Goal: Transaction & Acquisition: Purchase product/service

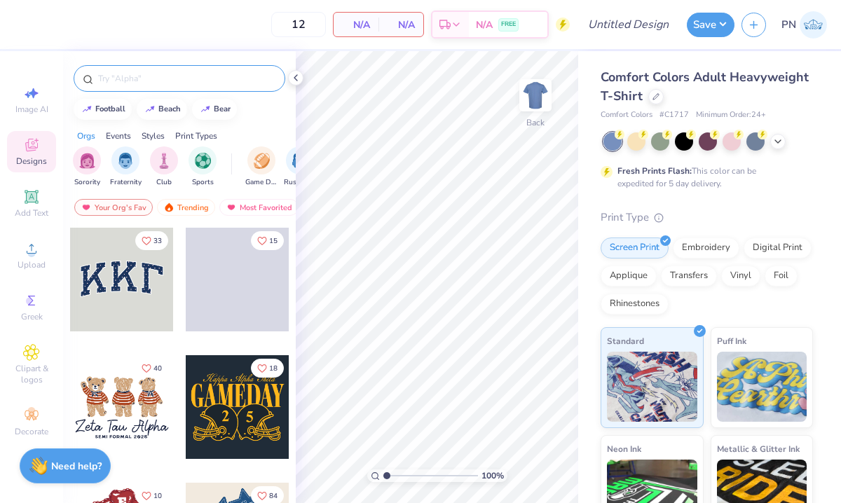
click at [138, 82] on input "text" at bounding box center [186, 78] width 179 height 14
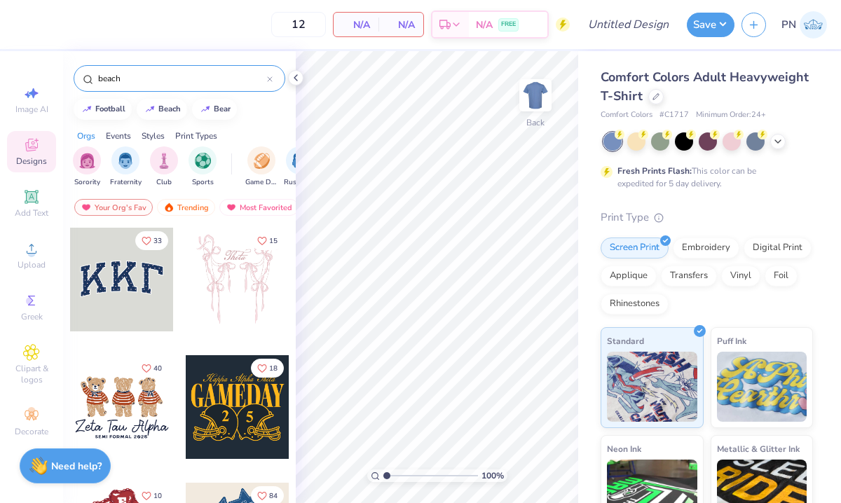
type input "beach"
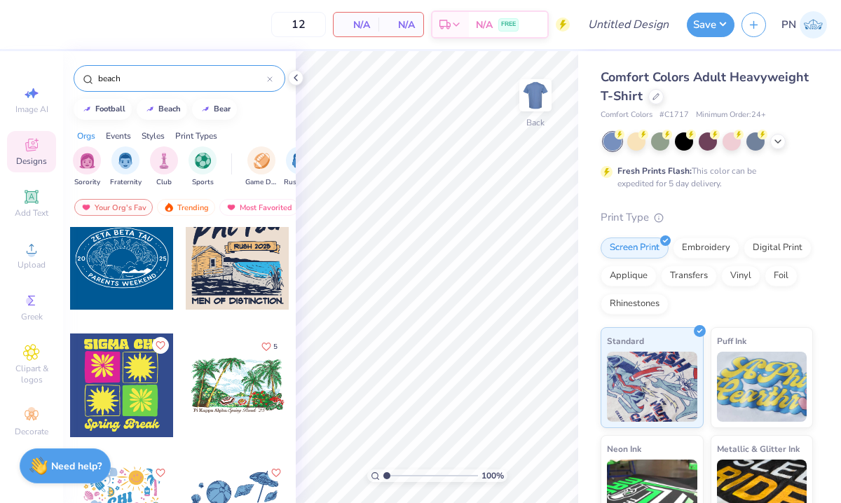
scroll to position [1308, 0]
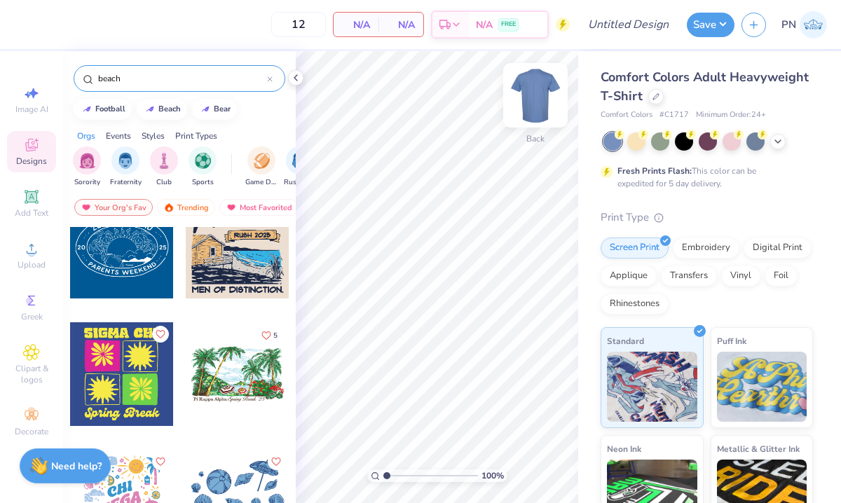
click at [530, 98] on img at bounding box center [535, 95] width 56 height 56
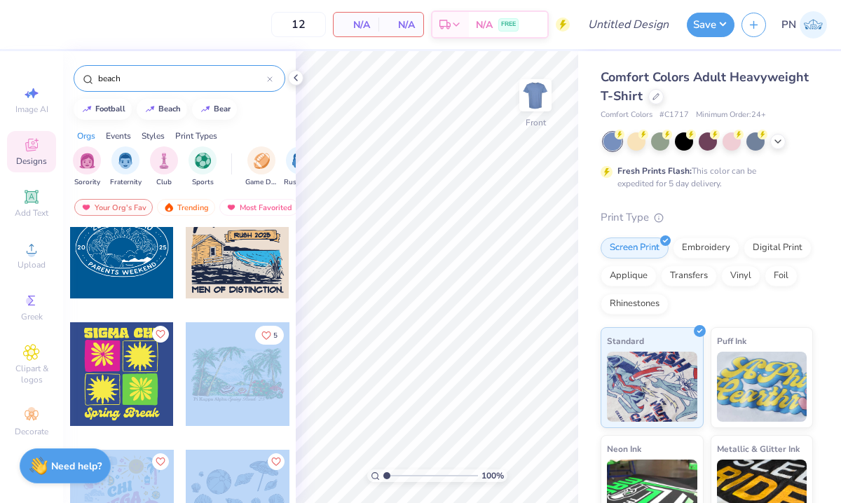
click at [447, 190] on div "12 N/A Per Item N/A Total Est. Delivery N/A FREE Design Title Save PN Image AI …" at bounding box center [420, 251] width 841 height 503
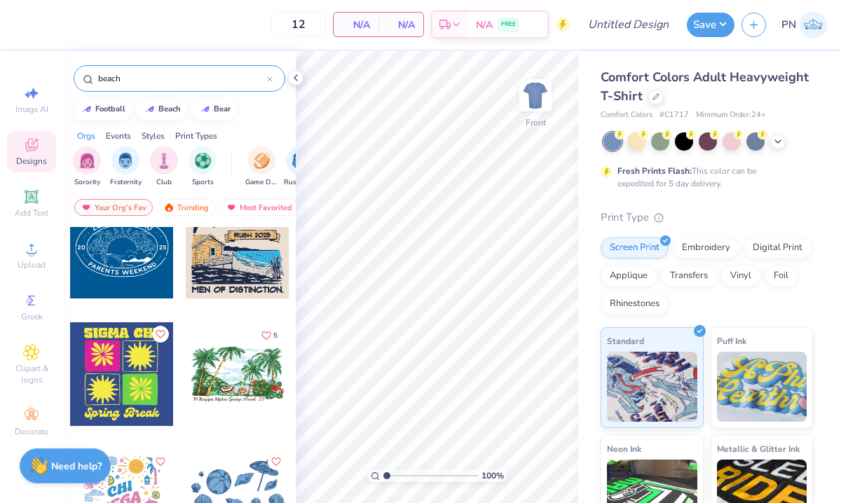
click at [225, 386] on div at bounding box center [238, 374] width 104 height 104
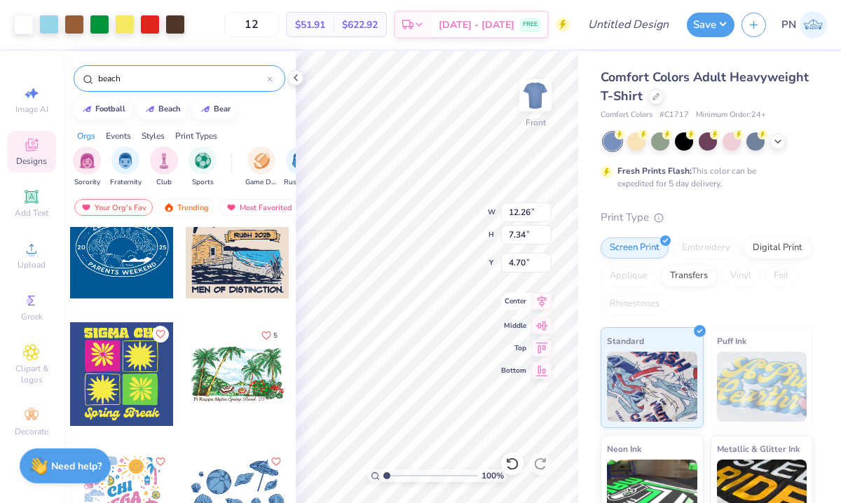
click at [540, 299] on icon at bounding box center [542, 301] width 20 height 17
click at [538, 322] on icon at bounding box center [542, 323] width 20 height 17
type input "10.08"
click at [545, 356] on div "100 % Front W 12.26 12.26 " H 7.34 7.34 " Y 10.08 10.08 " Center Middle Top Bot…" at bounding box center [437, 277] width 282 height 452
click at [538, 346] on icon at bounding box center [542, 346] width 12 height 11
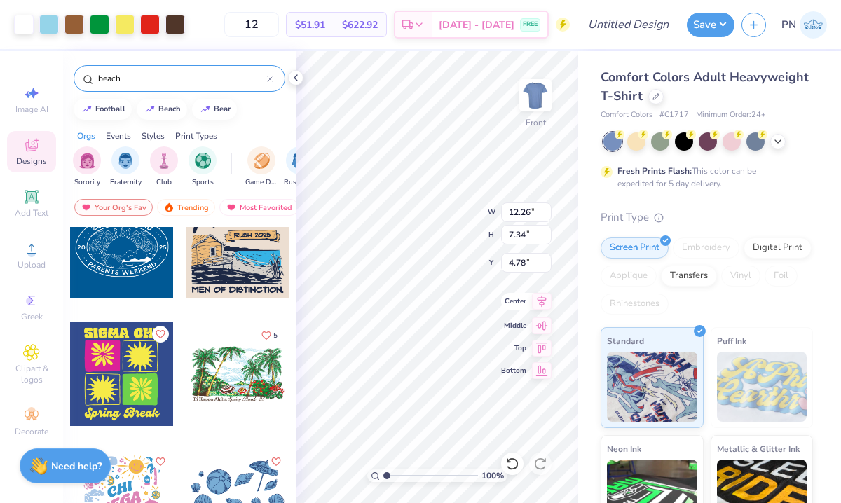
type input "4.79"
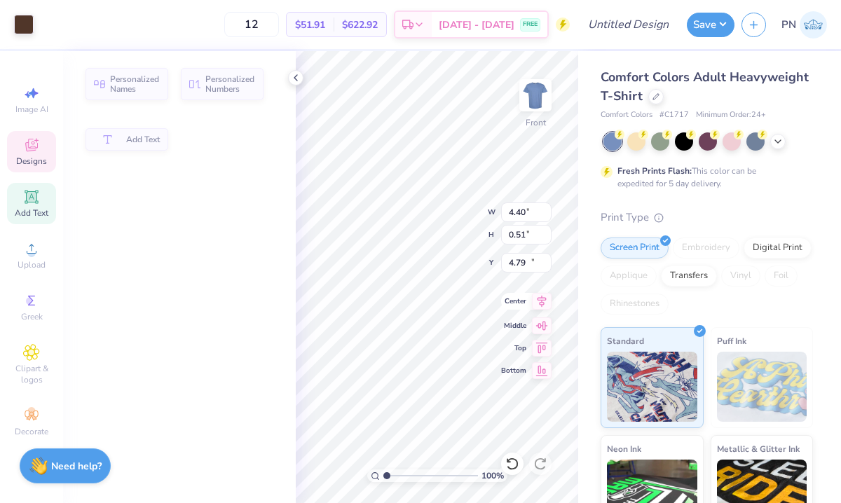
type input "4.40"
type input "0.51"
type input "11.56"
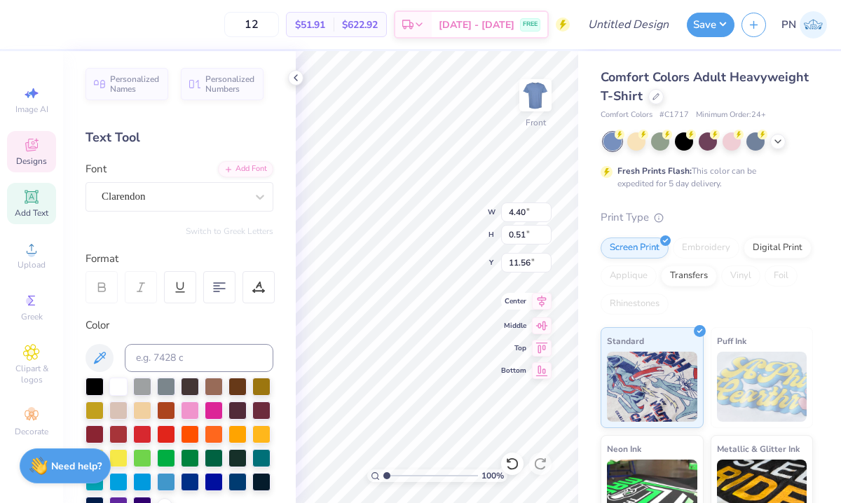
type input "4.28"
type input "0.50"
type textarea "P"
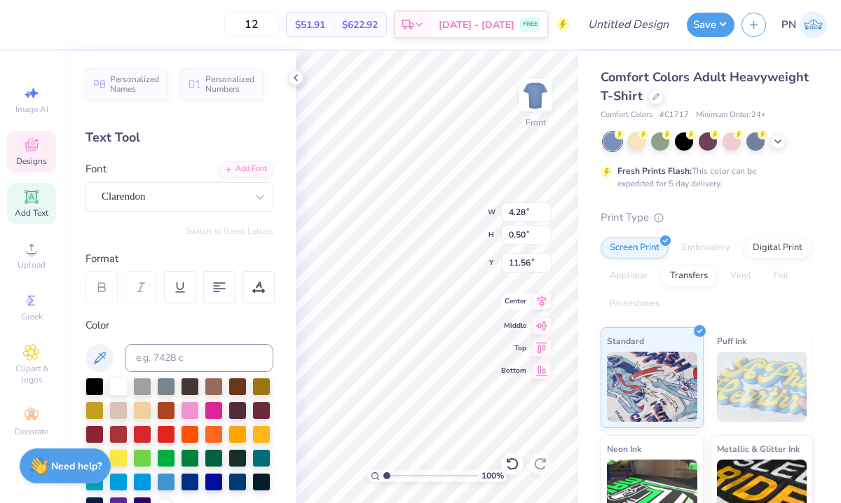
type textarea "KA Beach"
type input "4.92"
type input "0.69"
type input "11.46"
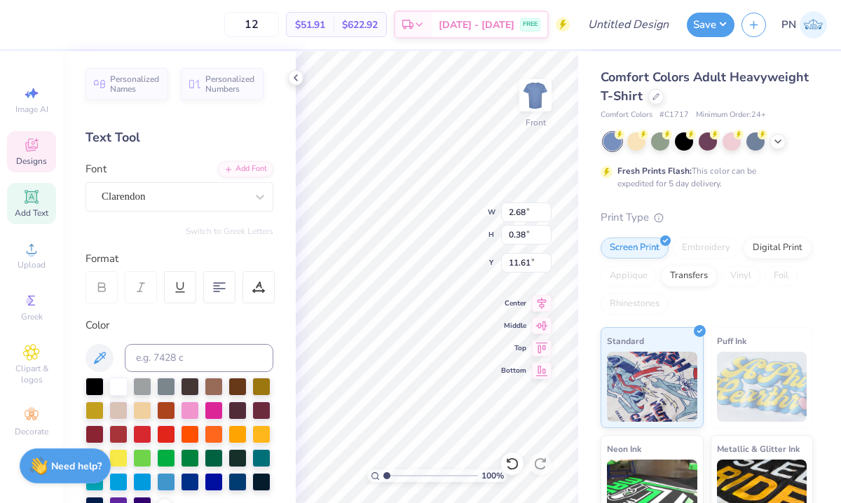
type input "4.01"
type input "0.57"
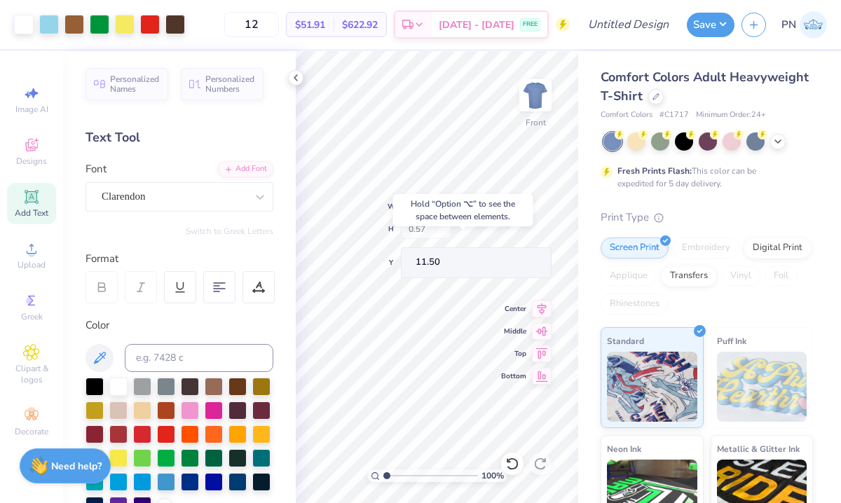
type input "11.50"
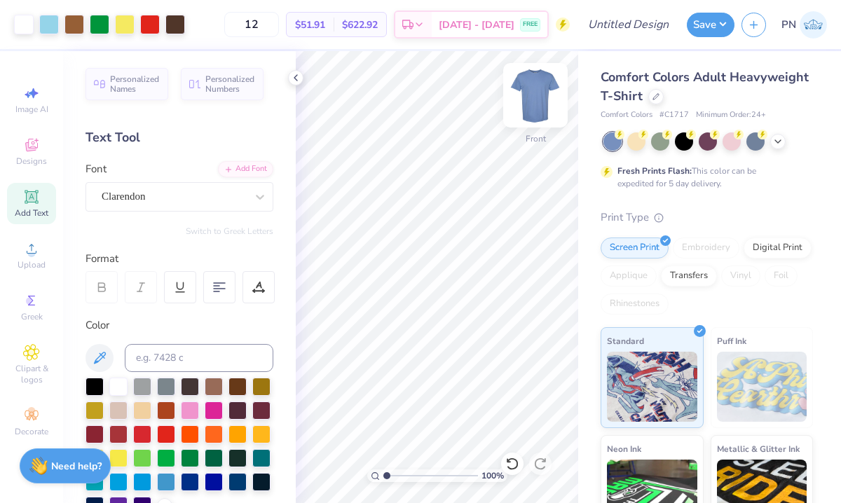
click at [542, 96] on img at bounding box center [535, 95] width 56 height 56
click at [657, 94] on icon at bounding box center [656, 95] width 6 height 6
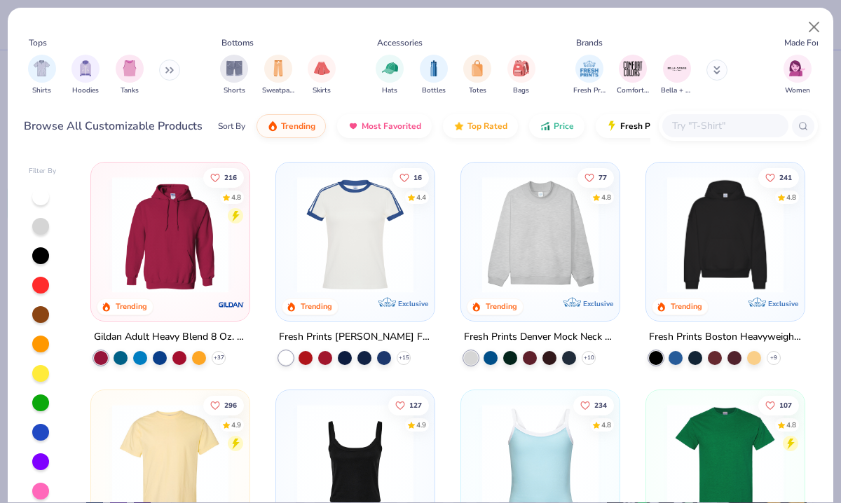
click at [174, 67] on icon at bounding box center [169, 70] width 8 height 7
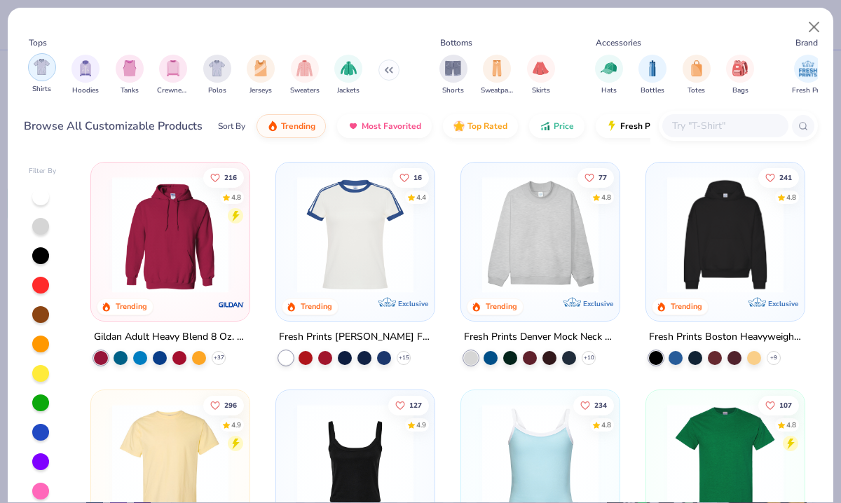
click at [37, 63] on img "filter for Shirts" at bounding box center [42, 67] width 16 height 16
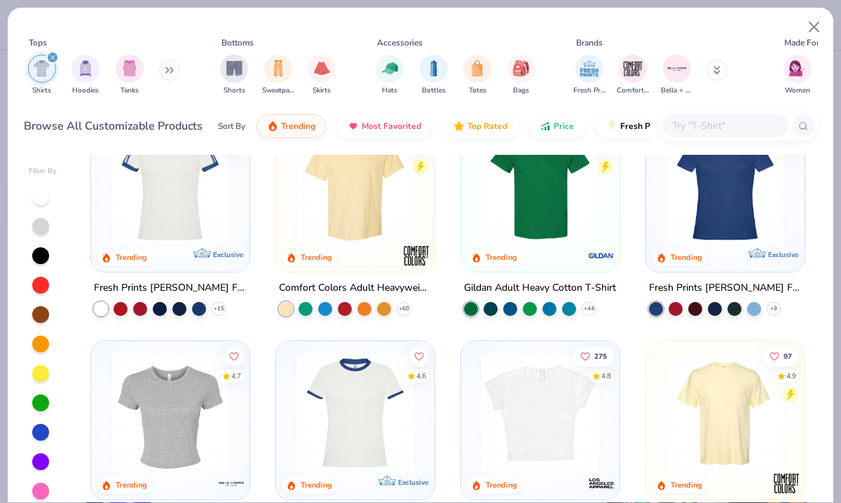
scroll to position [55, 0]
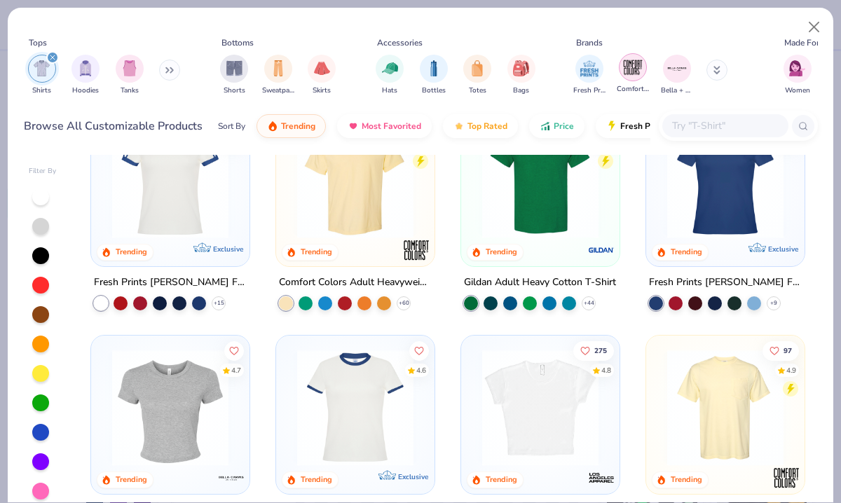
click at [636, 70] on img "filter for Comfort Colors" at bounding box center [632, 67] width 21 height 21
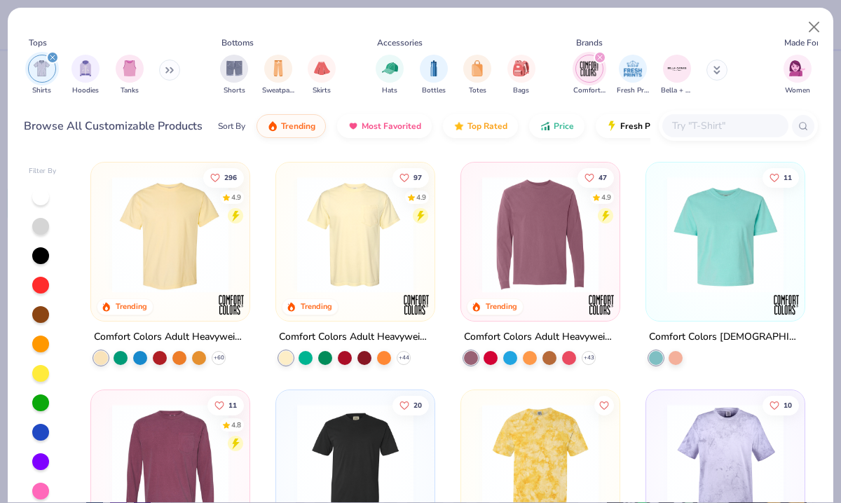
click at [350, 248] on img at bounding box center [355, 235] width 130 height 116
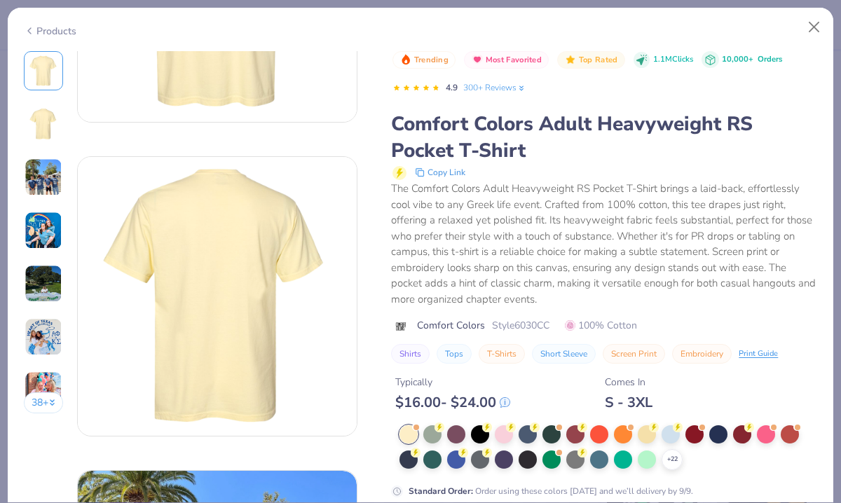
scroll to position [259, 0]
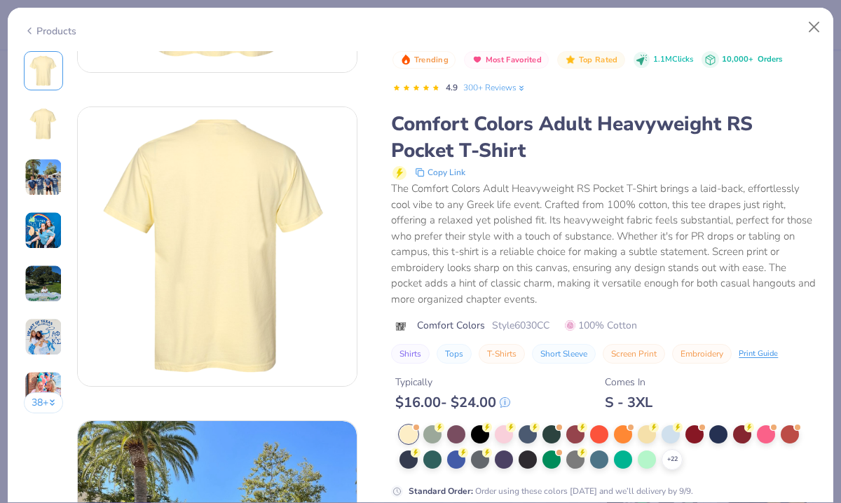
click at [702, 476] on div "+ 22 Standard Order : Order using these colors [DATE] and we’ll delivery by 9/9." at bounding box center [604, 461] width 426 height 72
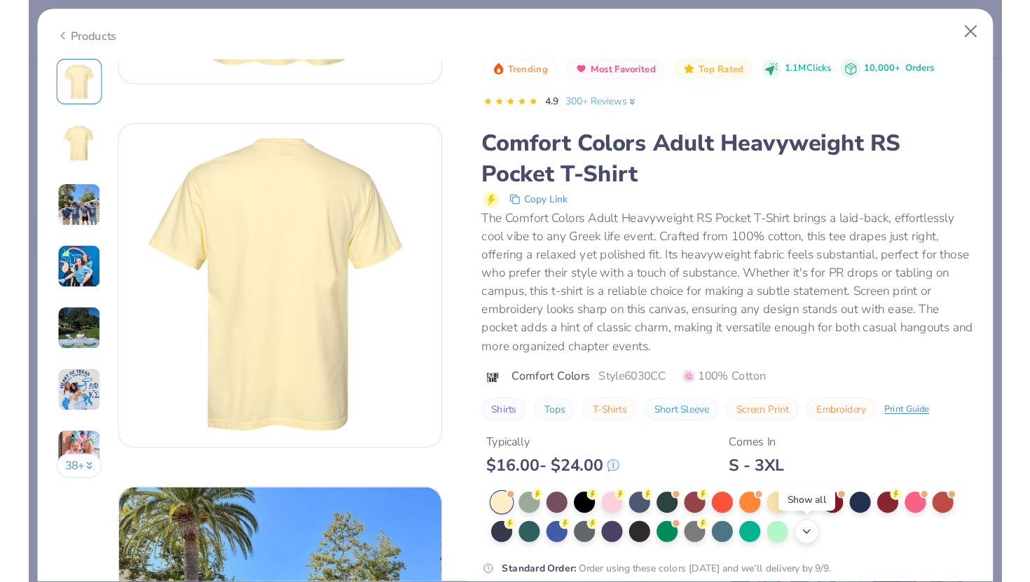
scroll to position [351, 0]
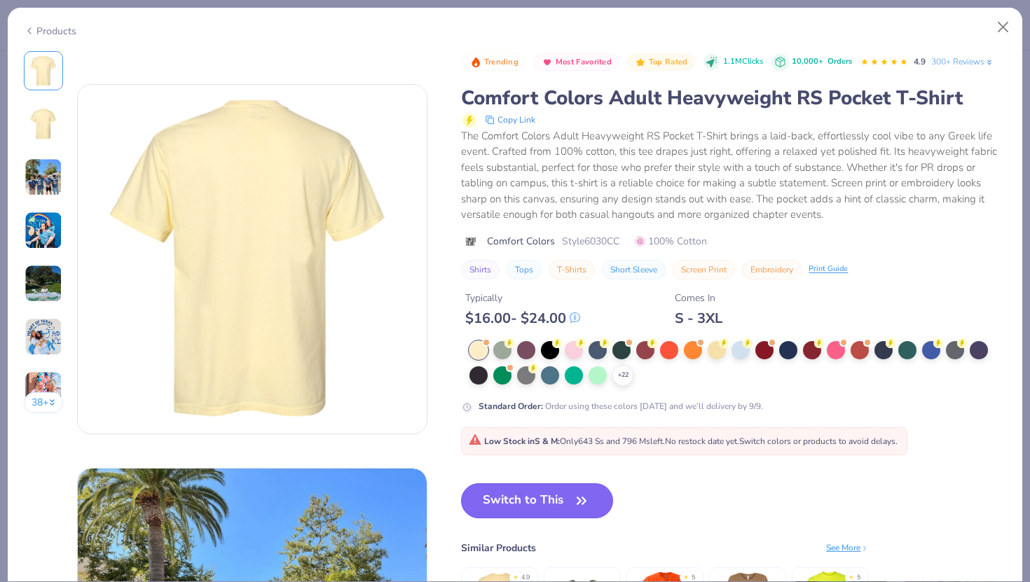
click at [573, 502] on icon "button" at bounding box center [582, 501] width 20 height 20
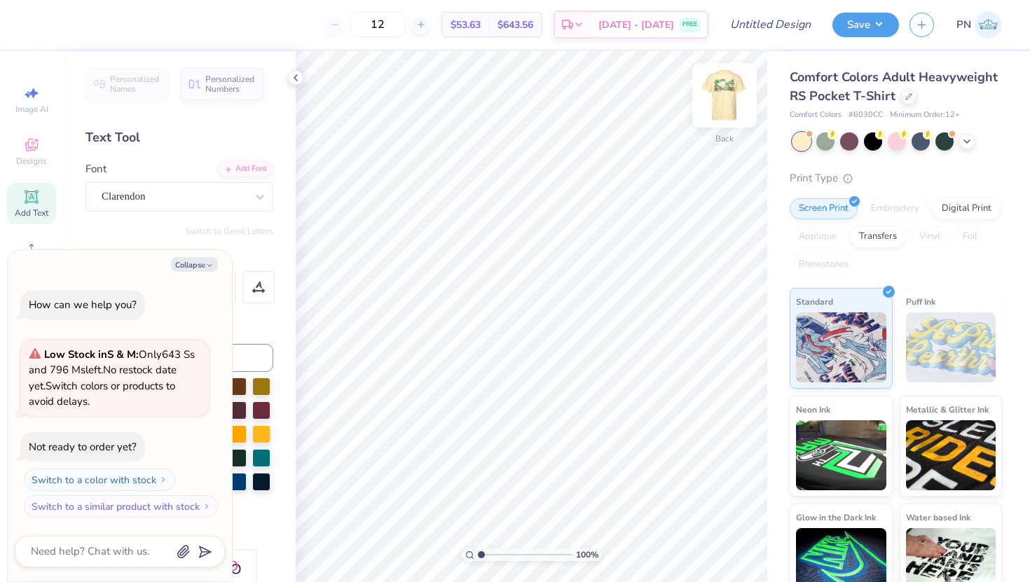
click at [725, 87] on img at bounding box center [724, 95] width 56 height 56
click at [824, 142] on div at bounding box center [825, 140] width 18 height 18
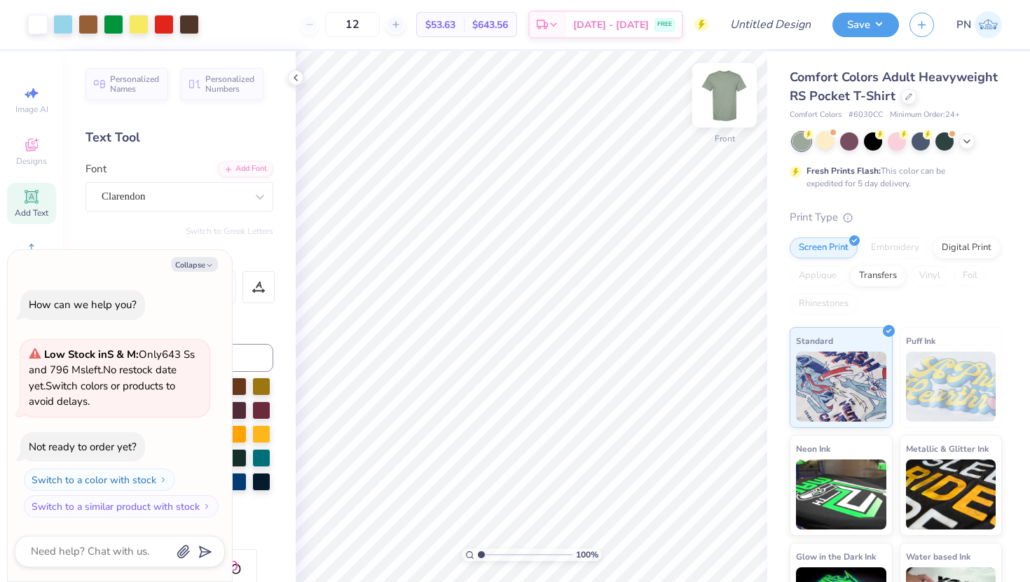
click at [729, 99] on img at bounding box center [724, 95] width 56 height 56
click at [840, 144] on div at bounding box center [921, 140] width 18 height 18
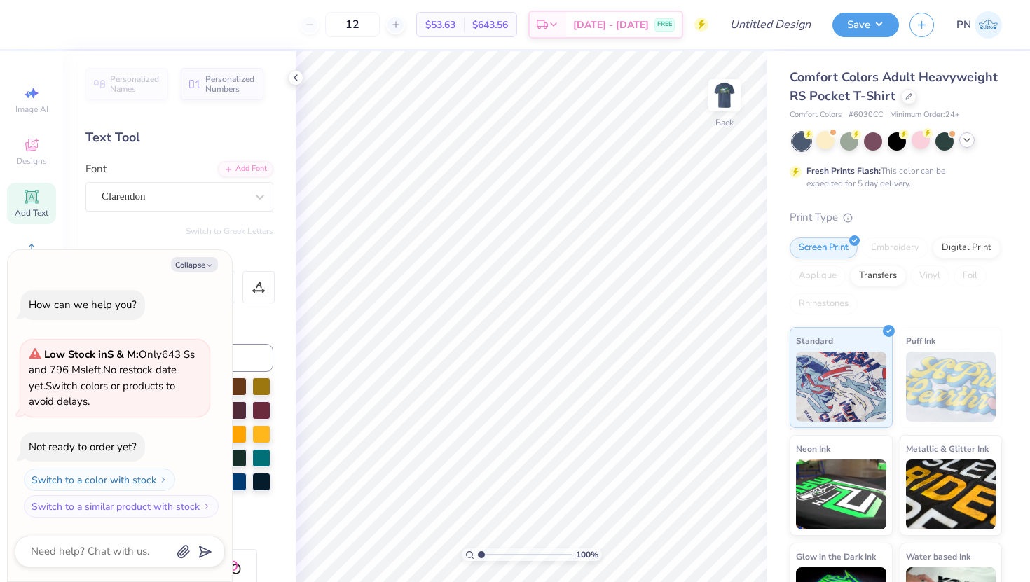
click at [720, 102] on img at bounding box center [724, 95] width 28 height 28
click at [840, 140] on polyline at bounding box center [967, 140] width 6 height 3
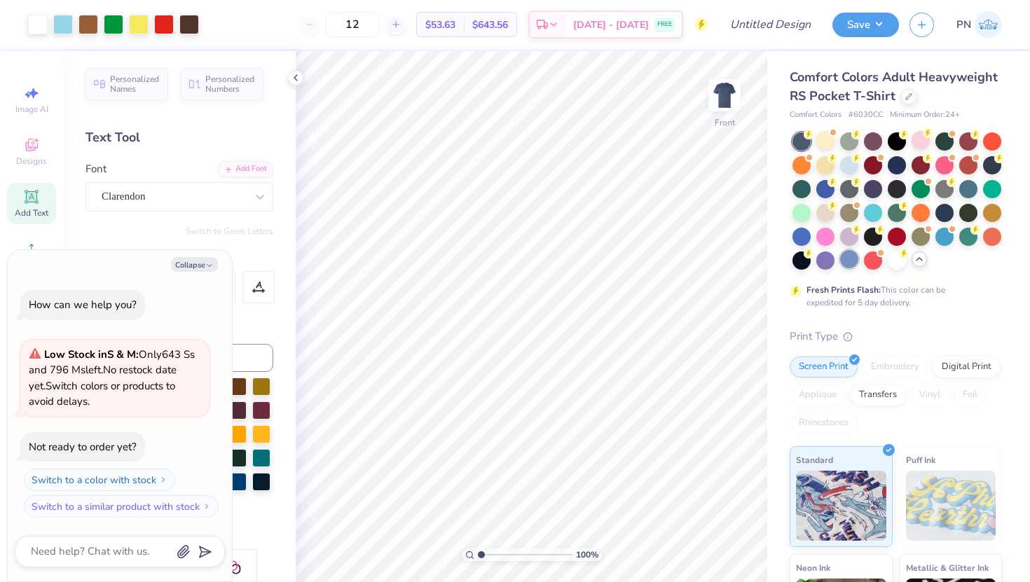
click at [840, 256] on div at bounding box center [849, 259] width 18 height 18
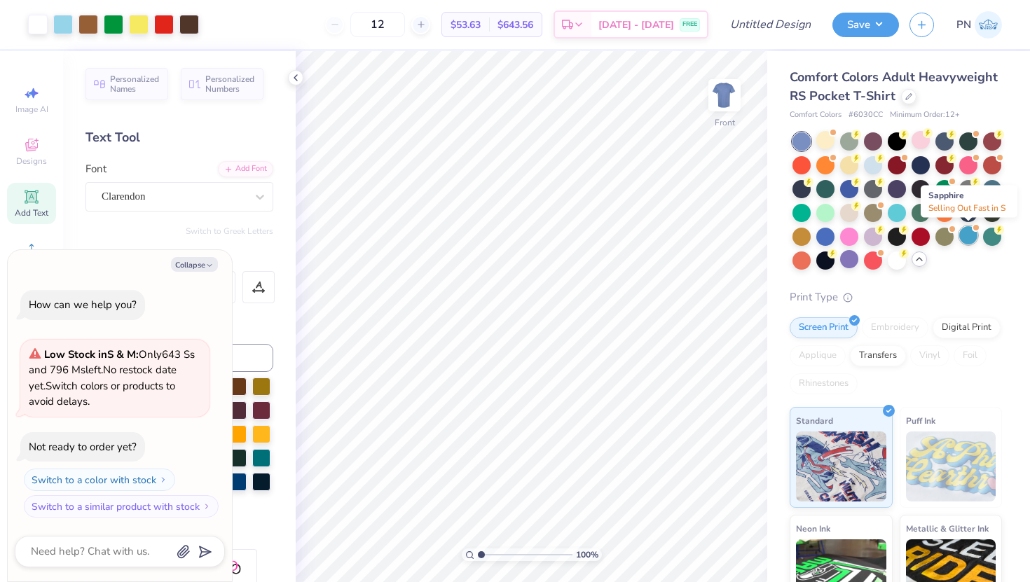
click at [840, 235] on div at bounding box center [968, 235] width 18 height 18
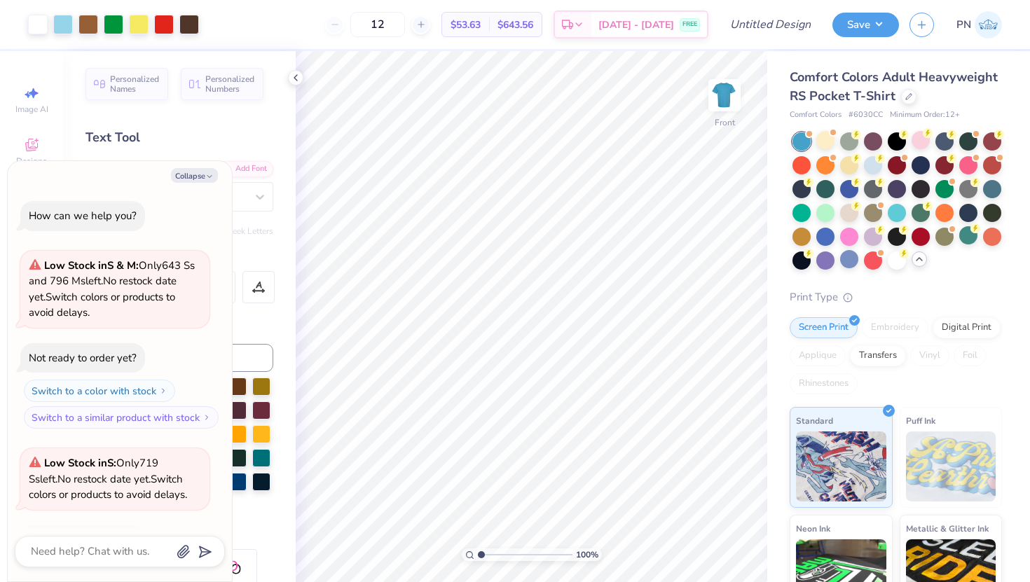
scroll to position [93, 0]
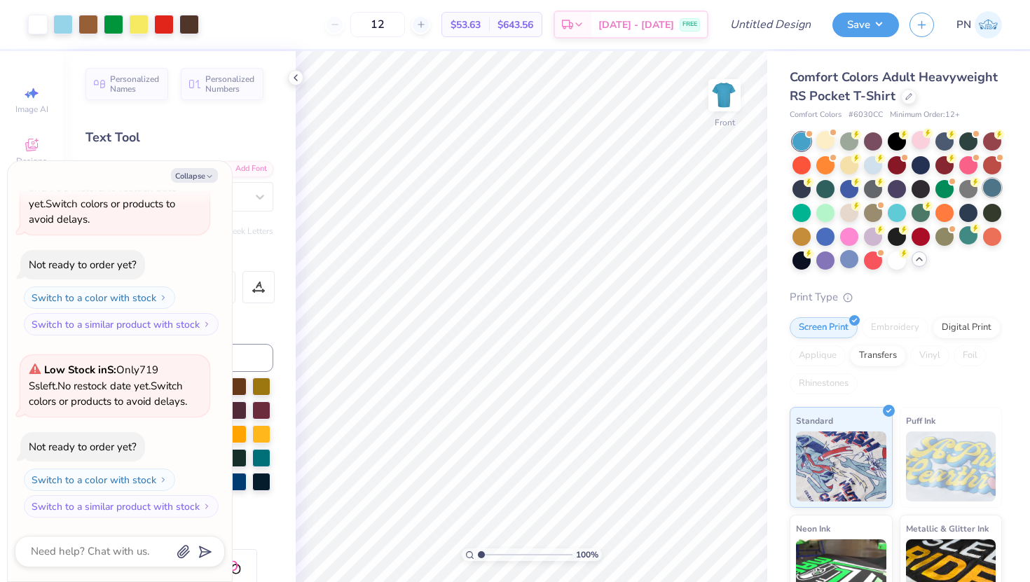
click at [840, 190] on div at bounding box center [992, 188] width 18 height 18
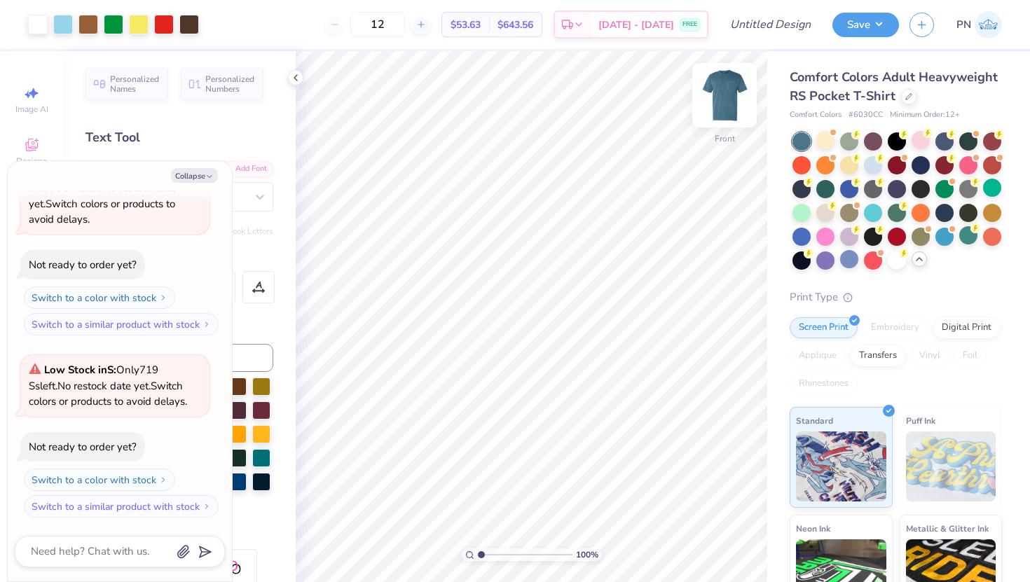
click at [732, 90] on img at bounding box center [724, 95] width 56 height 56
click at [727, 99] on img at bounding box center [724, 95] width 28 height 28
click at [804, 238] on div at bounding box center [801, 235] width 18 height 18
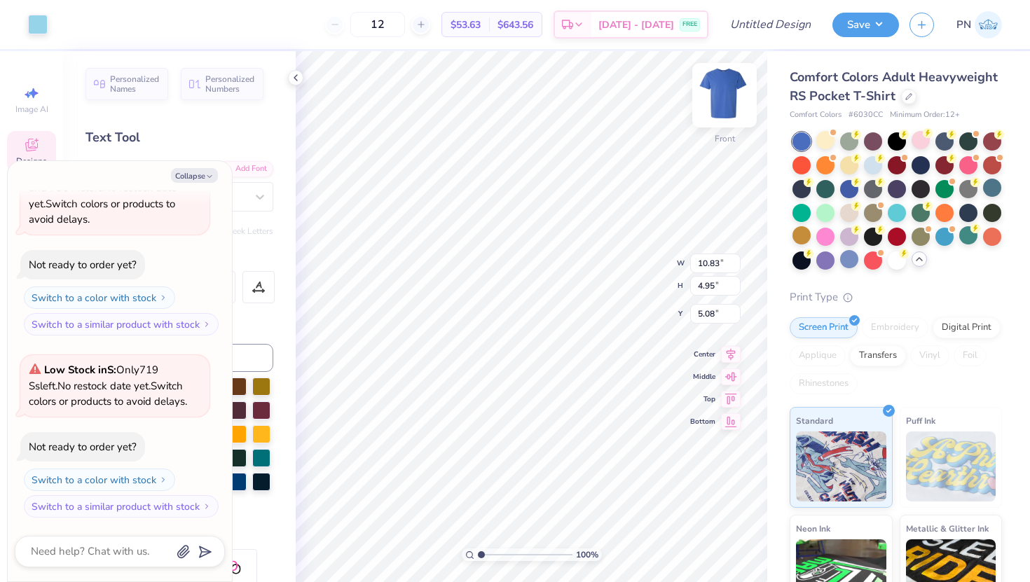
type textarea "x"
type input "4.91"
type textarea "x"
type input "4.01"
type input "0.57"
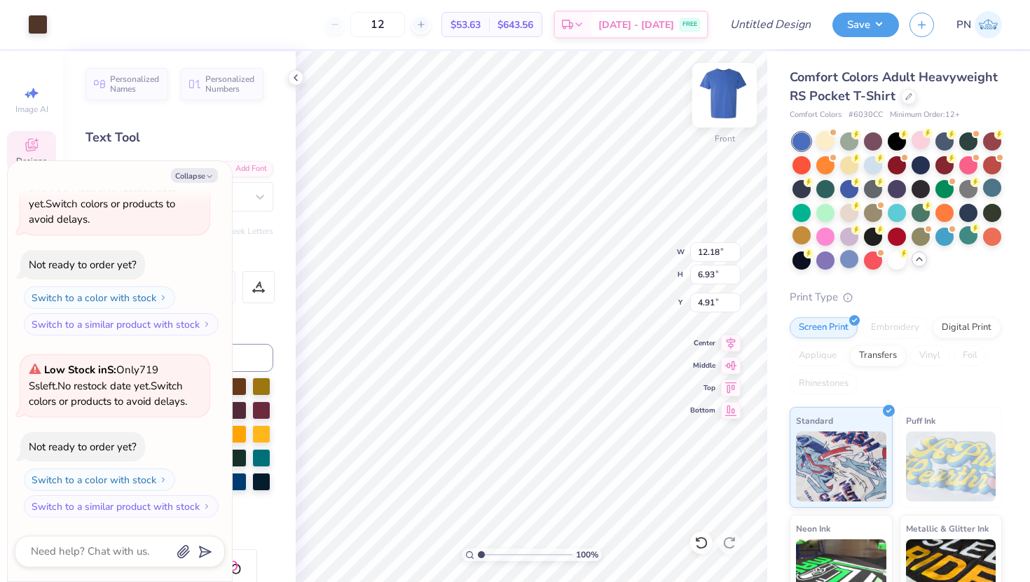
type input "11.55"
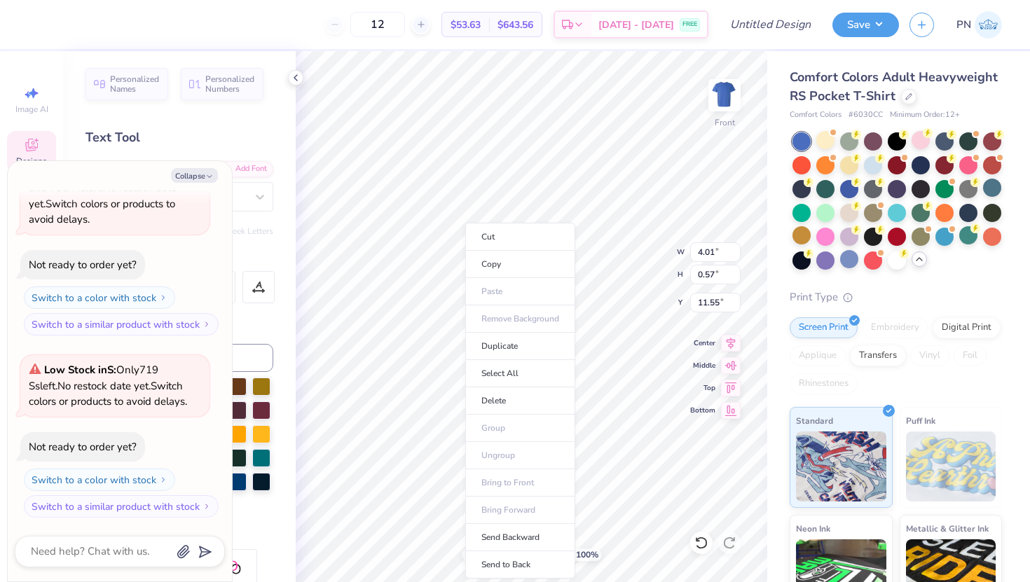
type textarea "x"
type input "12.18"
type input "6.93"
type input "4.91"
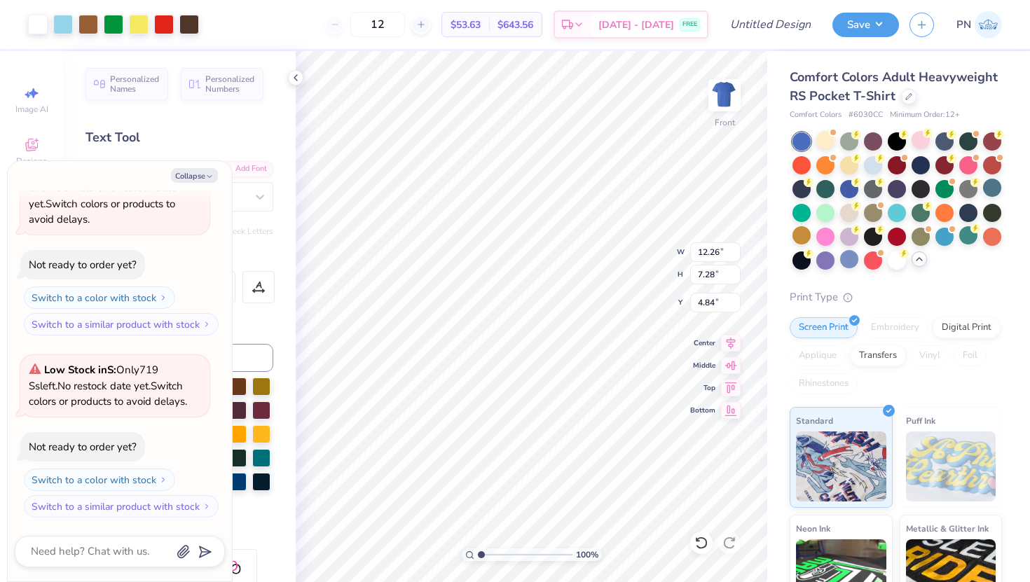
type textarea "x"
type input "13.17"
type input "7.82"
type input "4.30"
type textarea "x"
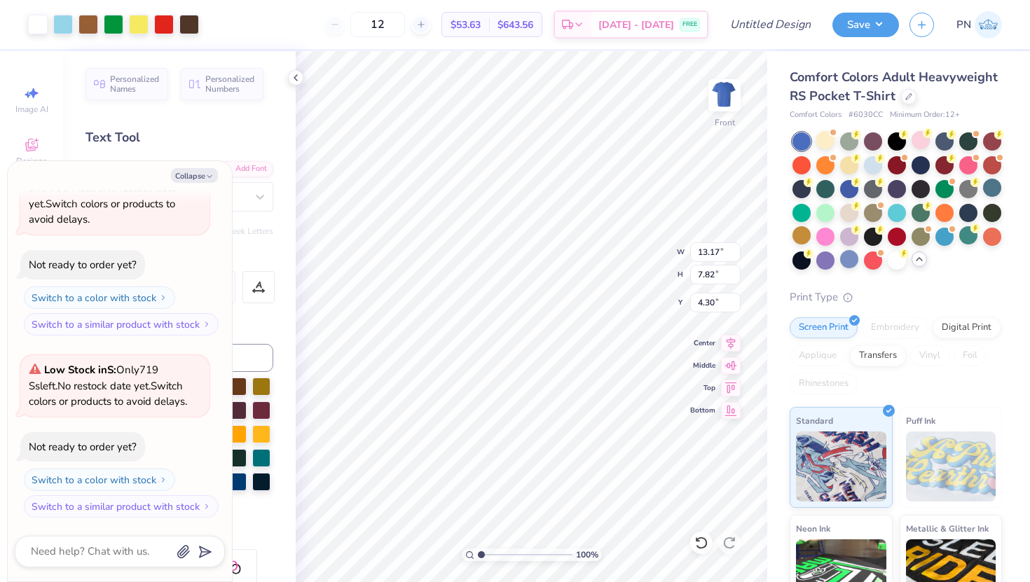
type input "5.26"
type textarea "x"
type input "5.23"
type textarea "x"
type input "3.90"
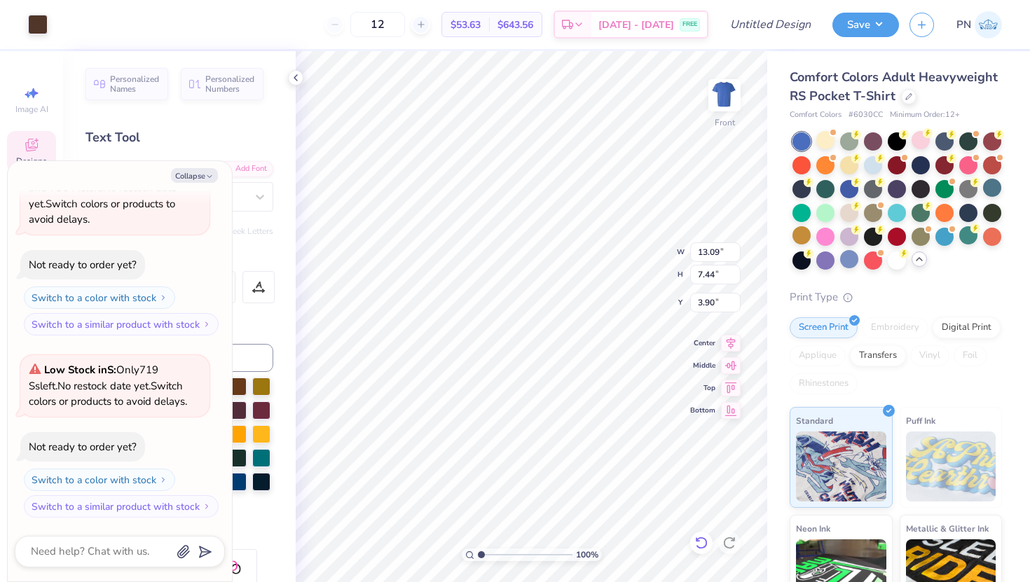
click at [701, 502] on icon at bounding box center [701, 543] width 14 height 14
type textarea "x"
type input "5.30"
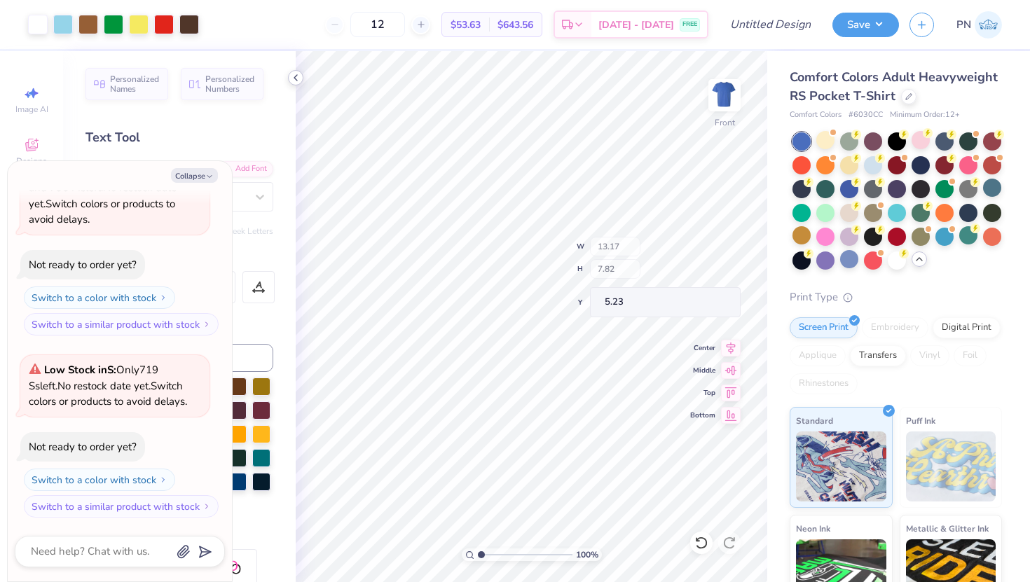
type textarea "x"
type input "3.85"
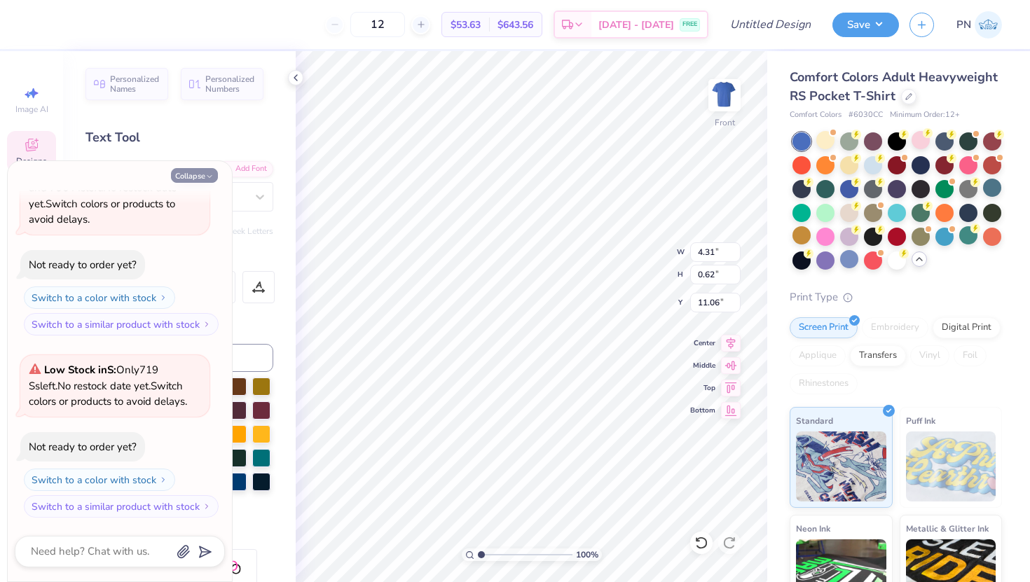
click at [195, 178] on button "Collapse" at bounding box center [194, 175] width 47 height 15
type textarea "x"
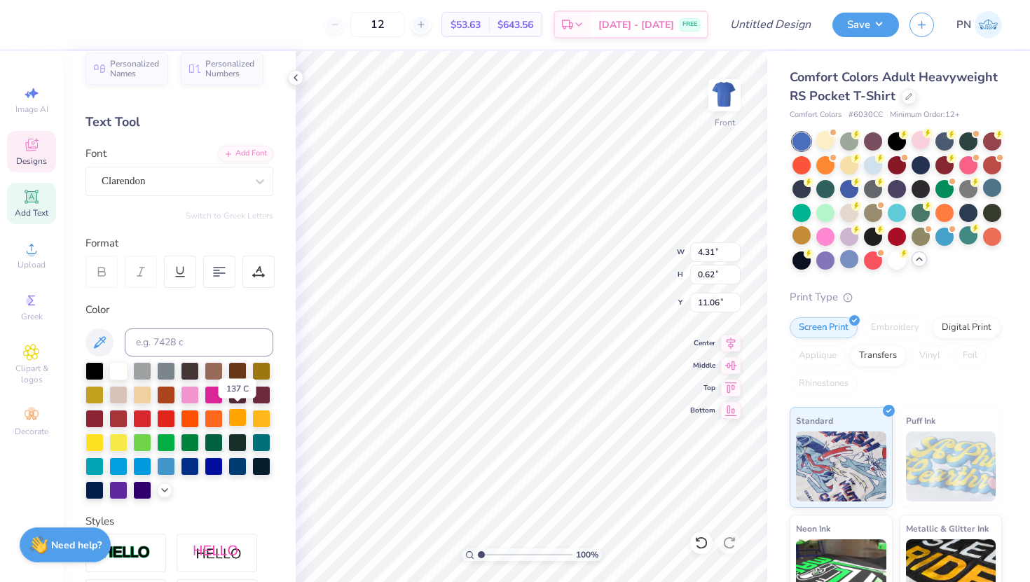
scroll to position [17, 0]
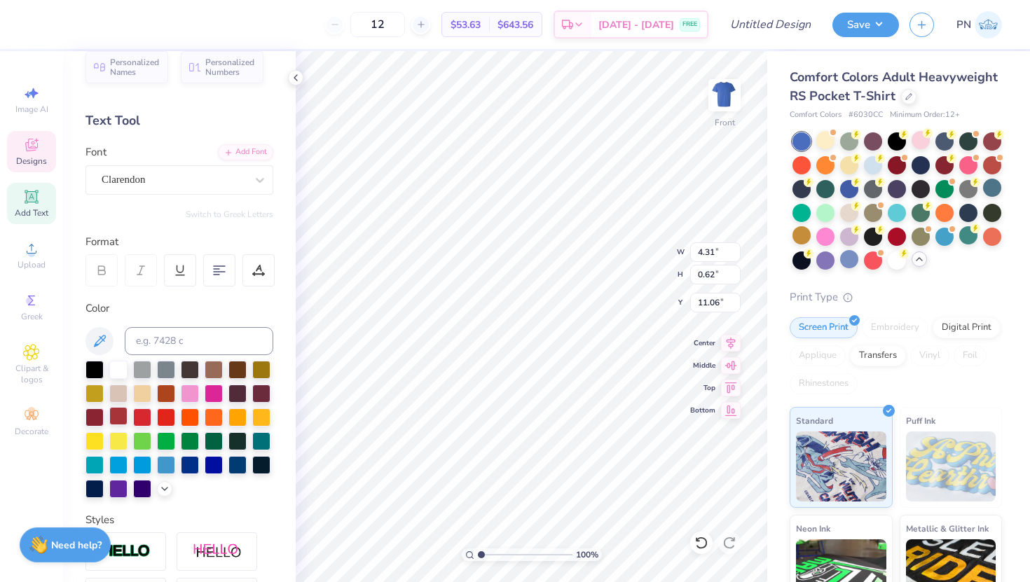
click at [123, 417] on div at bounding box center [118, 416] width 18 height 18
type input "0.61"
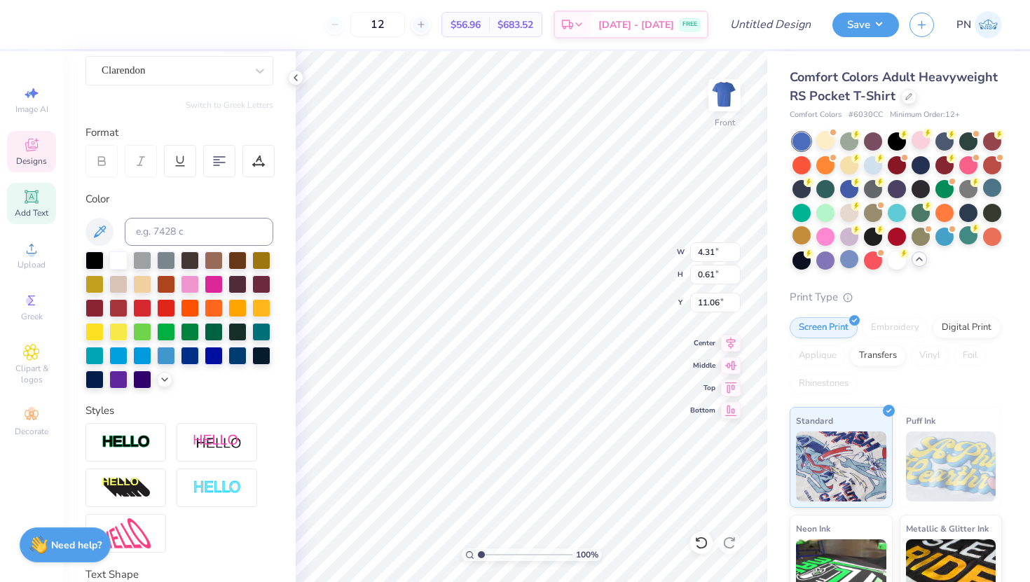
scroll to position [182, 0]
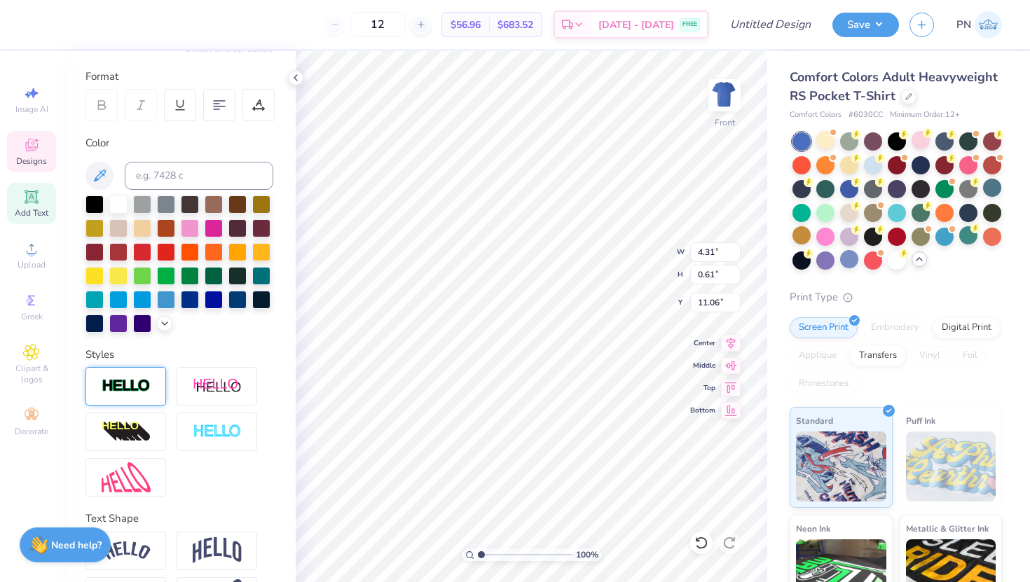
click at [134, 380] on img at bounding box center [126, 386] width 49 height 16
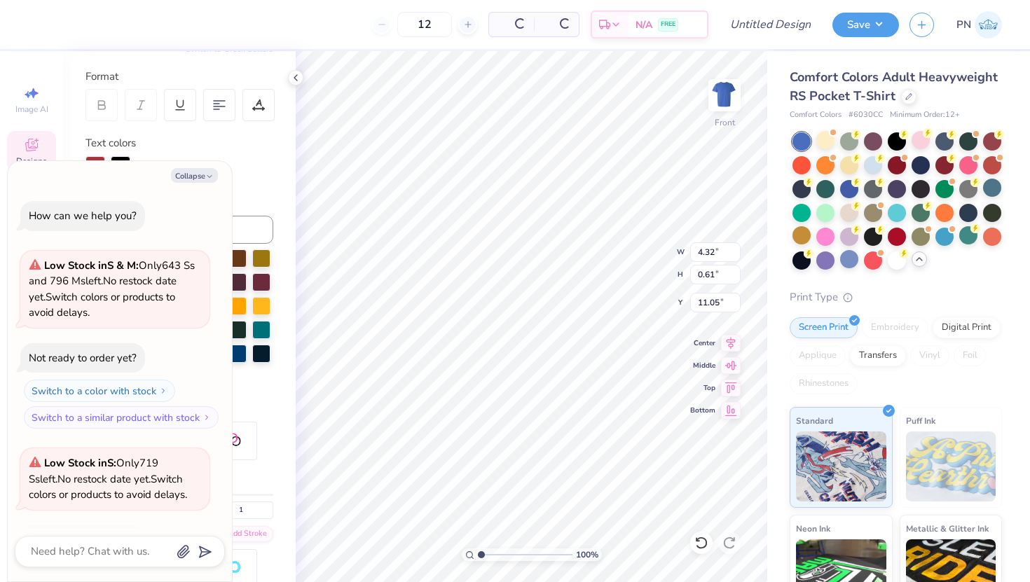
type textarea "x"
type input "4.32"
type input "0.63"
type input "11.05"
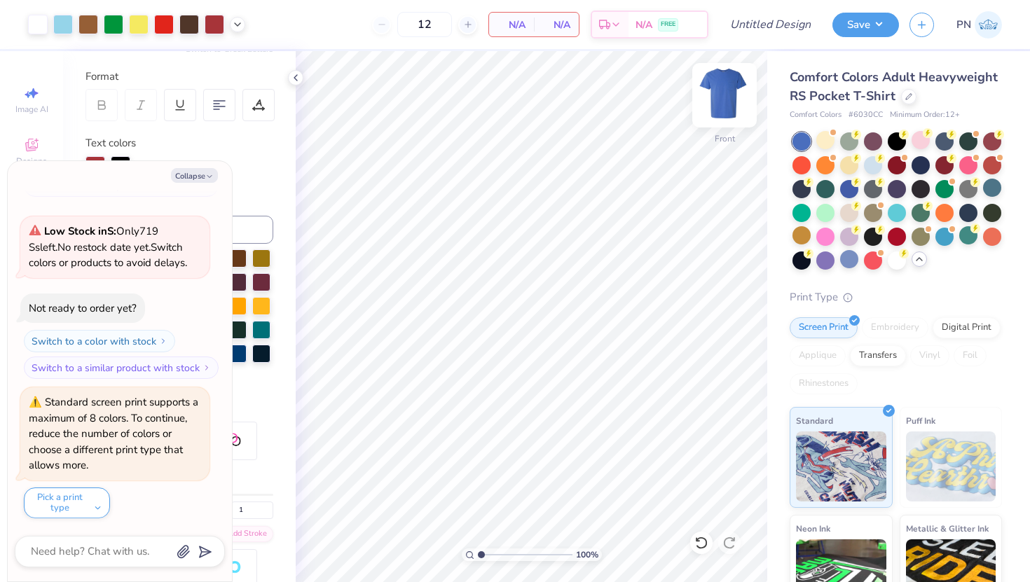
click at [725, 97] on img at bounding box center [724, 95] width 56 height 56
click at [720, 92] on img at bounding box center [724, 95] width 28 height 28
click at [195, 177] on button "Collapse" at bounding box center [194, 175] width 47 height 15
type textarea "x"
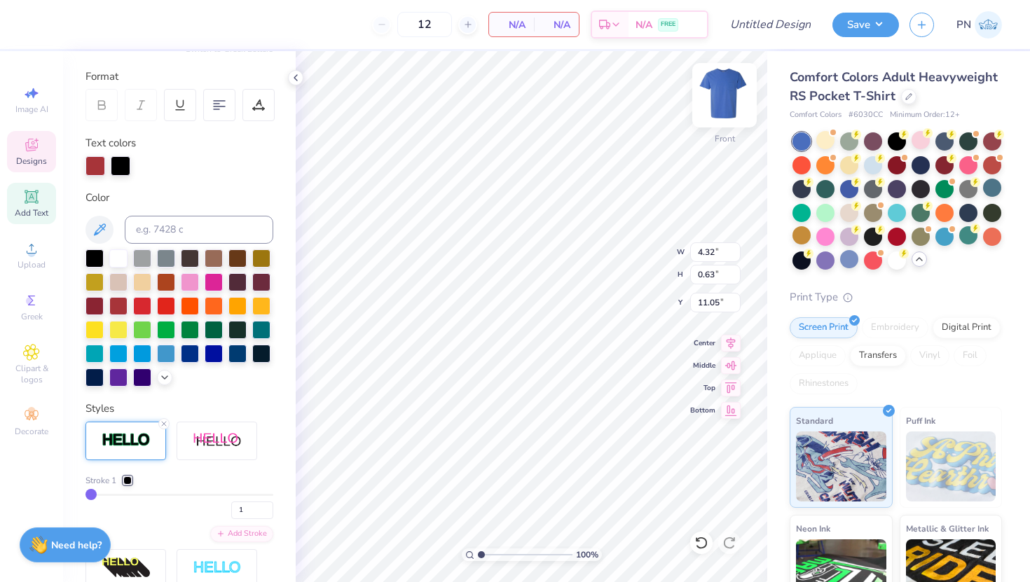
click at [733, 101] on img at bounding box center [724, 95] width 56 height 56
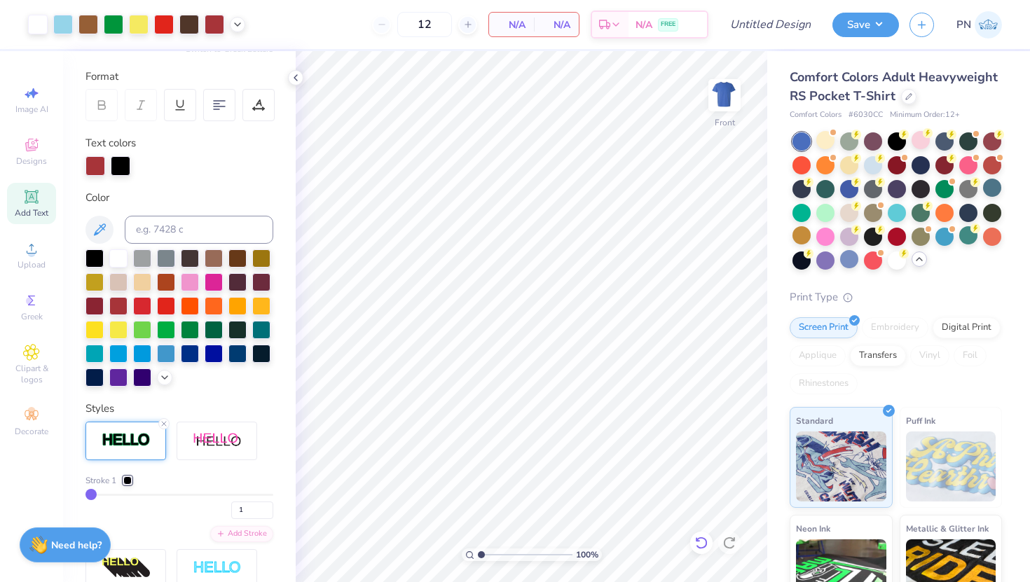
click at [693, 502] on div at bounding box center [701, 543] width 22 height 22
click at [720, 111] on img at bounding box center [724, 95] width 56 height 56
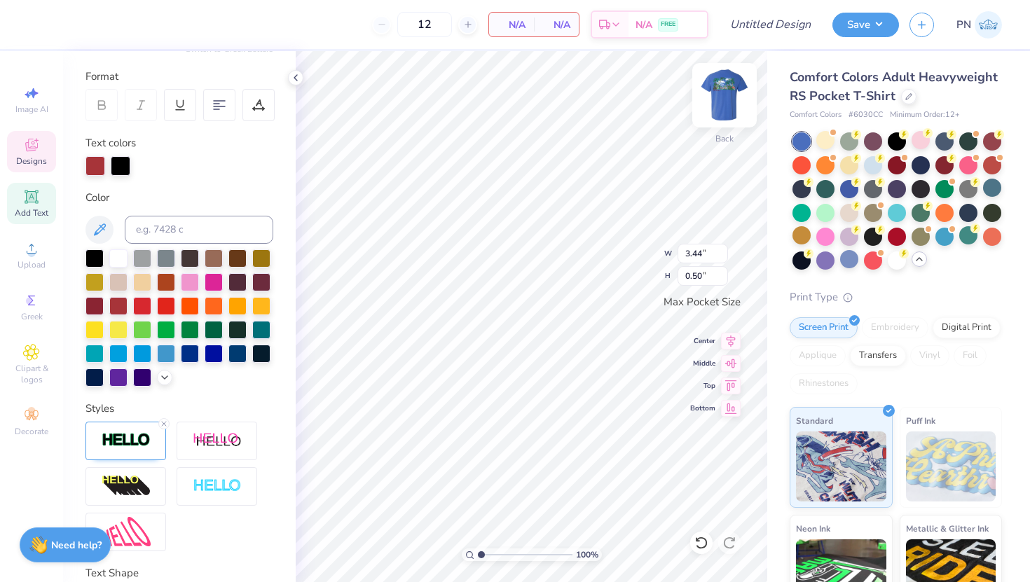
scroll to position [0, 0]
type textarea "KA"
type input "2.72"
type input "1.17"
type input "3.41"
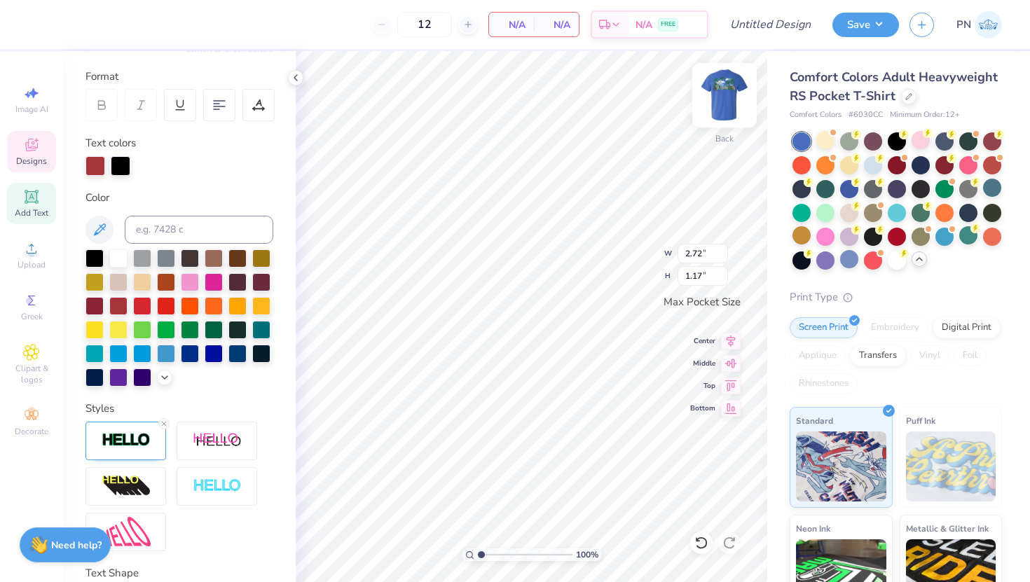
type input "1.47"
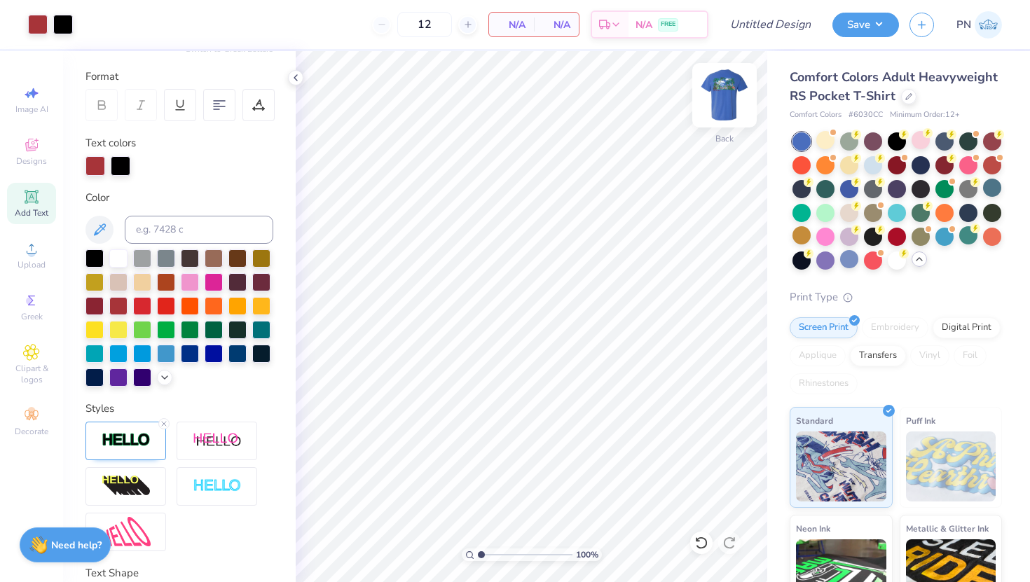
click at [727, 92] on img at bounding box center [724, 95] width 56 height 56
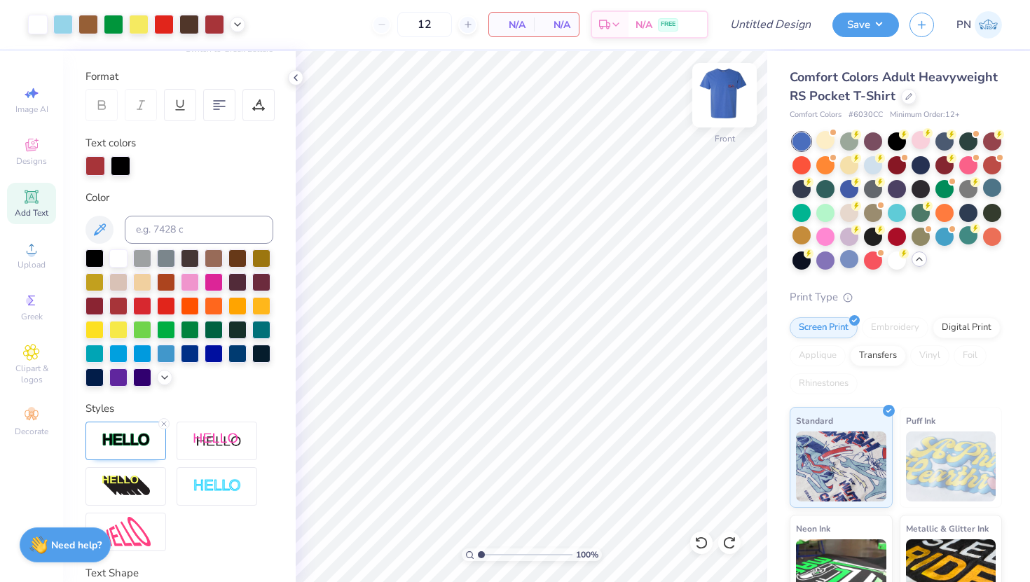
click at [727, 93] on img at bounding box center [724, 95] width 56 height 56
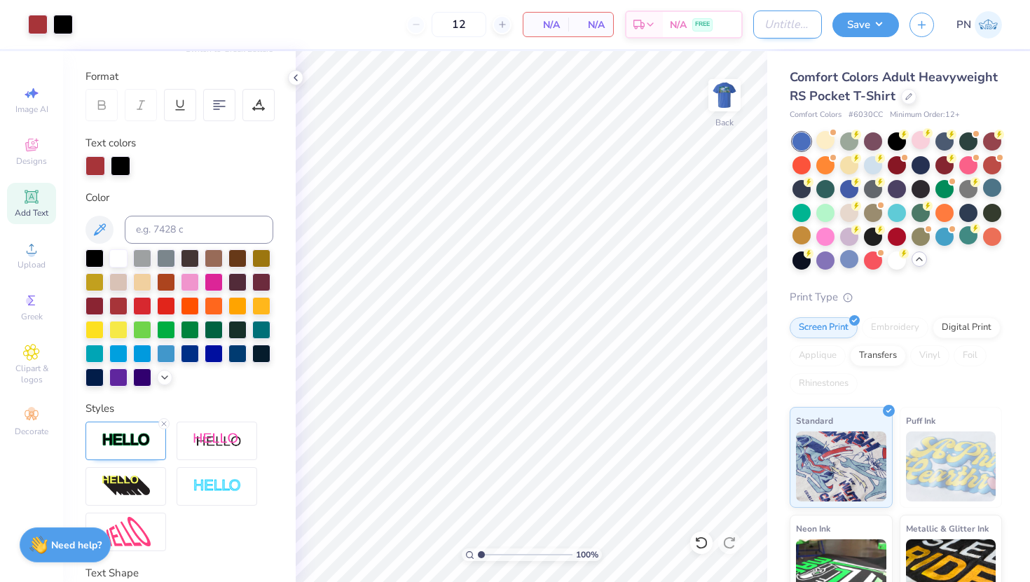
click at [758, 29] on input "Design Title" at bounding box center [787, 25] width 69 height 28
type input "KA Beach Fall 2025"
click at [840, 28] on button "Save" at bounding box center [865, 23] width 67 height 25
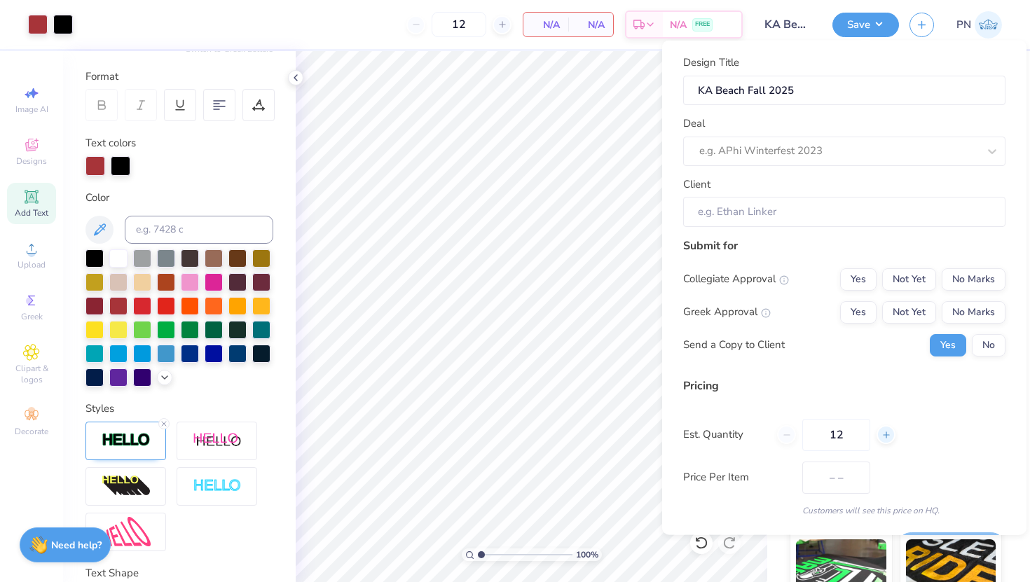
click at [840, 434] on line at bounding box center [886, 435] width 0 height 6
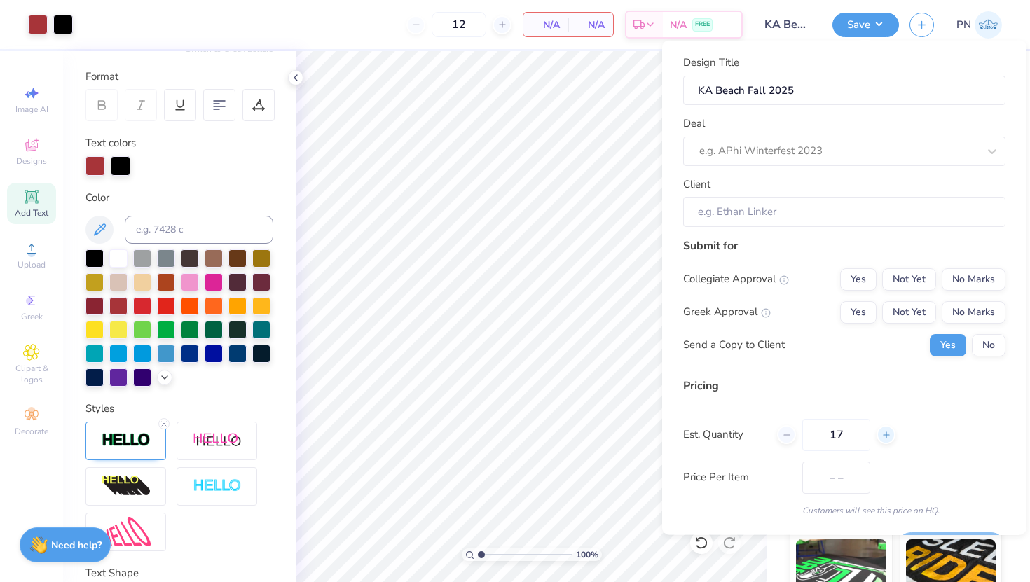
click at [840, 434] on line at bounding box center [886, 435] width 0 height 6
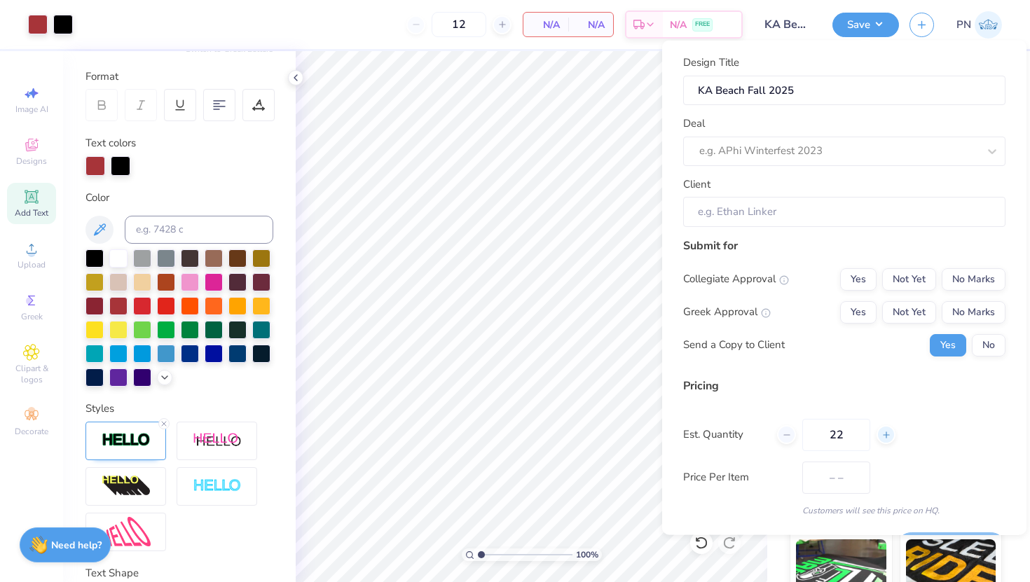
click at [840, 434] on line at bounding box center [886, 435] width 0 height 6
type input "26"
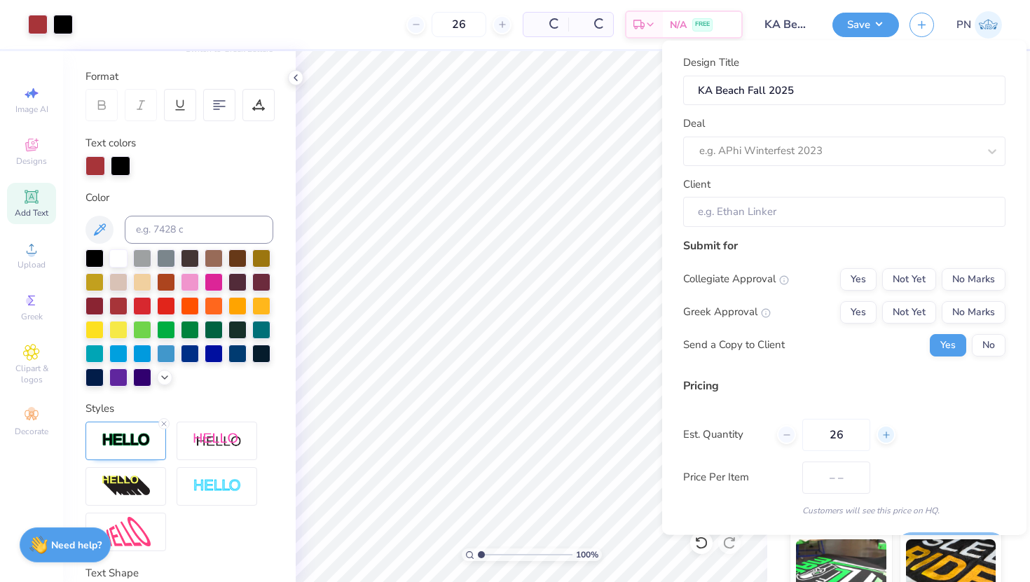
type input "26"
click at [840, 434] on line at bounding box center [886, 435] width 0 height 6
type input "29"
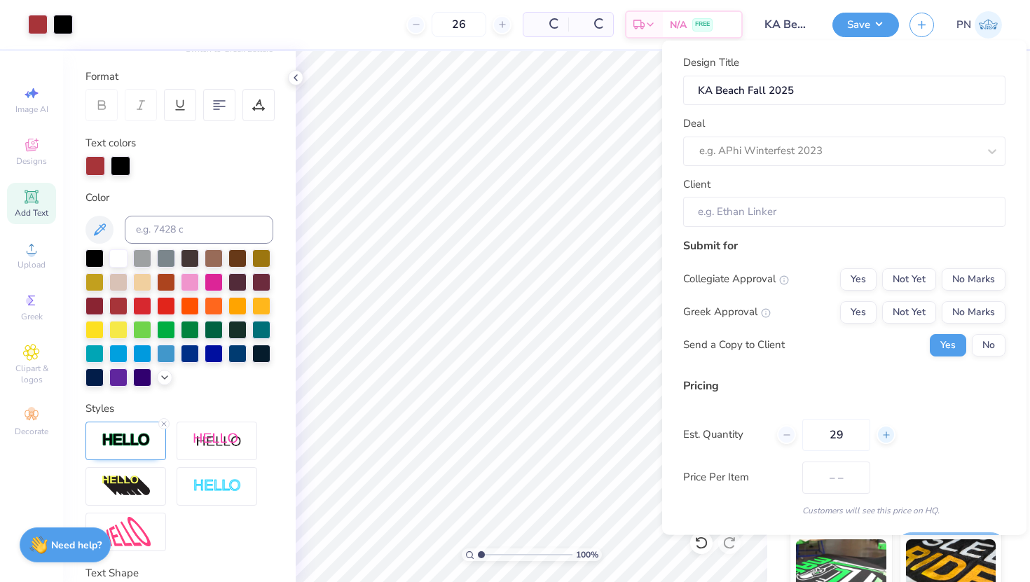
type input "29"
click at [840, 434] on line at bounding box center [886, 435] width 0 height 6
type input "30"
click at [840, 25] on button "Save" at bounding box center [865, 23] width 67 height 25
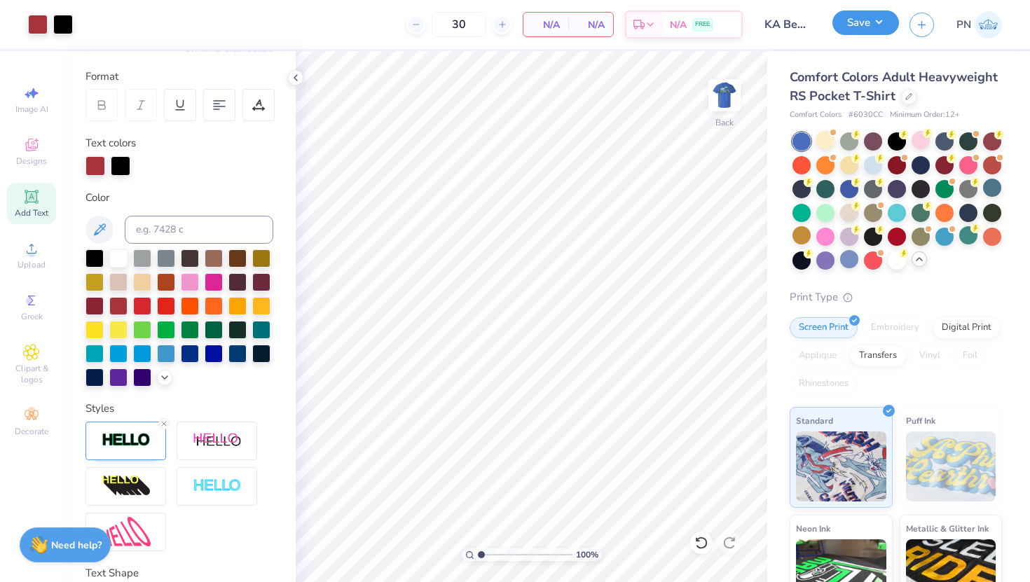
click at [840, 23] on button "Save" at bounding box center [865, 23] width 67 height 25
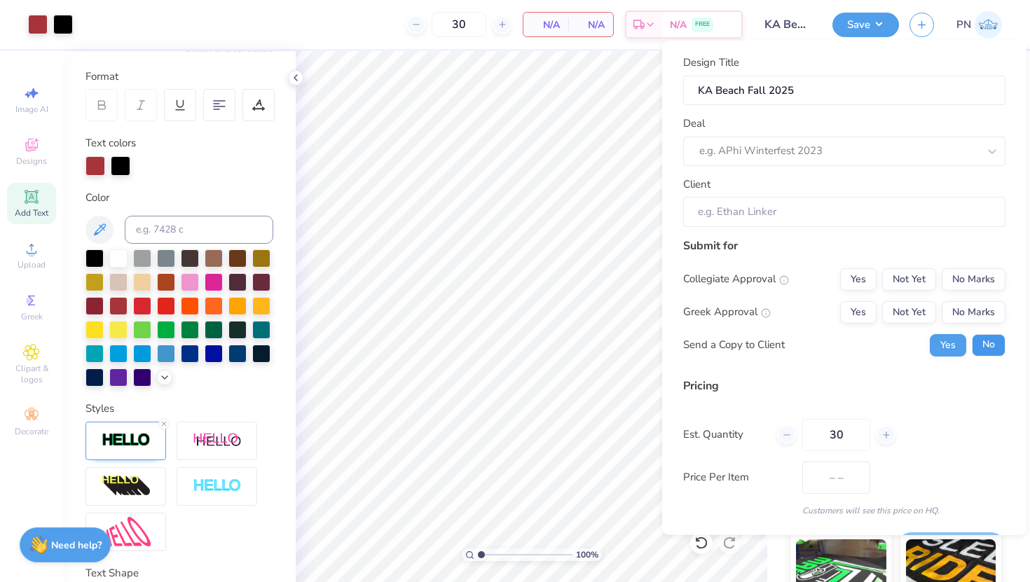
click at [840, 345] on button "No" at bounding box center [989, 345] width 34 height 22
click at [840, 160] on div "e.g. APhi Winterfest 2023" at bounding box center [839, 151] width 282 height 22
click at [788, 257] on div "Submit for Collegiate Approval Yes Not Yet No Marks Greek Approval Yes Not Yet …" at bounding box center [844, 302] width 322 height 130
click at [840, 22] on button "Save" at bounding box center [865, 23] width 67 height 25
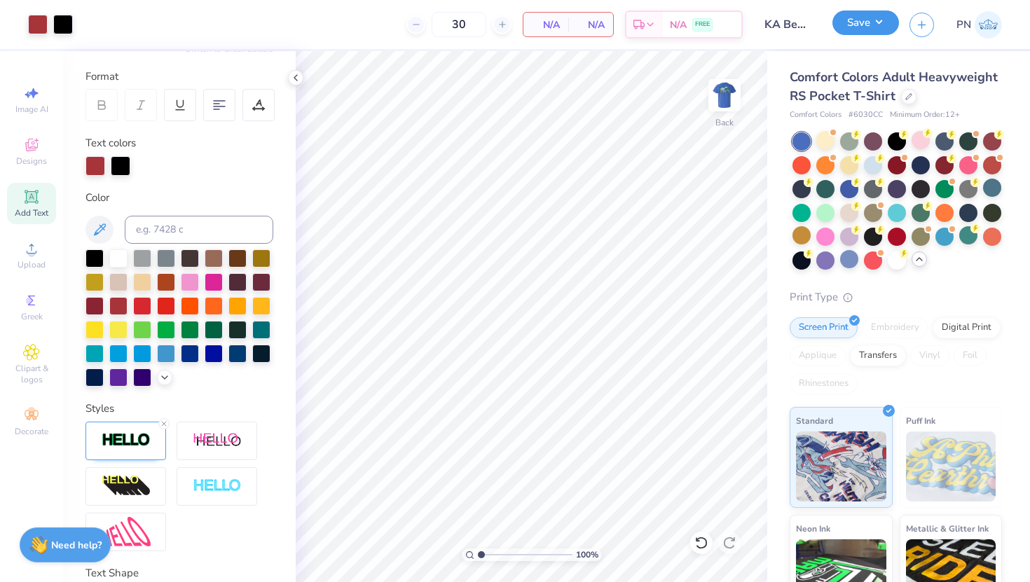
click at [840, 22] on button "Save" at bounding box center [865, 23] width 67 height 25
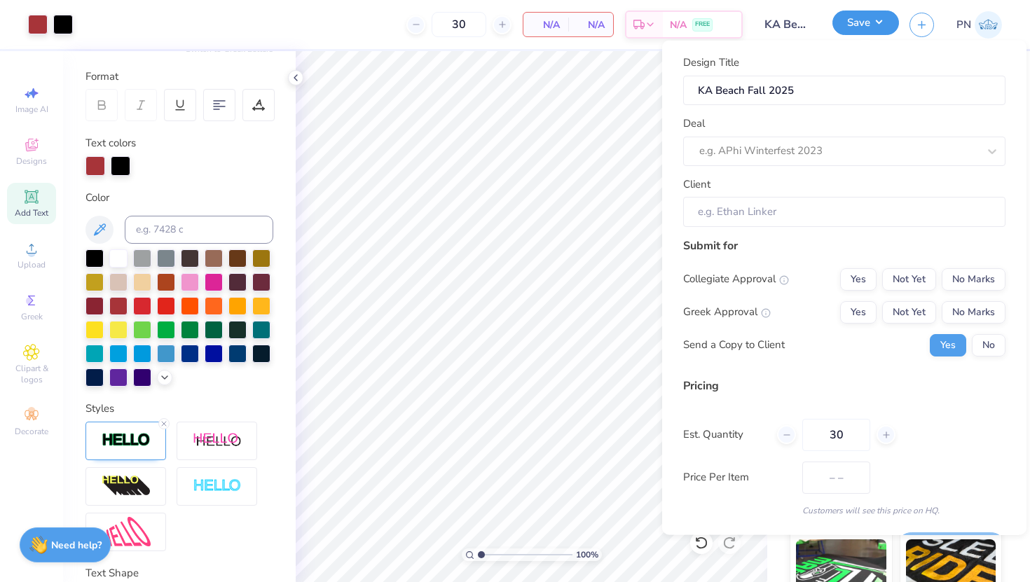
click at [840, 22] on button "Save" at bounding box center [865, 23] width 67 height 25
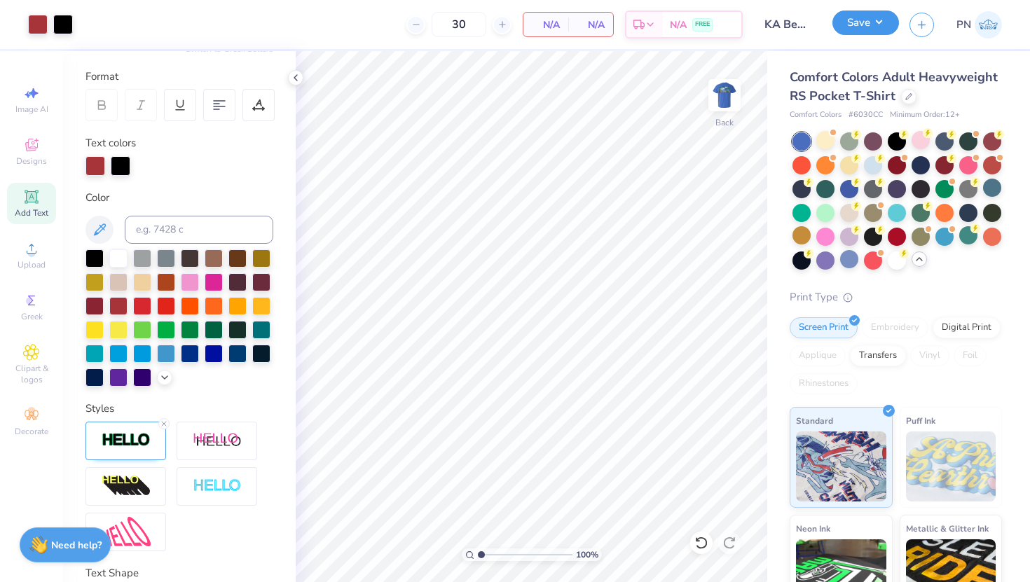
click at [840, 25] on button "Save" at bounding box center [865, 23] width 67 height 25
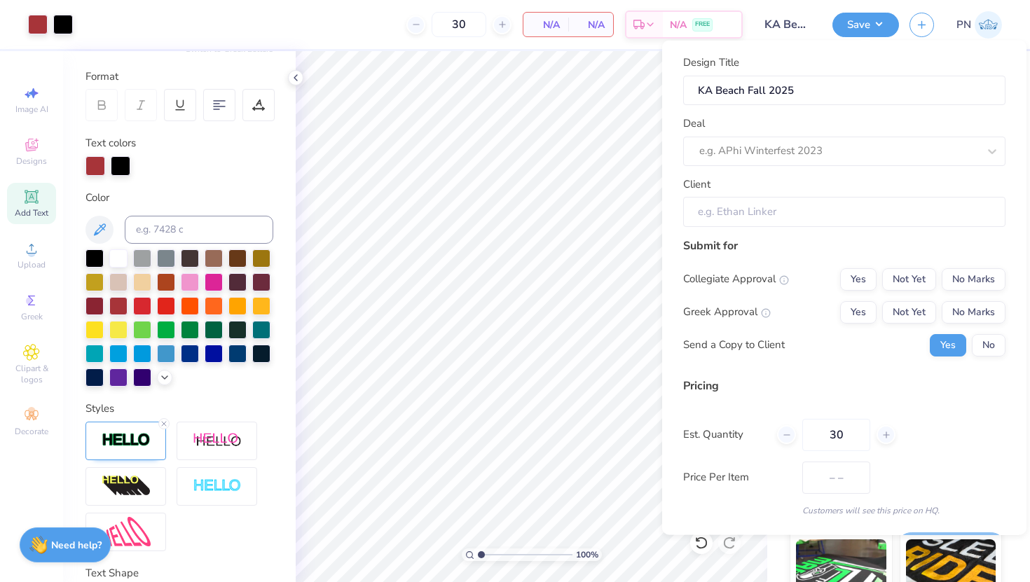
click at [723, 219] on input "Client" at bounding box center [844, 212] width 322 height 30
click at [714, 219] on input "Client" at bounding box center [844, 212] width 322 height 30
click at [817, 154] on div at bounding box center [838, 151] width 279 height 19
click at [763, 217] on input "Client" at bounding box center [844, 212] width 322 height 30
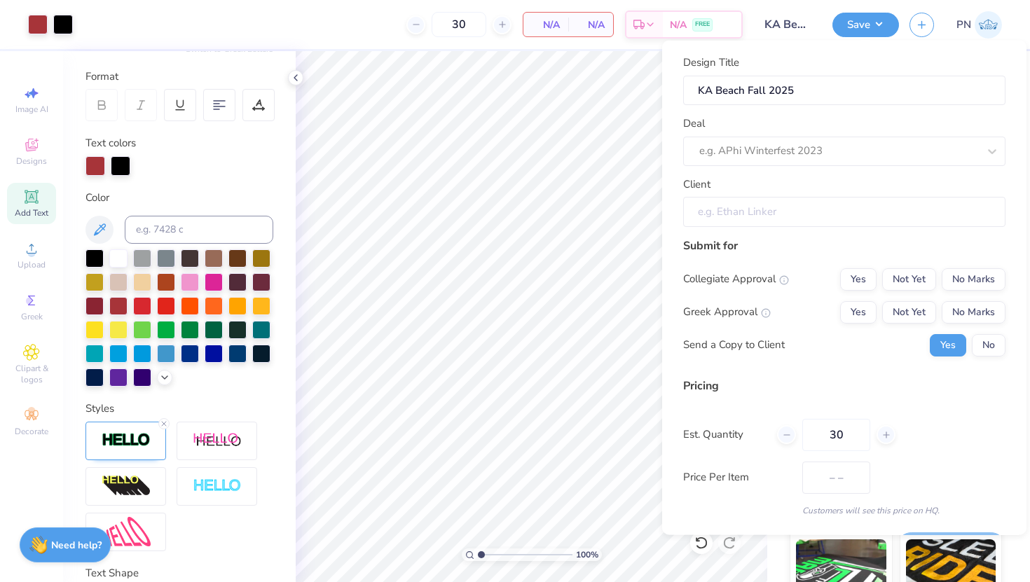
click at [753, 212] on input "Client" at bounding box center [844, 212] width 322 height 30
click at [819, 214] on input "Client" at bounding box center [844, 212] width 322 height 30
click at [840, 209] on input "Client" at bounding box center [844, 212] width 322 height 30
click at [840, 22] on button "Save" at bounding box center [865, 23] width 67 height 25
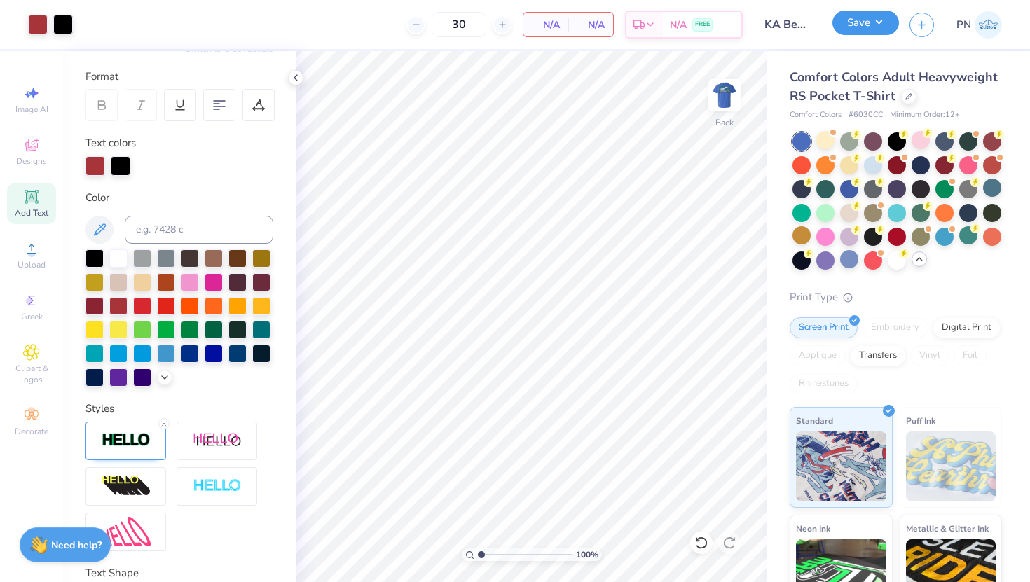
click at [840, 18] on button "Save" at bounding box center [865, 23] width 67 height 25
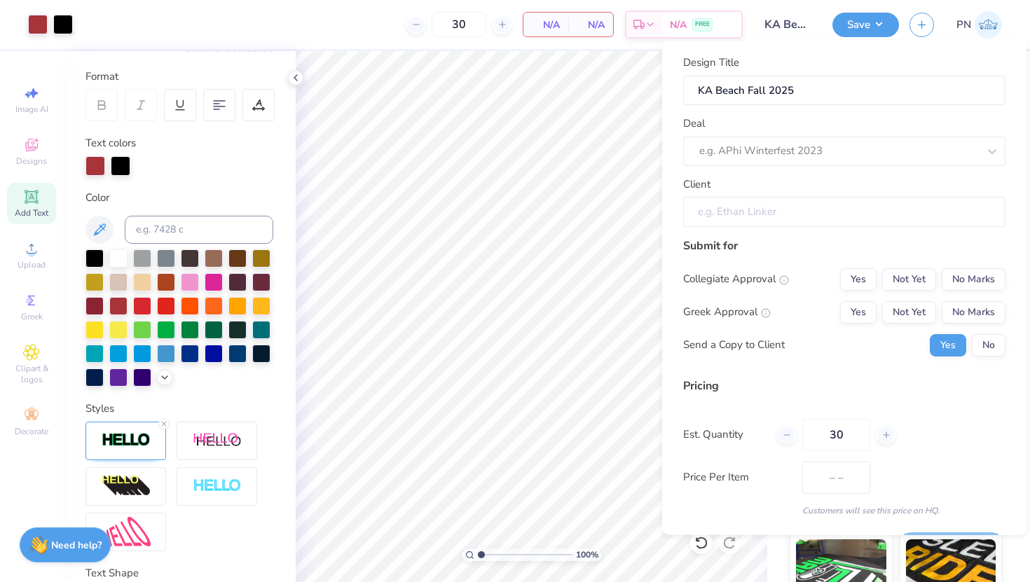
click at [722, 207] on input "Client" at bounding box center [844, 212] width 322 height 30
click at [732, 212] on input "Client" at bounding box center [844, 212] width 322 height 30
click at [840, 340] on button "No" at bounding box center [989, 345] width 34 height 22
click at [840, 286] on button "No Marks" at bounding box center [974, 279] width 64 height 22
click at [840, 308] on button "Yes" at bounding box center [858, 312] width 36 height 22
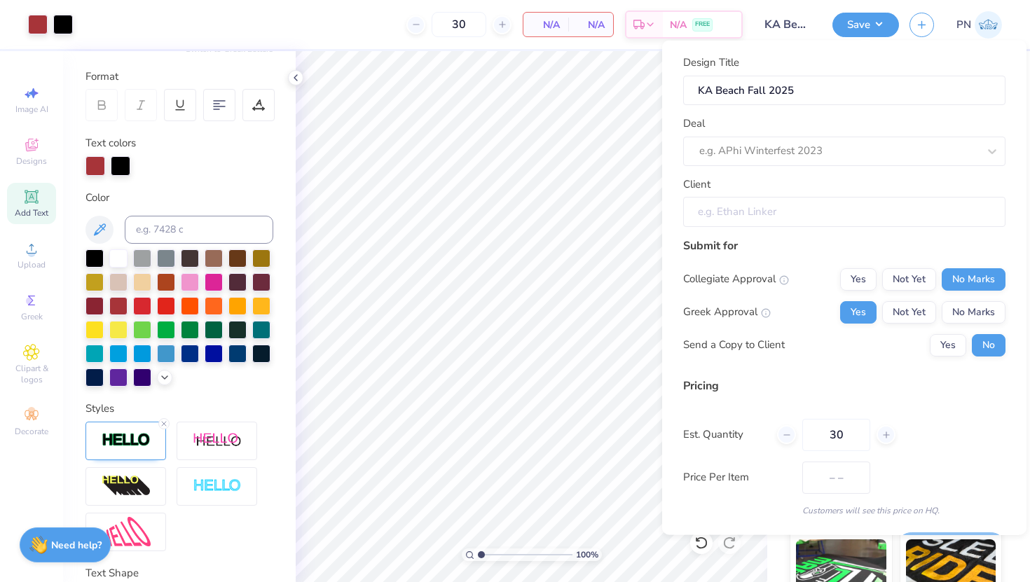
click at [718, 211] on input "Client" at bounding box center [844, 212] width 322 height 30
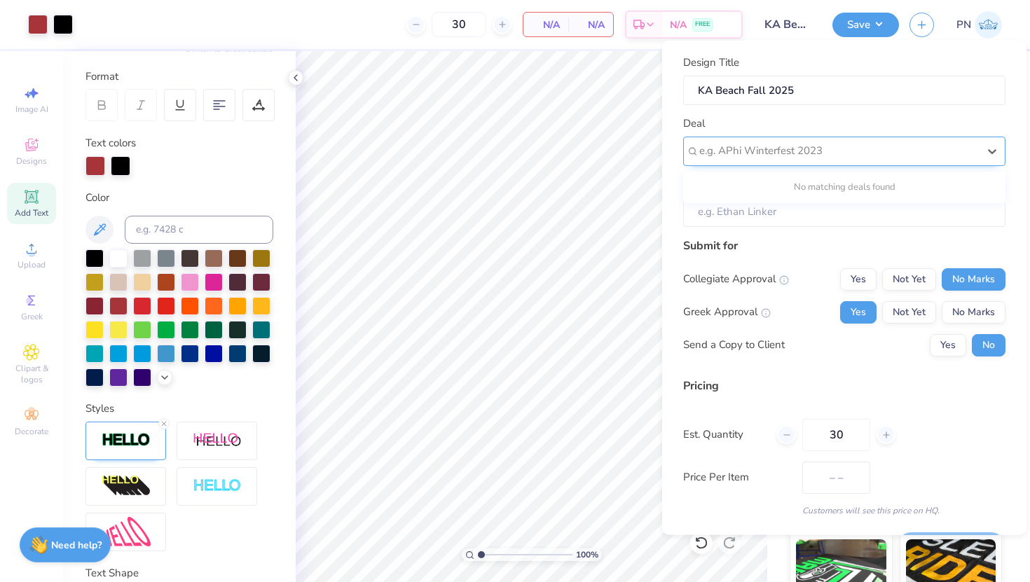
click at [801, 151] on div at bounding box center [838, 151] width 279 height 19
click at [780, 218] on input "Client" at bounding box center [844, 212] width 322 height 30
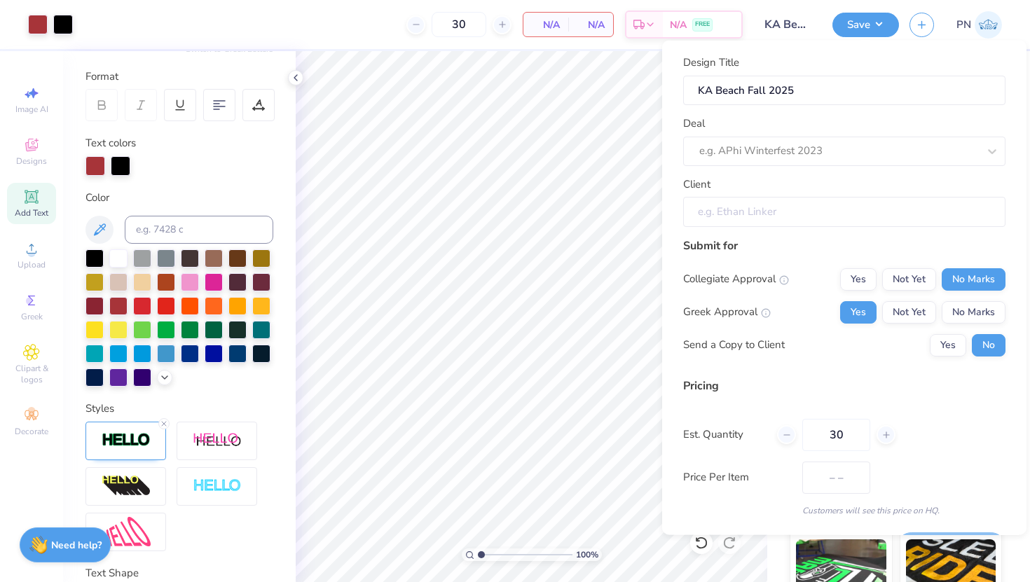
click at [740, 212] on input "Client" at bounding box center [844, 212] width 322 height 30
click at [840, 26] on button "Save" at bounding box center [865, 23] width 67 height 25
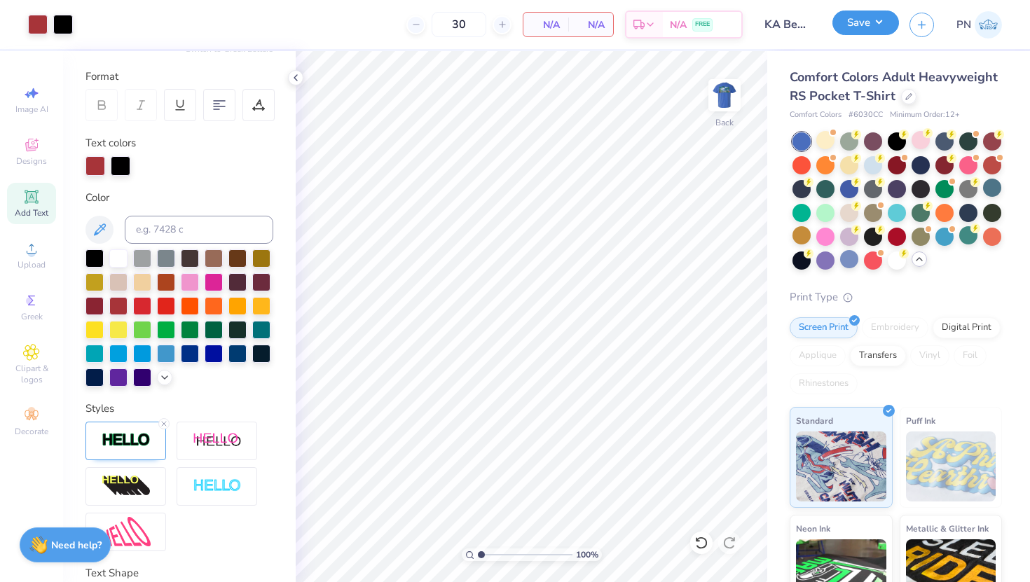
click at [840, 26] on button "Save" at bounding box center [865, 23] width 67 height 25
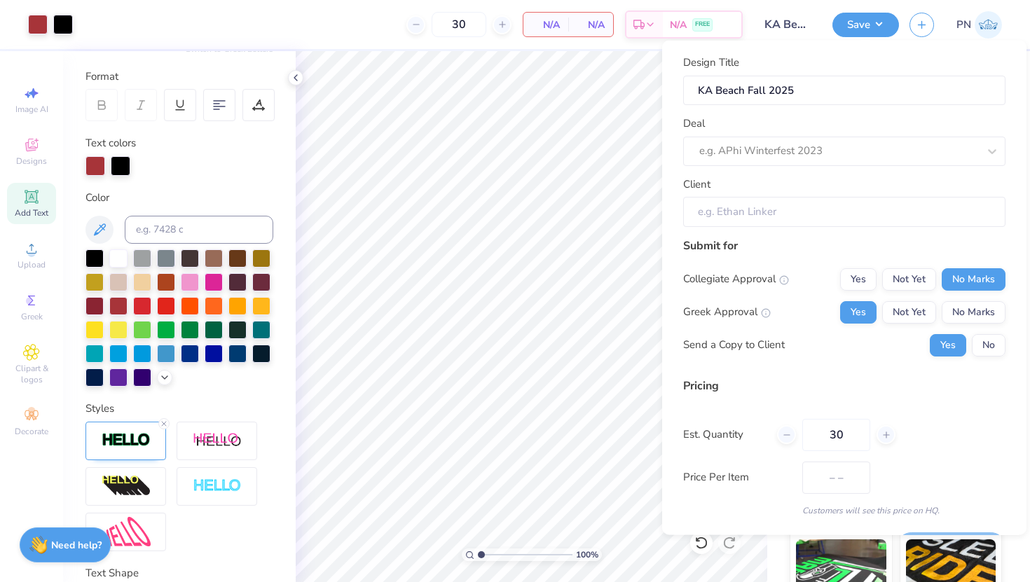
click at [734, 216] on input "Client" at bounding box center [844, 212] width 322 height 30
click at [736, 150] on div at bounding box center [838, 151] width 279 height 19
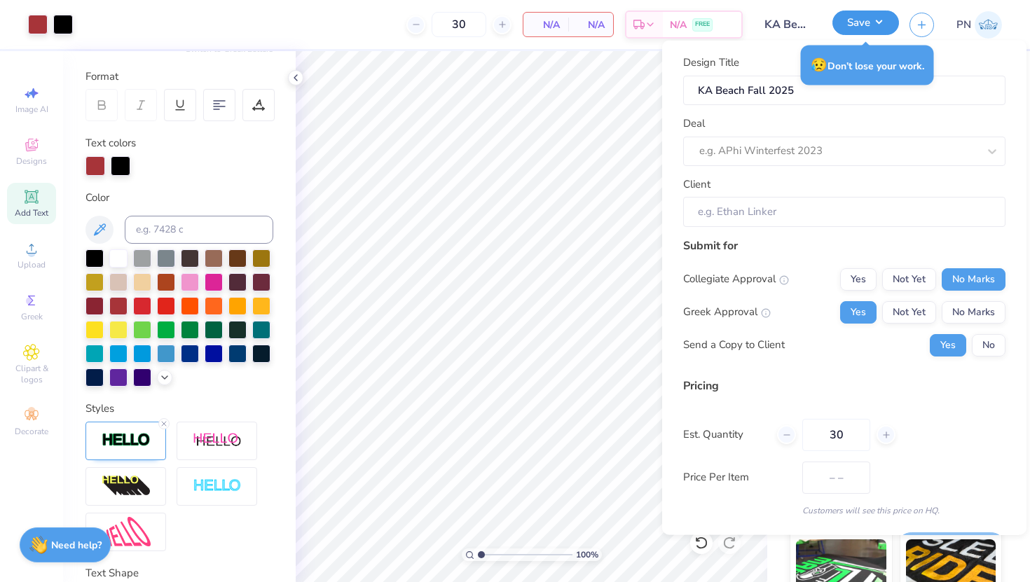
click at [840, 25] on button "Save" at bounding box center [865, 23] width 67 height 25
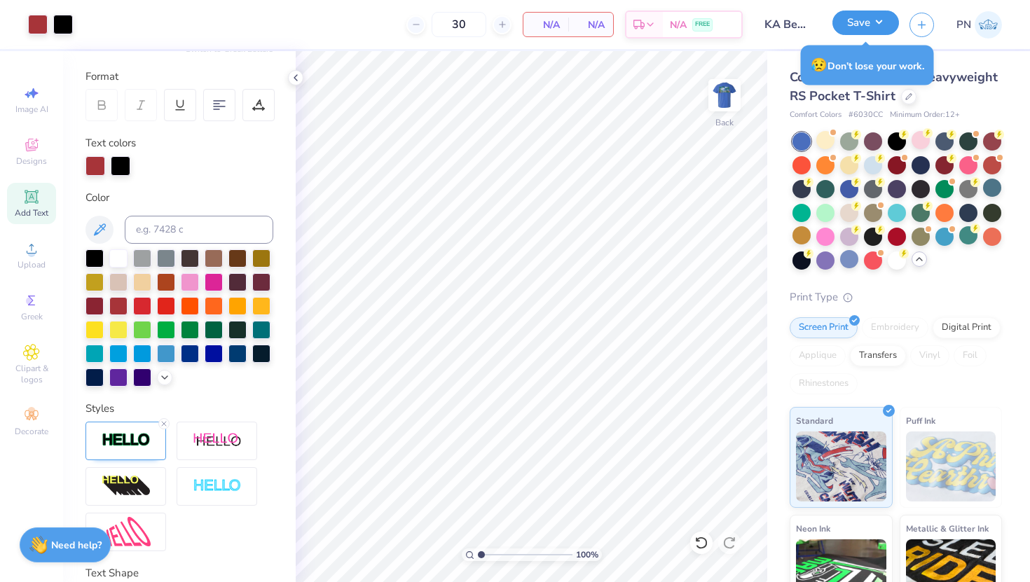
click at [840, 25] on button "Save" at bounding box center [865, 23] width 67 height 25
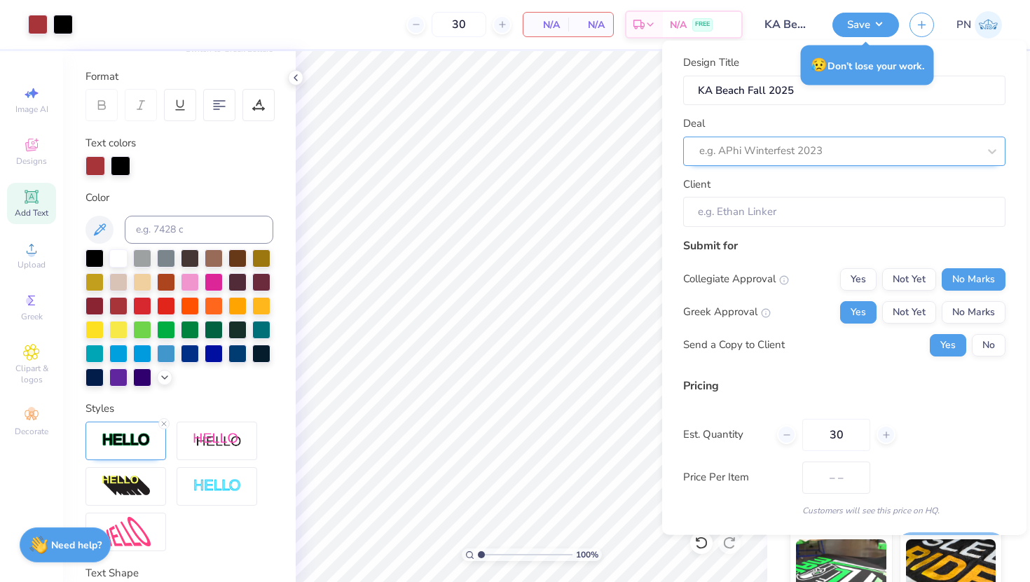
click at [823, 146] on div at bounding box center [838, 151] width 279 height 19
click at [693, 207] on input "Client" at bounding box center [844, 212] width 322 height 30
click at [725, 212] on input "Client" at bounding box center [844, 212] width 322 height 30
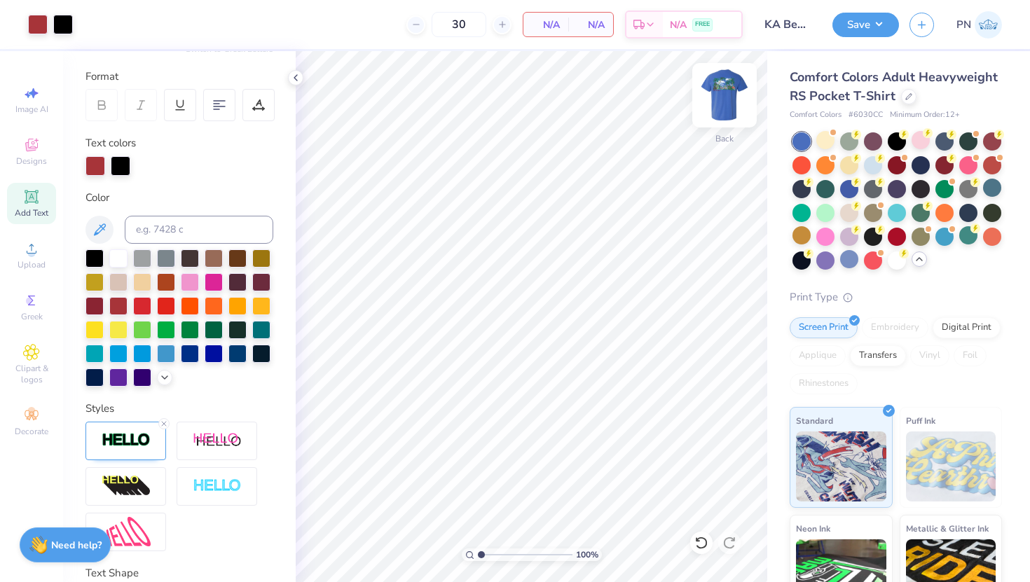
click at [731, 101] on img at bounding box center [724, 95] width 56 height 56
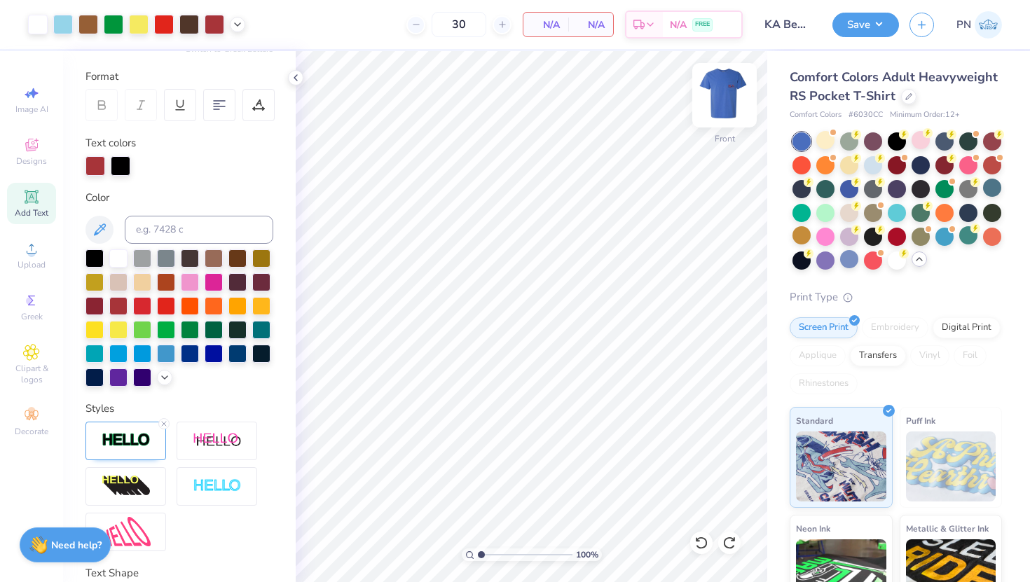
click at [728, 91] on img at bounding box center [724, 95] width 56 height 56
click at [719, 100] on img at bounding box center [724, 95] width 56 height 56
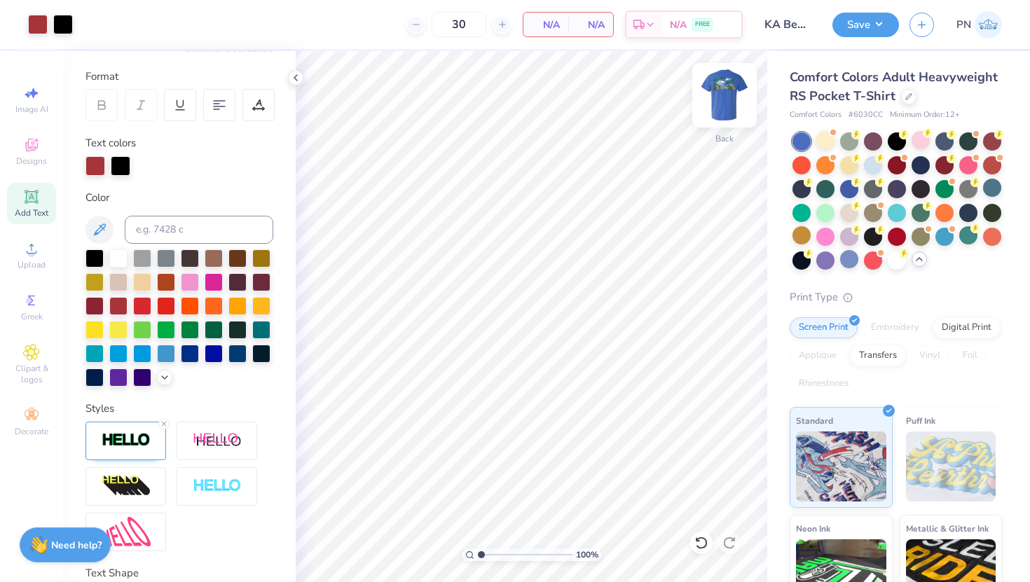
click at [728, 90] on img at bounding box center [724, 95] width 56 height 56
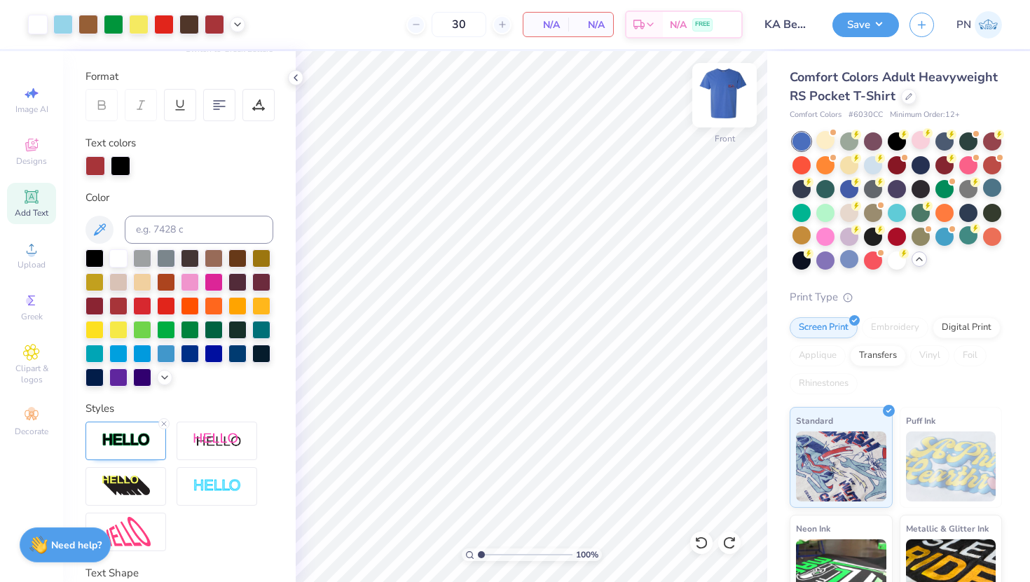
click at [727, 96] on img at bounding box center [724, 95] width 56 height 56
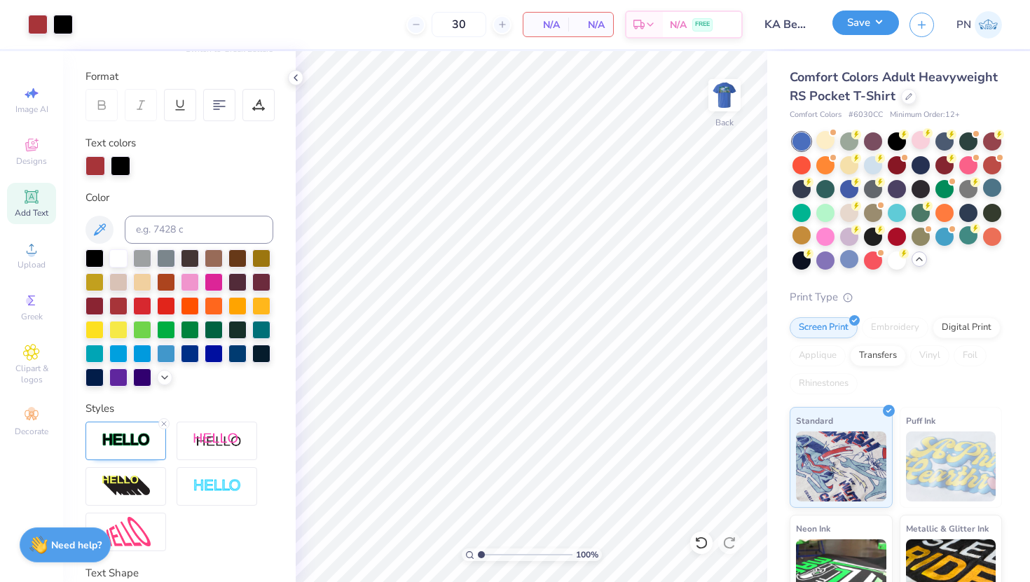
click at [840, 21] on button "Save" at bounding box center [865, 23] width 67 height 25
click at [31, 145] on icon at bounding box center [31, 145] width 17 height 17
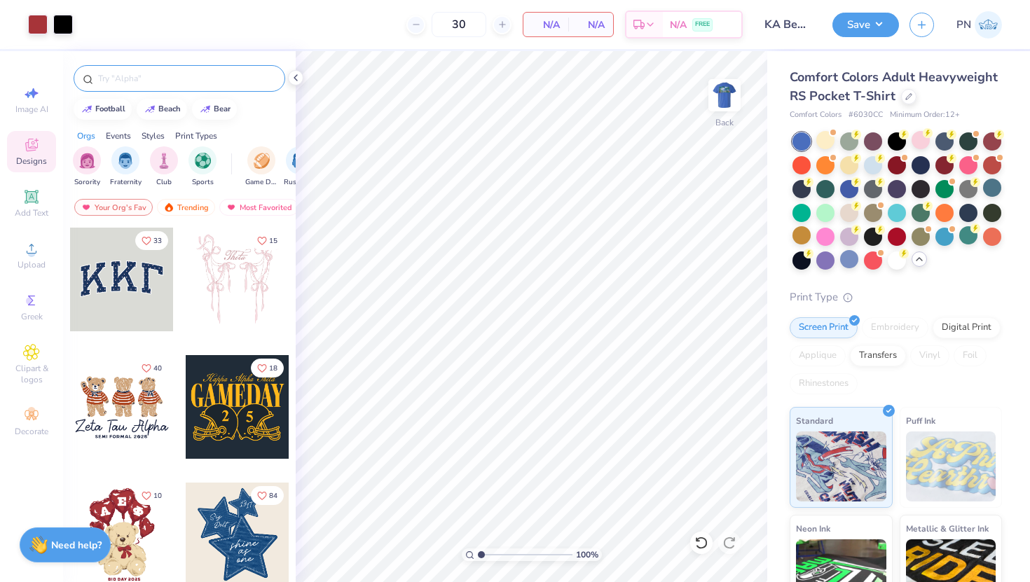
click at [144, 81] on input "text" at bounding box center [186, 78] width 179 height 14
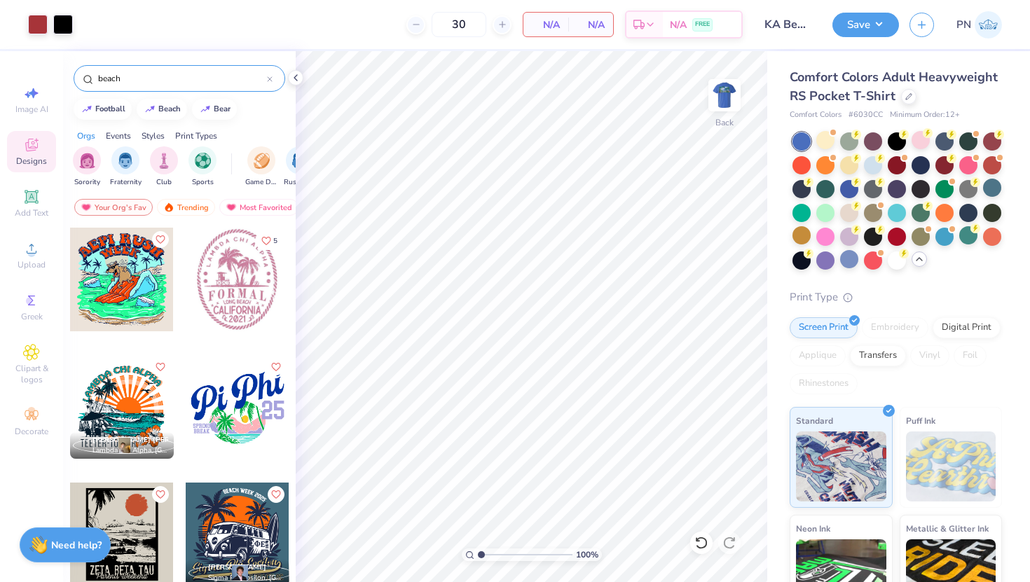
type input "beach"
click at [127, 401] on div at bounding box center [122, 407] width 104 height 104
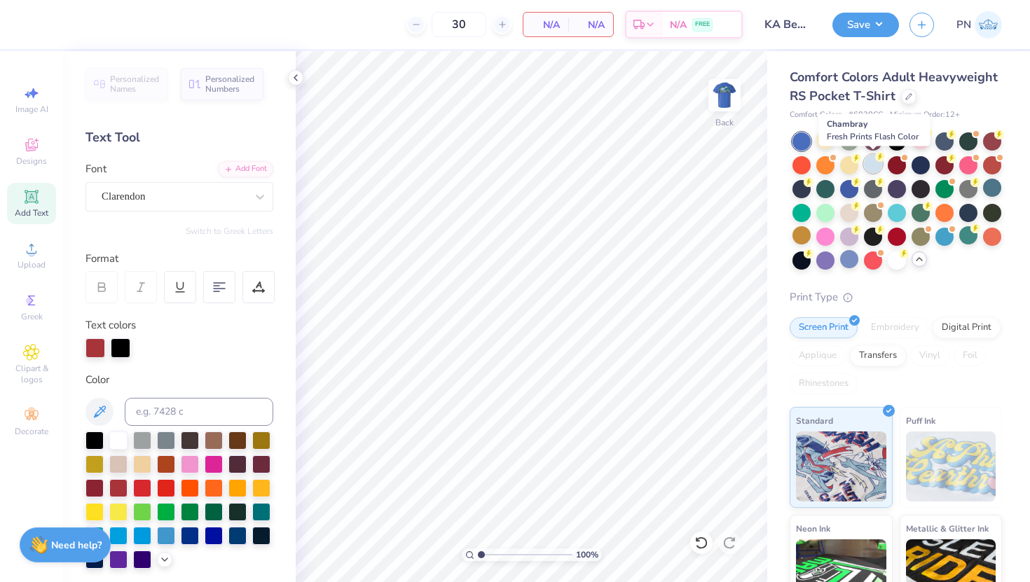
click at [840, 139] on circle at bounding box center [856, 135] width 10 height 10
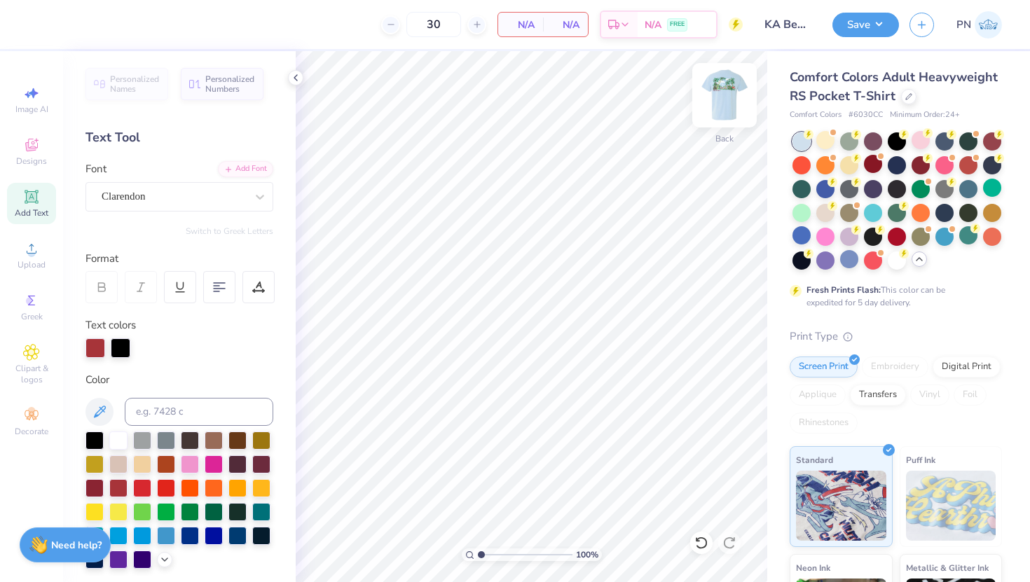
click at [726, 106] on img at bounding box center [724, 95] width 56 height 56
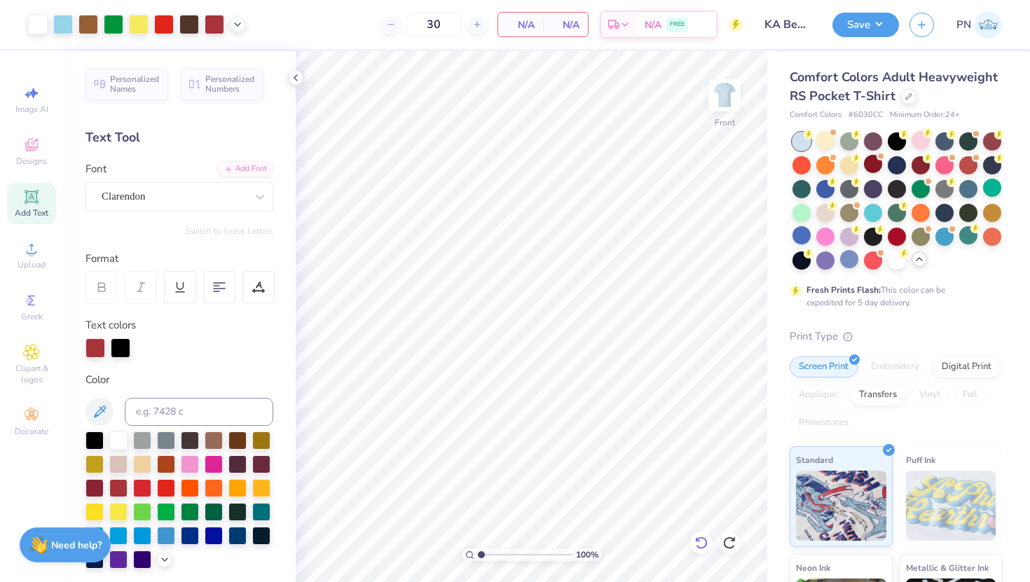
click at [703, 502] on icon at bounding box center [701, 543] width 14 height 14
click at [727, 502] on icon at bounding box center [729, 543] width 14 height 14
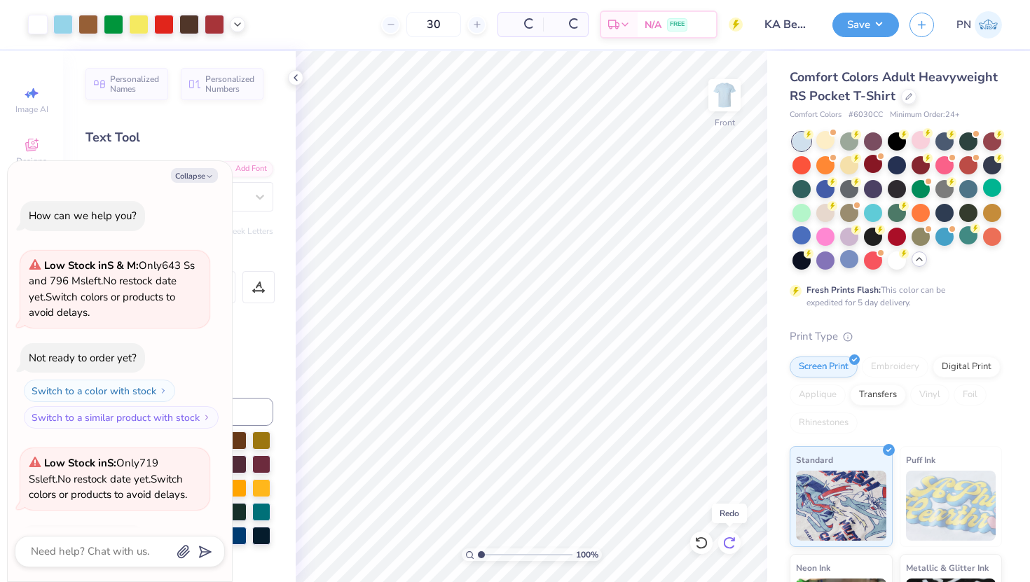
scroll to position [371, 0]
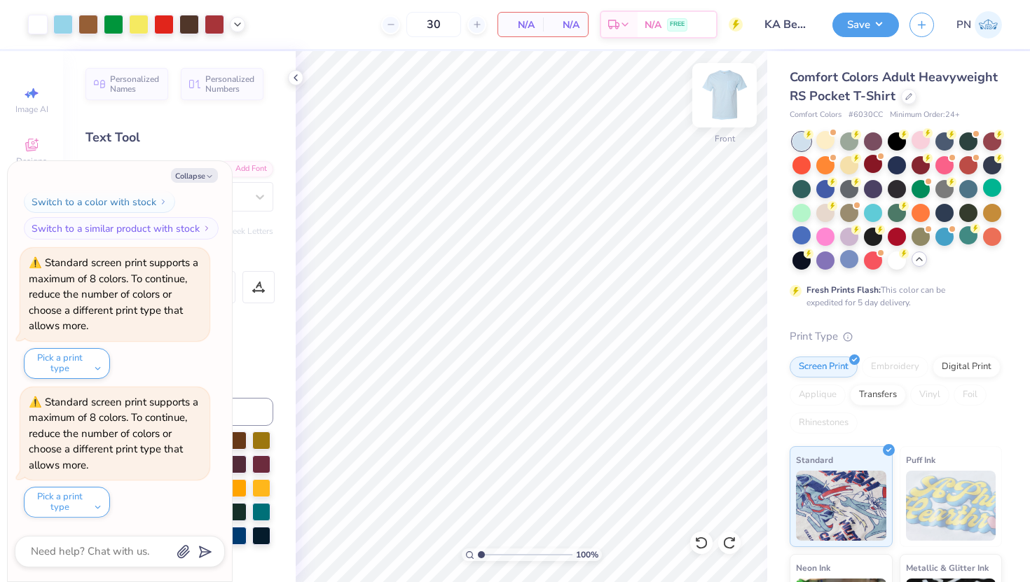
click at [715, 99] on img at bounding box center [724, 95] width 56 height 56
click at [729, 104] on img at bounding box center [724, 95] width 56 height 56
click at [716, 80] on img at bounding box center [724, 95] width 56 height 56
click at [727, 101] on img at bounding box center [724, 95] width 56 height 56
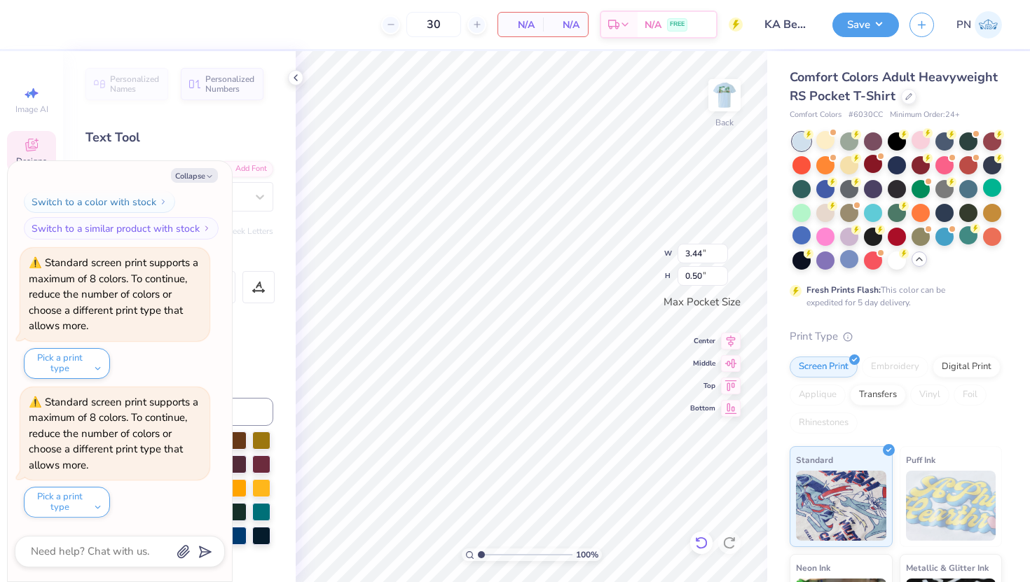
scroll to position [0, 0]
type textarea "x"
type textarea "KA"
type textarea "x"
type textarea "KA"
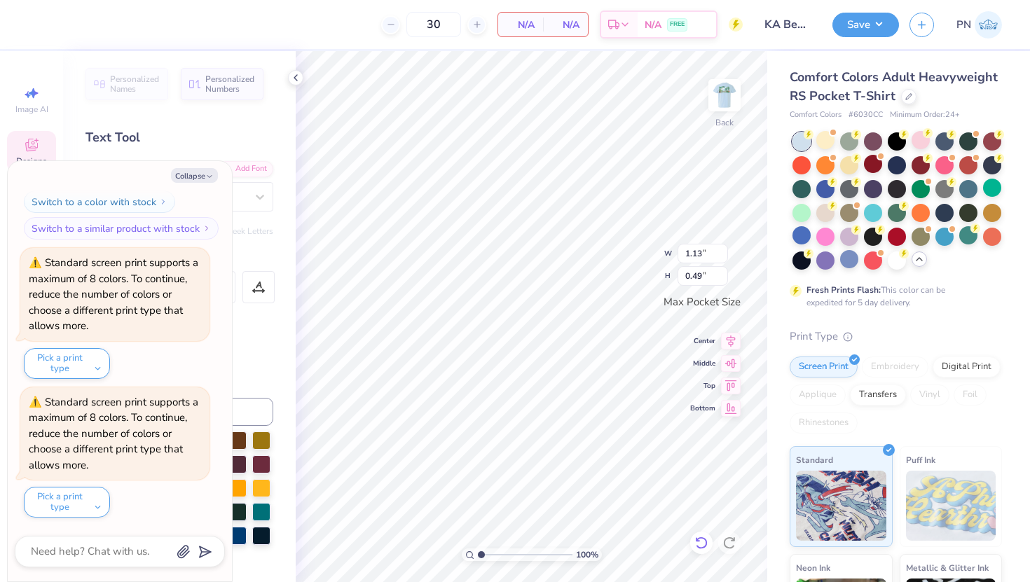
type textarea "x"
type input "3.13"
type input "1.34"
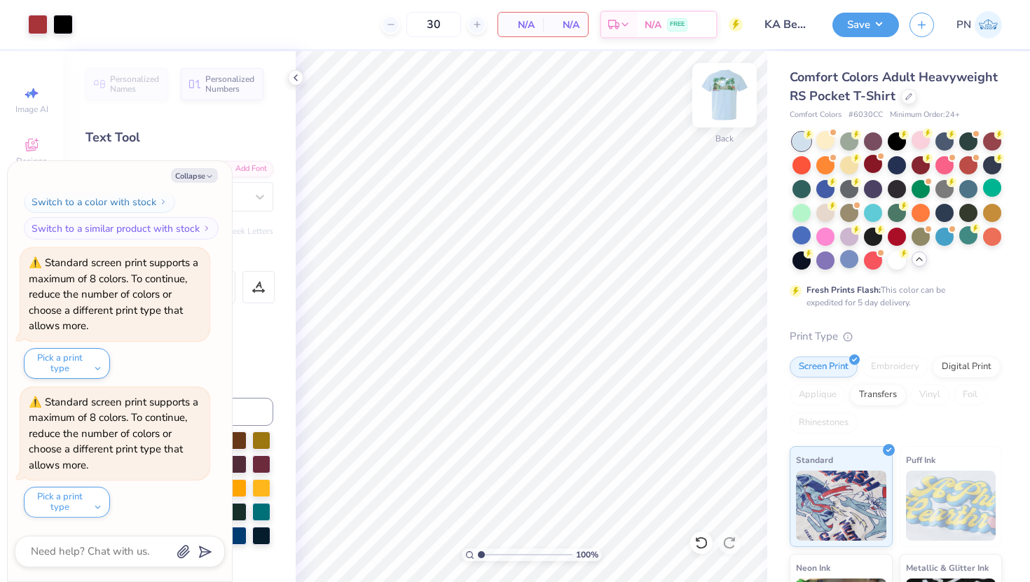
click at [723, 93] on img at bounding box center [724, 95] width 56 height 56
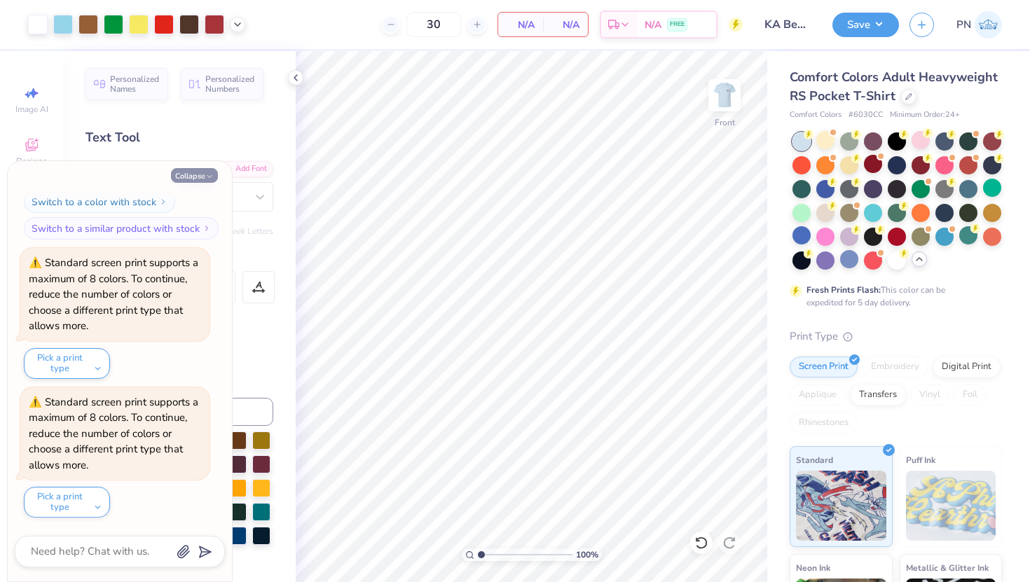
click at [200, 178] on button "Collapse" at bounding box center [194, 175] width 47 height 15
type textarea "x"
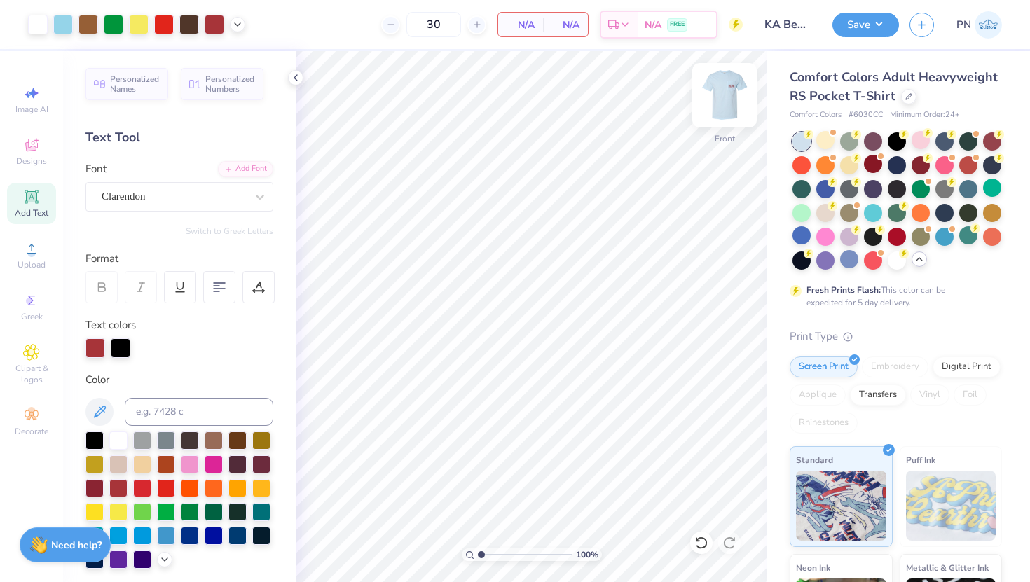
click at [729, 95] on img at bounding box center [724, 95] width 56 height 56
click at [707, 86] on img at bounding box center [724, 95] width 56 height 56
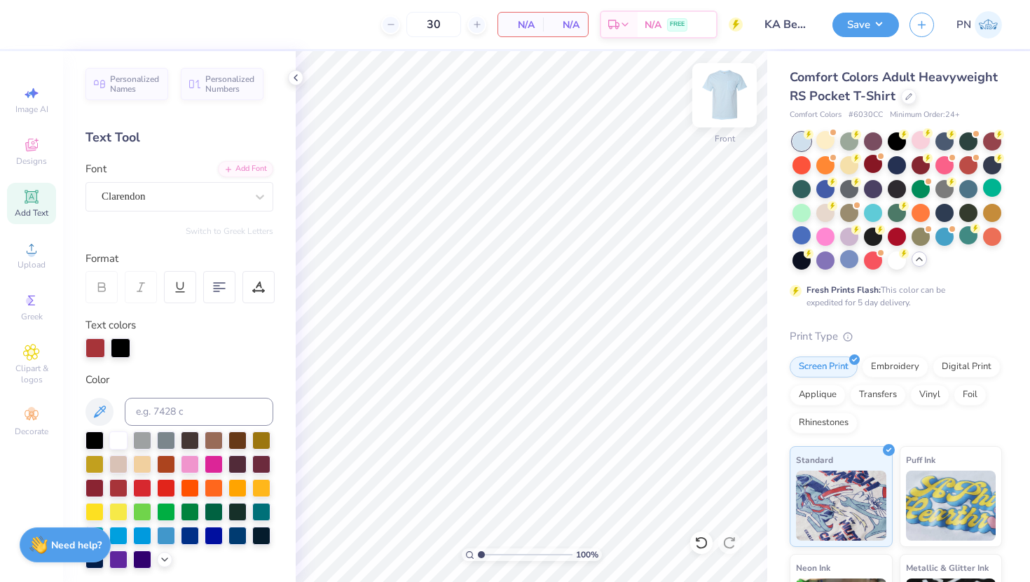
click at [729, 101] on img at bounding box center [724, 95] width 56 height 56
click at [729, 101] on img at bounding box center [724, 95] width 28 height 28
click at [38, 148] on icon at bounding box center [31, 145] width 17 height 17
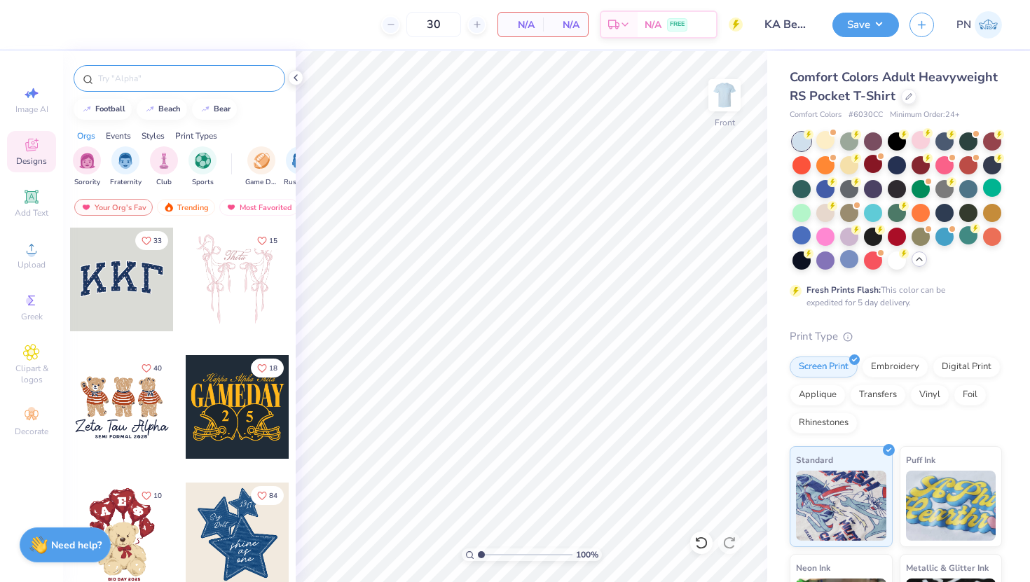
click at [163, 74] on input "text" at bounding box center [186, 78] width 179 height 14
type input "beach"
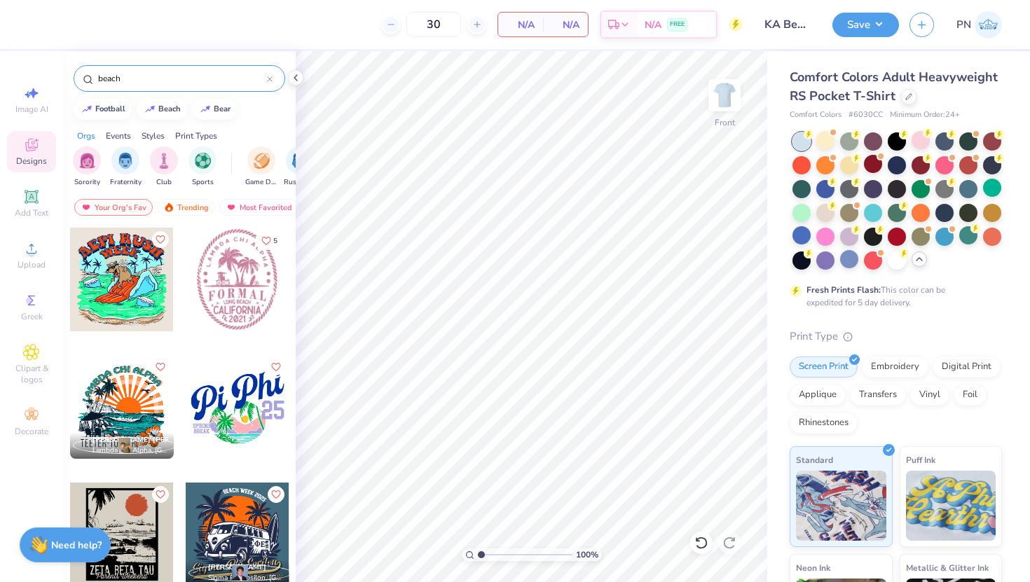
click at [122, 390] on div at bounding box center [122, 407] width 104 height 104
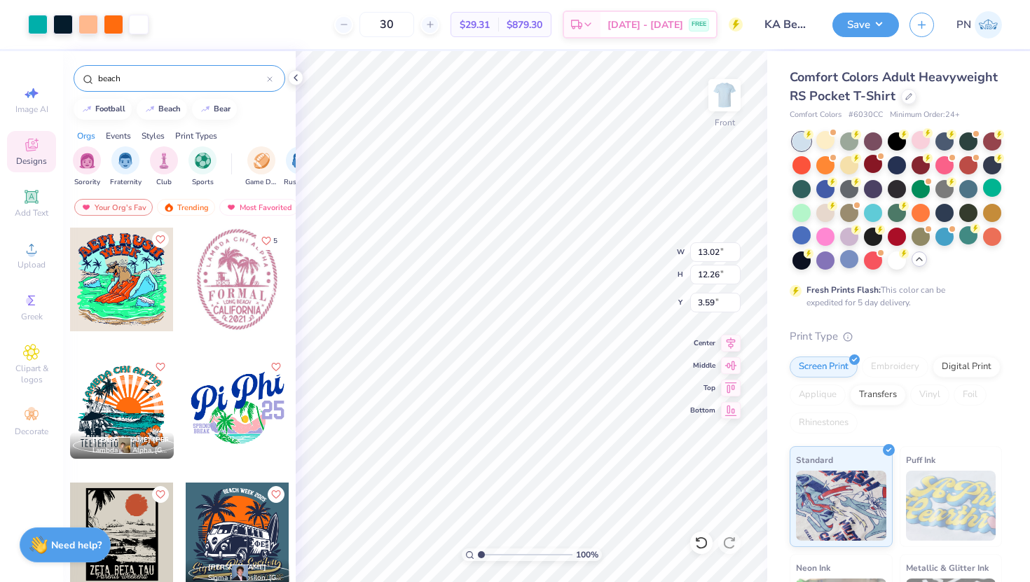
type input "3.59"
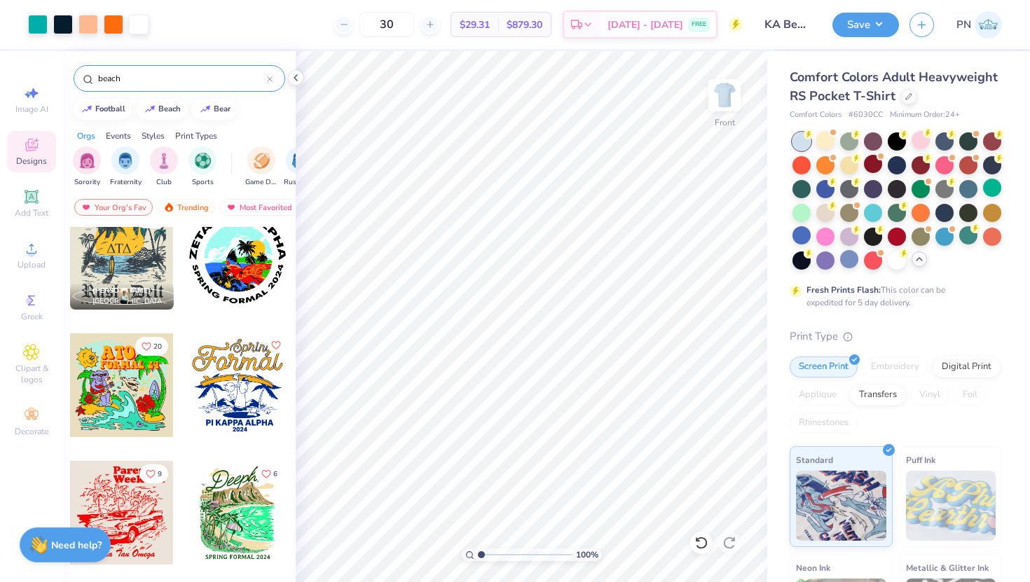
scroll to position [4865, 0]
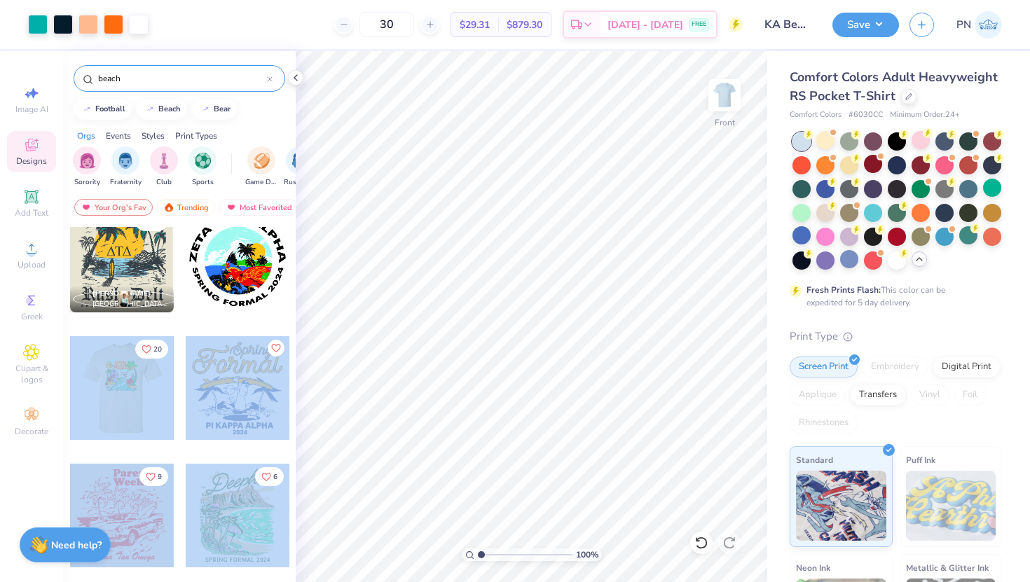
click at [427, 308] on div "Art colors 30 $29.31 Per Item $879.30 Total Est. Delivery [DATE] - [DATE] FREE …" at bounding box center [515, 291] width 1030 height 582
click at [148, 428] on div at bounding box center [122, 388] width 104 height 104
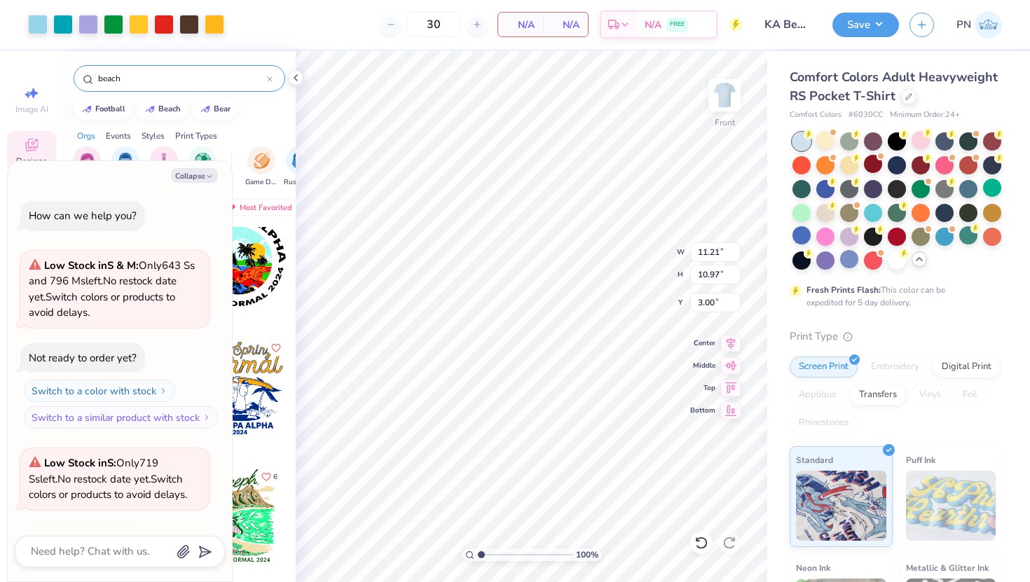
scroll to position [510, 0]
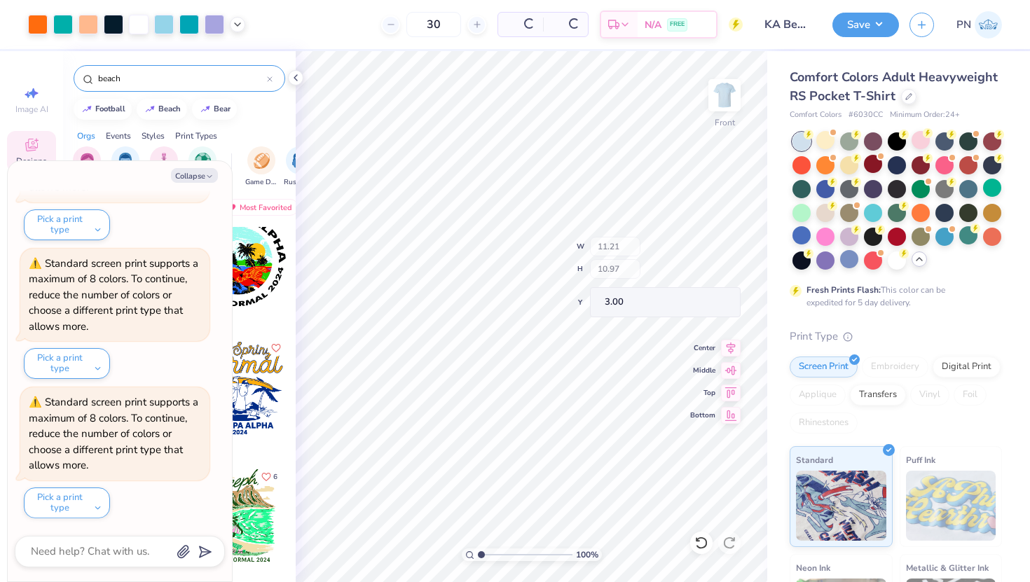
type textarea "x"
type input "11.95"
type input "5.43"
type input "3.59"
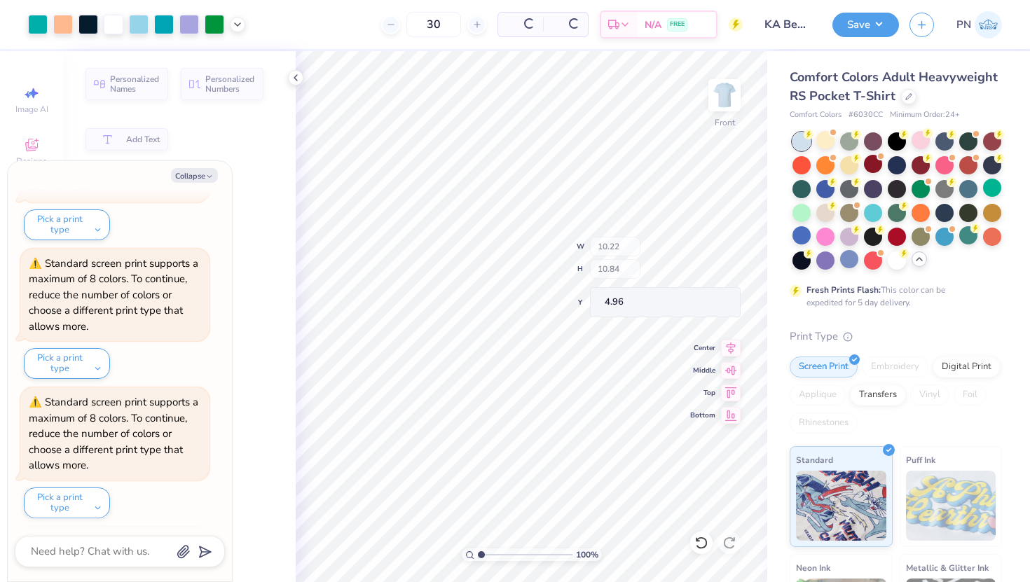
scroll to position [650, 0]
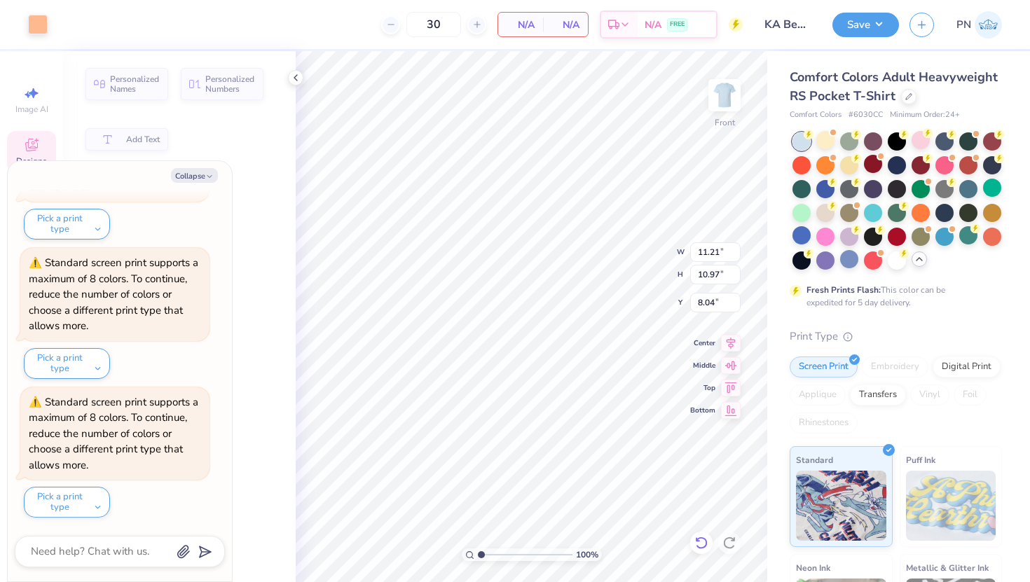
type textarea "x"
type input "12.46"
type input "10.45"
type input "5.12"
type textarea "x"
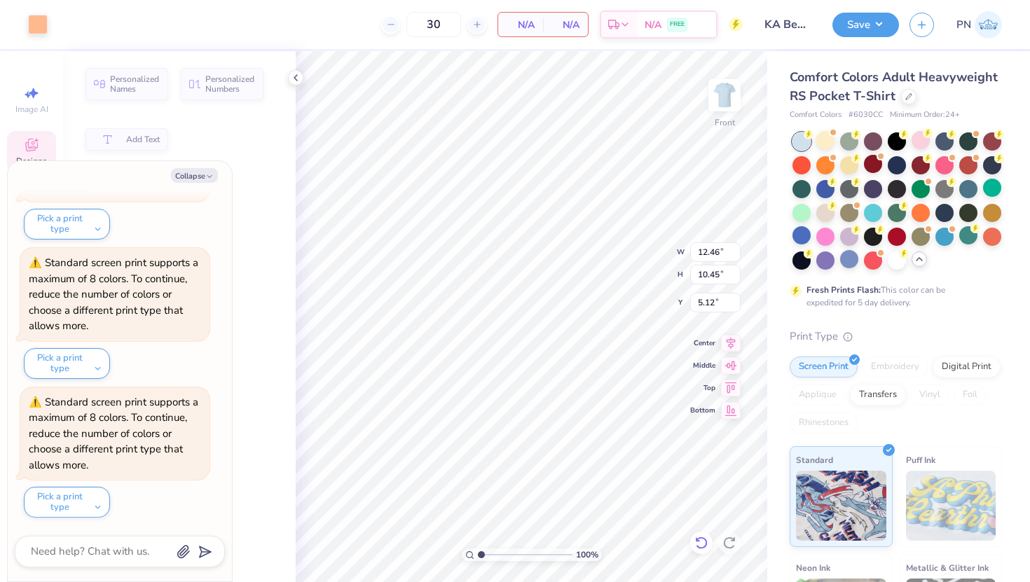
type input "11.21"
type input "10.97"
type input "8.04"
type textarea "x"
type input "12.90"
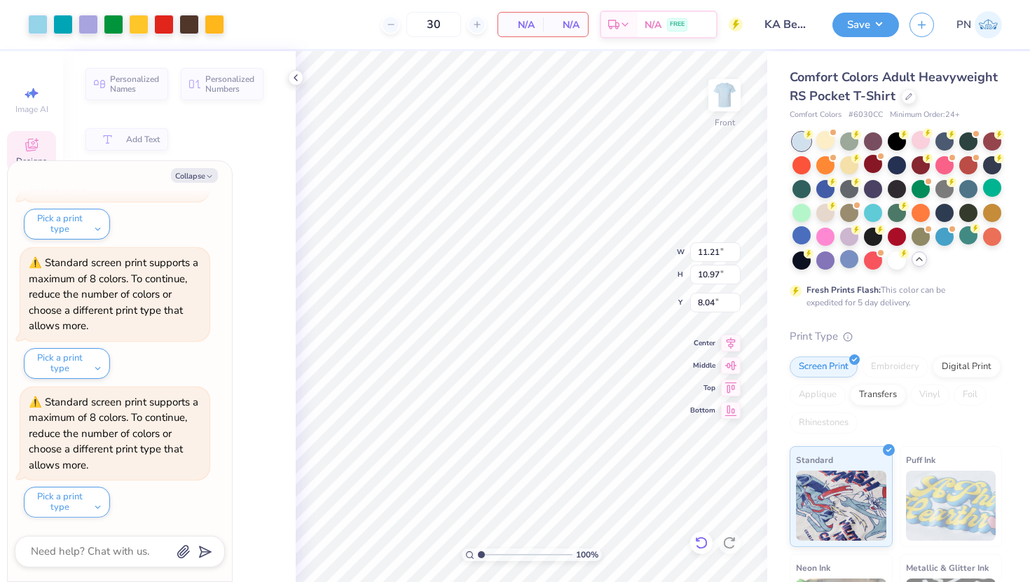
type input "8.62"
type input "5.55"
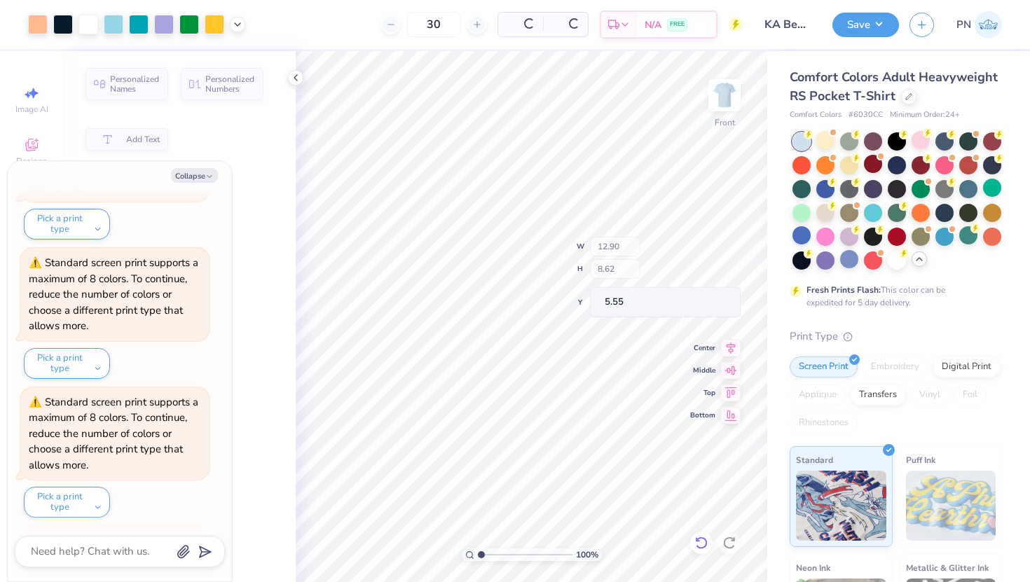
scroll to position [788, 0]
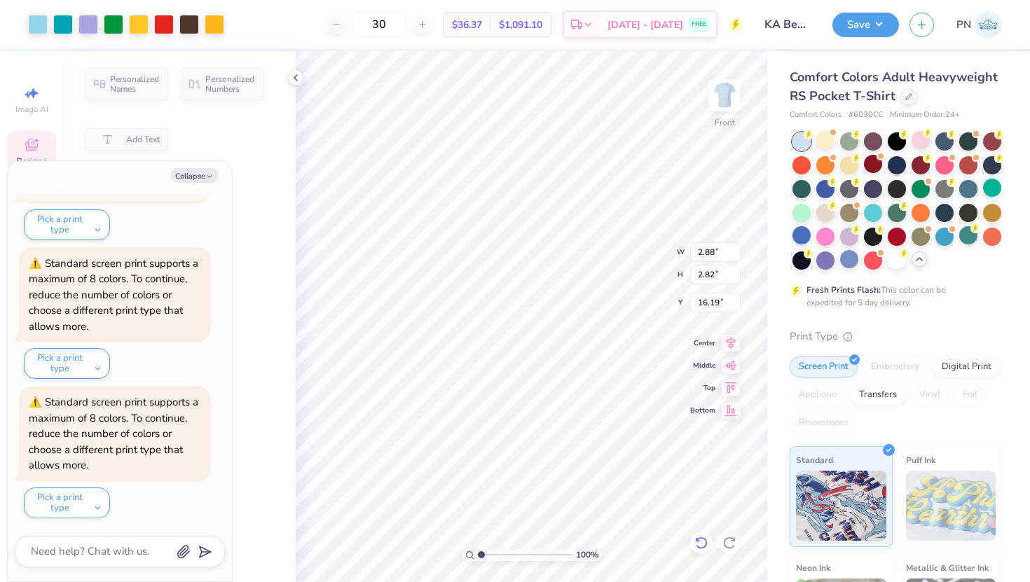
type textarea "x"
type input "12.05"
type input "11.79"
type input "7.22"
type textarea "x"
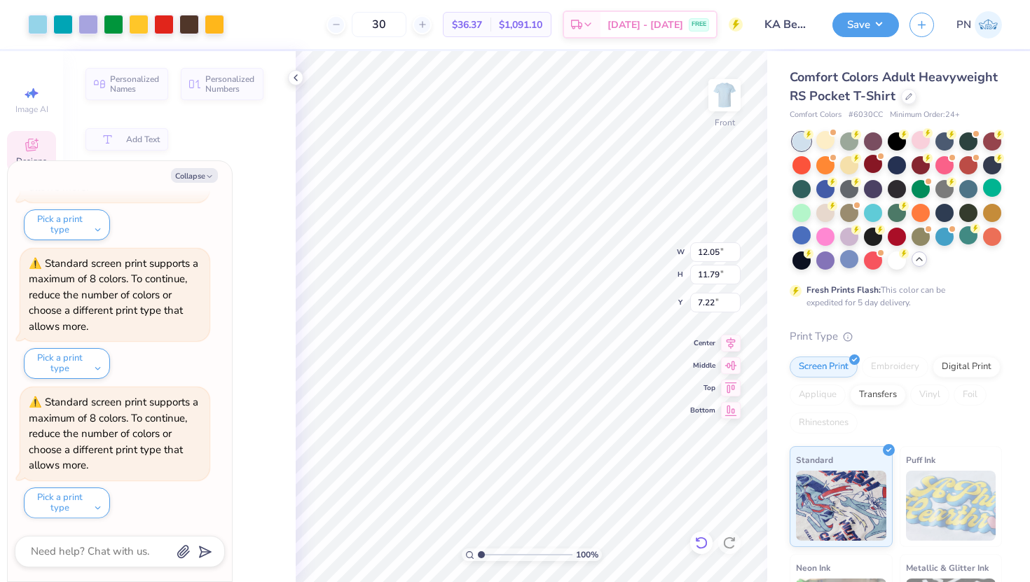
type input "4.54"
type input "1.89"
type input "5.32"
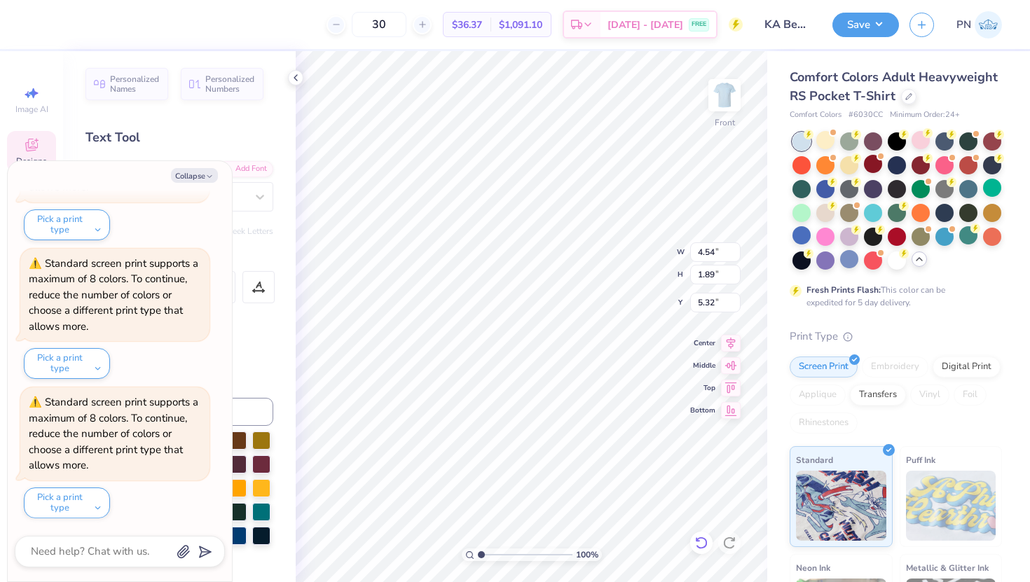
type textarea "AT"
type textarea "x"
type textarea "A"
type textarea "x"
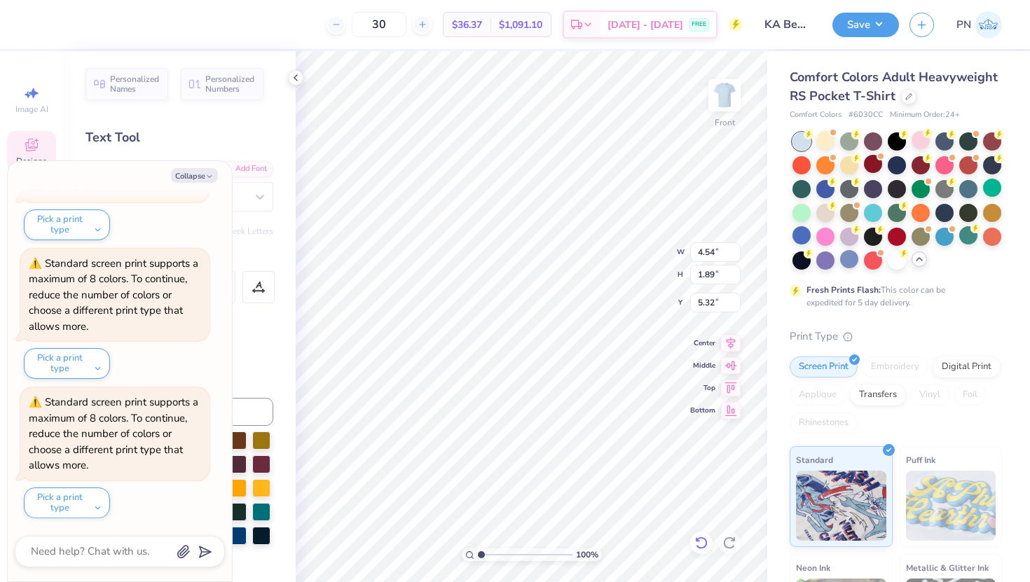
type textarea "K"
type textarea "x"
type textarea "KA"
type textarea "x"
type input "7.77"
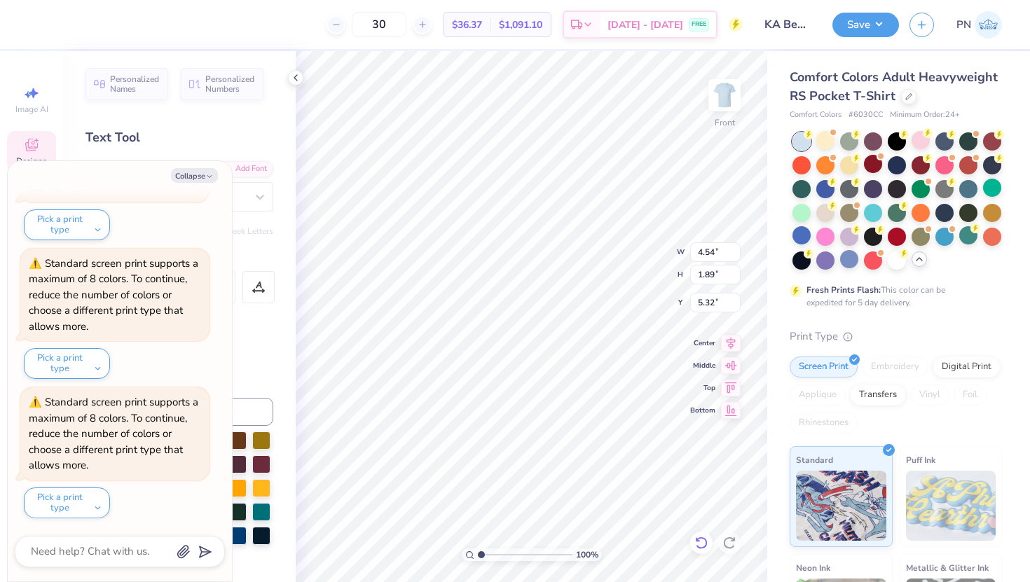
type input "1.18"
type input "7.19"
type textarea "x"
type textarea "ZB 24"
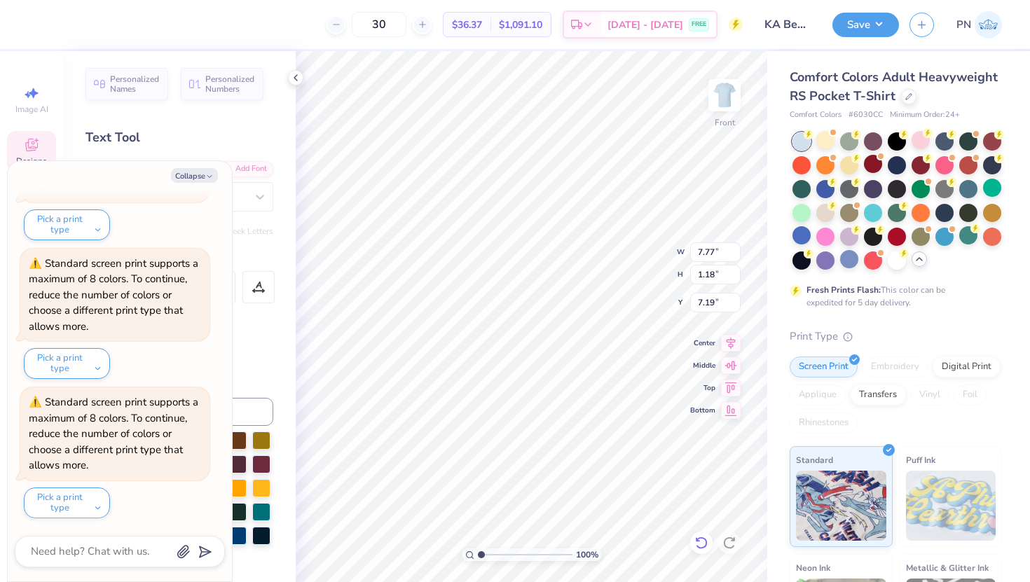
type textarea "x"
type textarea "Z 24"
type textarea "x"
type textarea "24"
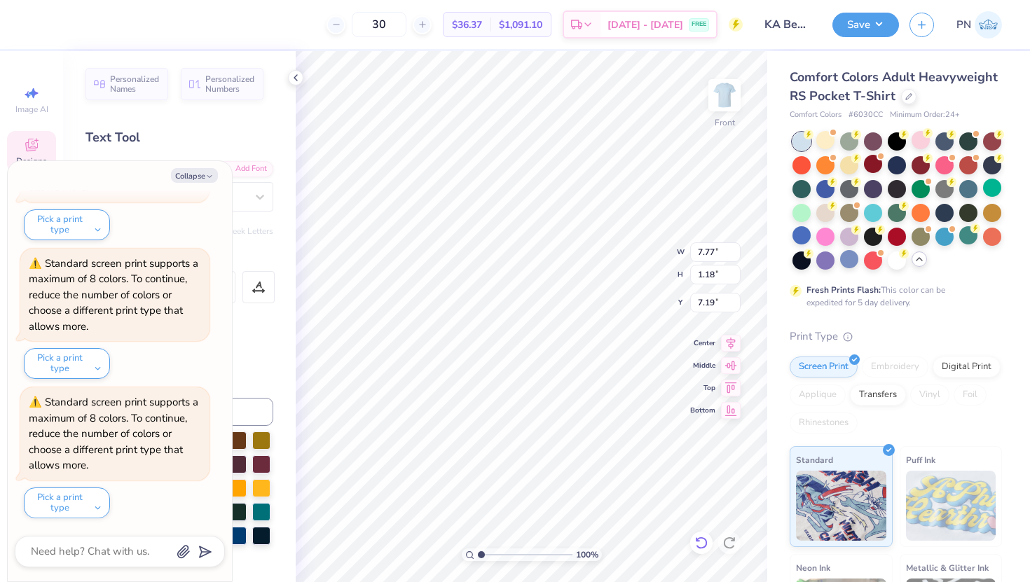
type textarea "x"
type textarea "Be 24"
type textarea "x"
type textarea "Be 24"
type textarea "x"
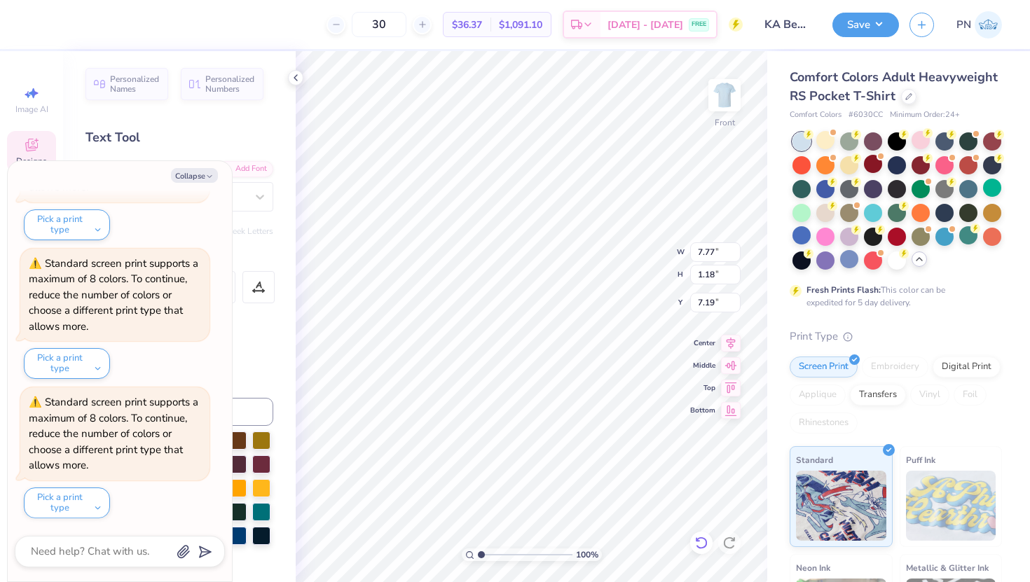
type textarea "B 24"
type textarea "x"
type textarea "24"
type textarea "x"
type textarea "E 24"
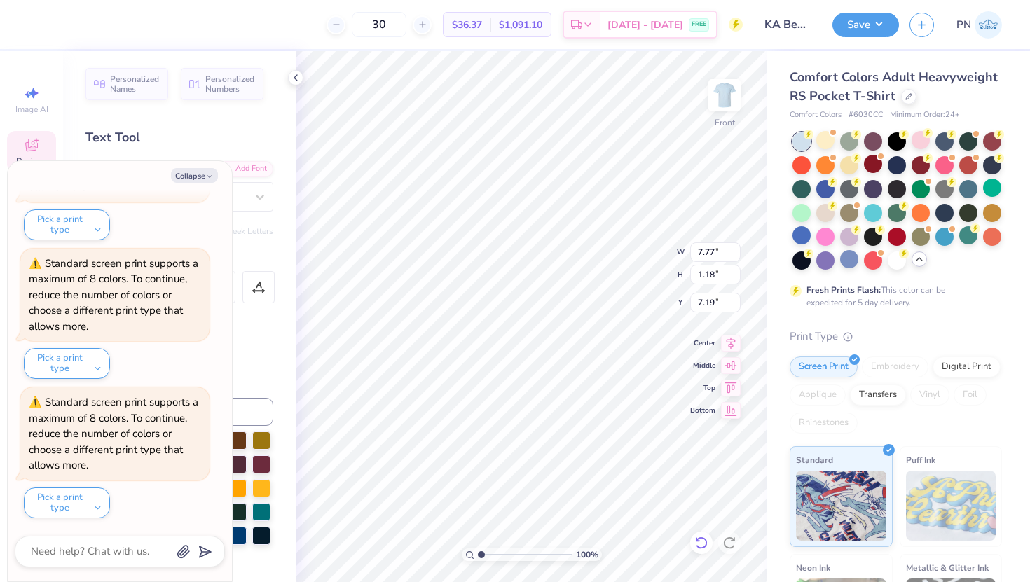
type textarea "x"
type textarea "EA 24"
type textarea "x"
type textarea "EACH 24"
type textarea "x"
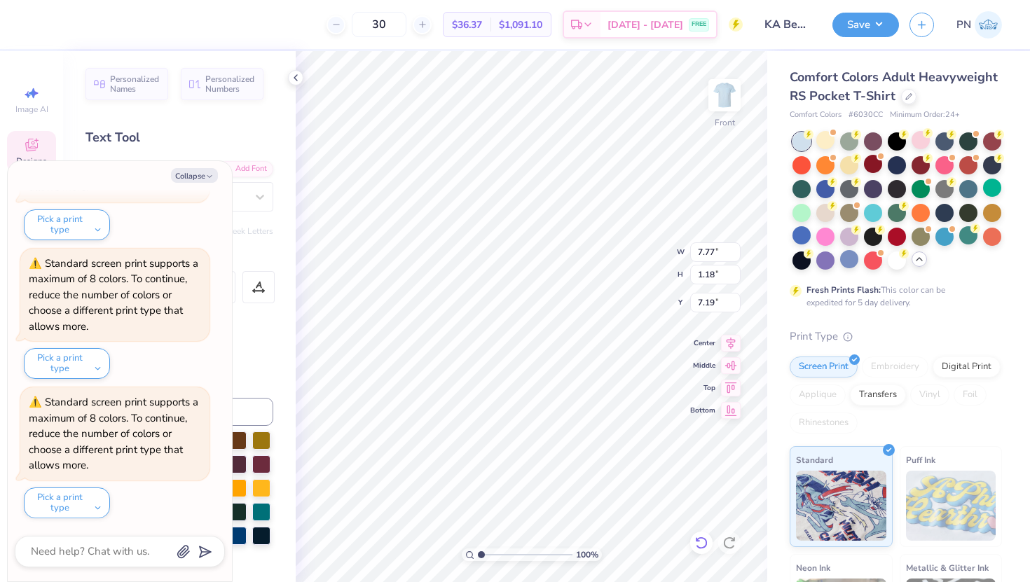
scroll to position [0, 1]
type textarea "EAC 24"
type textarea "x"
type textarea "EA 24"
type textarea "x"
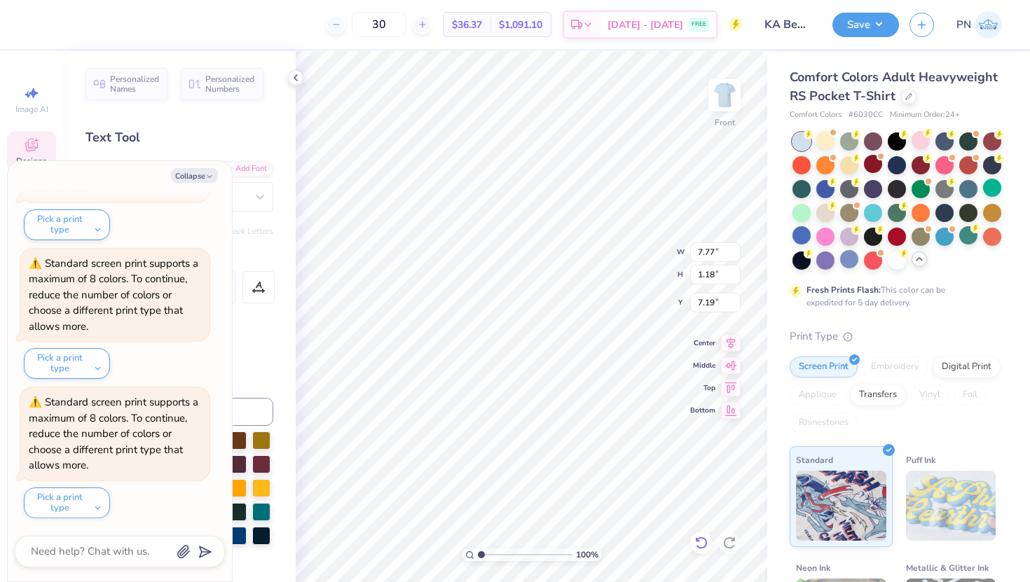
type textarea "E 24"
type textarea "x"
type textarea "24"
type textarea "x"
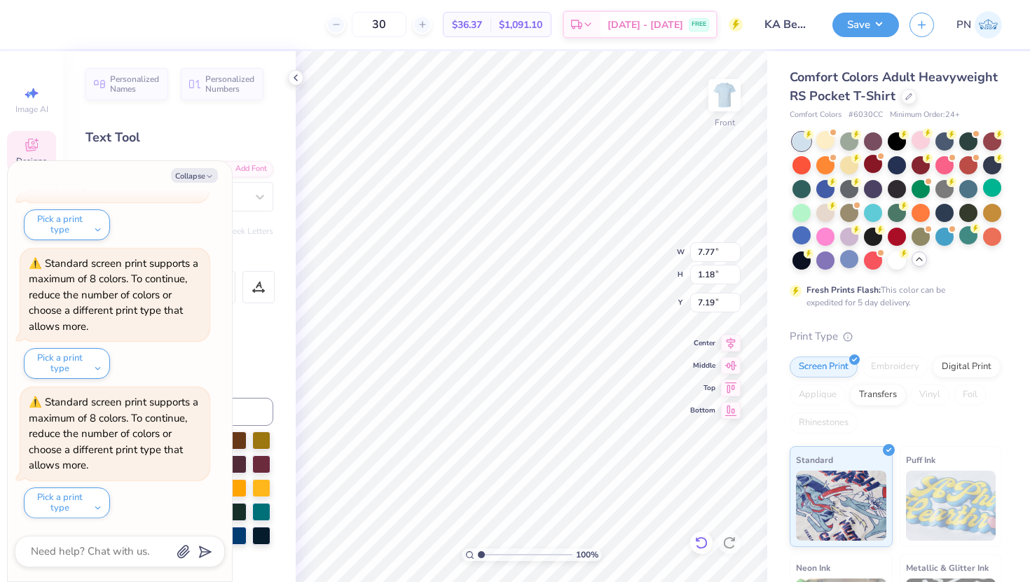
type textarea "BE 24"
type textarea "x"
type textarea "BEA 24"
type textarea "x"
type textarea "BEACH 24"
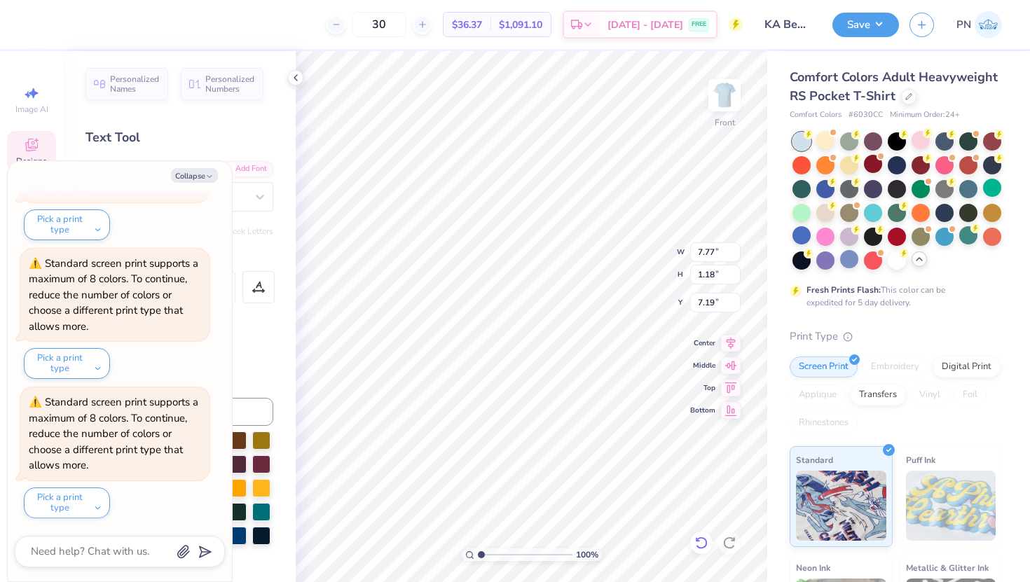
type textarea "x"
type textarea "BEACH 24"
type textarea "x"
type textarea "BEACH 2"
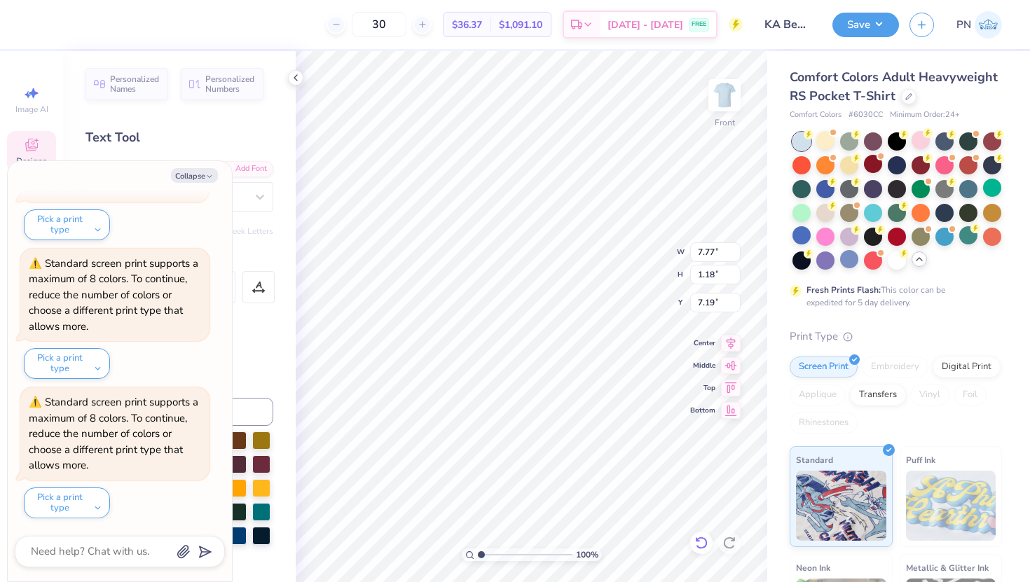
type textarea "x"
type textarea "BEACH 25"
click at [199, 174] on button "Collapse" at bounding box center [194, 175] width 47 height 15
click at [188, 174] on button "Collapse" at bounding box center [194, 175] width 47 height 15
type textarea "x"
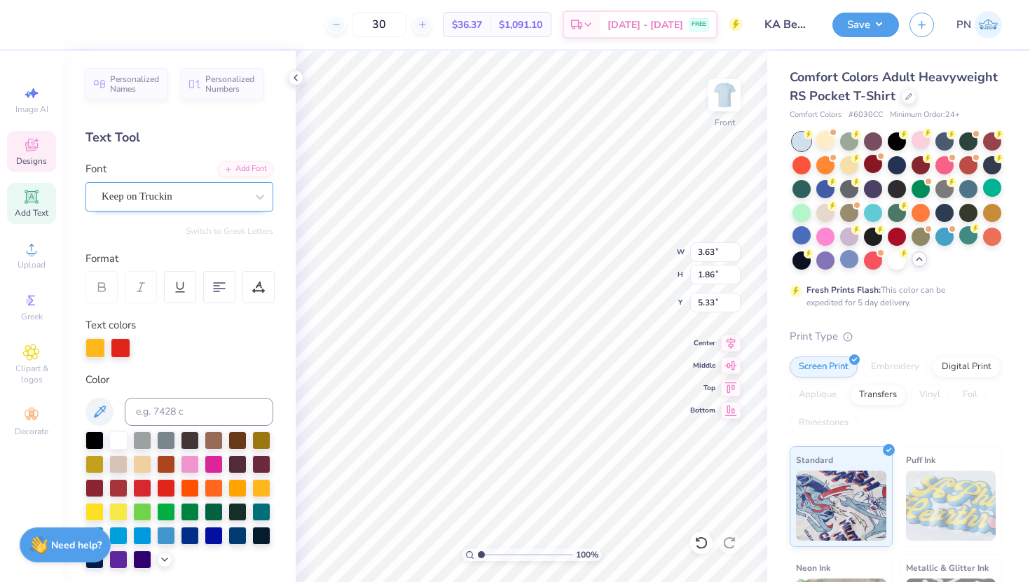
click at [165, 198] on div "Keep on Truckin" at bounding box center [173, 197] width 147 height 22
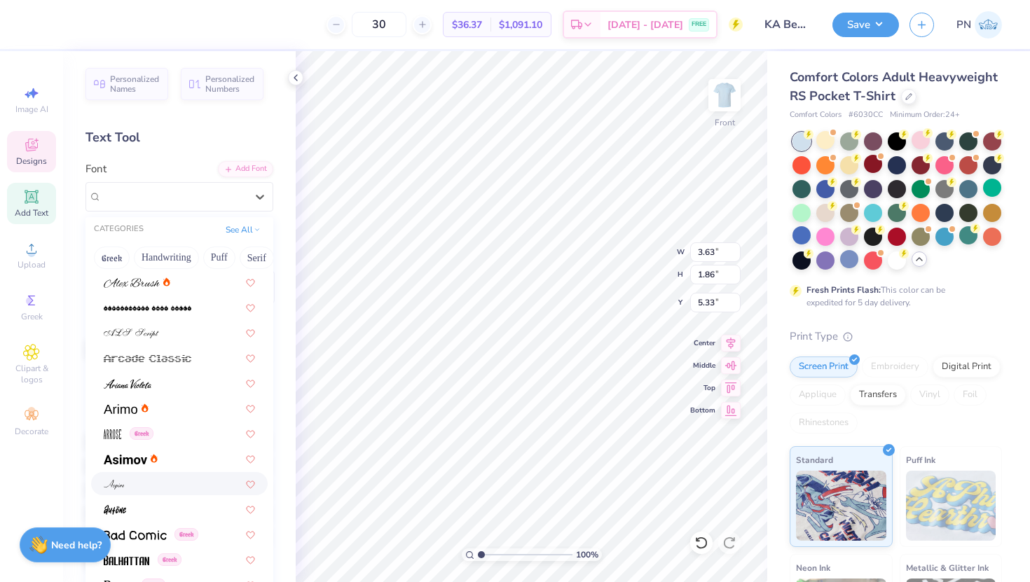
scroll to position [679, 0]
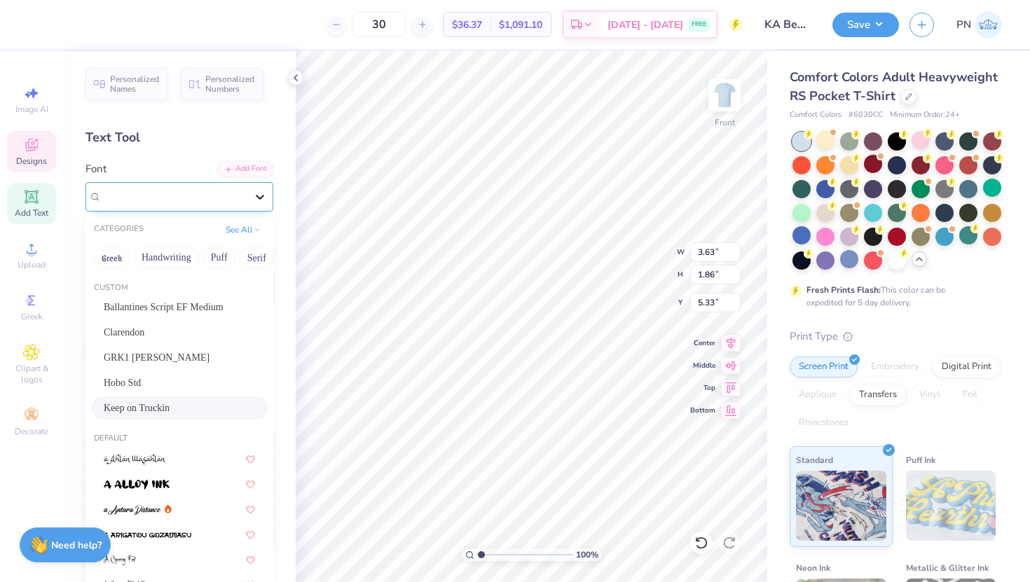
click at [257, 190] on icon at bounding box center [260, 197] width 14 height 14
click at [115, 252] on button "Calligraphy" at bounding box center [122, 258] width 62 height 22
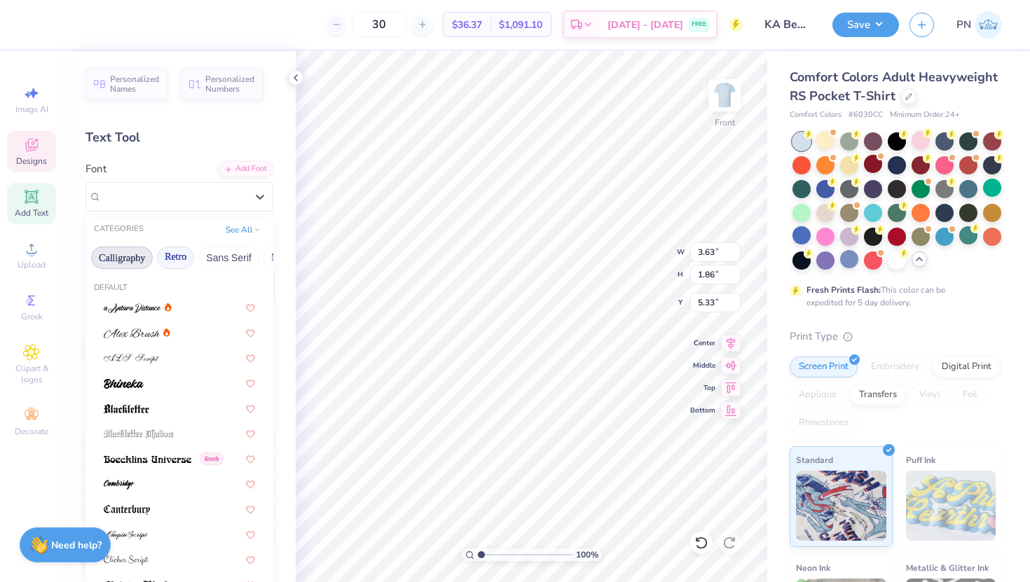
click at [174, 255] on button "Retro" at bounding box center [175, 258] width 37 height 22
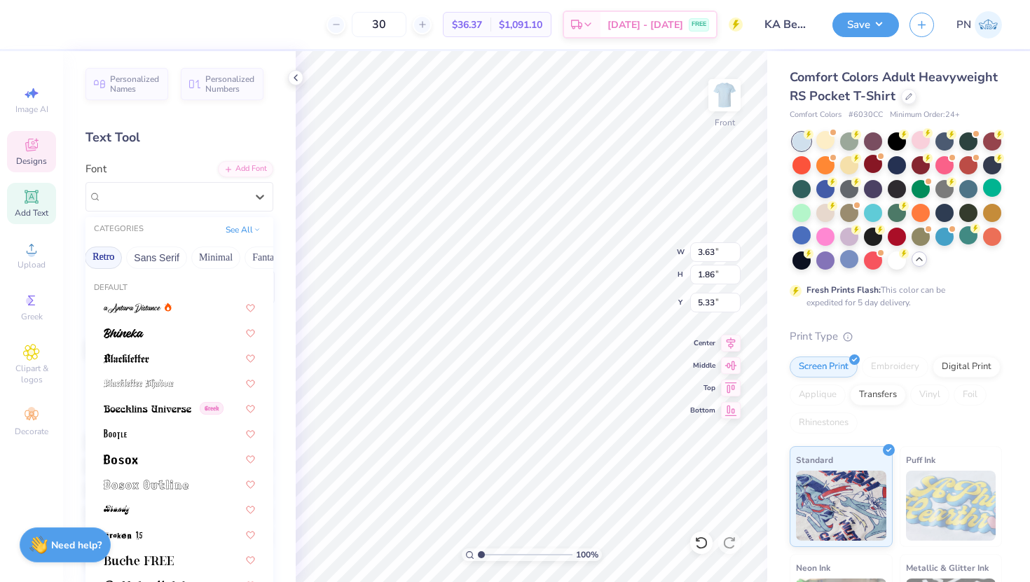
scroll to position [0, 299]
click at [162, 256] on button "Sans Serif" at bounding box center [155, 258] width 61 height 22
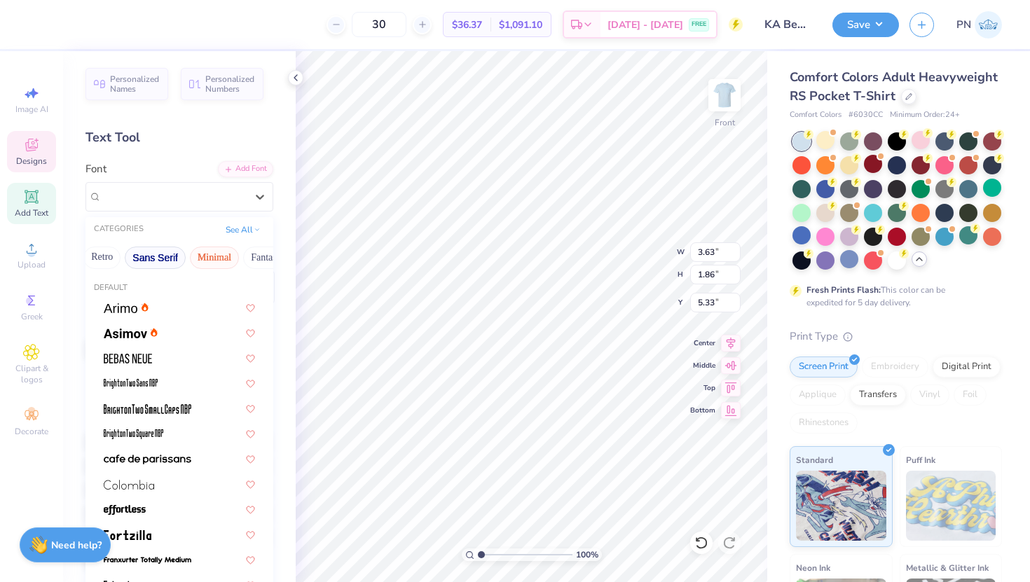
click at [198, 258] on button "Minimal" at bounding box center [214, 258] width 49 height 22
click at [243, 254] on button "Fantasy" at bounding box center [266, 258] width 46 height 22
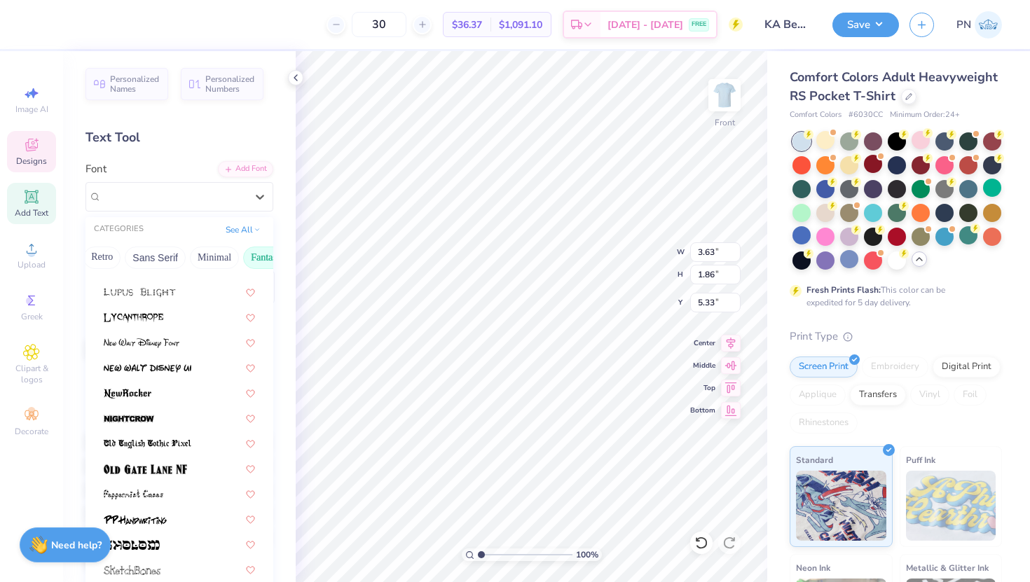
scroll to position [291, 0]
click at [163, 472] on img at bounding box center [145, 472] width 83 height 10
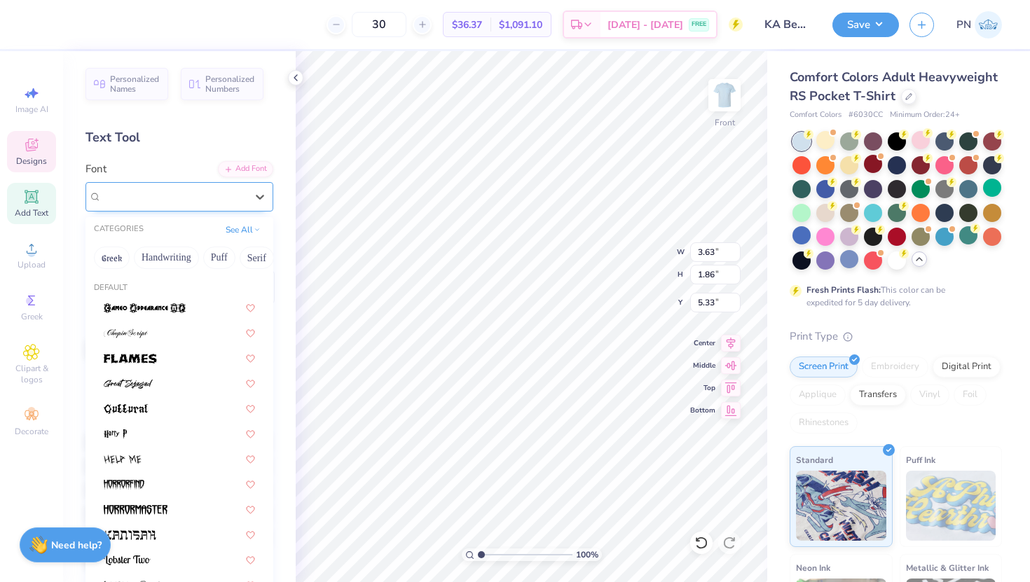
click at [215, 195] on div "Old Gate Lane NF" at bounding box center [173, 197] width 147 height 22
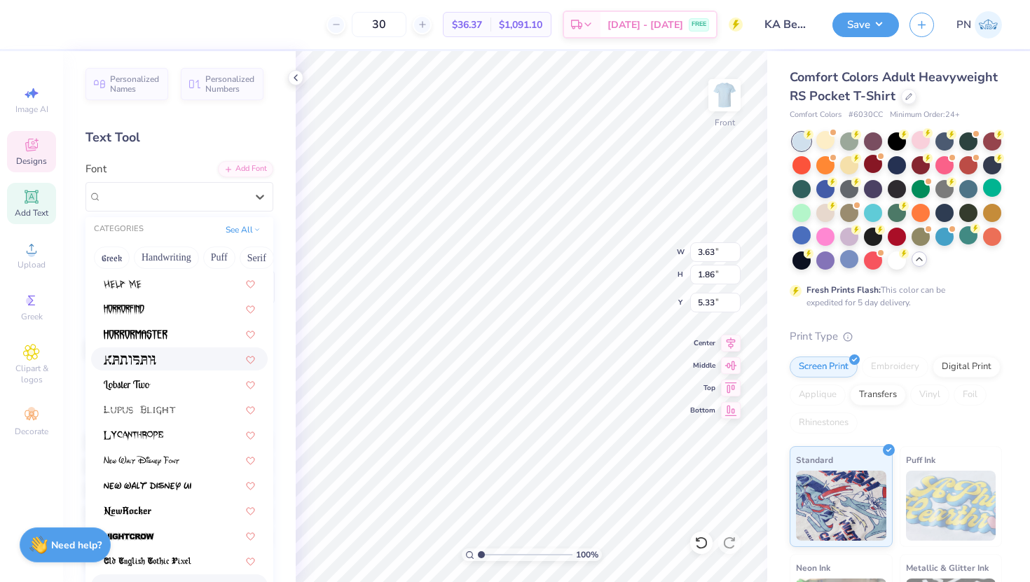
scroll to position [293, 0]
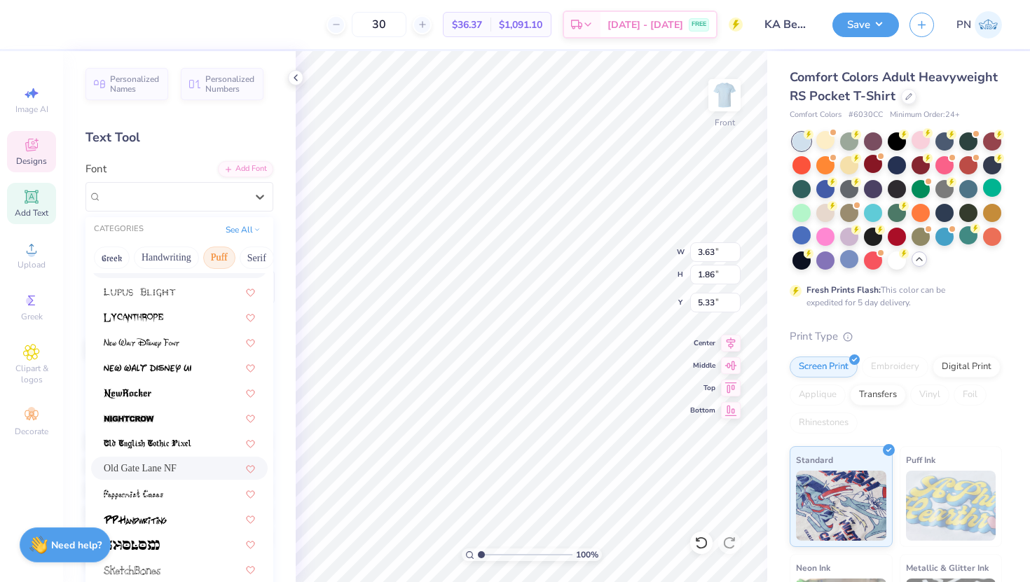
click at [217, 256] on button "Puff" at bounding box center [219, 258] width 32 height 22
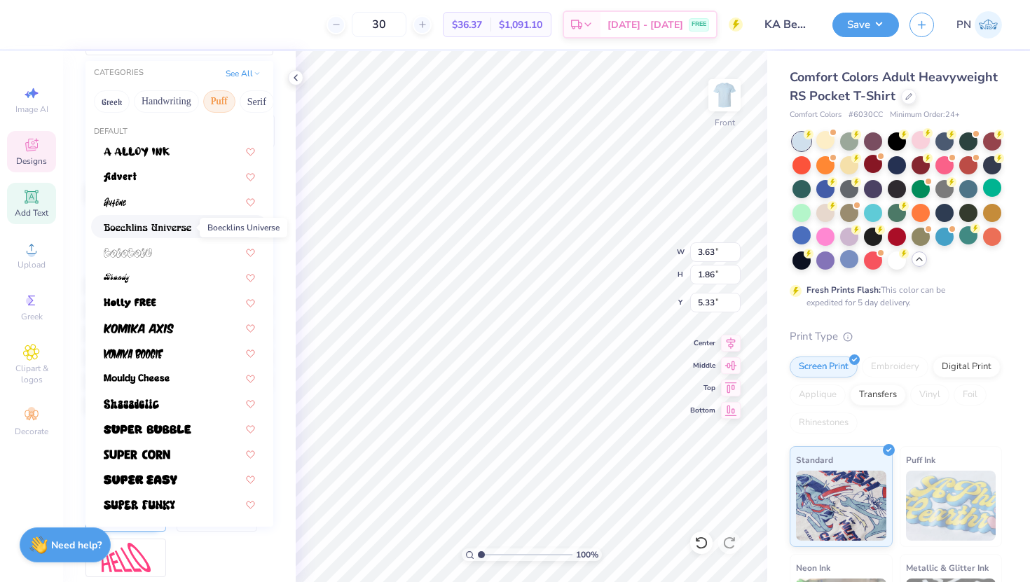
scroll to position [156, 0]
click at [146, 453] on img at bounding box center [137, 456] width 67 height 10
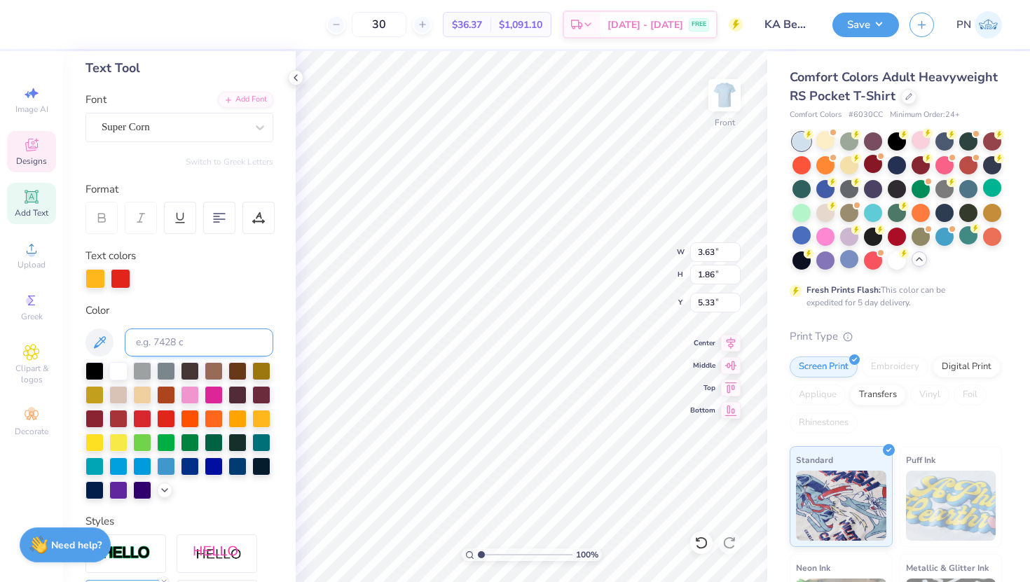
scroll to position [67, 0]
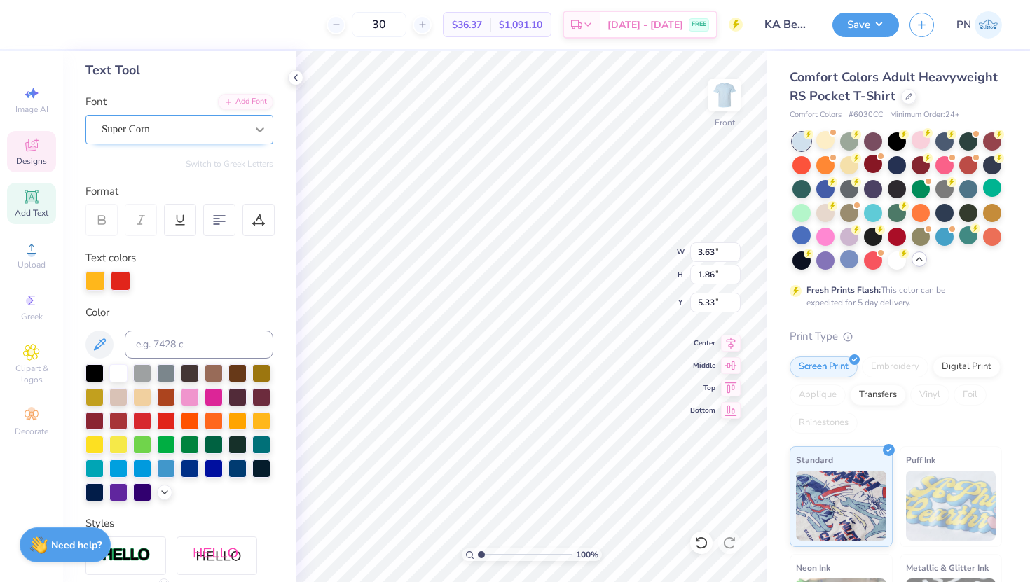
click at [263, 125] on icon at bounding box center [260, 130] width 14 height 14
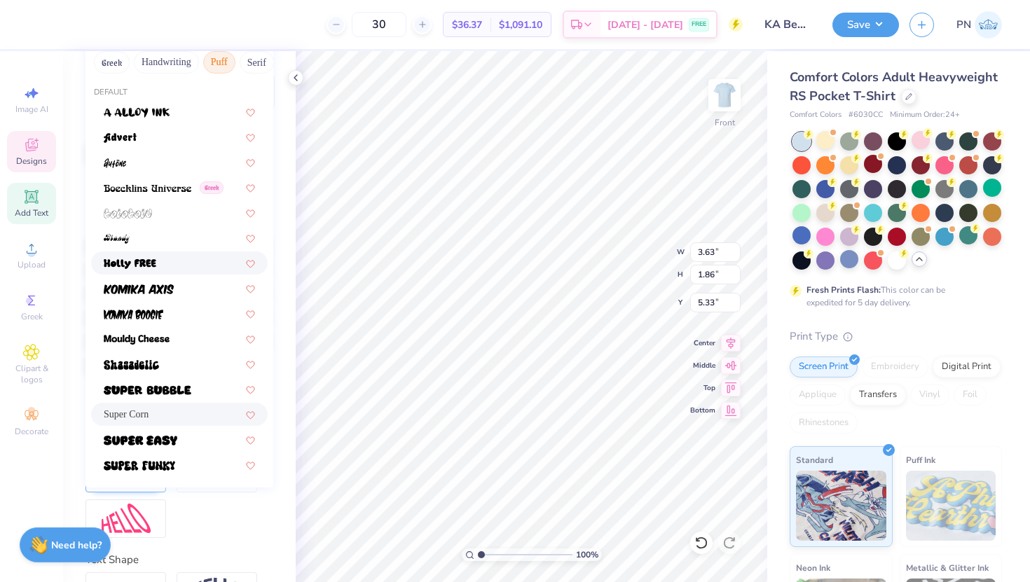
scroll to position [193, 0]
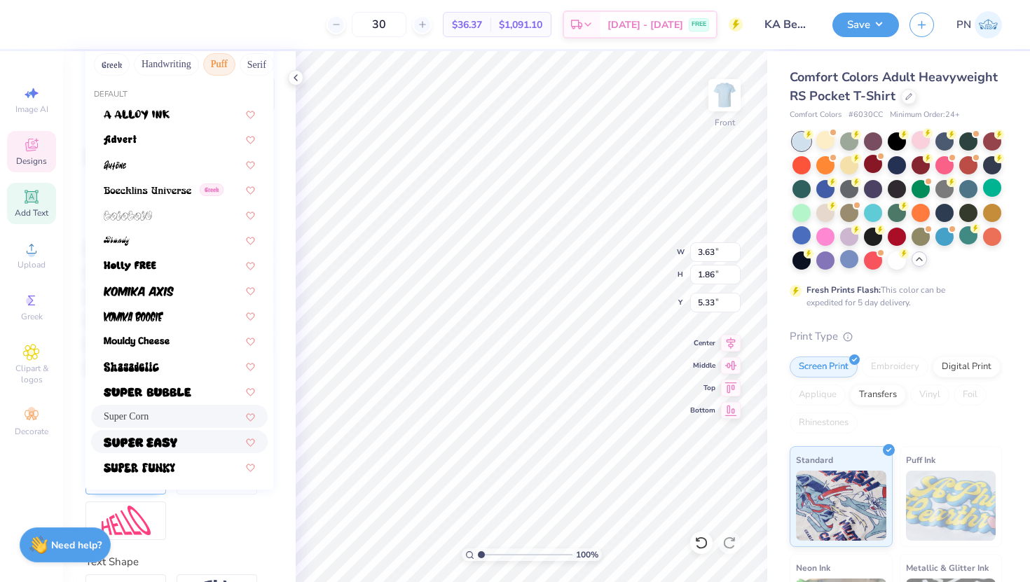
click at [165, 449] on div at bounding box center [179, 441] width 177 height 23
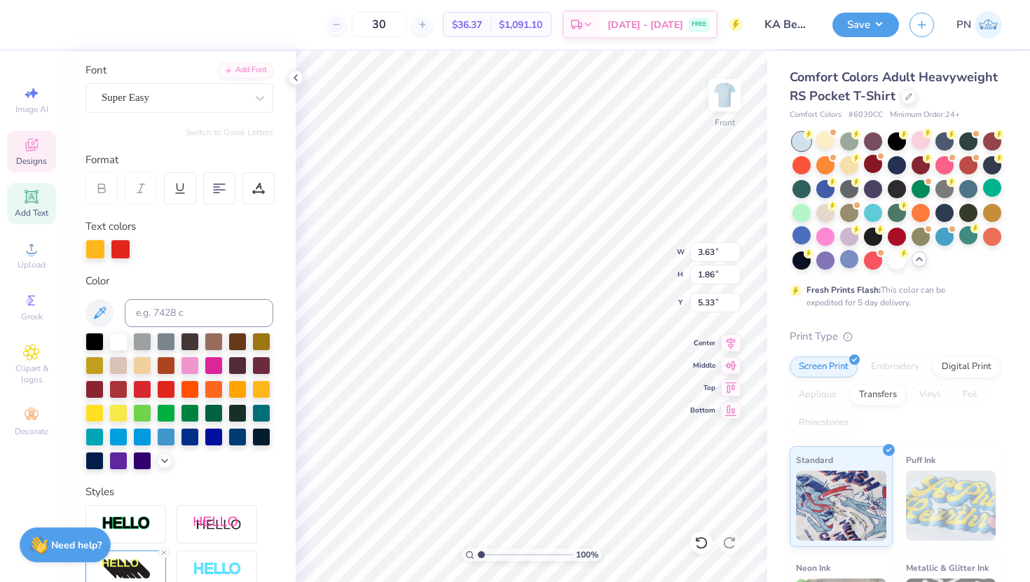
scroll to position [96, 0]
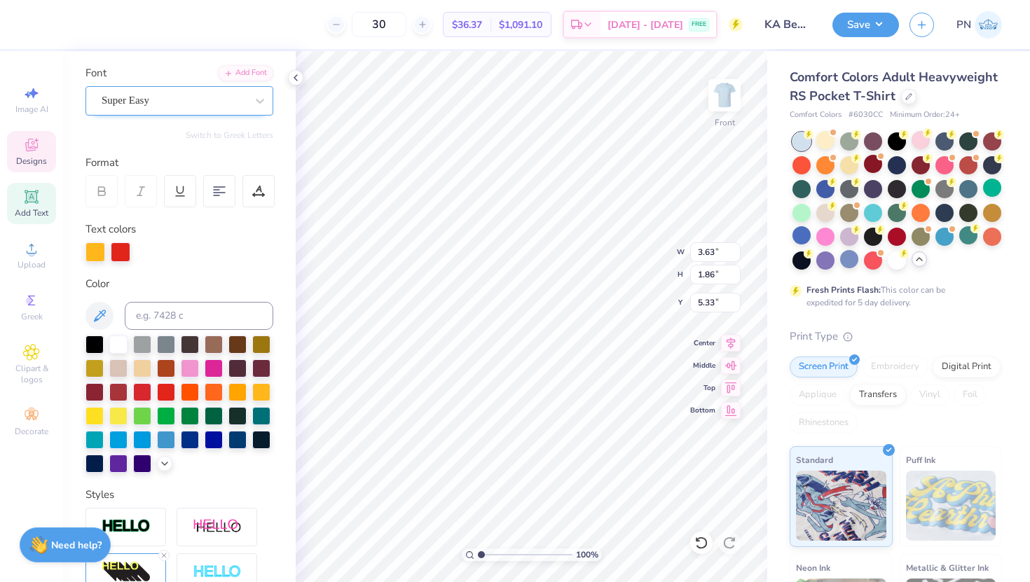
click at [198, 104] on div "Super Easy" at bounding box center [173, 101] width 147 height 22
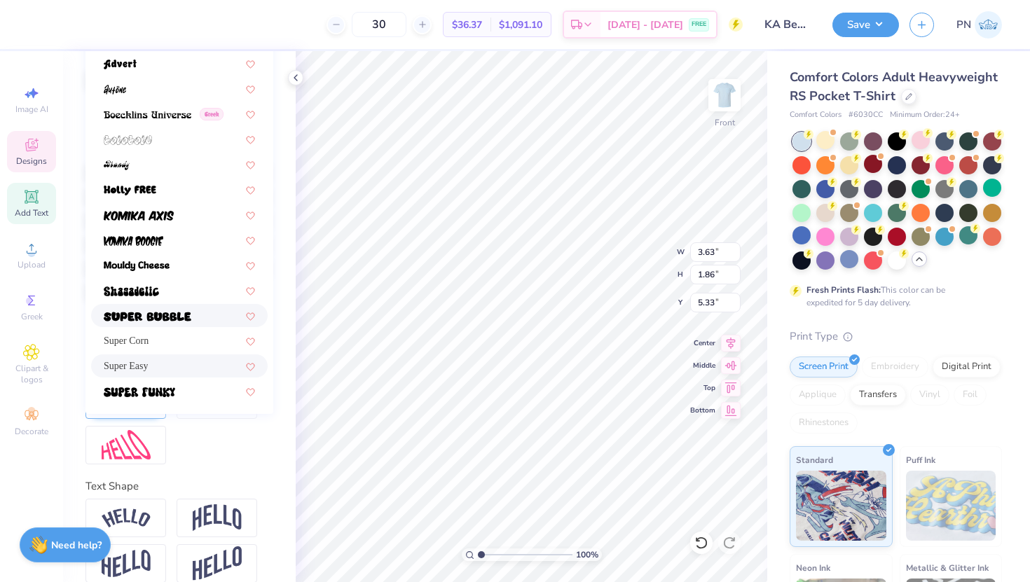
scroll to position [268, 0]
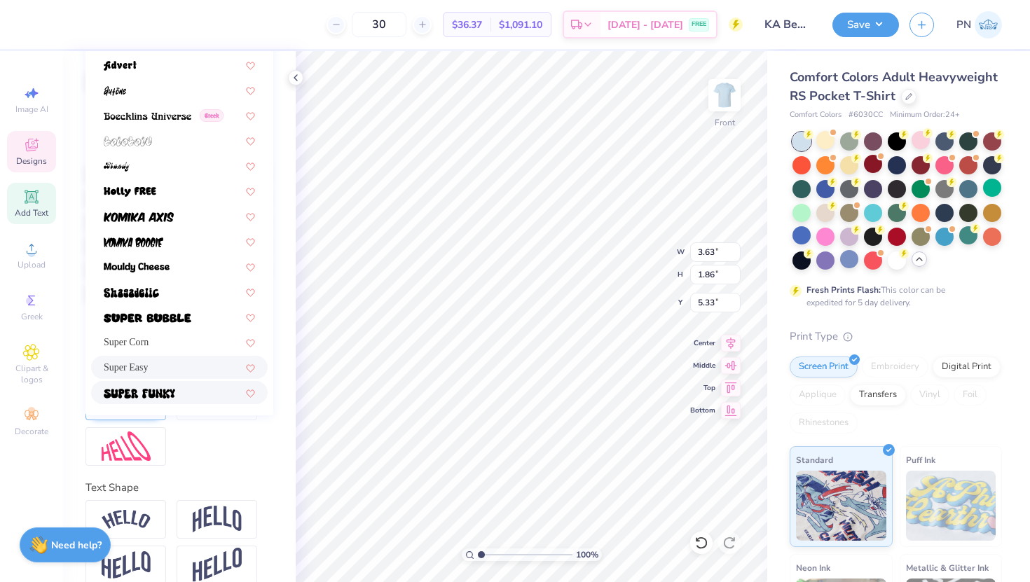
click at [144, 392] on img at bounding box center [139, 394] width 71 height 10
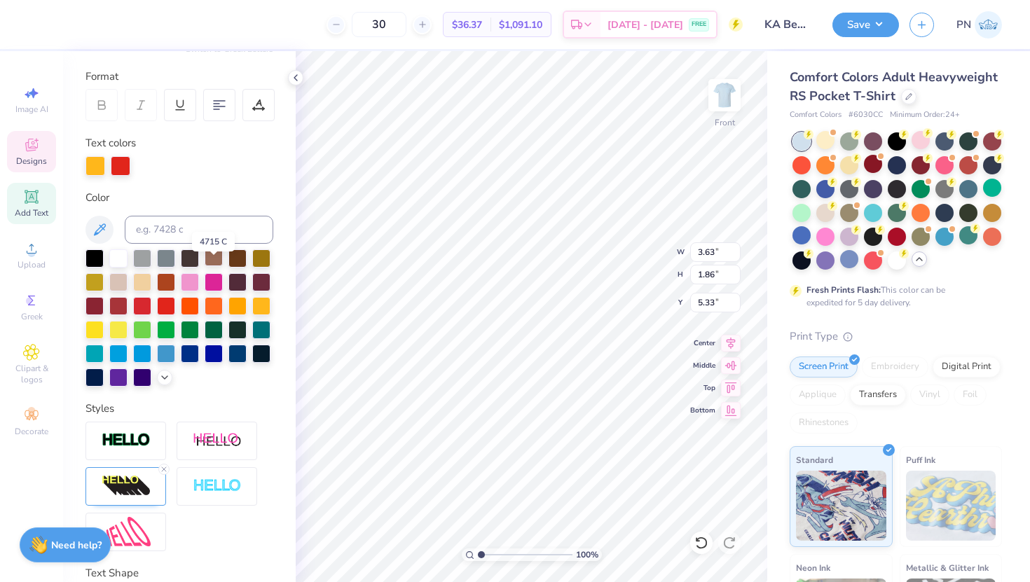
scroll to position [169, 0]
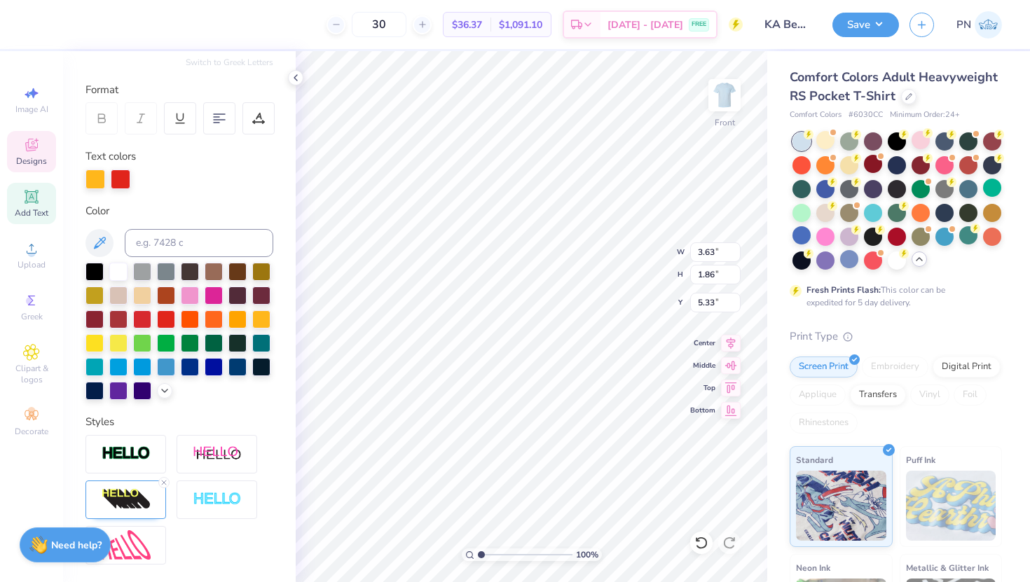
type input "6.69"
type input "1.17"
type input "7.20"
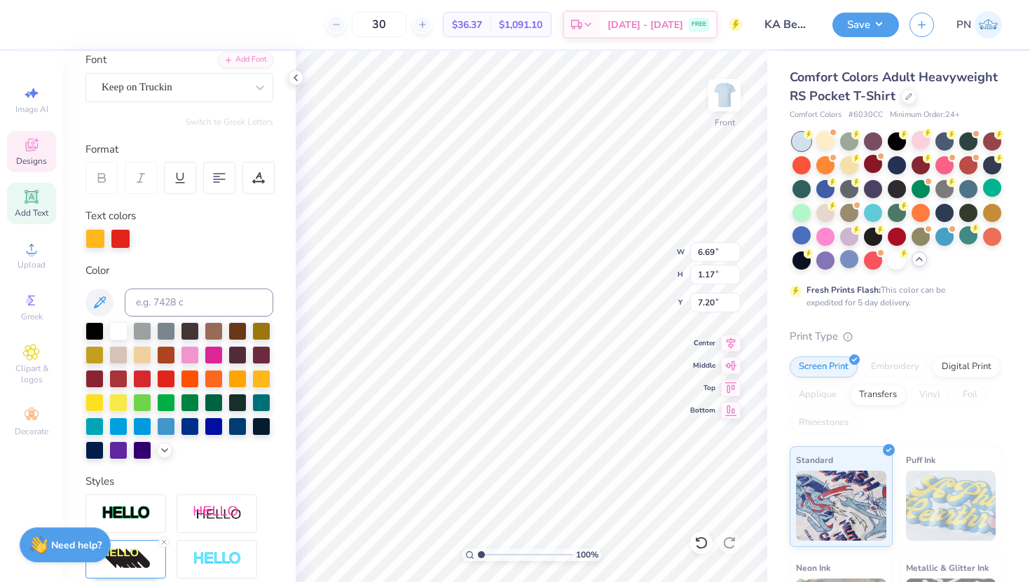
scroll to position [109, 0]
click at [264, 90] on icon at bounding box center [260, 88] width 14 height 14
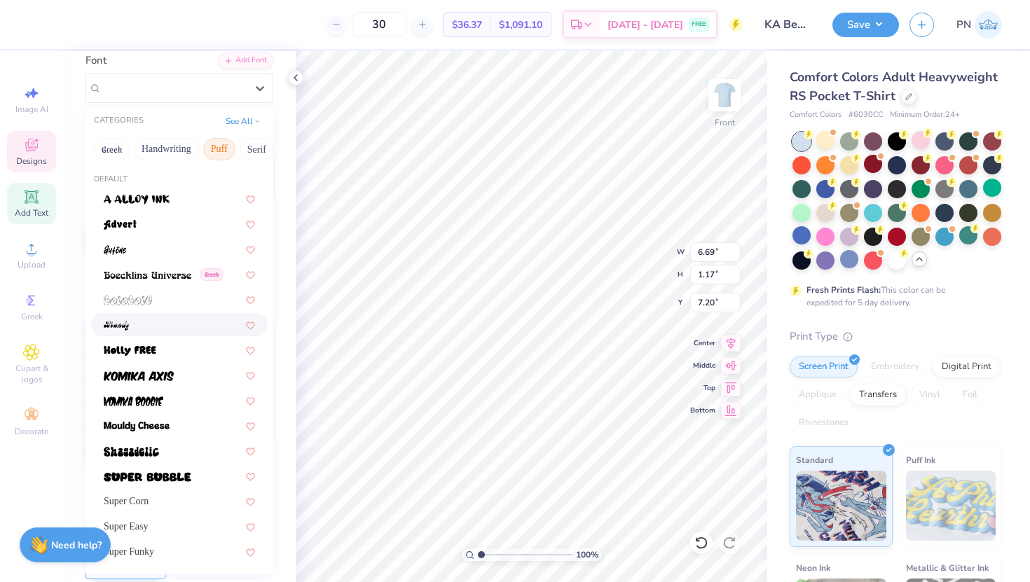
scroll to position [287, 0]
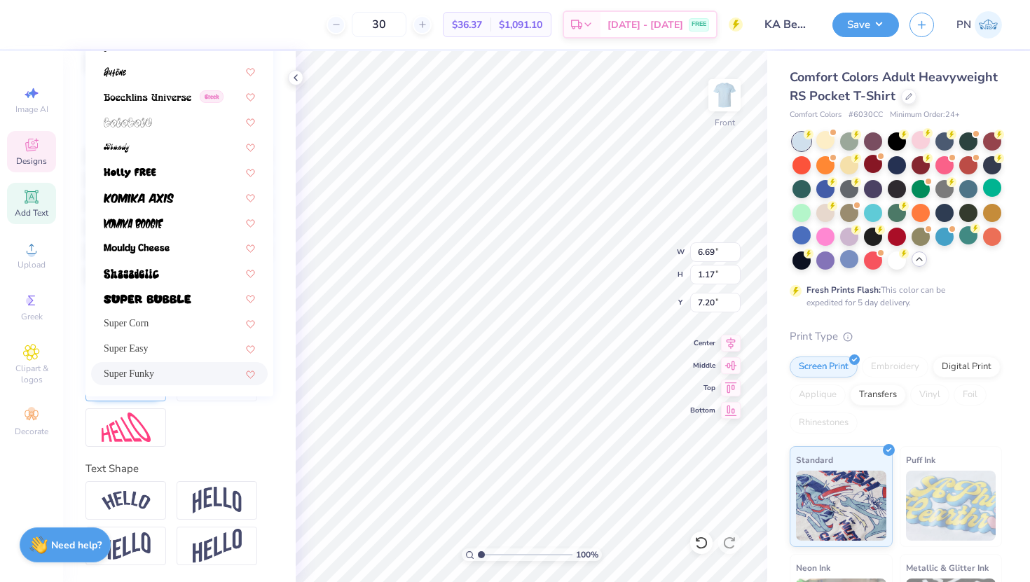
click at [154, 378] on span "Super Funky" at bounding box center [129, 373] width 50 height 15
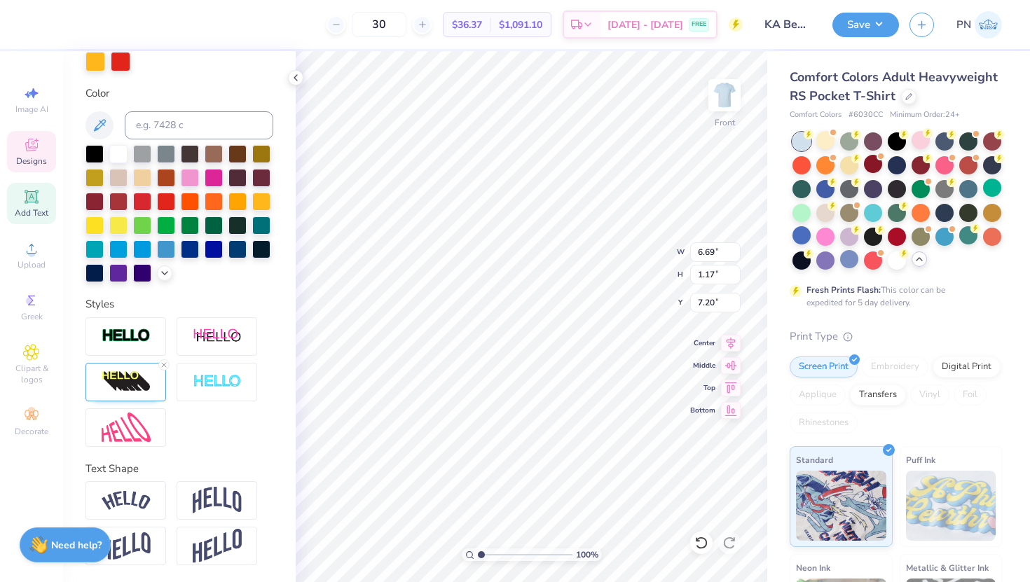
click at [98, 58] on div at bounding box center [95, 62] width 20 height 20
click at [88, 60] on div at bounding box center [95, 62] width 20 height 20
click at [139, 201] on div at bounding box center [142, 200] width 18 height 18
click at [119, 57] on div at bounding box center [121, 62] width 20 height 20
click at [263, 200] on div at bounding box center [261, 200] width 18 height 18
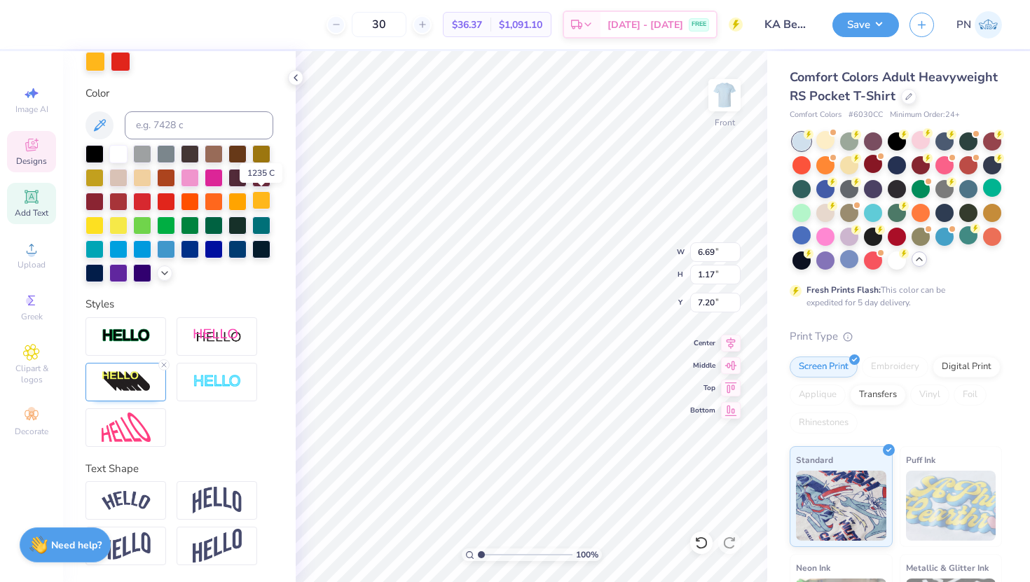
click at [264, 202] on div at bounding box center [261, 200] width 18 height 18
click at [93, 66] on div at bounding box center [95, 62] width 20 height 20
click at [143, 194] on div at bounding box center [142, 200] width 18 height 18
click at [114, 59] on div at bounding box center [121, 62] width 20 height 20
click at [265, 201] on div at bounding box center [261, 200] width 18 height 18
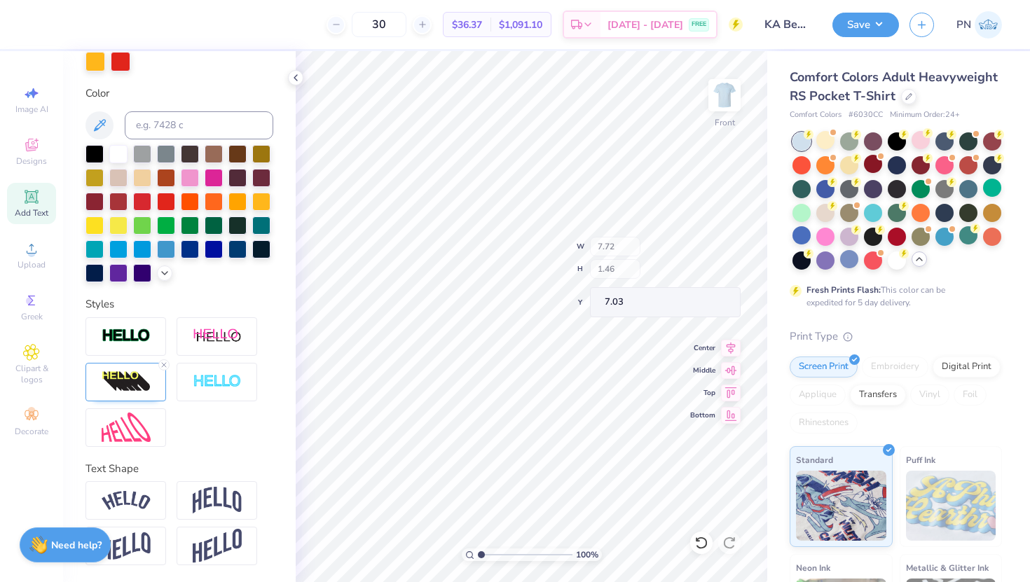
type input "7.46"
click at [143, 202] on div at bounding box center [142, 200] width 18 height 18
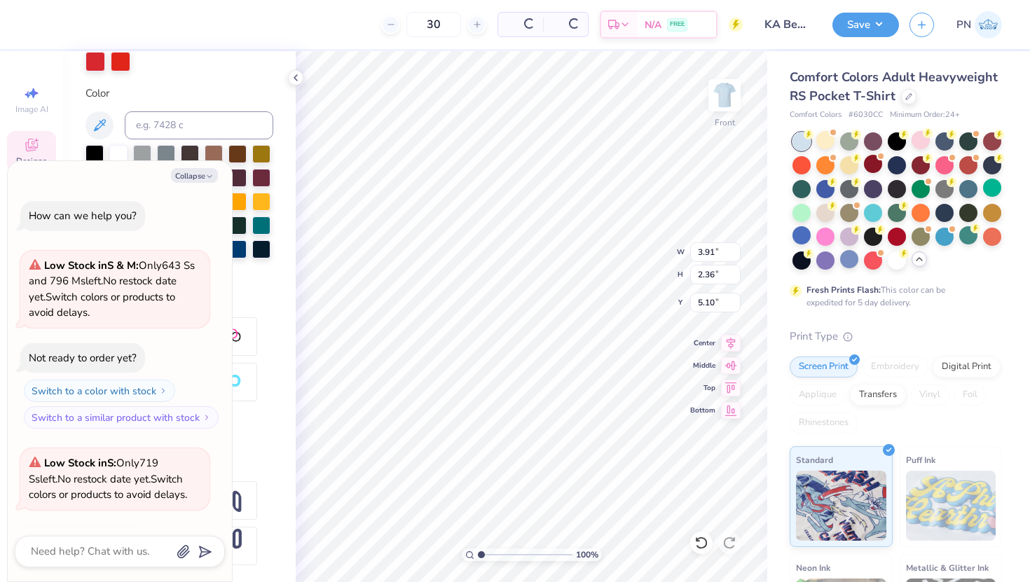
scroll to position [928, 0]
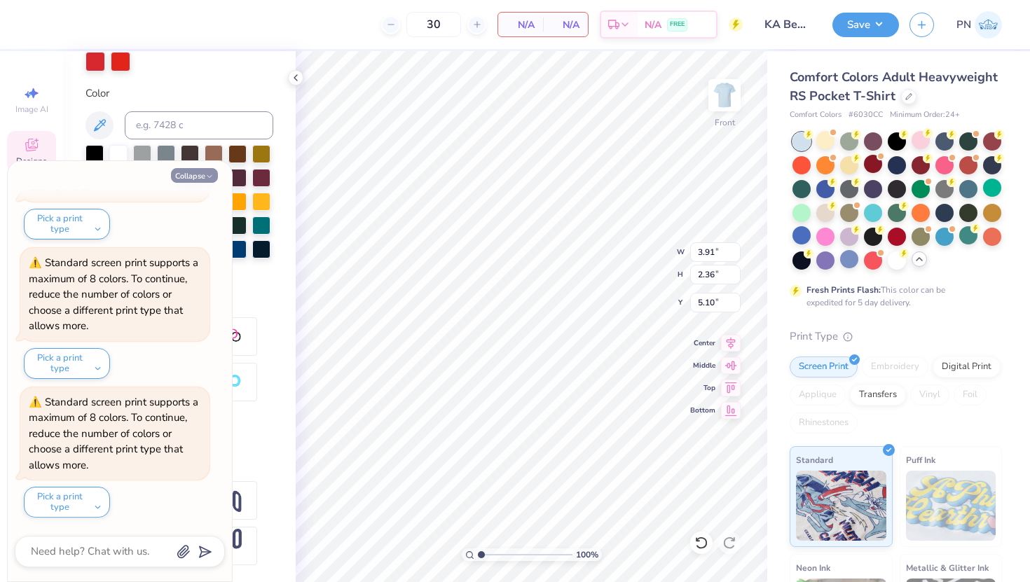
click at [200, 172] on button "Collapse" at bounding box center [194, 175] width 47 height 15
type textarea "x"
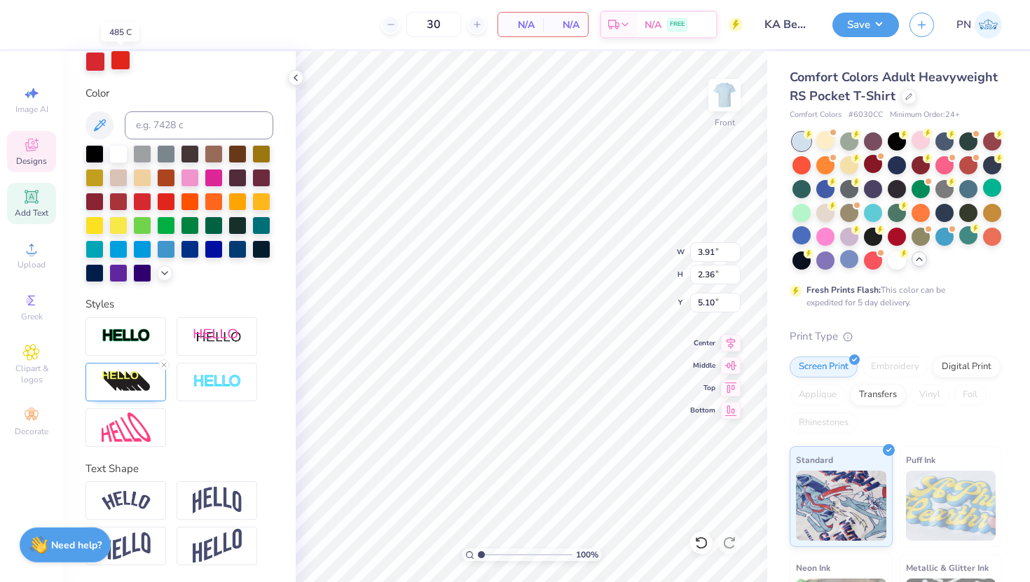
click at [125, 57] on div at bounding box center [121, 60] width 20 height 20
click at [268, 200] on div at bounding box center [261, 200] width 18 height 18
type input "0.41"
type input "0.40"
type input "8.70"
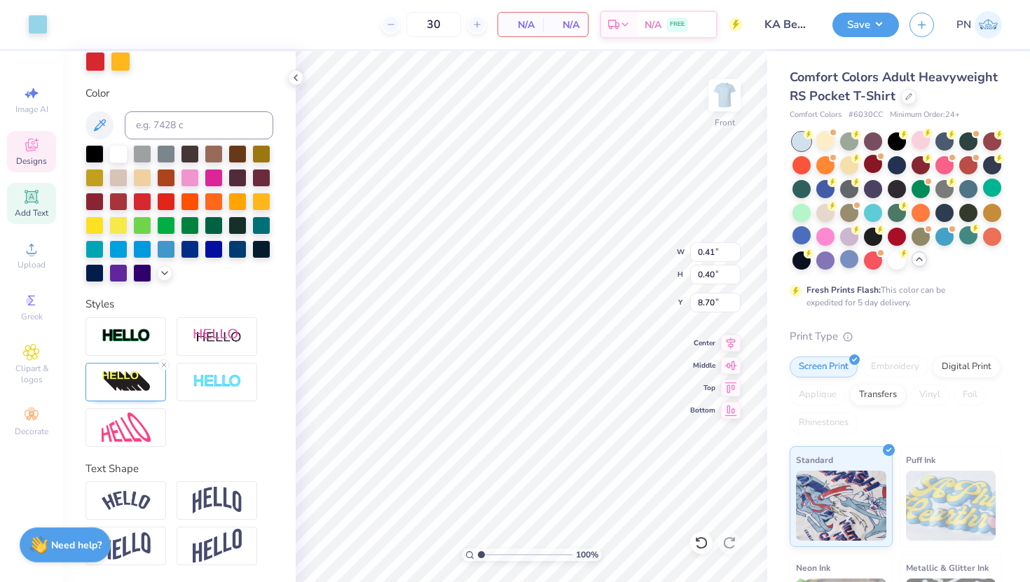
type input "7.72"
type input "1.46"
type input "7.46"
click at [98, 63] on div at bounding box center [95, 60] width 20 height 20
click at [168, 196] on div at bounding box center [166, 200] width 18 height 18
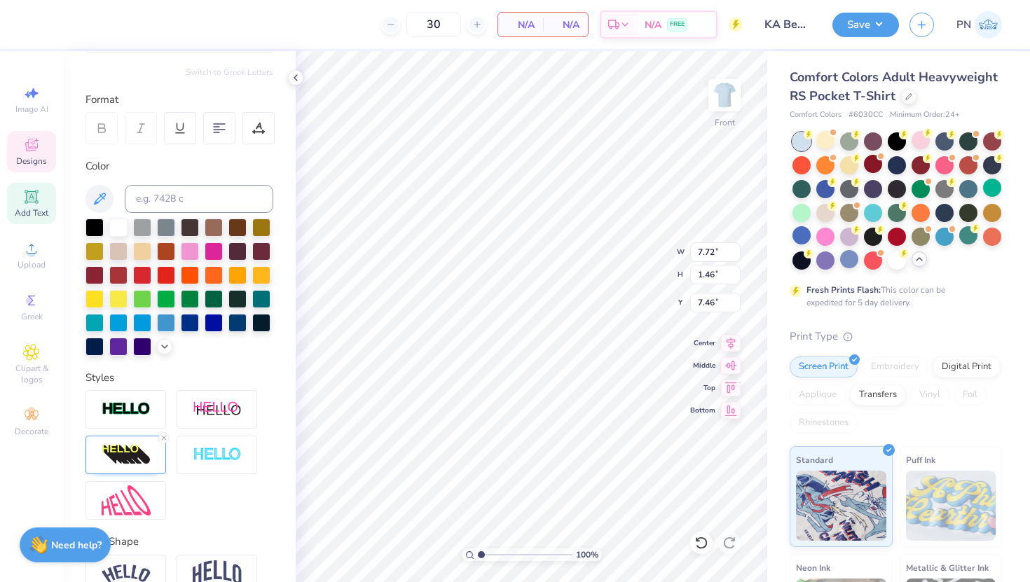
scroll to position [140, 0]
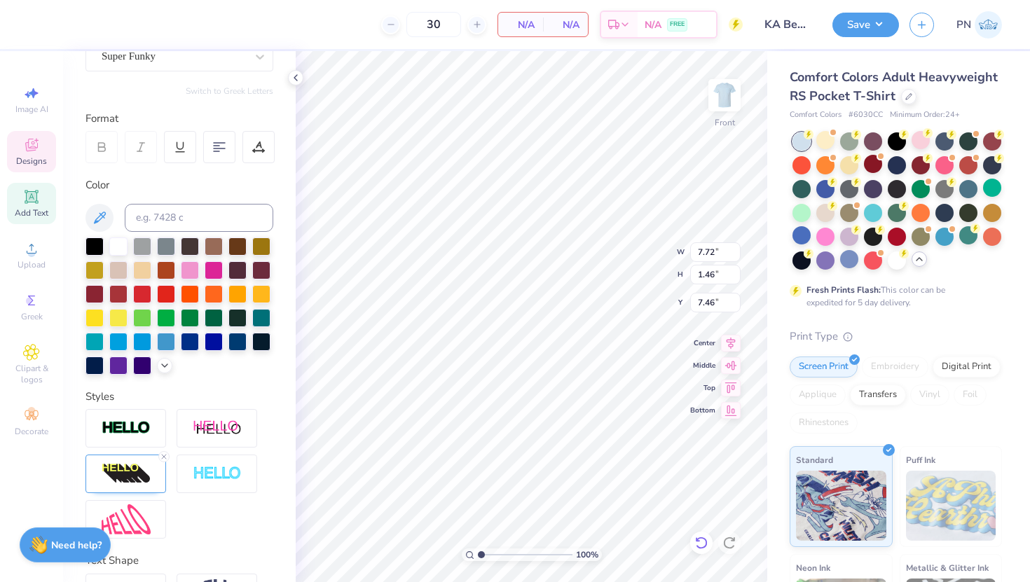
click at [699, 502] on icon at bounding box center [701, 543] width 12 height 13
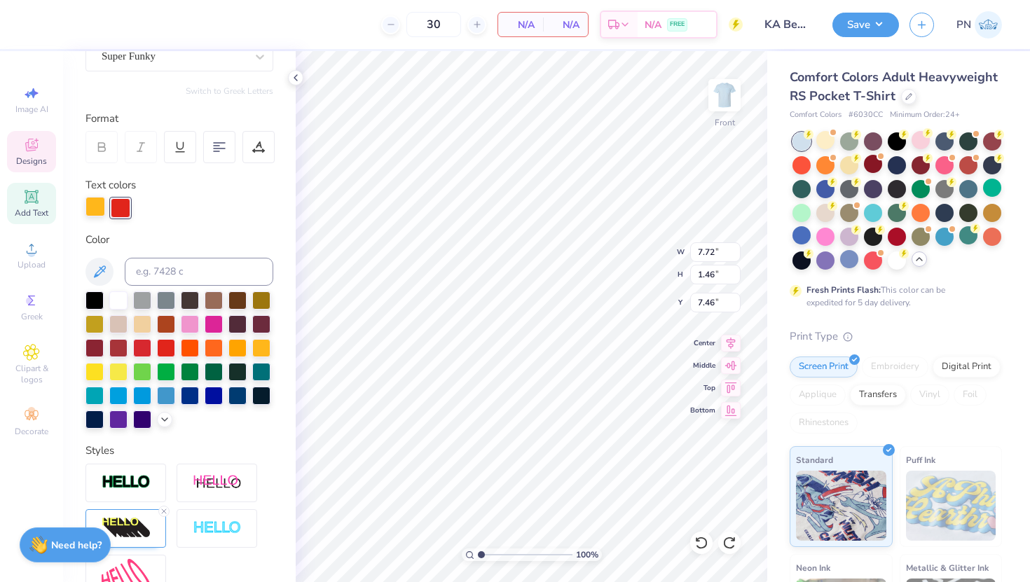
click at [91, 205] on div at bounding box center [95, 207] width 20 height 20
click at [141, 344] on div at bounding box center [142, 347] width 18 height 18
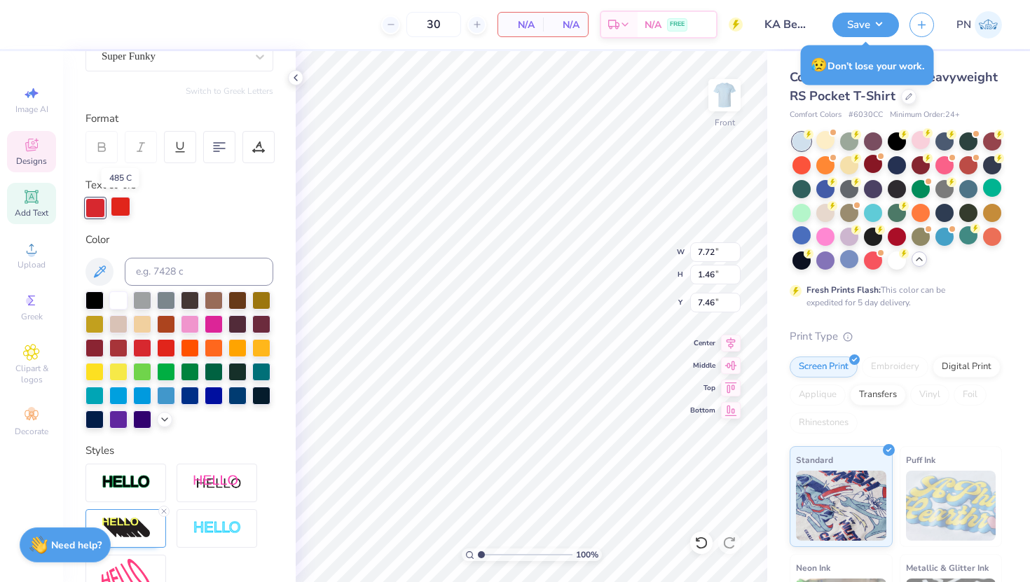
click at [121, 201] on div at bounding box center [121, 207] width 20 height 20
click at [263, 345] on div at bounding box center [261, 347] width 18 height 18
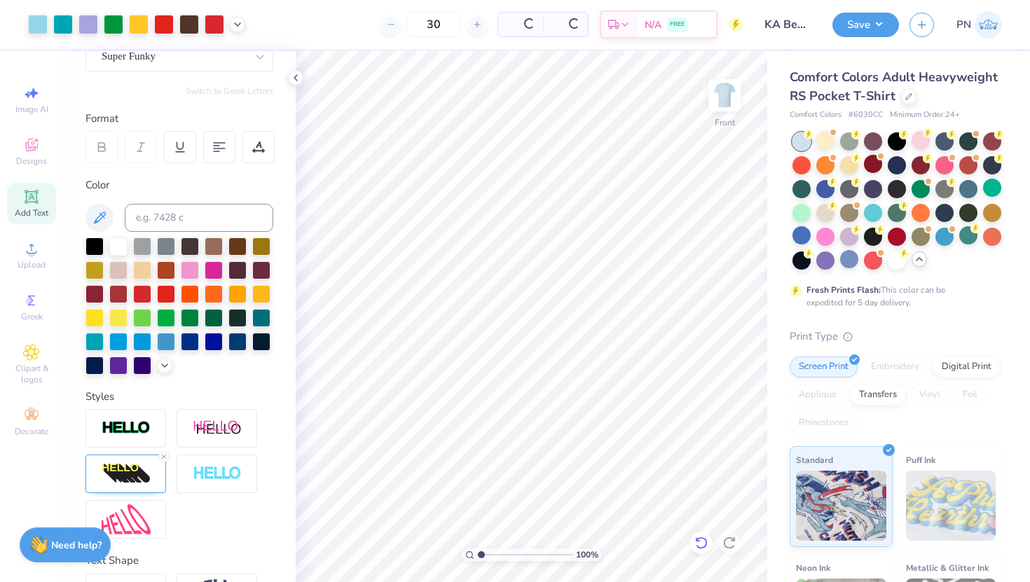
click at [697, 502] on icon at bounding box center [697, 539] width 3 height 3
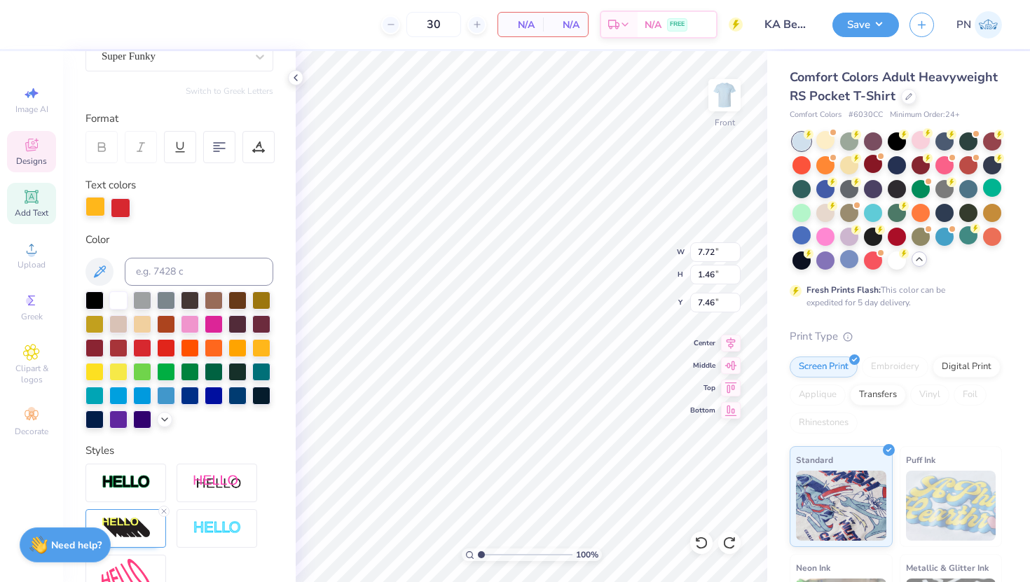
click at [95, 203] on div at bounding box center [95, 207] width 20 height 20
click at [140, 343] on div at bounding box center [142, 347] width 18 height 18
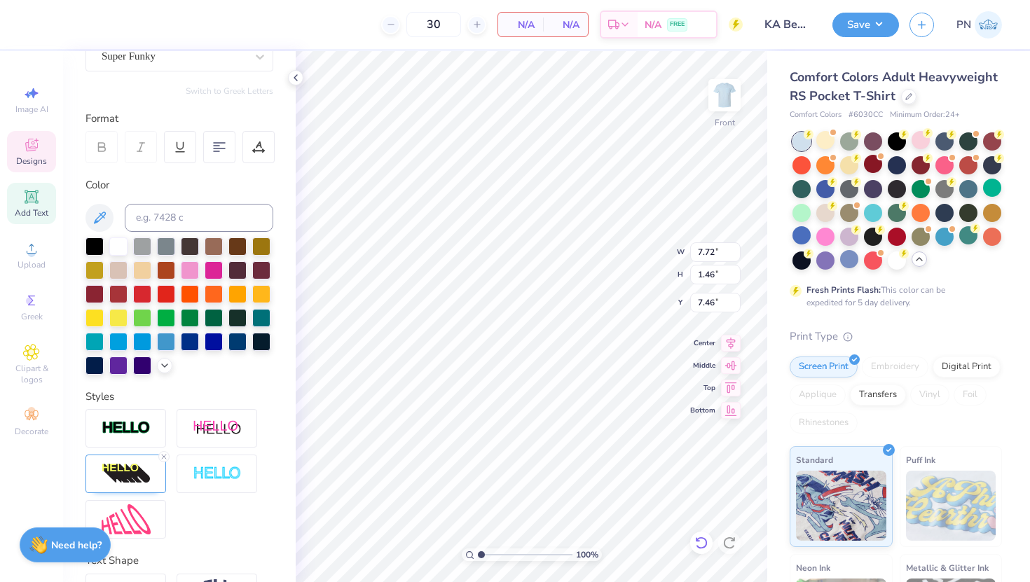
click at [710, 502] on div at bounding box center [701, 543] width 22 height 22
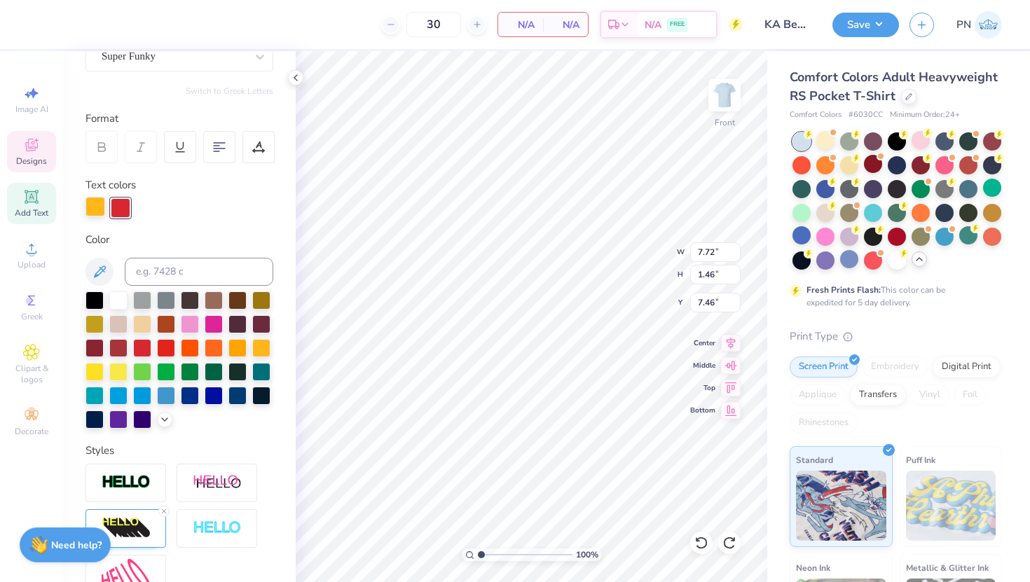
click at [96, 208] on div at bounding box center [95, 207] width 20 height 20
click at [260, 327] on div at bounding box center [261, 323] width 18 height 18
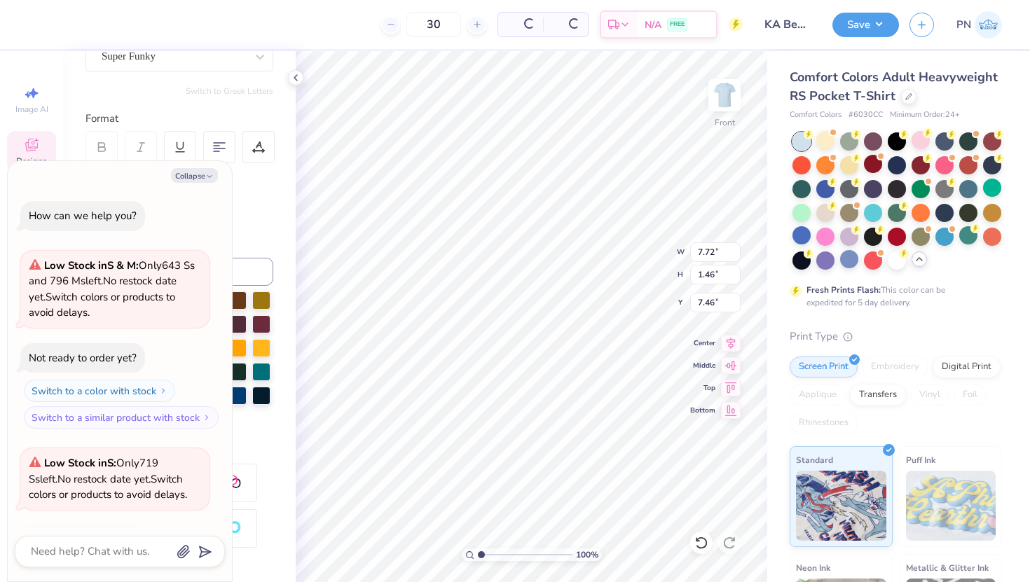
scroll to position [1066, 0]
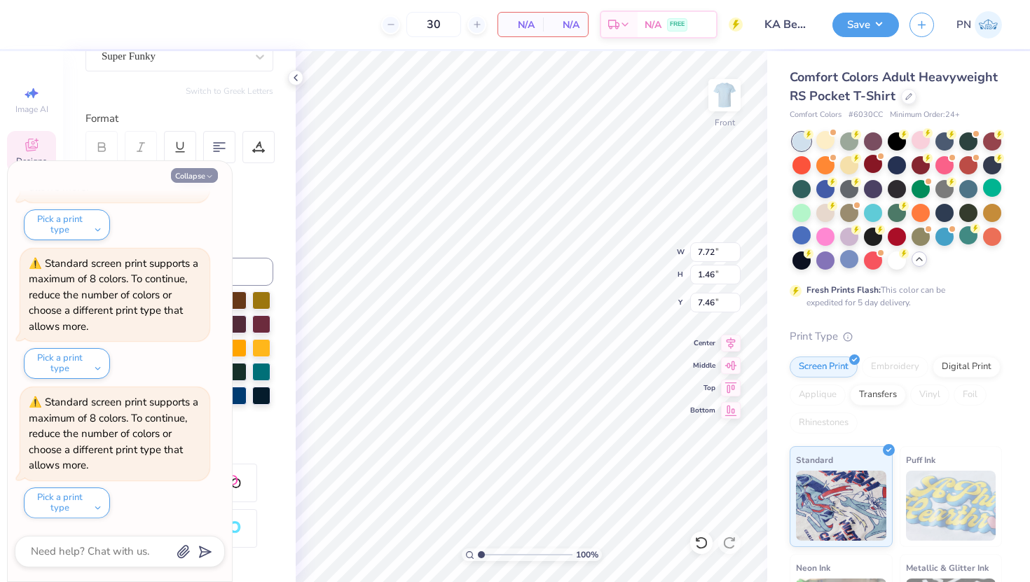
click at [198, 173] on button "Collapse" at bounding box center [194, 175] width 47 height 15
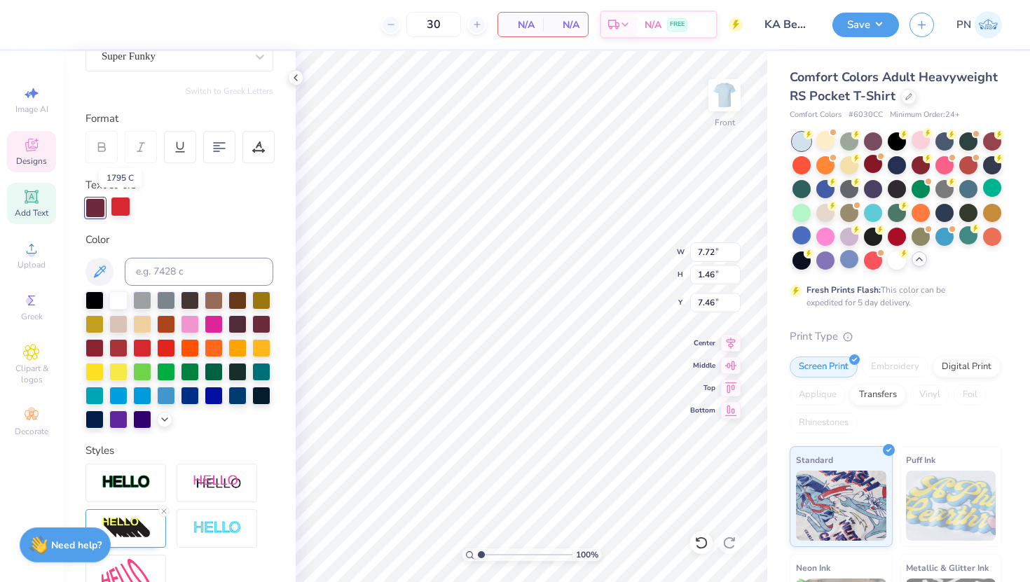
click at [123, 204] on div at bounding box center [121, 207] width 20 height 20
click at [258, 343] on div at bounding box center [261, 347] width 18 height 18
click at [94, 204] on div at bounding box center [95, 207] width 20 height 20
click at [146, 346] on div at bounding box center [142, 347] width 18 height 18
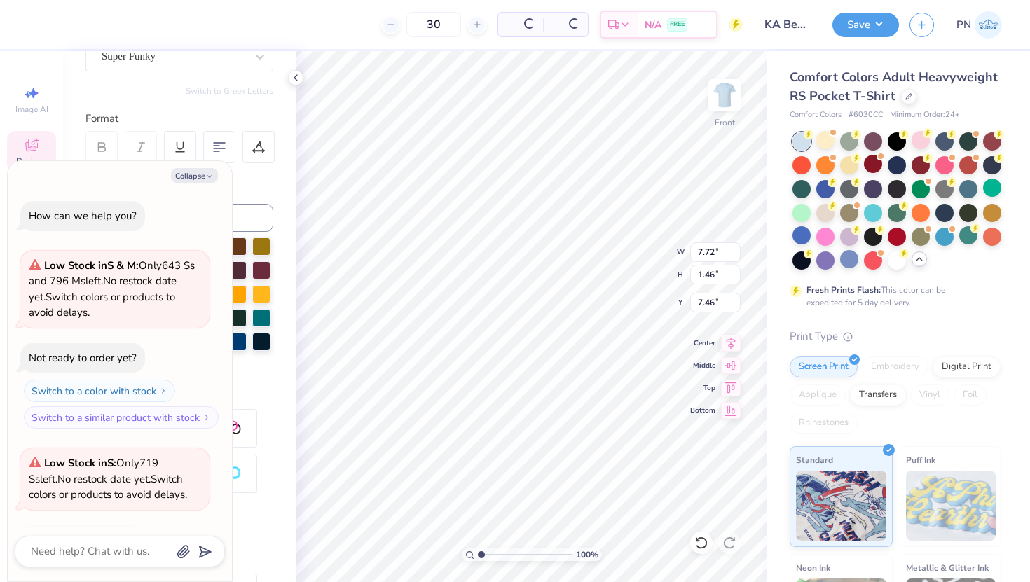
scroll to position [1206, 0]
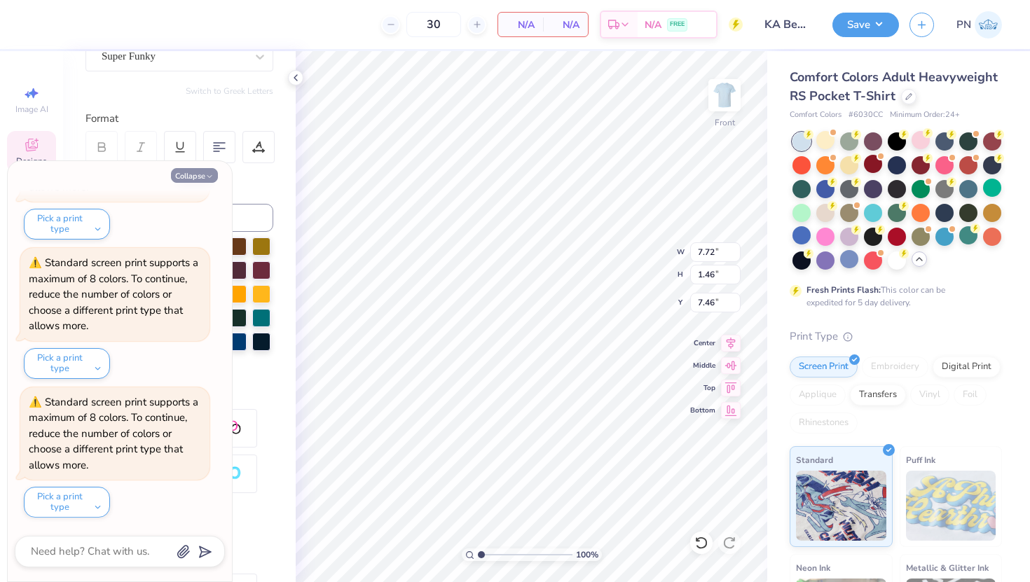
click at [200, 177] on button "Collapse" at bounding box center [194, 175] width 47 height 15
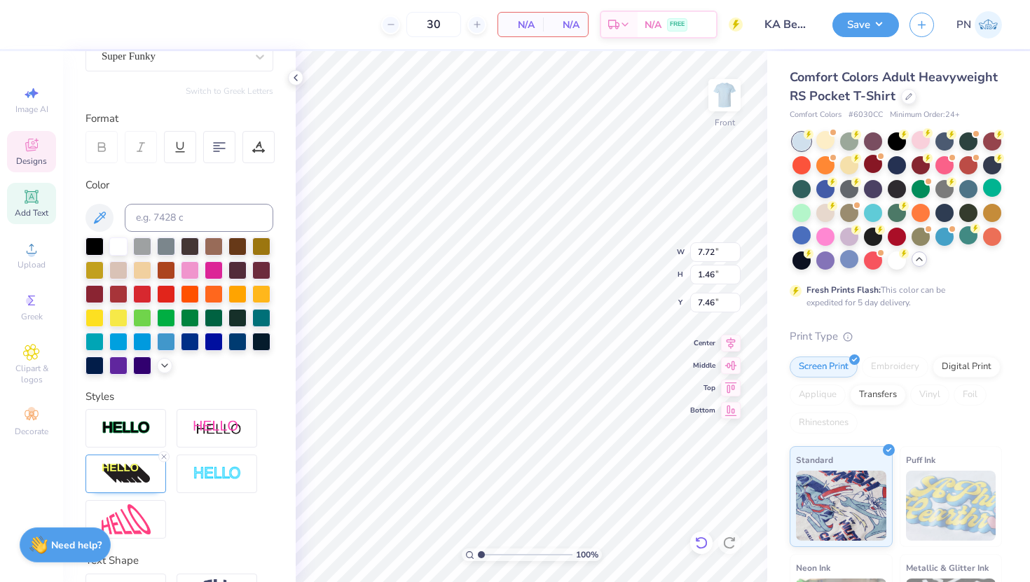
click at [694, 502] on icon at bounding box center [701, 543] width 14 height 14
click at [700, 502] on icon at bounding box center [701, 543] width 14 height 14
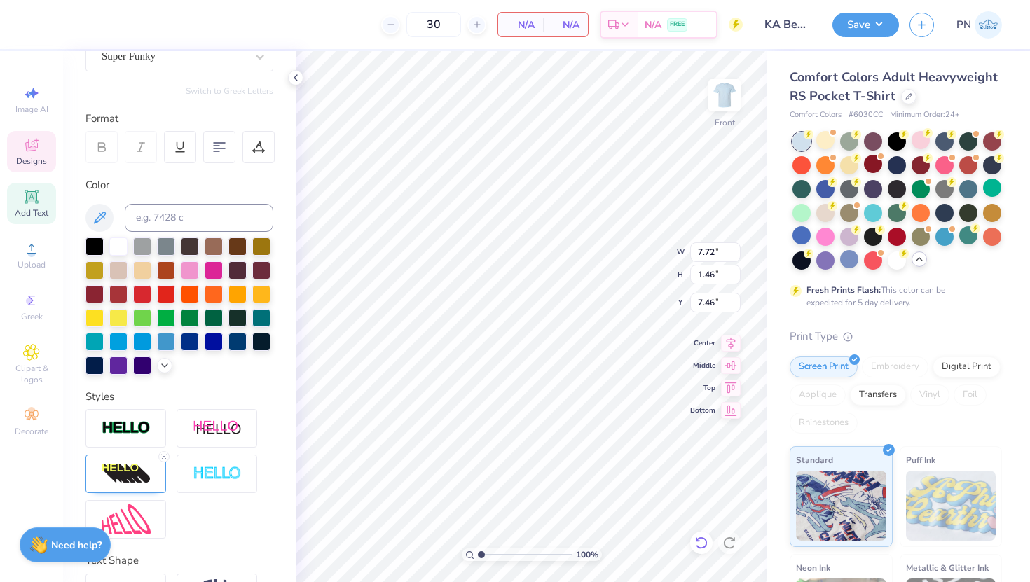
click at [700, 502] on icon at bounding box center [701, 543] width 14 height 14
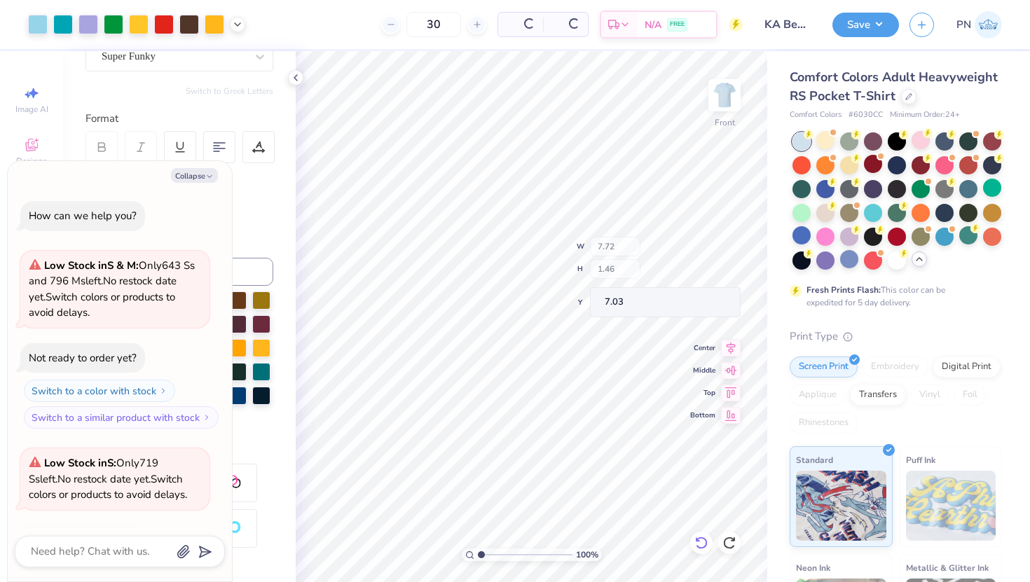
type textarea "x"
type input "7.03"
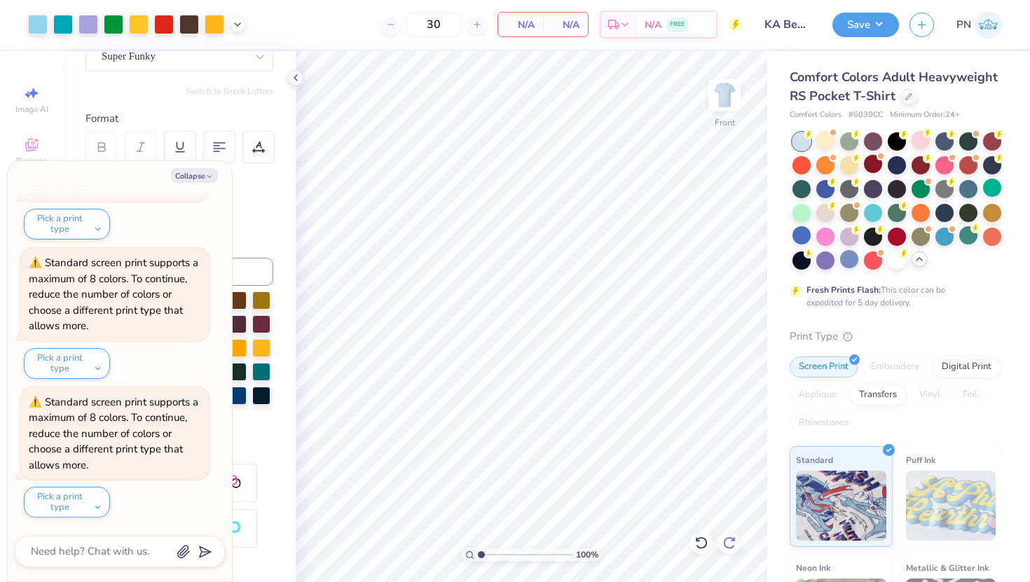
click at [734, 502] on icon at bounding box center [733, 539] width 3 height 3
click at [205, 174] on button "Collapse" at bounding box center [194, 175] width 47 height 15
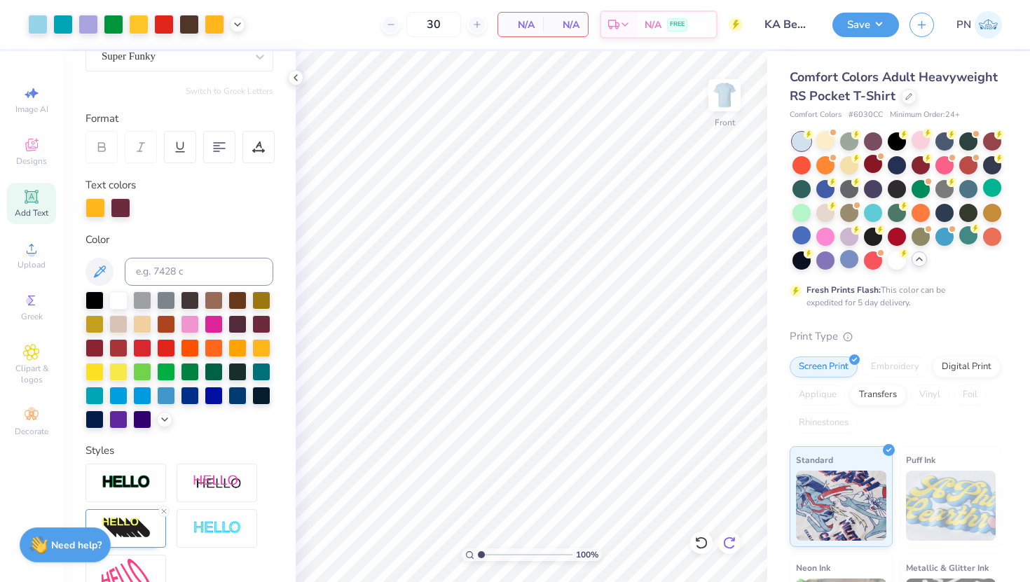
click at [733, 502] on icon at bounding box center [729, 543] width 14 height 14
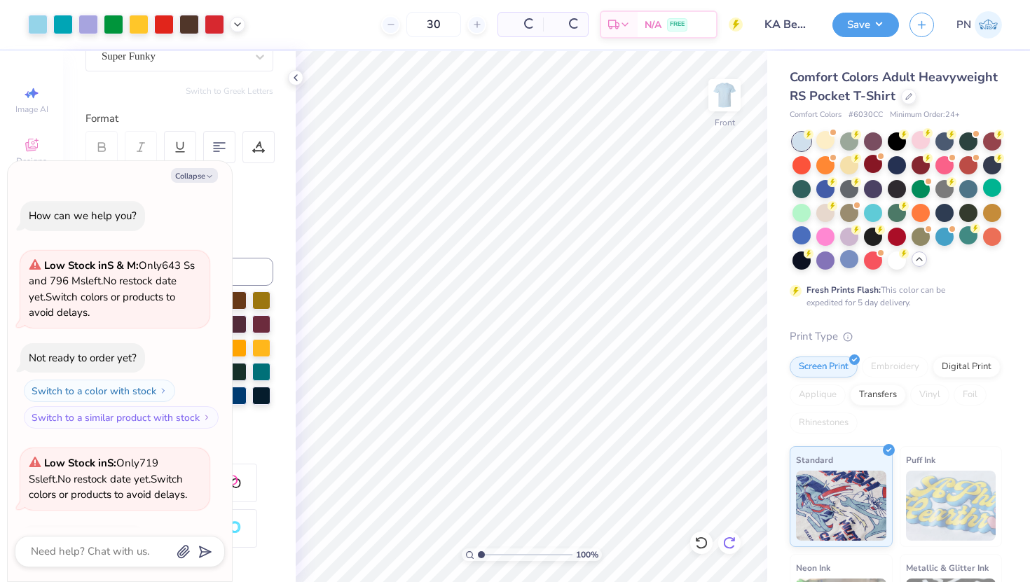
scroll to position [1623, 0]
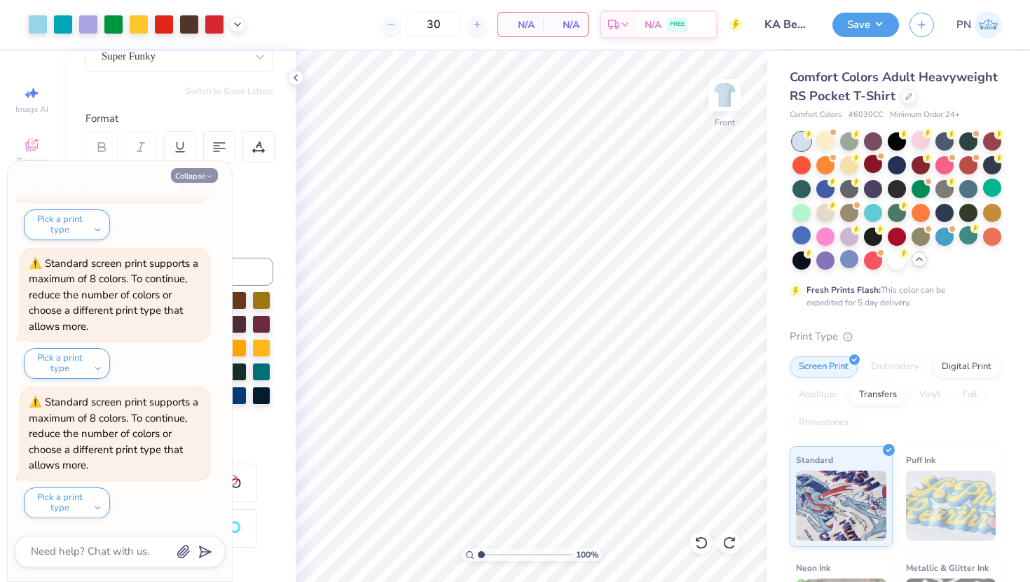
click at [208, 171] on button "Collapse" at bounding box center [194, 175] width 47 height 15
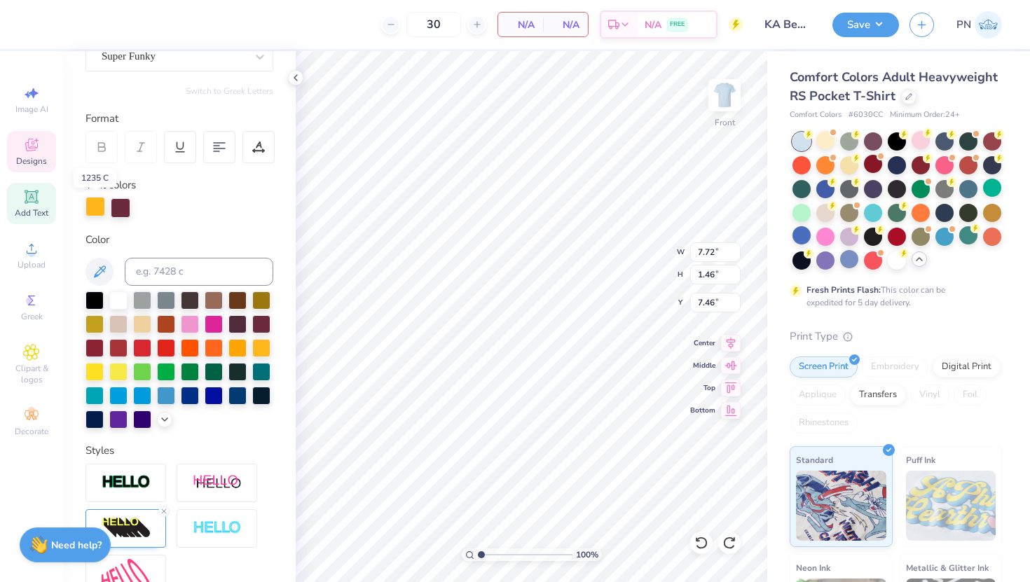
click at [97, 204] on div at bounding box center [95, 207] width 20 height 20
click at [142, 347] on div at bounding box center [142, 347] width 18 height 18
click at [122, 202] on div at bounding box center [121, 207] width 20 height 20
click at [262, 346] on div at bounding box center [261, 347] width 18 height 18
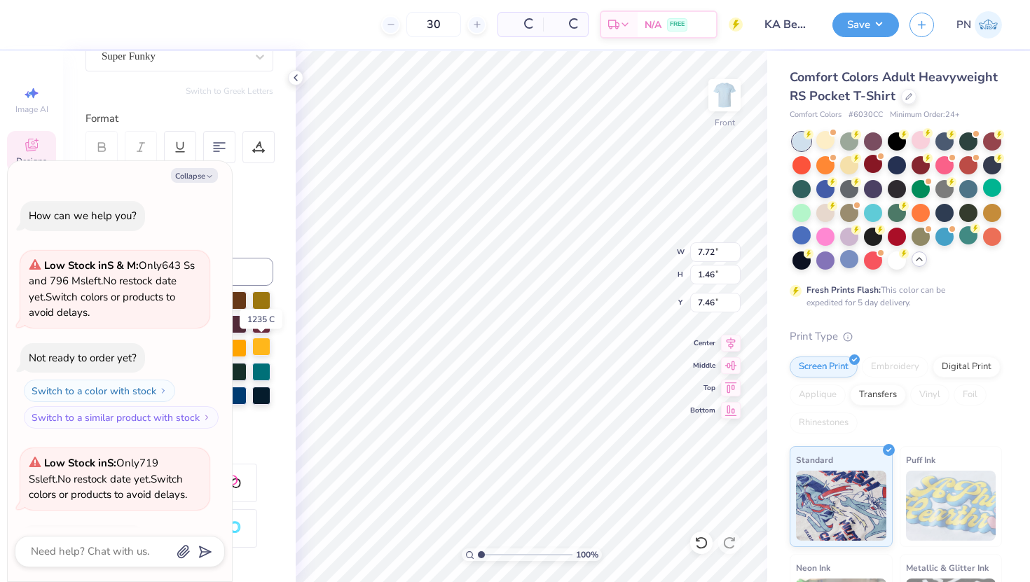
scroll to position [1762, 0]
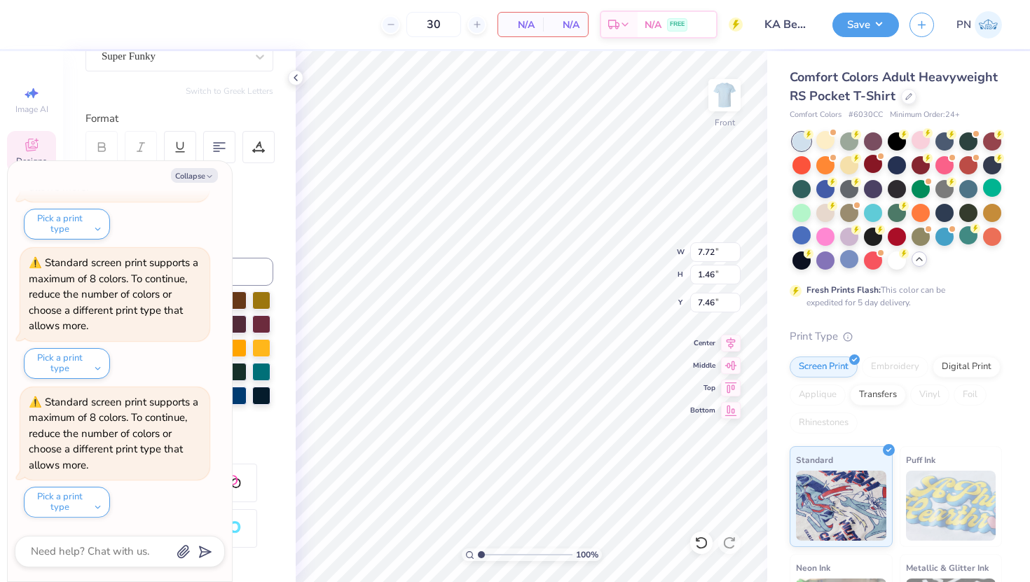
type textarea "x"
type input "4.71"
type input "0.89"
type input "8.03"
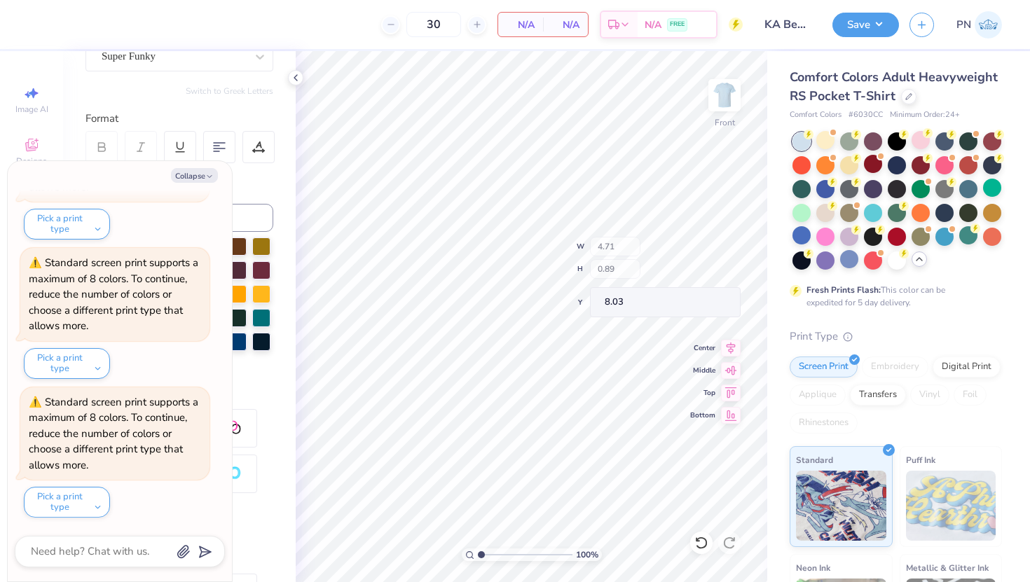
type textarea "x"
type input "7.98"
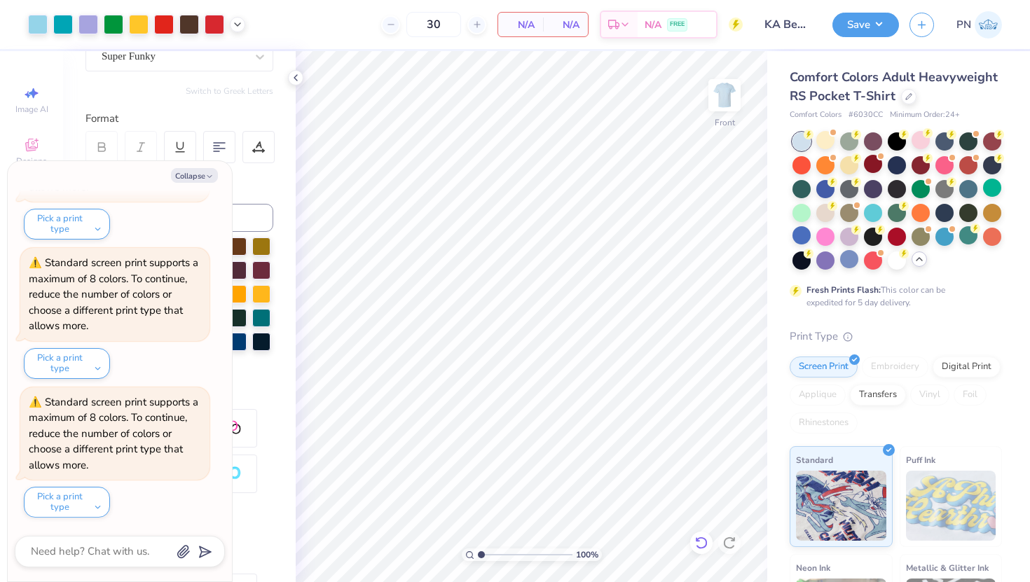
click at [698, 502] on icon at bounding box center [697, 539] width 3 height 3
click at [698, 502] on icon at bounding box center [701, 543] width 14 height 14
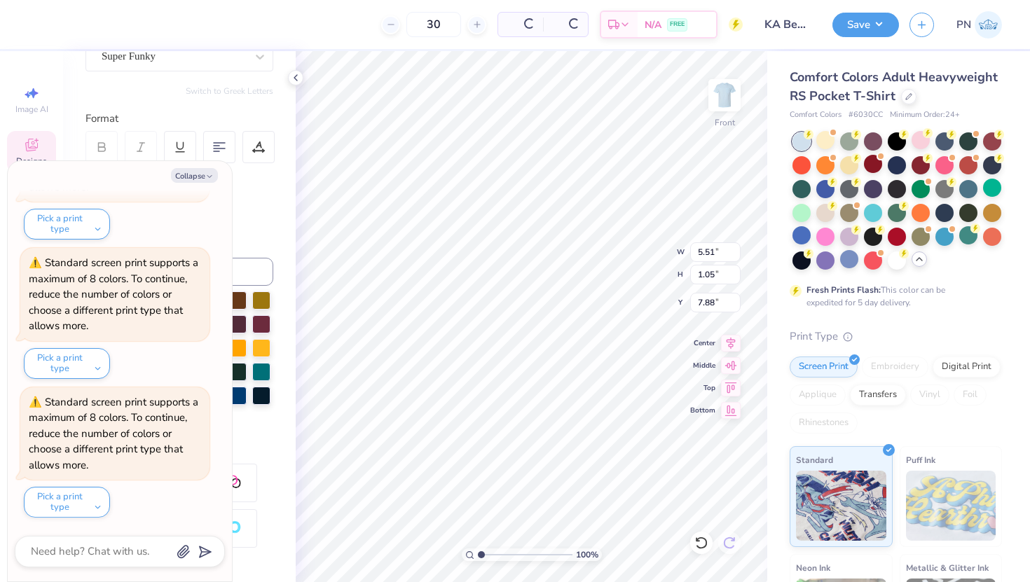
type textarea "x"
type input "5.51"
type input "1.05"
type input "7.88"
type textarea "x"
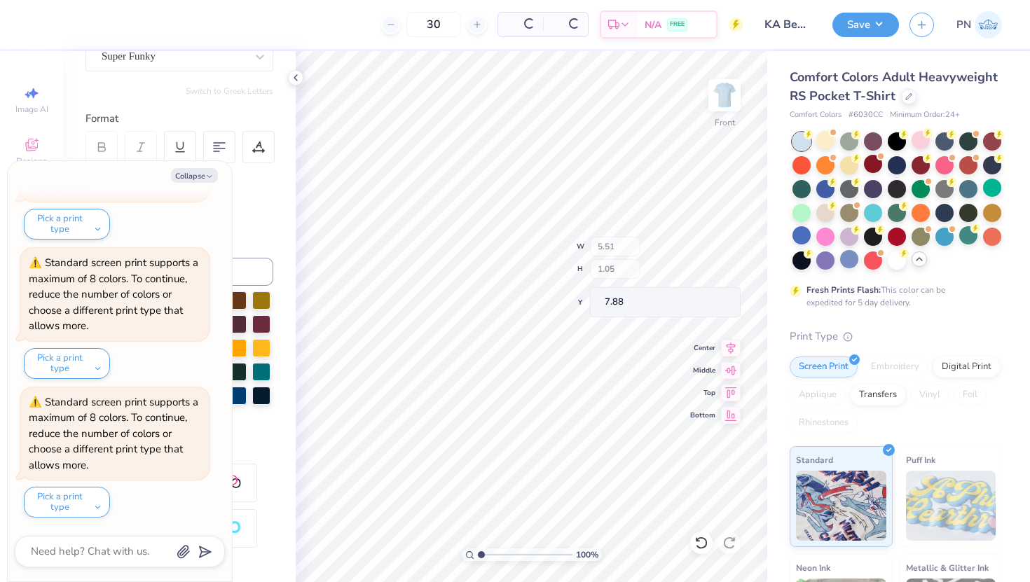
type input "7.46"
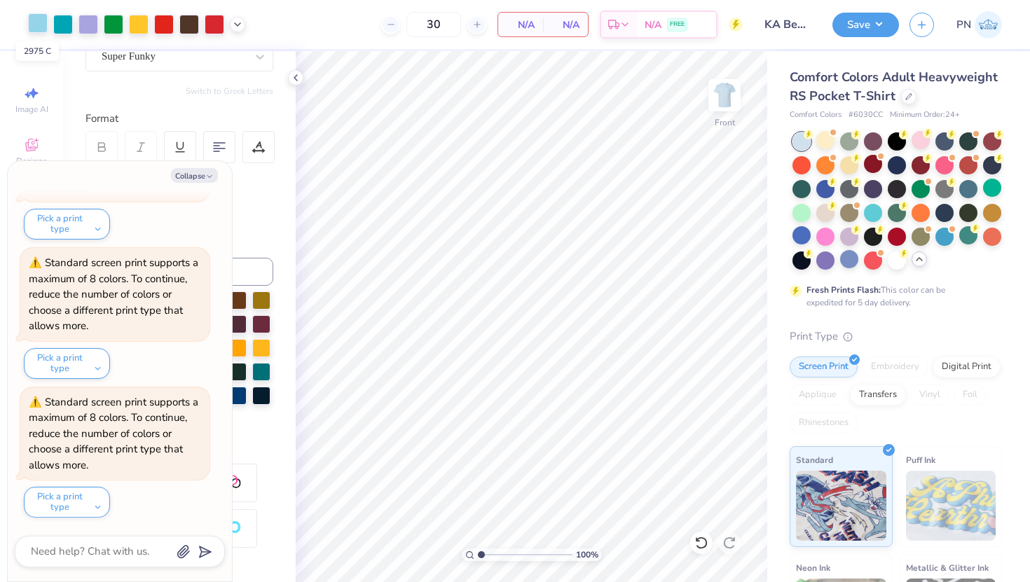
click at [34, 20] on div at bounding box center [38, 23] width 20 height 20
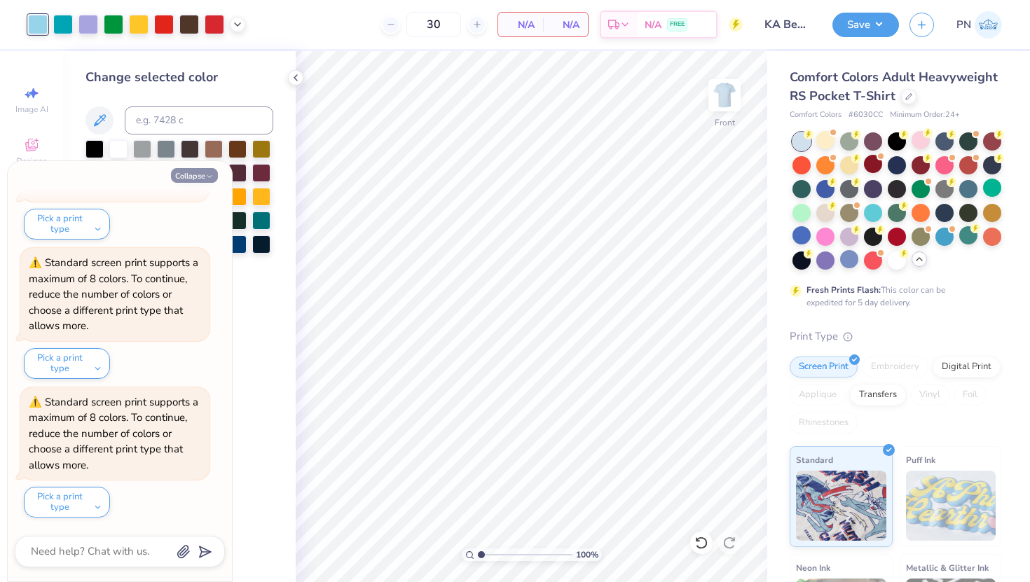
click at [202, 177] on button "Collapse" at bounding box center [194, 175] width 47 height 15
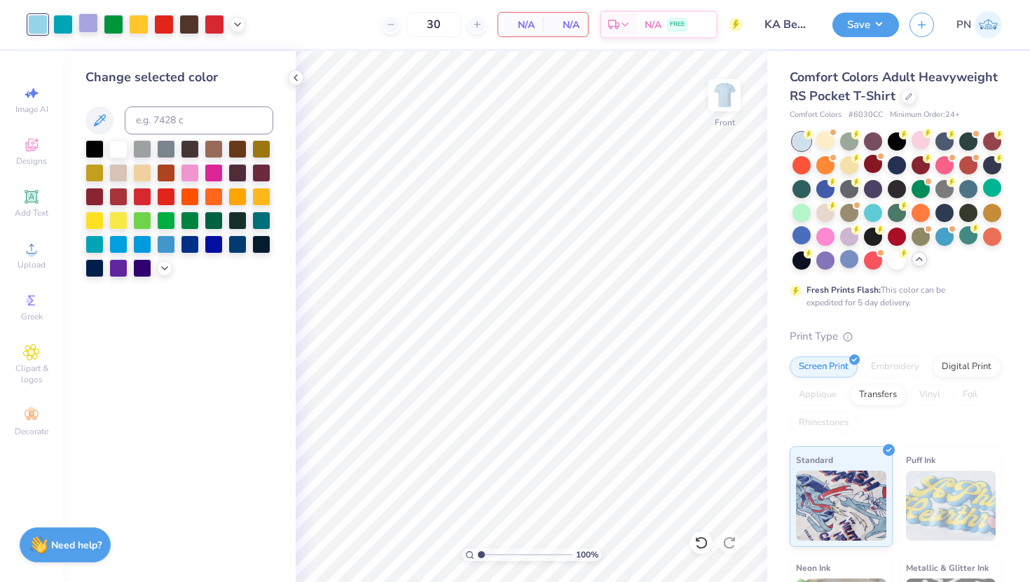
click at [86, 13] on div at bounding box center [88, 23] width 20 height 20
click at [212, 167] on div at bounding box center [214, 172] width 18 height 18
click at [193, 170] on div at bounding box center [190, 172] width 18 height 18
click at [64, 26] on div at bounding box center [63, 23] width 20 height 20
click at [161, 268] on icon at bounding box center [164, 266] width 11 height 11
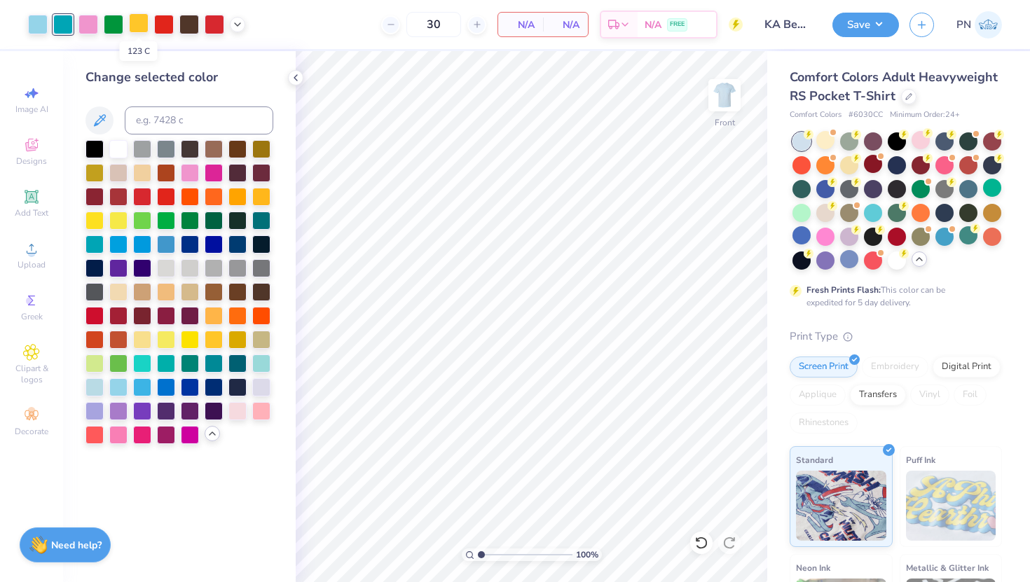
click at [141, 23] on div at bounding box center [139, 23] width 20 height 20
click at [116, 21] on div at bounding box center [114, 23] width 20 height 20
click at [138, 385] on div at bounding box center [142, 386] width 18 height 18
click at [40, 24] on div at bounding box center [38, 23] width 20 height 20
click at [261, 384] on div at bounding box center [261, 386] width 18 height 18
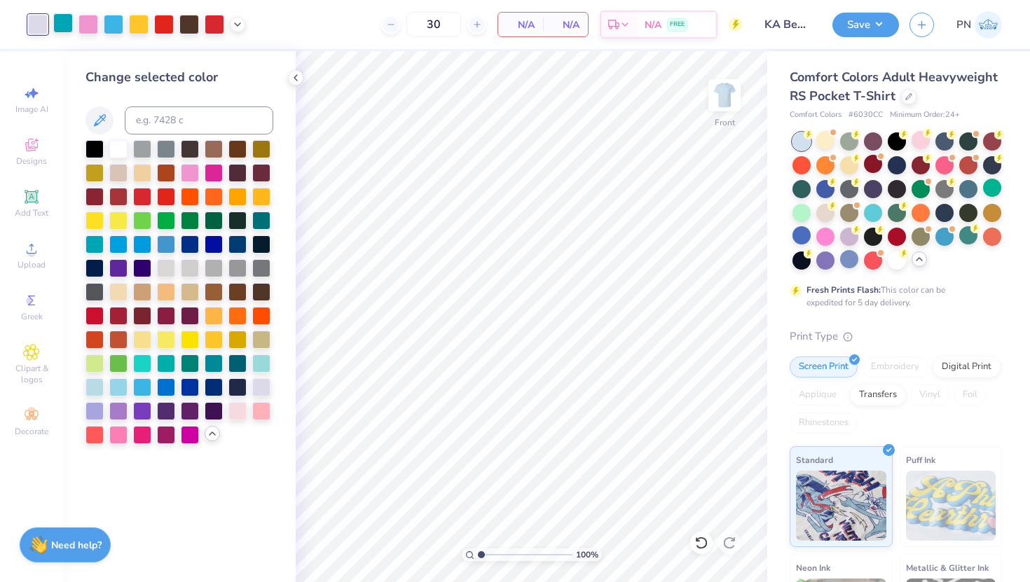
click at [64, 25] on div at bounding box center [63, 23] width 20 height 20
click at [118, 414] on div at bounding box center [118, 410] width 18 height 18
click at [37, 21] on div at bounding box center [38, 23] width 20 height 20
click at [92, 403] on div at bounding box center [94, 410] width 18 height 18
click at [109, 22] on div at bounding box center [114, 23] width 20 height 20
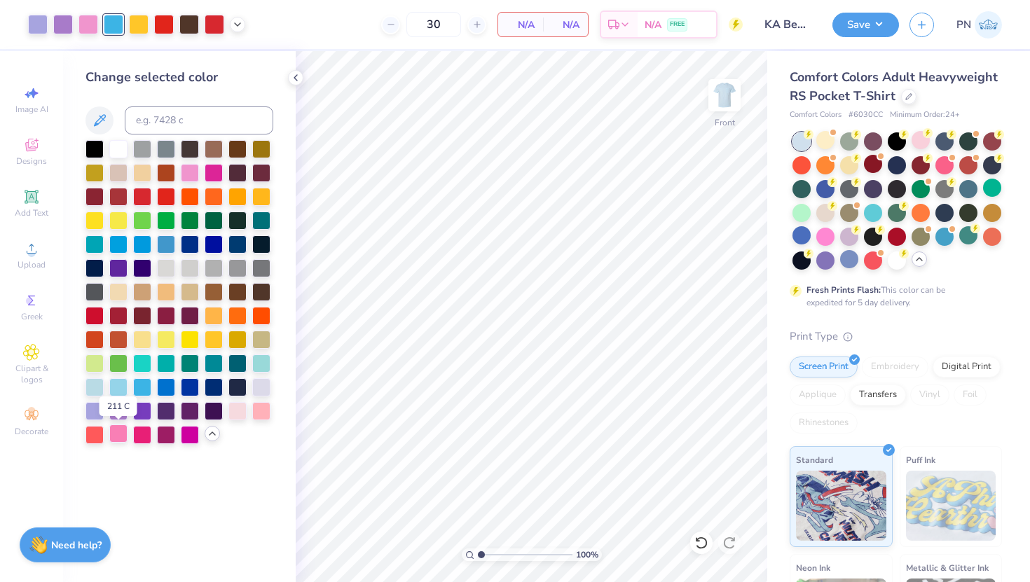
click at [121, 434] on div at bounding box center [118, 434] width 18 height 18
click at [148, 366] on div at bounding box center [142, 362] width 18 height 18
click at [235, 15] on div at bounding box center [237, 22] width 15 height 15
click at [136, 26] on div at bounding box center [139, 23] width 20 height 20
click at [258, 385] on div at bounding box center [261, 386] width 18 height 18
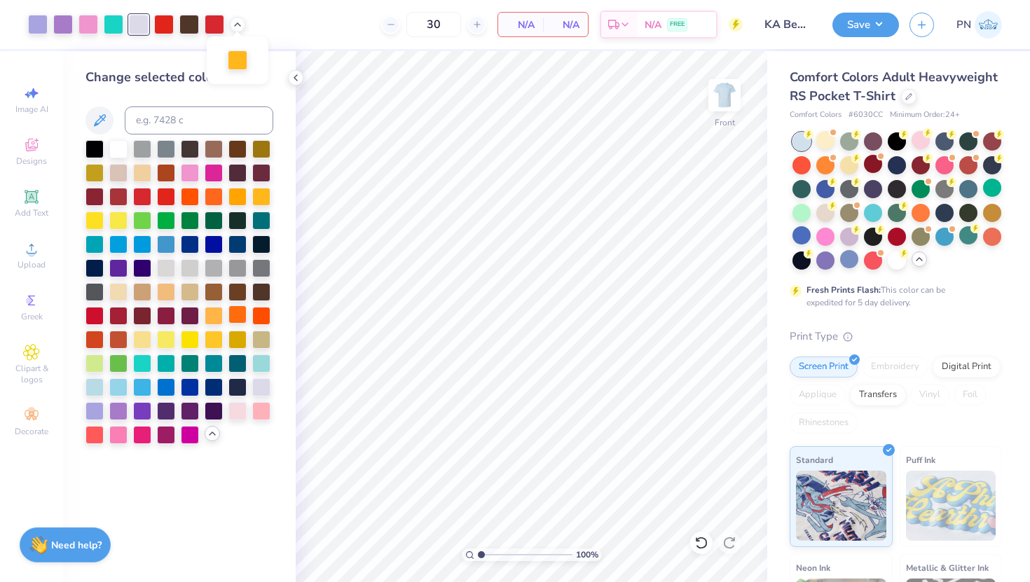
click at [234, 315] on div at bounding box center [237, 314] width 18 height 18
click at [252, 411] on div at bounding box center [261, 410] width 18 height 18
click at [109, 28] on div at bounding box center [114, 23] width 20 height 20
click at [140, 335] on div at bounding box center [142, 338] width 18 height 18
click at [192, 437] on div at bounding box center [190, 434] width 18 height 18
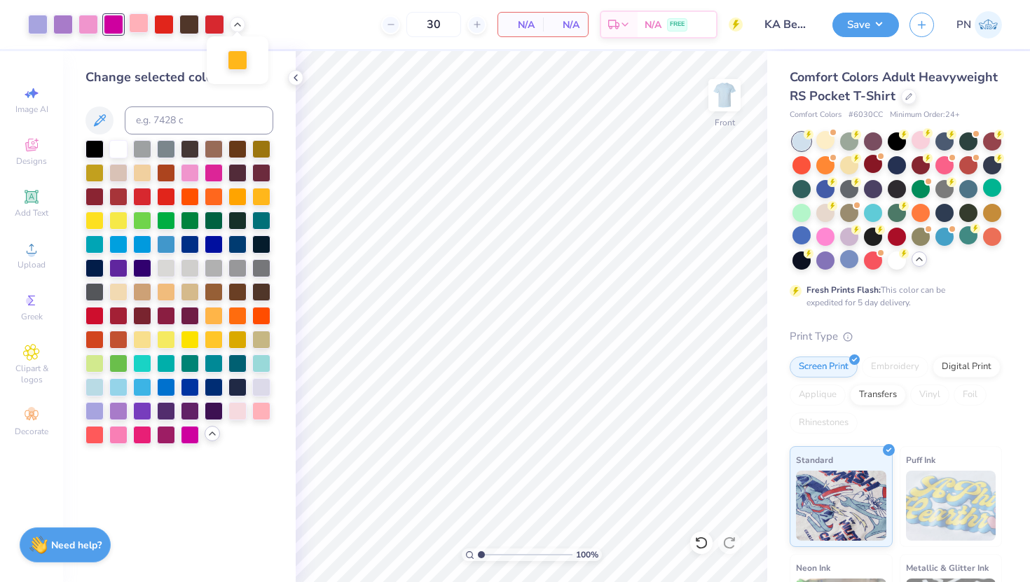
click at [138, 25] on div at bounding box center [139, 23] width 20 height 20
click at [143, 335] on div at bounding box center [142, 338] width 18 height 18
click at [167, 25] on div at bounding box center [164, 23] width 20 height 20
click at [143, 434] on div at bounding box center [142, 434] width 18 height 18
click at [118, 27] on div at bounding box center [114, 23] width 20 height 20
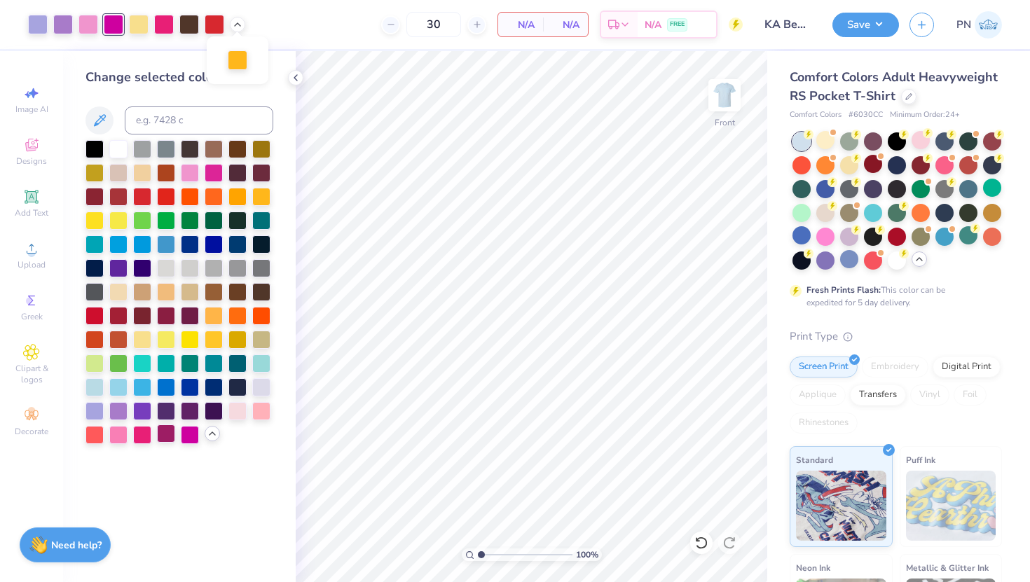
click at [165, 430] on div at bounding box center [166, 434] width 18 height 18
click at [88, 20] on div at bounding box center [88, 23] width 20 height 20
click at [116, 434] on div at bounding box center [118, 434] width 18 height 18
click at [135, 23] on div at bounding box center [139, 23] width 20 height 20
click at [189, 172] on div at bounding box center [190, 172] width 18 height 18
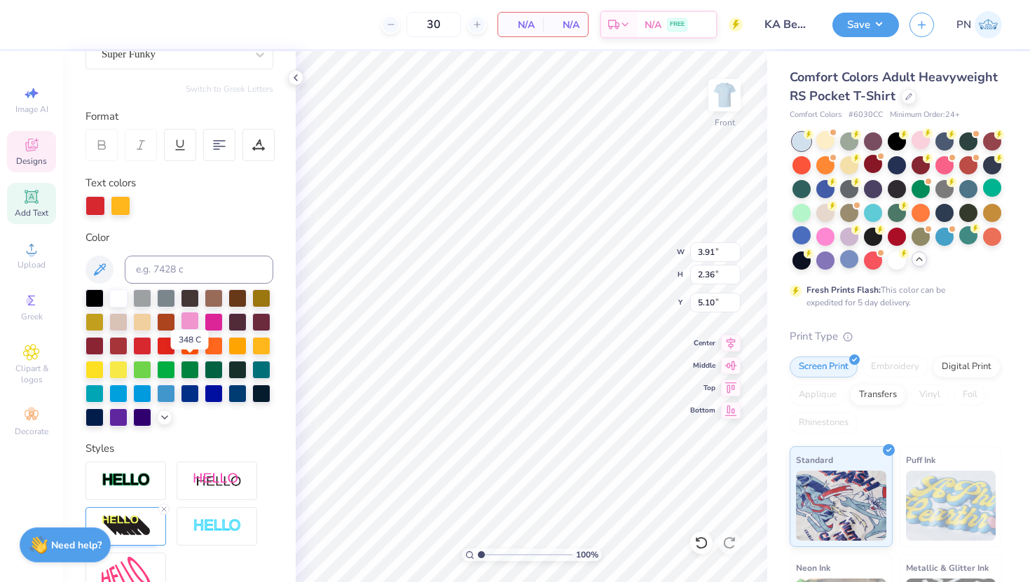
scroll to position [144, 0]
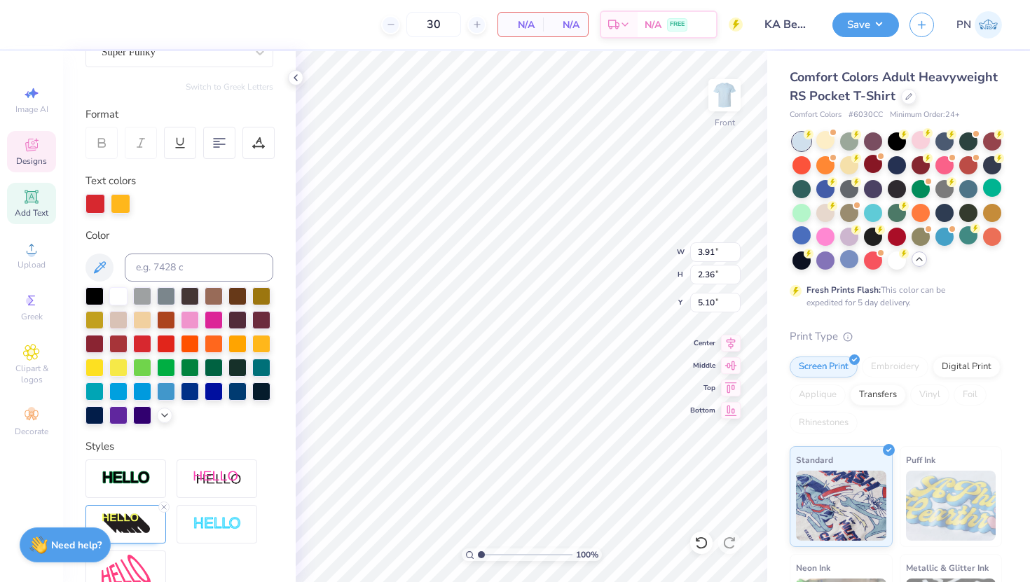
click at [285, 138] on div "Personalized Names Personalized Numbers Text Tool Add Font Font Super Funky Swi…" at bounding box center [179, 316] width 233 height 531
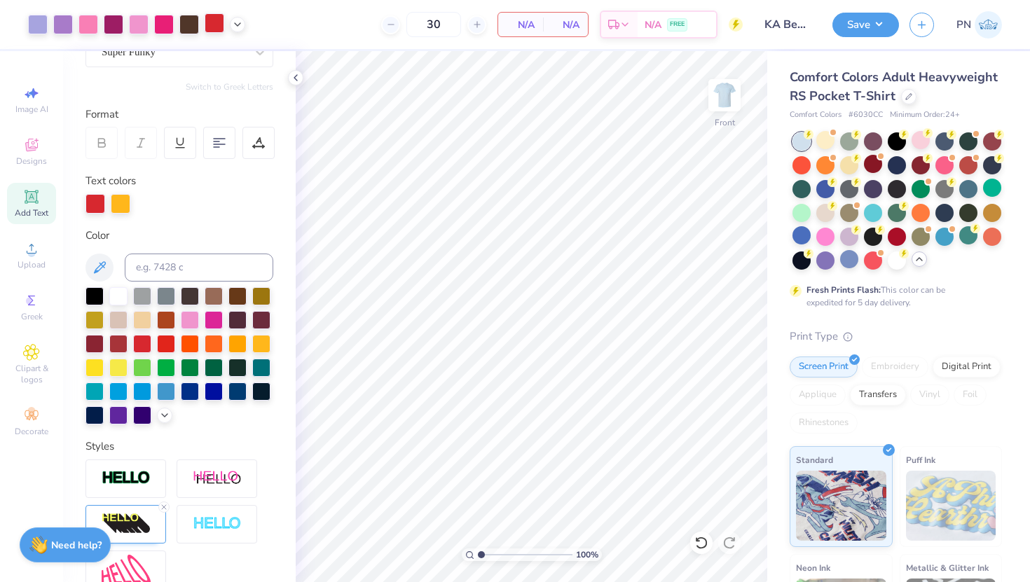
click at [214, 18] on div at bounding box center [215, 23] width 20 height 20
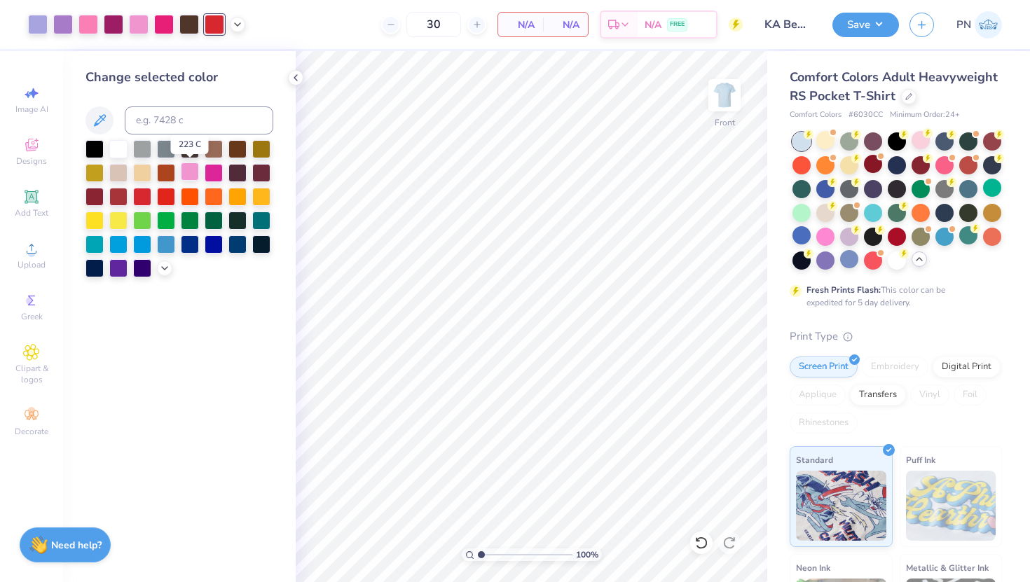
click at [186, 168] on div at bounding box center [190, 172] width 18 height 18
click at [217, 25] on div at bounding box center [215, 23] width 20 height 20
click at [163, 266] on polyline at bounding box center [165, 267] width 6 height 3
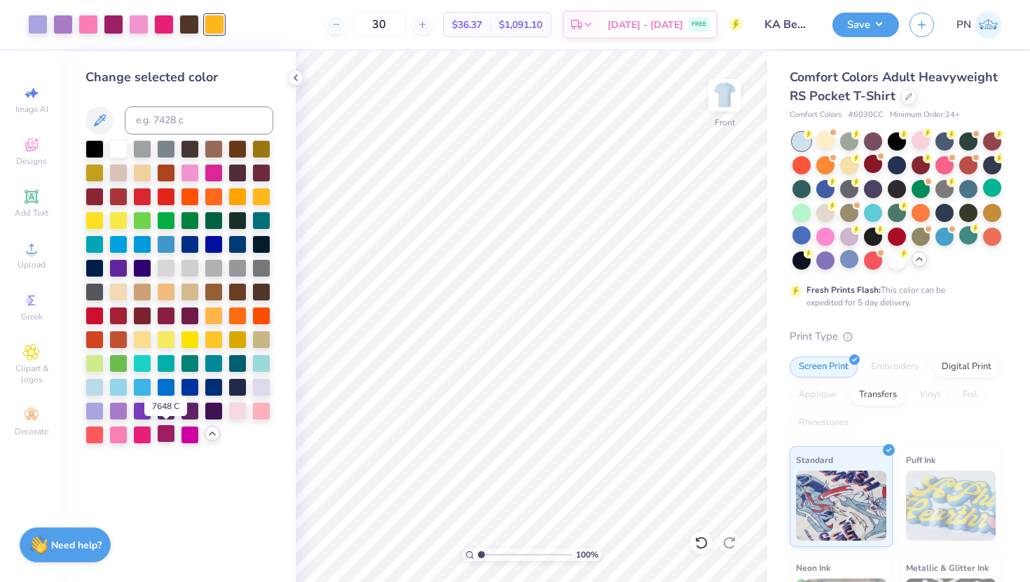
click at [167, 434] on div at bounding box center [166, 434] width 18 height 18
click at [701, 502] on icon at bounding box center [701, 543] width 14 height 14
click at [699, 502] on icon at bounding box center [701, 543] width 14 height 14
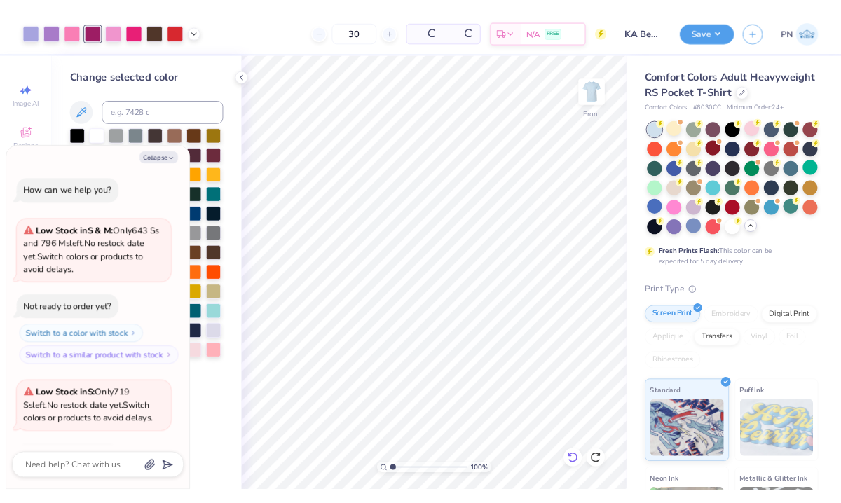
scroll to position [1901, 0]
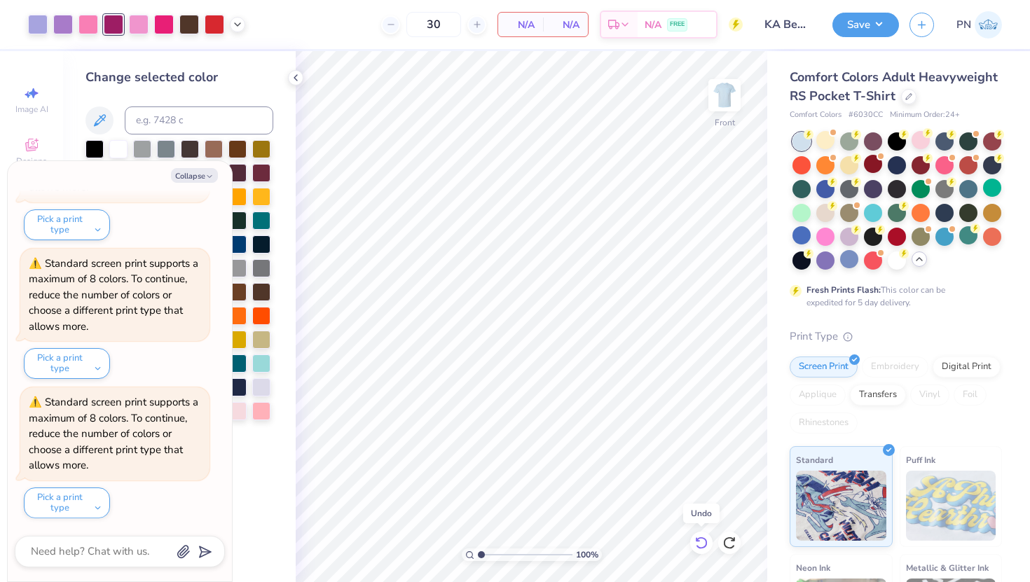
click at [699, 502] on icon at bounding box center [701, 543] width 14 height 14
click at [729, 502] on icon at bounding box center [729, 543] width 14 height 14
click at [703, 502] on icon at bounding box center [701, 543] width 14 height 14
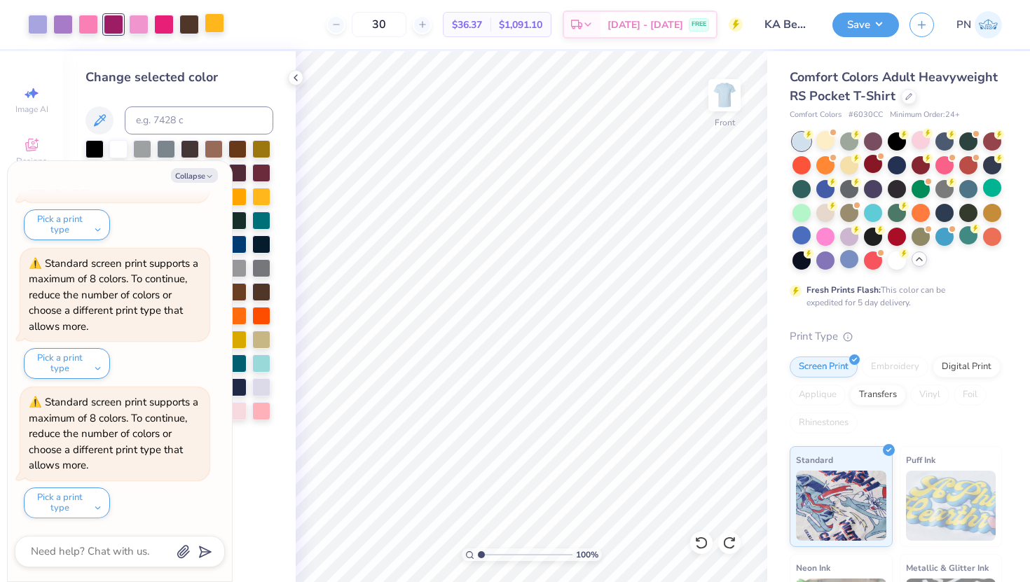
click at [211, 26] on div at bounding box center [215, 23] width 20 height 20
click at [203, 171] on button "Collapse" at bounding box center [194, 175] width 47 height 15
type textarea "x"
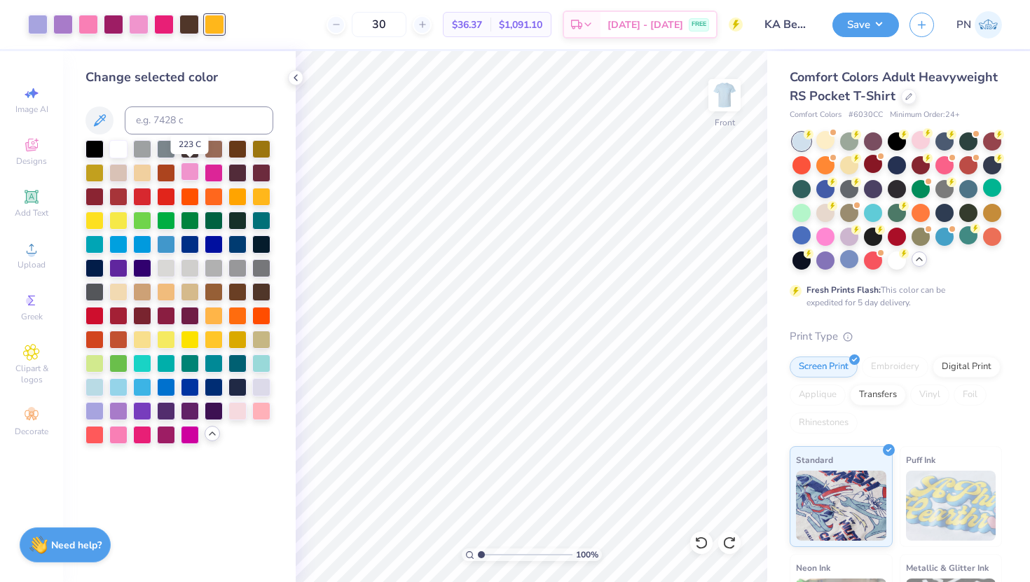
click at [196, 168] on div at bounding box center [190, 172] width 18 height 18
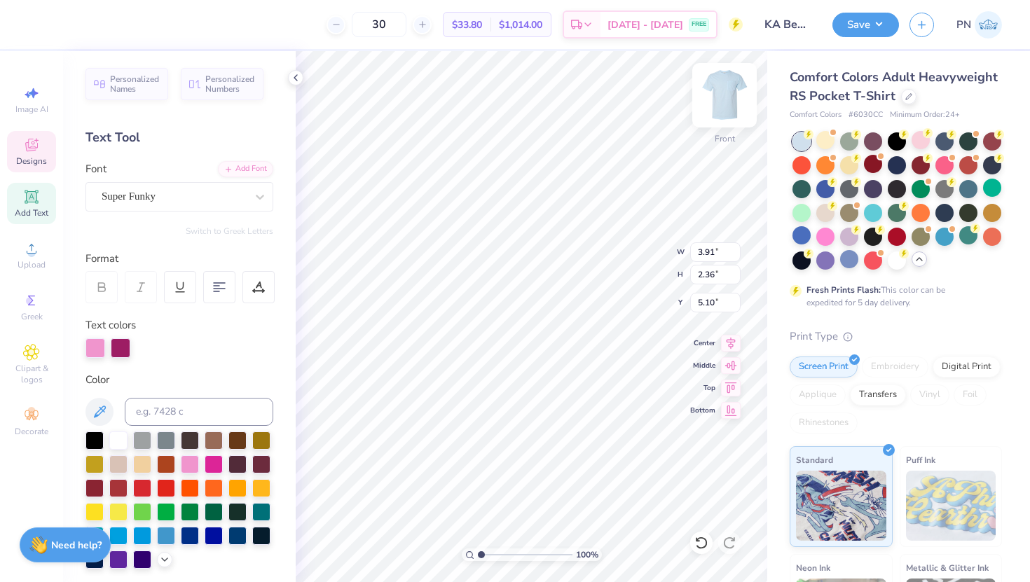
click at [727, 88] on img at bounding box center [724, 95] width 56 height 56
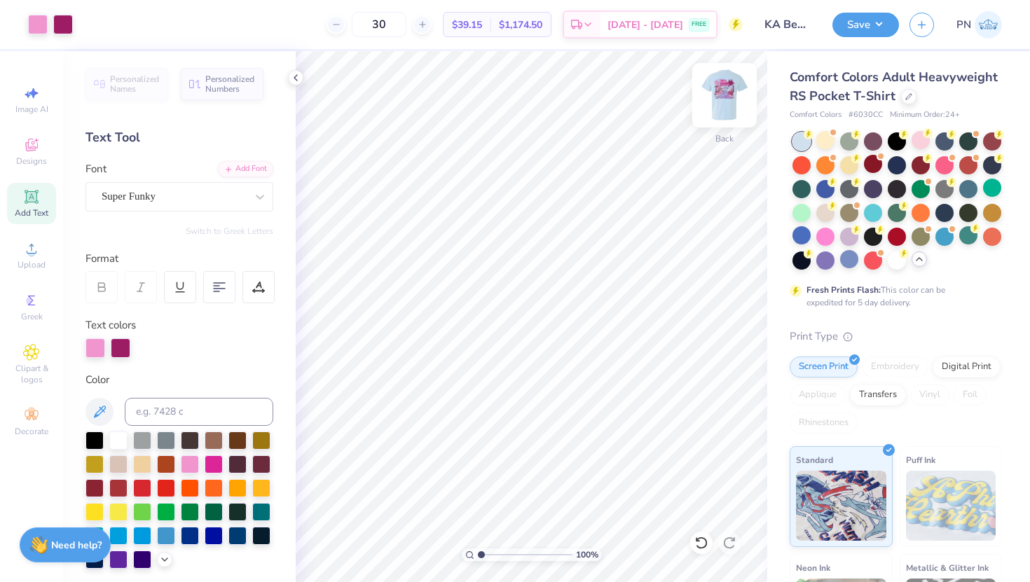
click at [728, 88] on img at bounding box center [724, 95] width 56 height 56
click at [34, 23] on div at bounding box center [38, 23] width 20 height 20
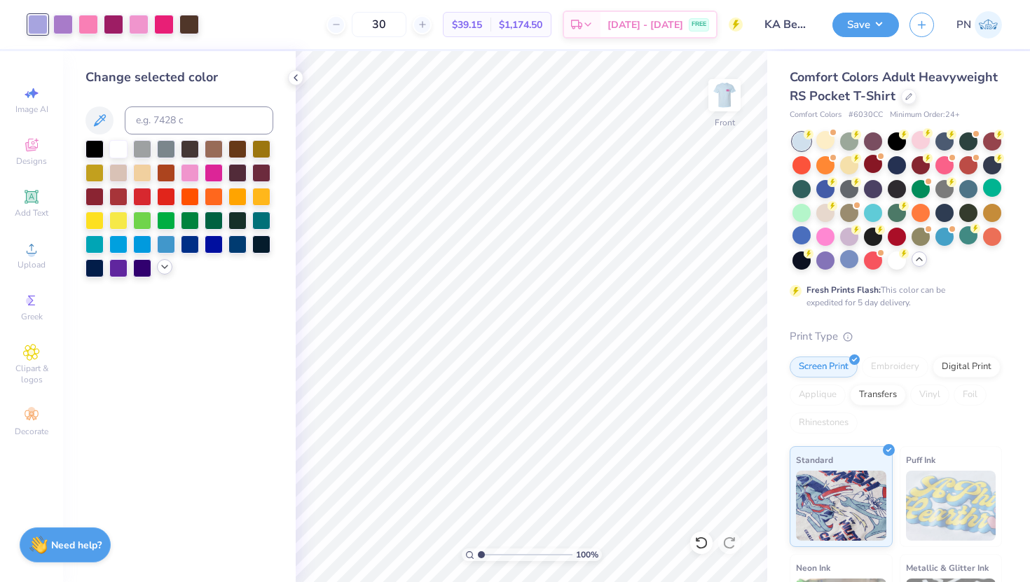
click at [165, 270] on icon at bounding box center [164, 266] width 11 height 11
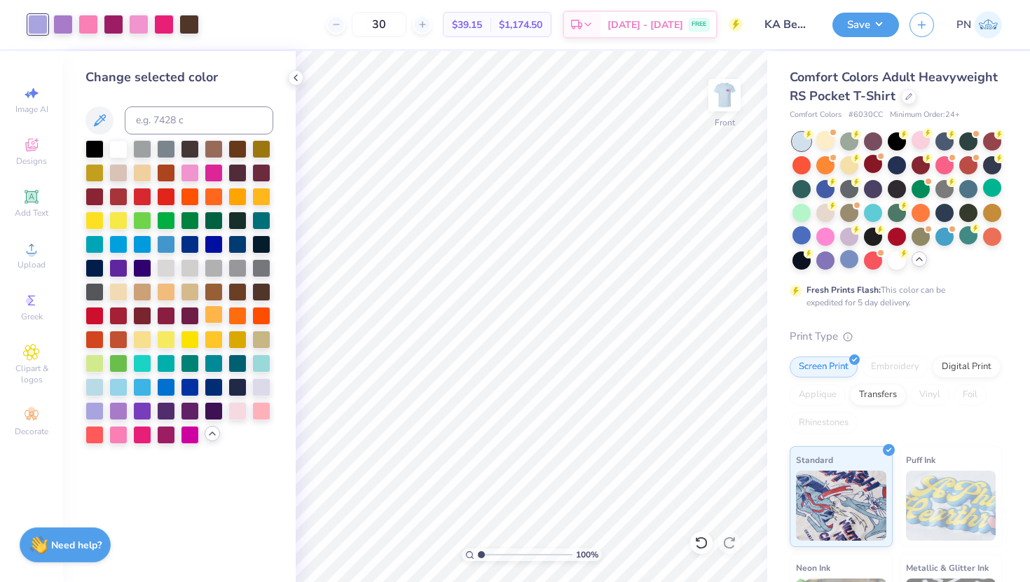
click at [206, 314] on div at bounding box center [214, 314] width 18 height 18
click at [90, 25] on div at bounding box center [88, 23] width 20 height 20
click at [238, 310] on div at bounding box center [237, 314] width 18 height 18
click at [66, 22] on div at bounding box center [63, 23] width 20 height 20
click at [167, 339] on div at bounding box center [166, 338] width 18 height 18
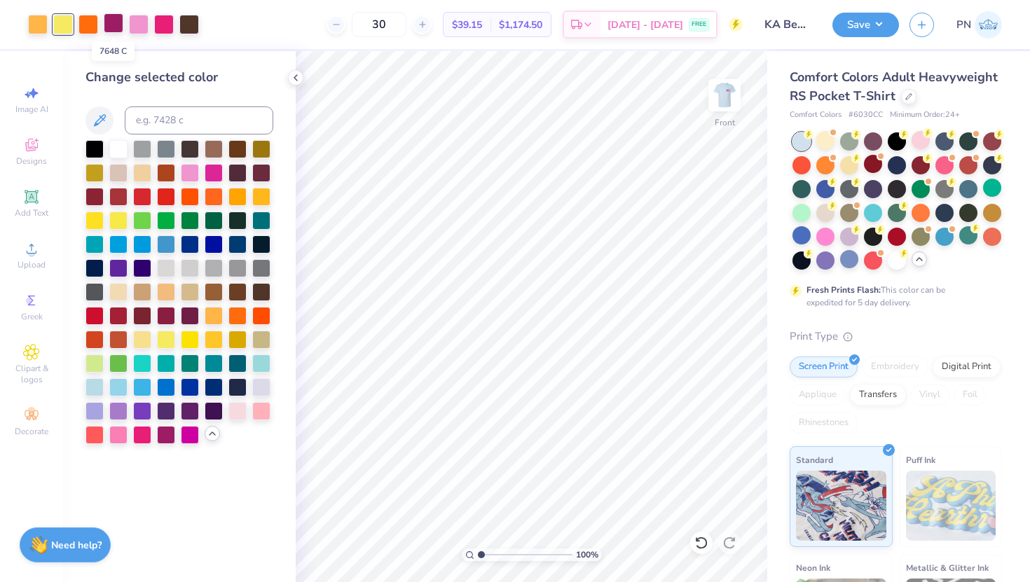
click at [121, 23] on div at bounding box center [114, 23] width 20 height 20
click at [263, 315] on div at bounding box center [261, 314] width 18 height 18
click at [135, 21] on div at bounding box center [139, 23] width 20 height 20
click at [139, 338] on div at bounding box center [142, 338] width 18 height 18
click at [166, 26] on div at bounding box center [164, 23] width 20 height 20
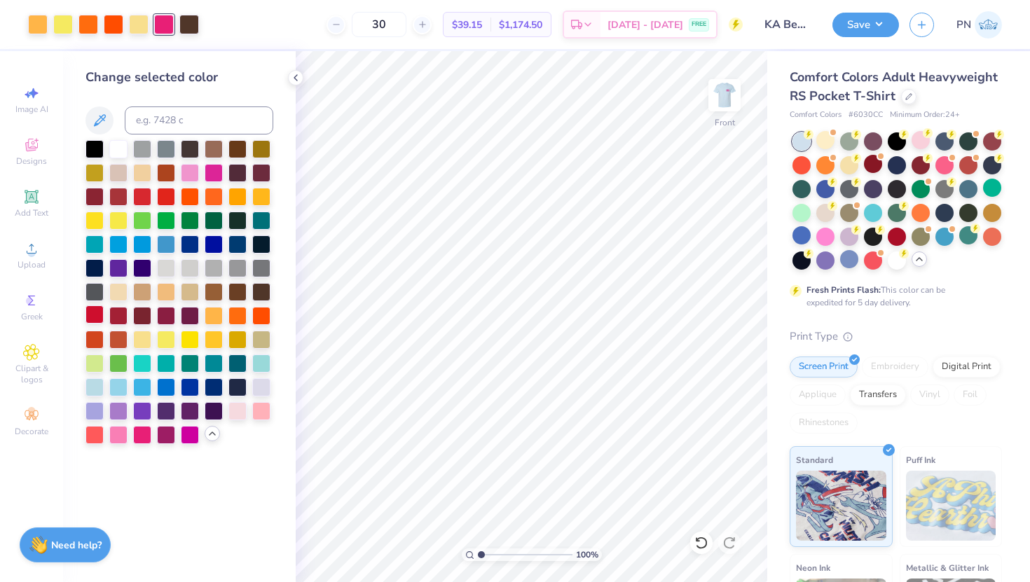
click at [97, 308] on div at bounding box center [94, 314] width 18 height 18
click at [94, 23] on div at bounding box center [88, 23] width 20 height 20
click at [214, 170] on div at bounding box center [214, 172] width 18 height 18
click at [41, 27] on div at bounding box center [38, 23] width 20 height 20
click at [263, 310] on div at bounding box center [261, 314] width 18 height 18
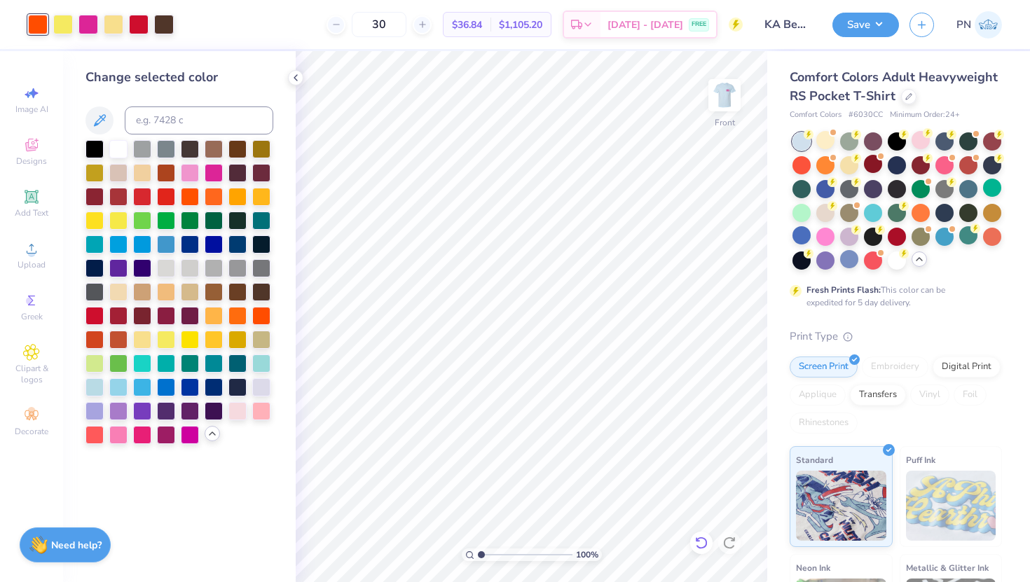
click at [700, 502] on icon at bounding box center [701, 543] width 12 height 13
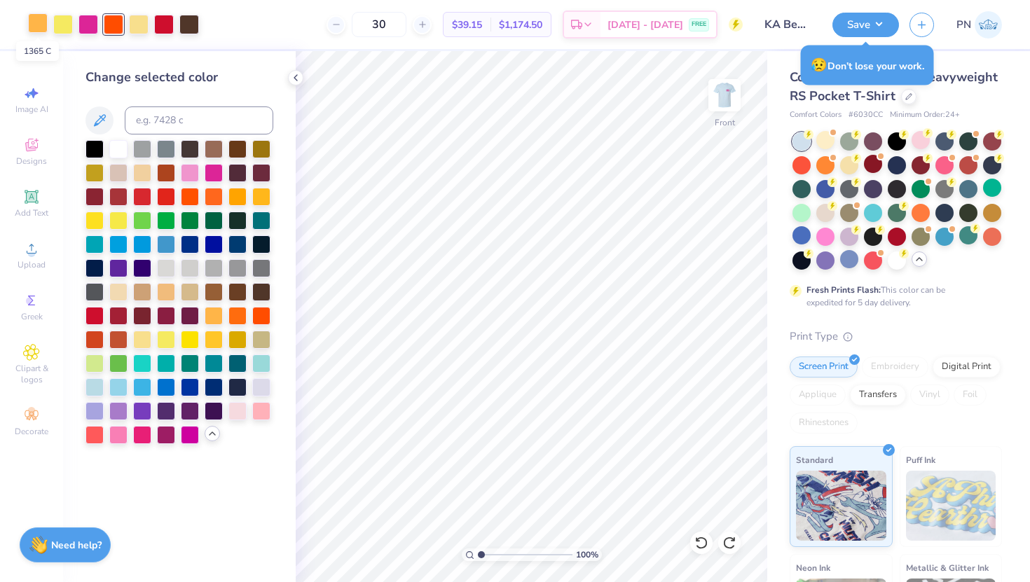
click at [43, 24] on div at bounding box center [38, 23] width 20 height 20
click at [237, 316] on div at bounding box center [237, 314] width 18 height 18
click at [90, 23] on div at bounding box center [88, 23] width 20 height 20
click at [213, 315] on div at bounding box center [214, 314] width 18 height 18
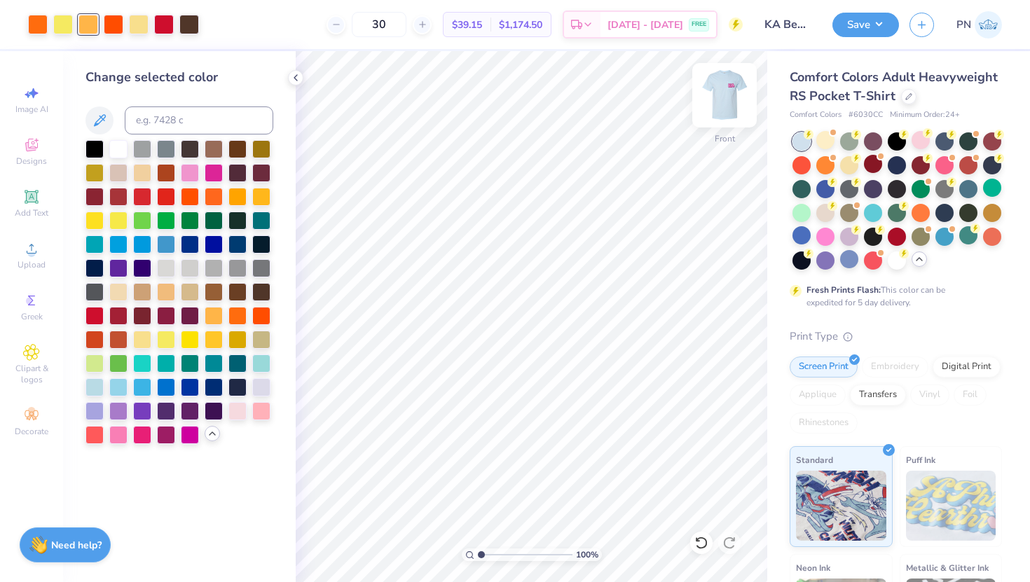
click at [739, 104] on img at bounding box center [724, 95] width 56 height 56
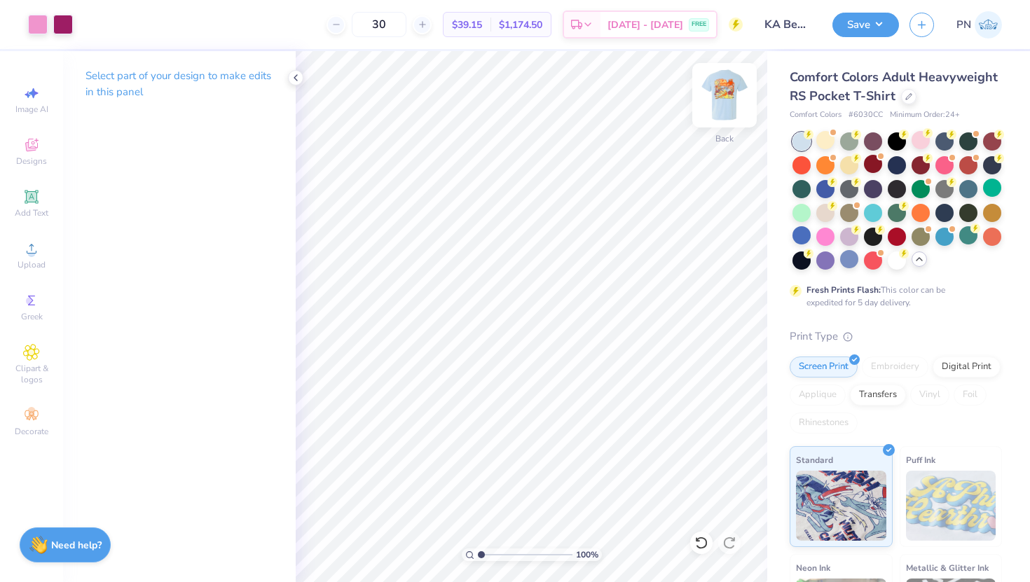
click at [722, 84] on img at bounding box center [724, 95] width 56 height 56
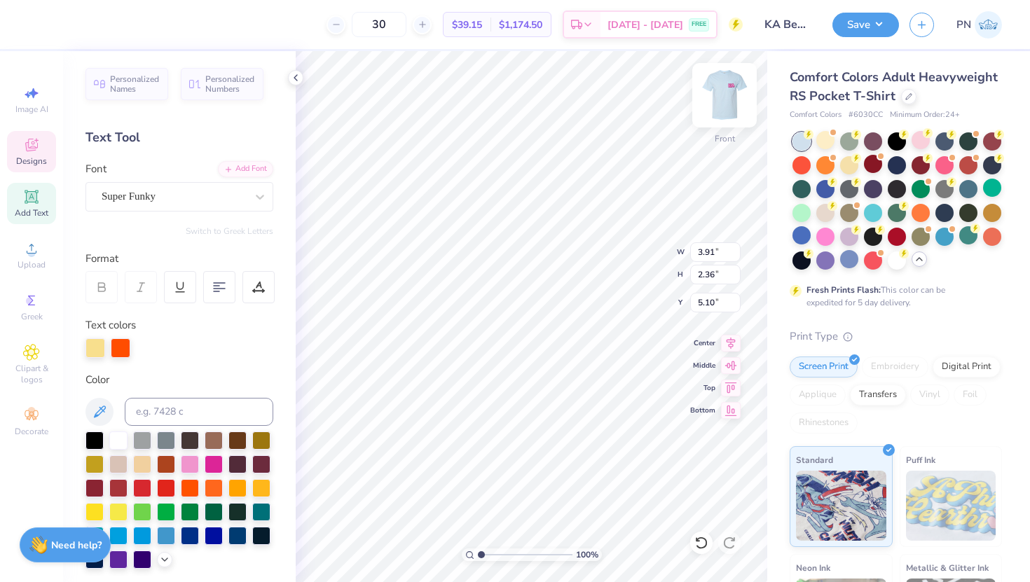
click at [734, 99] on img at bounding box center [724, 95] width 56 height 56
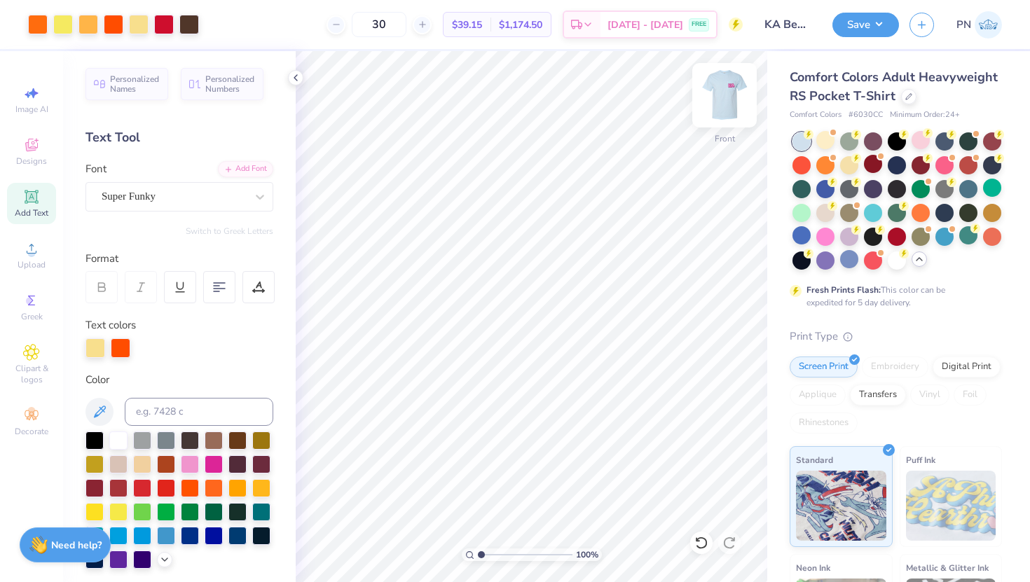
click at [720, 95] on img at bounding box center [724, 95] width 56 height 56
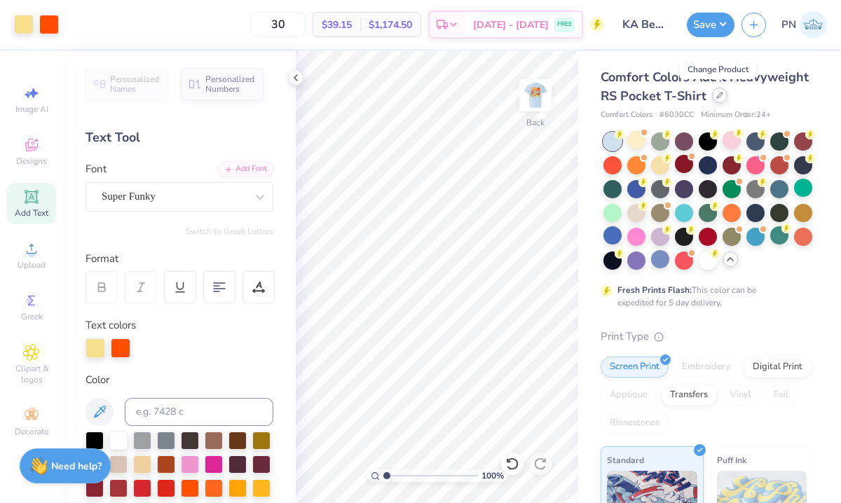
click at [717, 93] on icon at bounding box center [719, 95] width 7 height 7
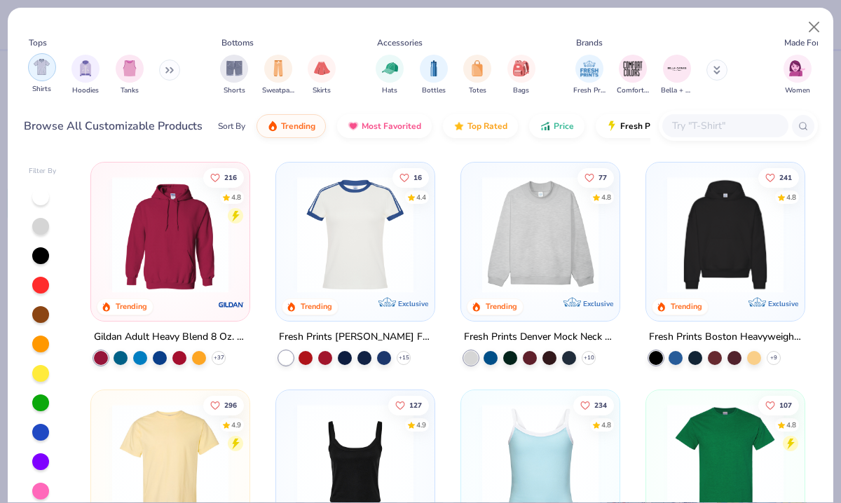
click at [50, 67] on div "filter for Shirts" at bounding box center [42, 67] width 28 height 28
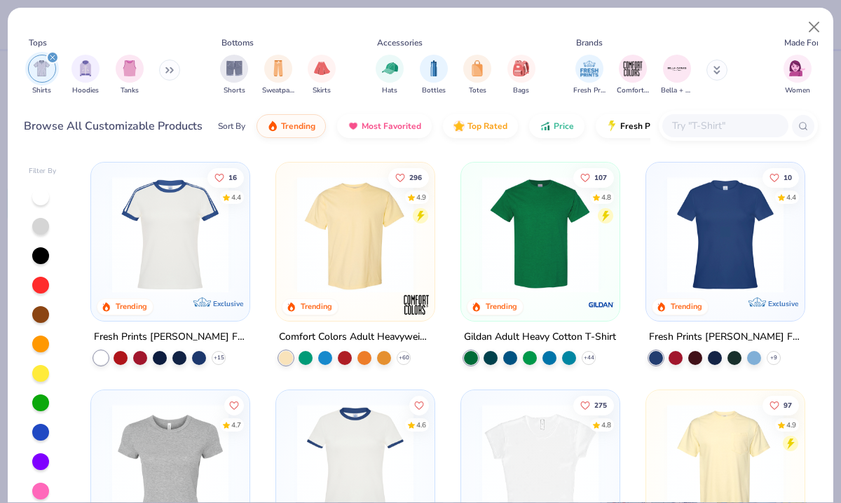
click at [363, 205] on img at bounding box center [355, 235] width 130 height 116
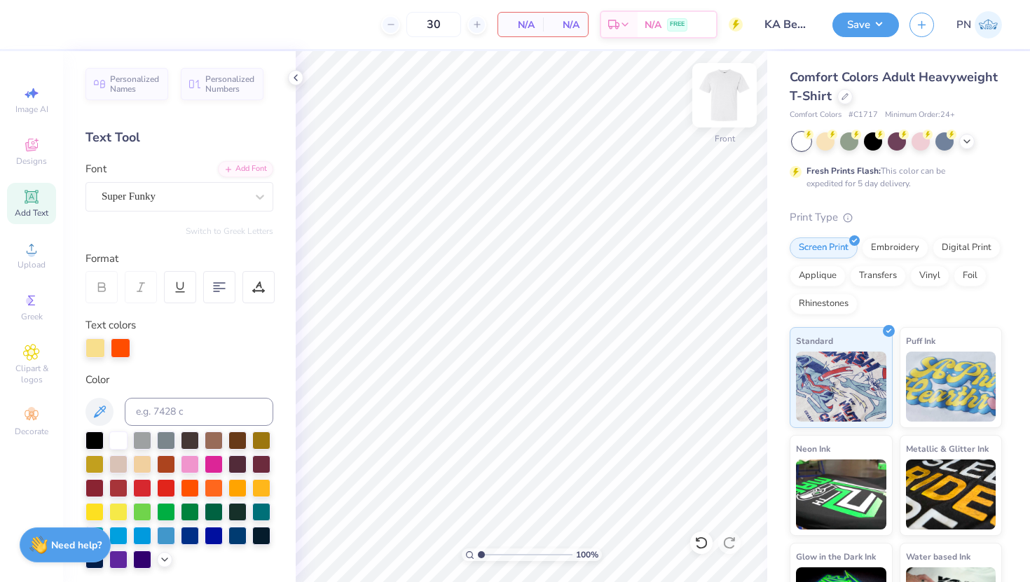
click at [727, 95] on img at bounding box center [724, 95] width 56 height 56
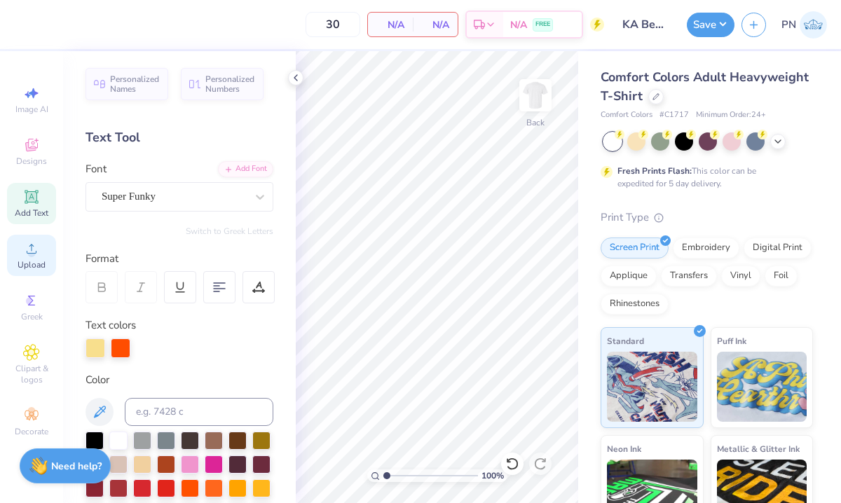
click at [34, 256] on icon at bounding box center [31, 248] width 17 height 17
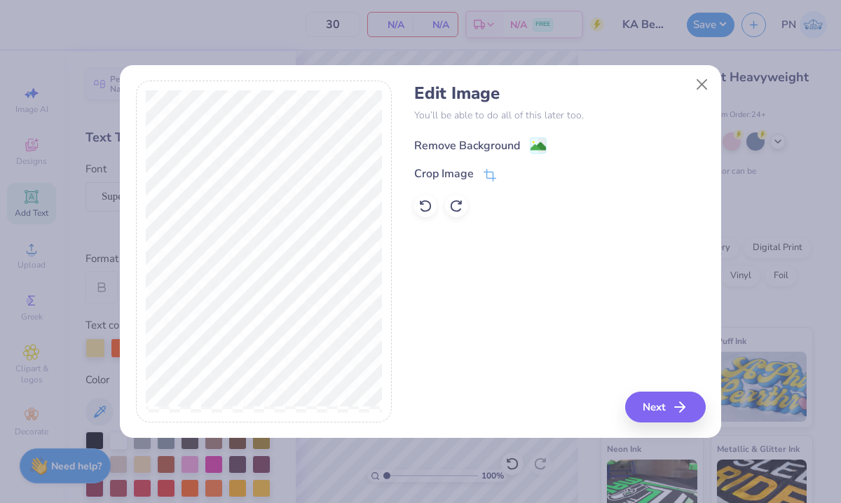
click at [469, 139] on div "Remove Background" at bounding box center [467, 145] width 106 height 17
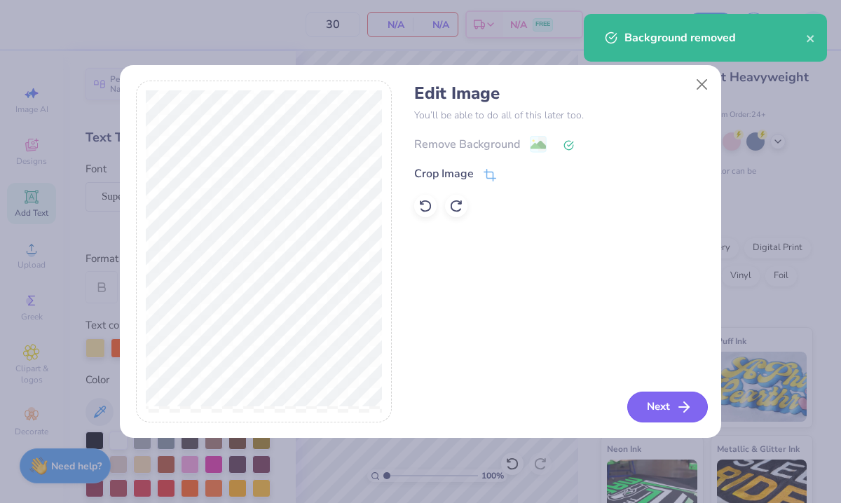
click at [664, 401] on button "Next" at bounding box center [667, 407] width 81 height 31
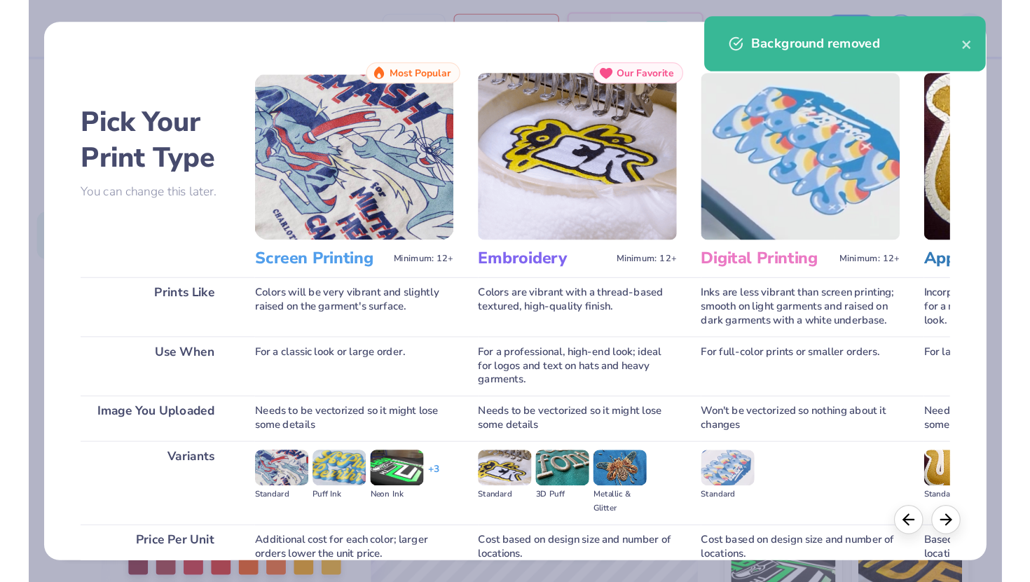
scroll to position [125, 0]
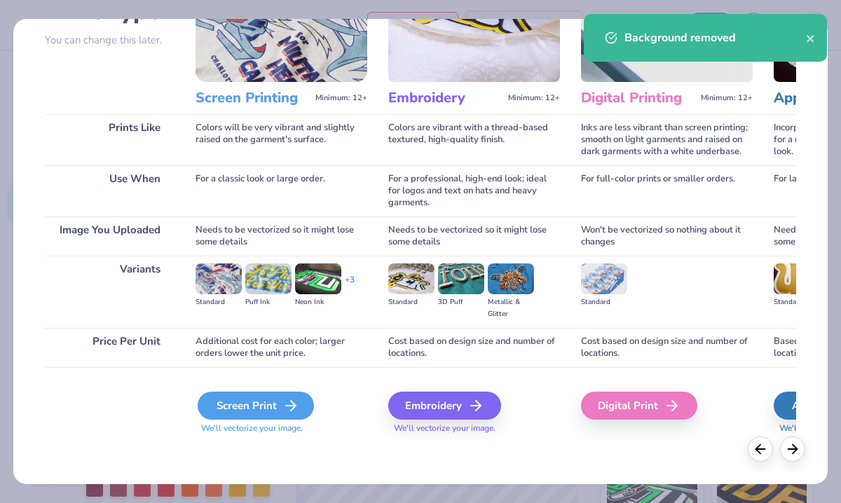
click at [228, 401] on div "Screen Print" at bounding box center [256, 406] width 116 height 28
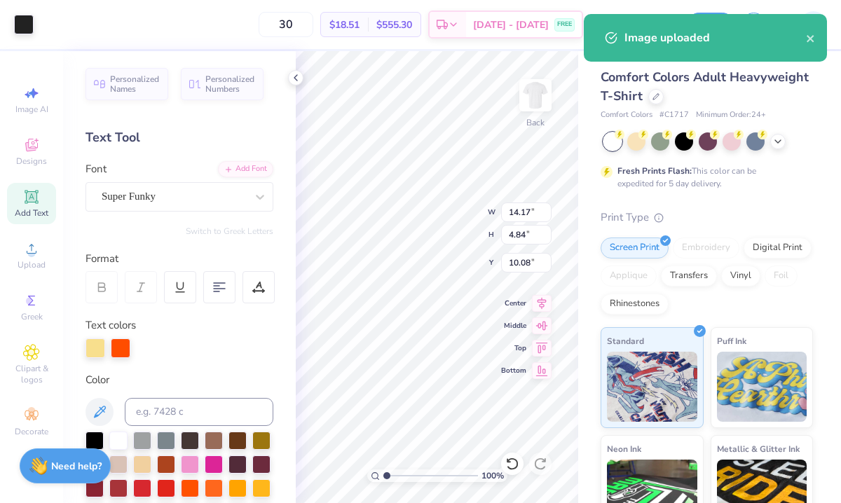
type input "4.97"
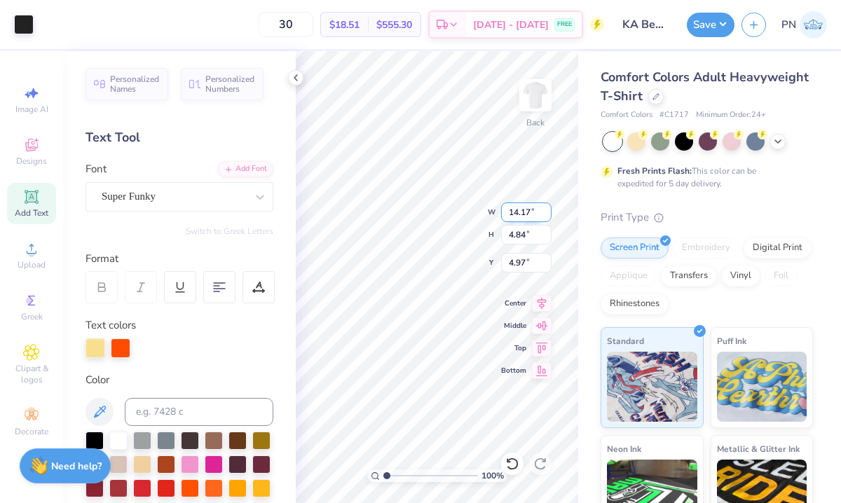
click at [504, 205] on div "100 % Back W 14.17 14.17 " H 4.84 4.84 " Y 4.97 4.97 " Center Middle Top Bottom" at bounding box center [437, 277] width 282 height 452
type input "11.30"
type input "3.86"
type input "5.95"
type input "4.44"
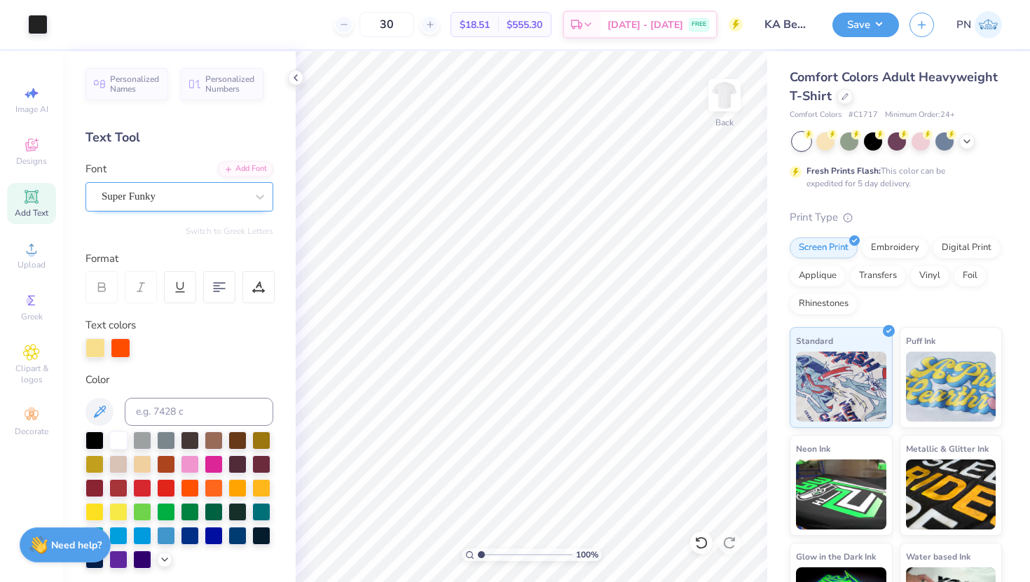
click at [181, 195] on div "Super Funky" at bounding box center [173, 197] width 147 height 22
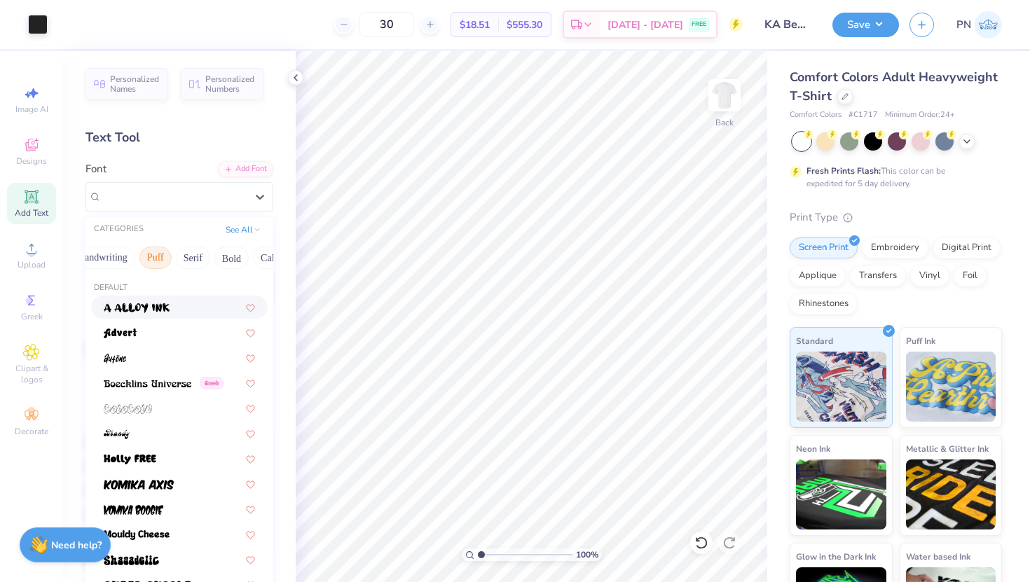
scroll to position [0, 74]
click at [181, 260] on button "Serif" at bounding box center [183, 258] width 34 height 22
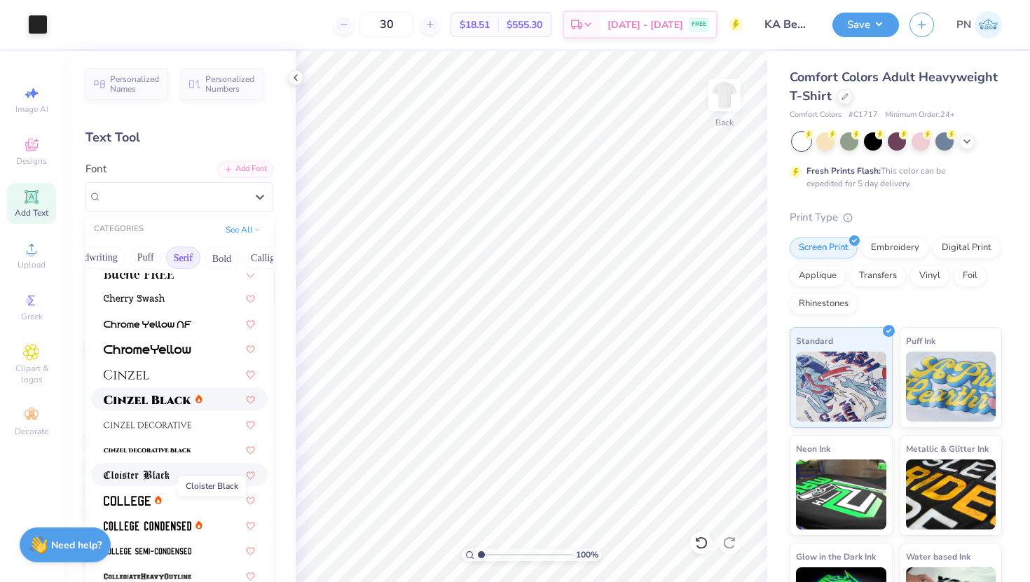
scroll to position [174, 0]
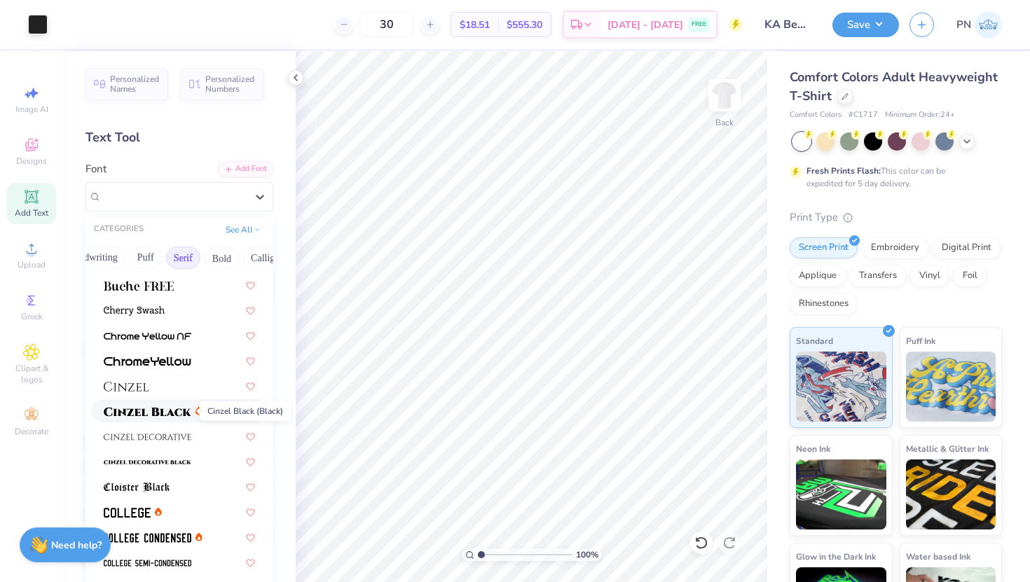
click at [144, 413] on img at bounding box center [148, 412] width 88 height 10
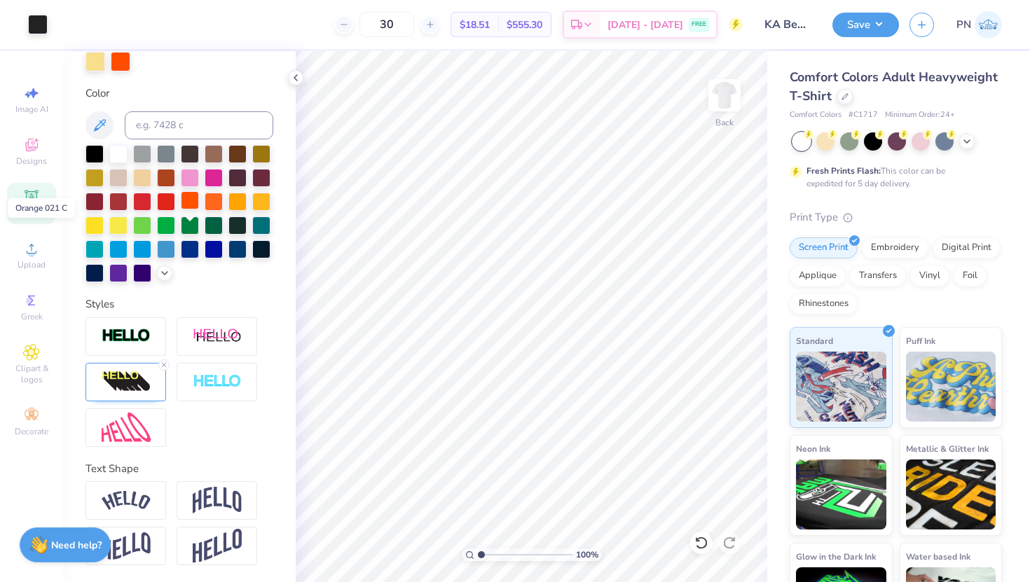
scroll to position [0, 0]
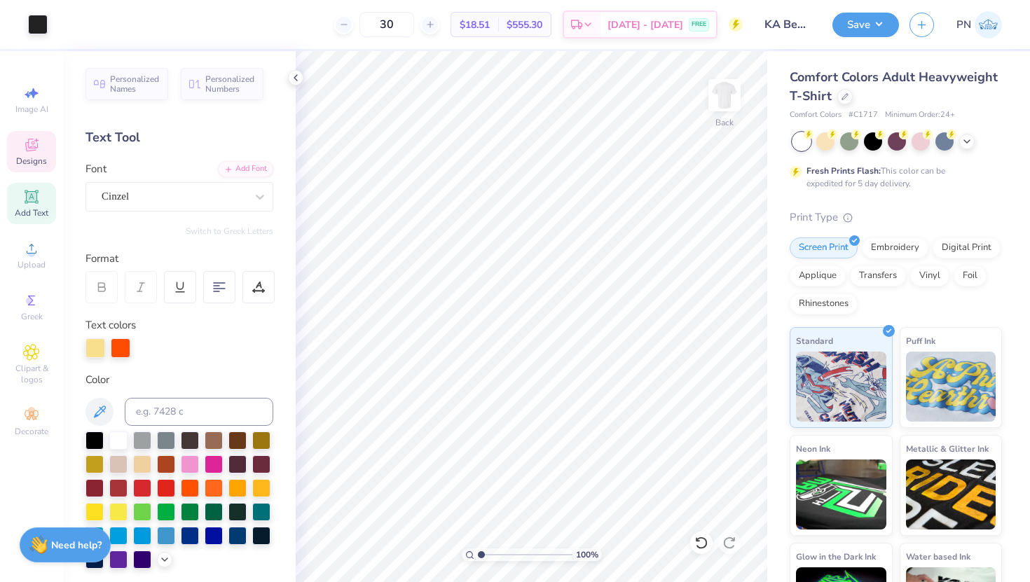
click at [34, 150] on icon at bounding box center [31, 145] width 13 height 13
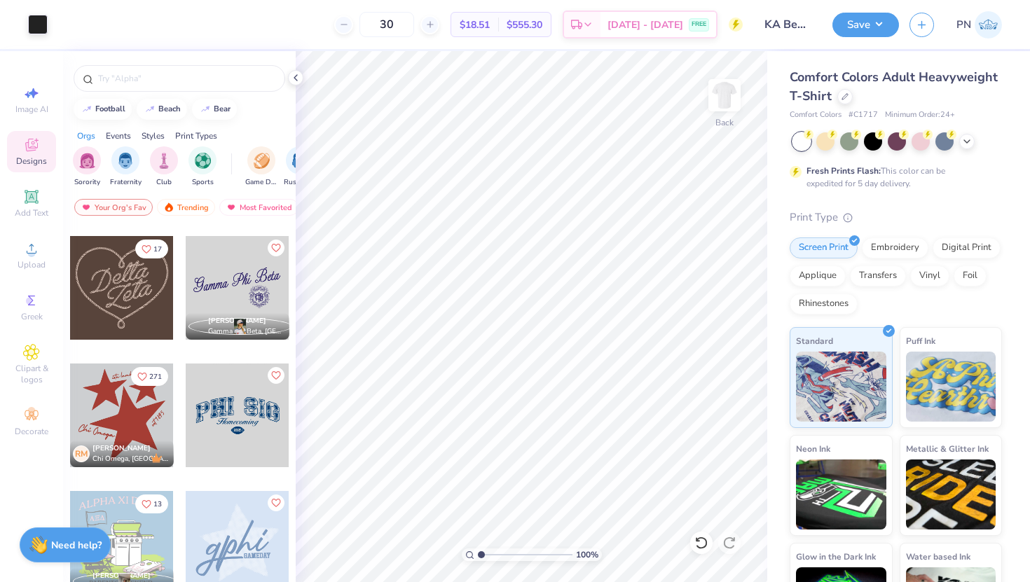
scroll to position [650, 0]
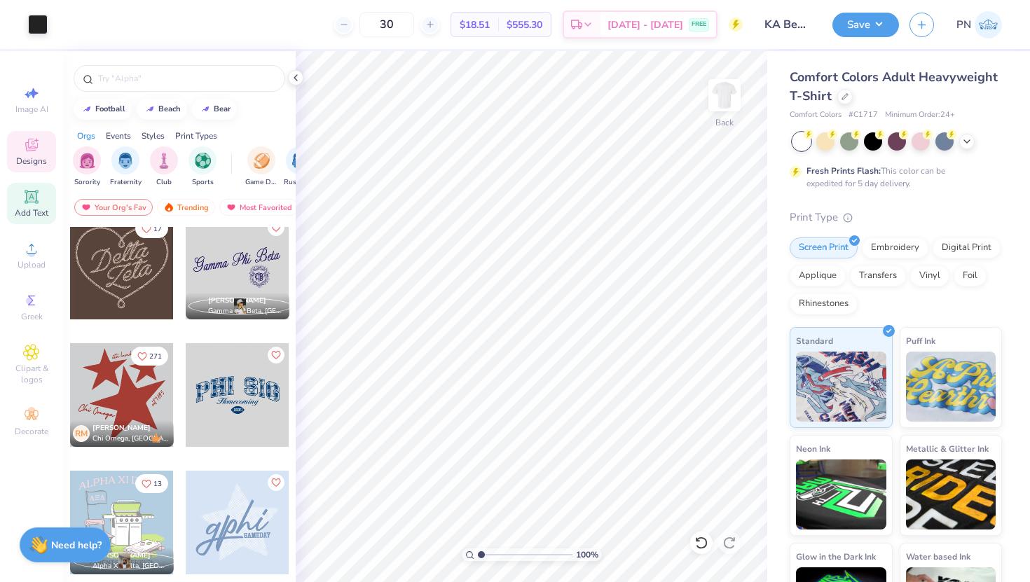
click at [37, 205] on icon at bounding box center [31, 196] width 17 height 17
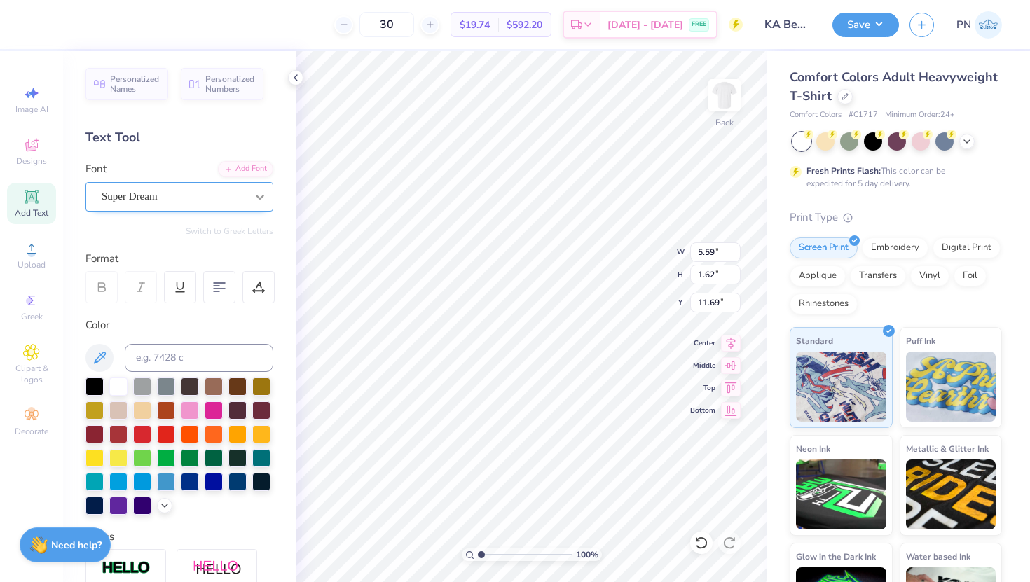
click at [256, 198] on icon at bounding box center [260, 197] width 14 height 14
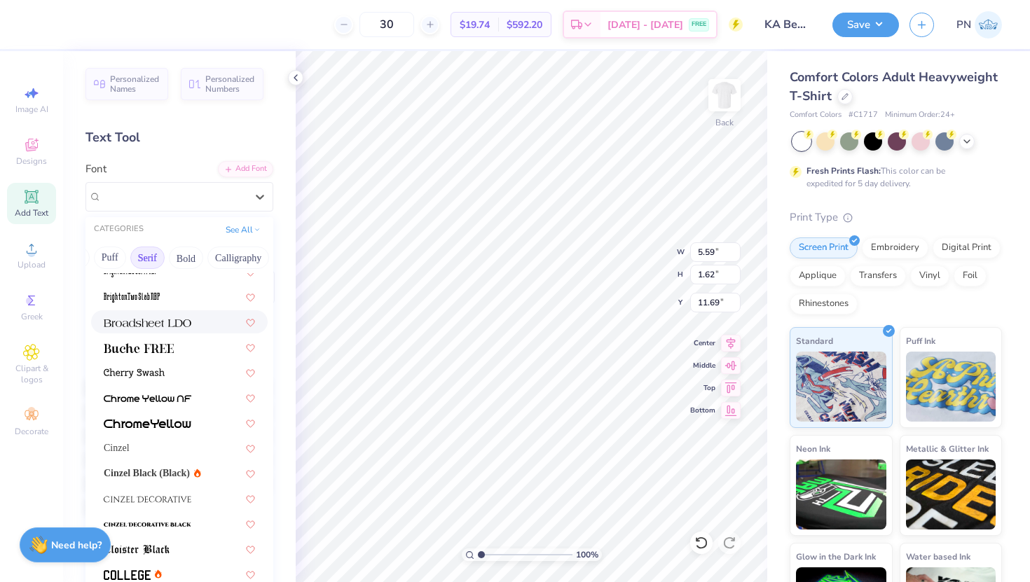
scroll to position [149, 0]
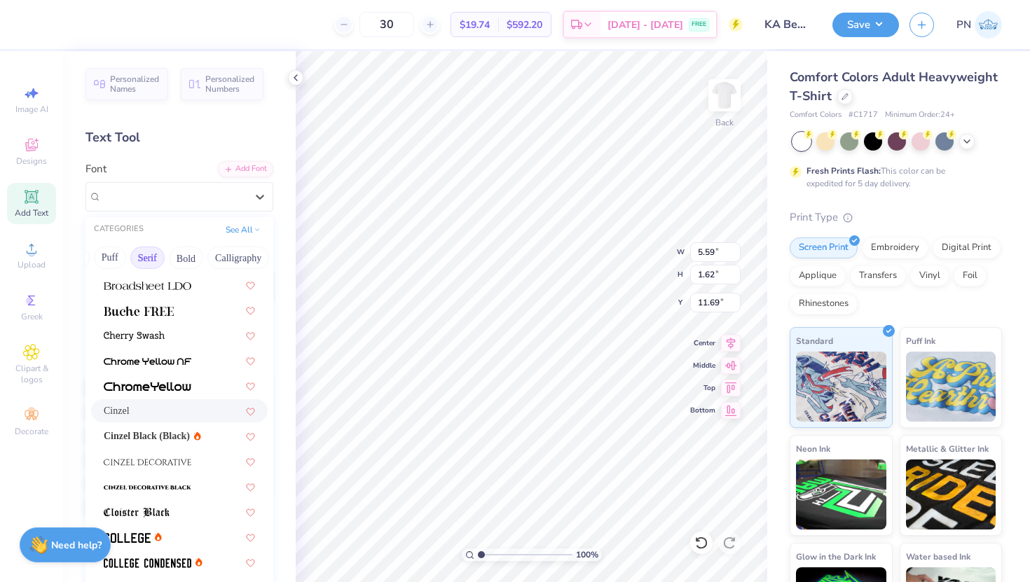
click at [145, 411] on div "Cinzel" at bounding box center [179, 411] width 151 height 15
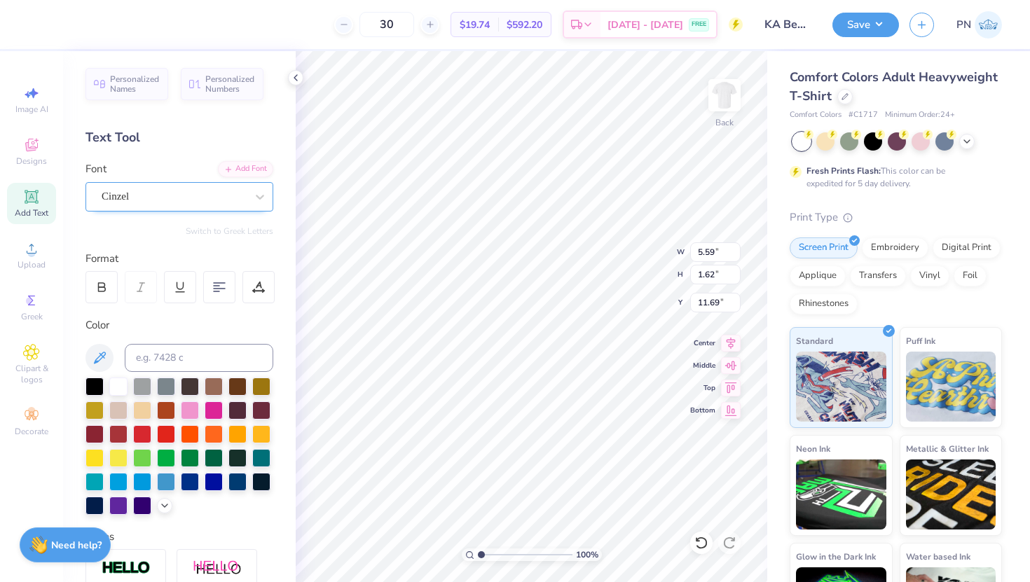
type input "5.63"
type input "1.66"
type input "11.67"
click at [104, 280] on div at bounding box center [101, 287] width 32 height 32
type input "6.18"
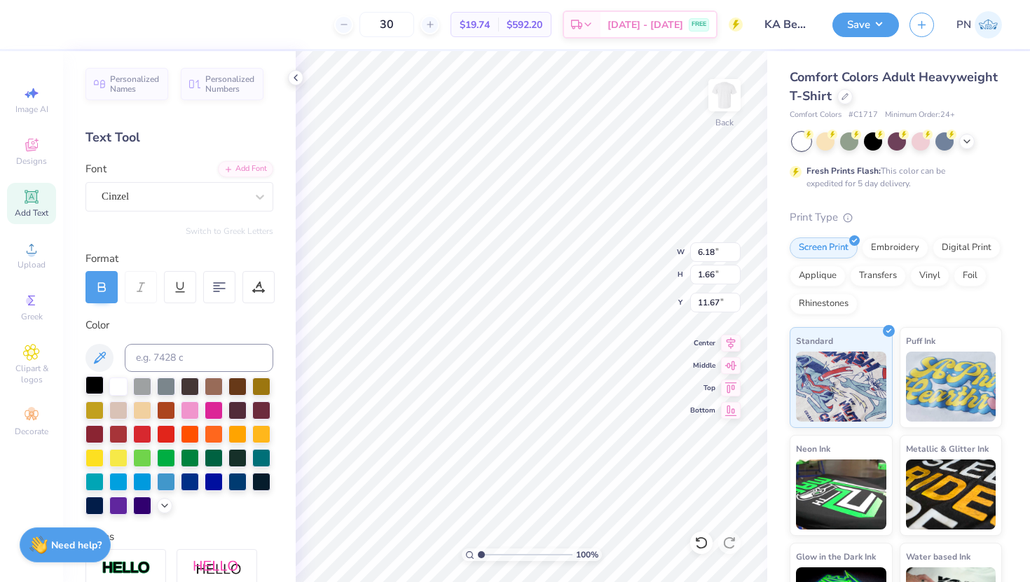
click at [92, 386] on div at bounding box center [94, 385] width 18 height 18
type textarea "T"
type textarea "BROTHERS"
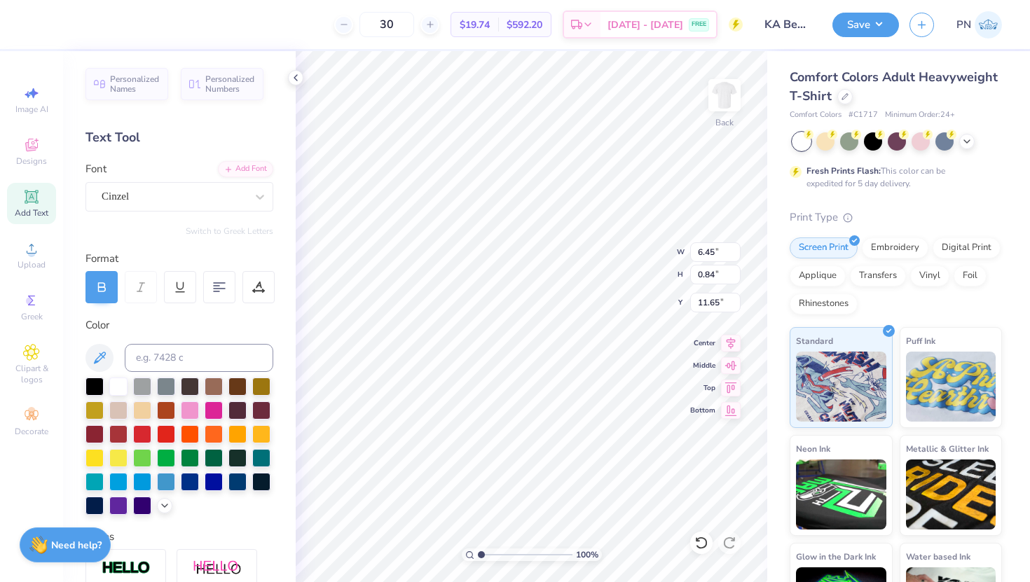
type input "6.45"
type input "0.84"
type input "8.67"
click at [724, 91] on img at bounding box center [724, 95] width 56 height 56
click at [32, 204] on icon at bounding box center [31, 196] width 17 height 17
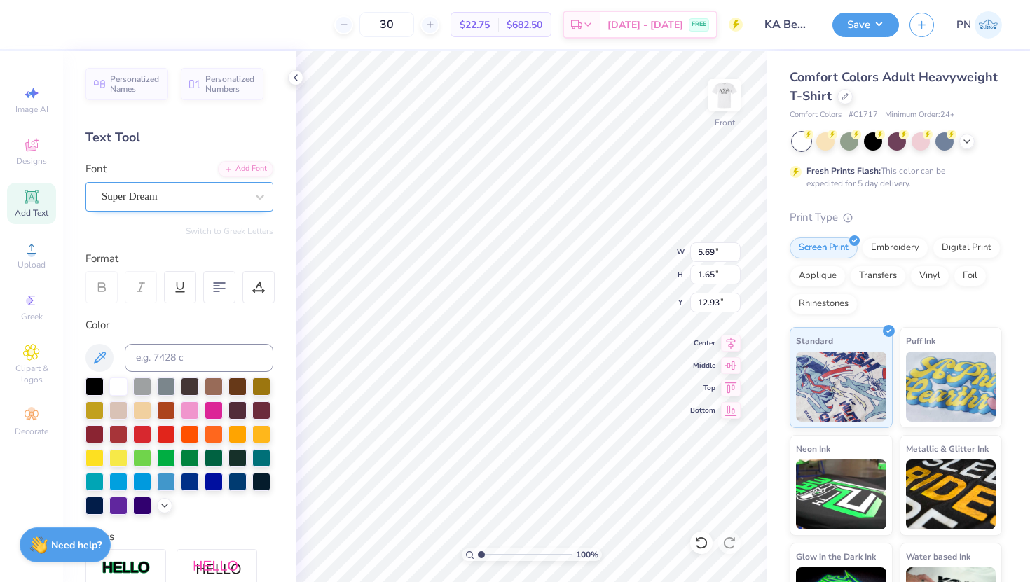
click at [220, 207] on div "Super Dream" at bounding box center [179, 196] width 188 height 29
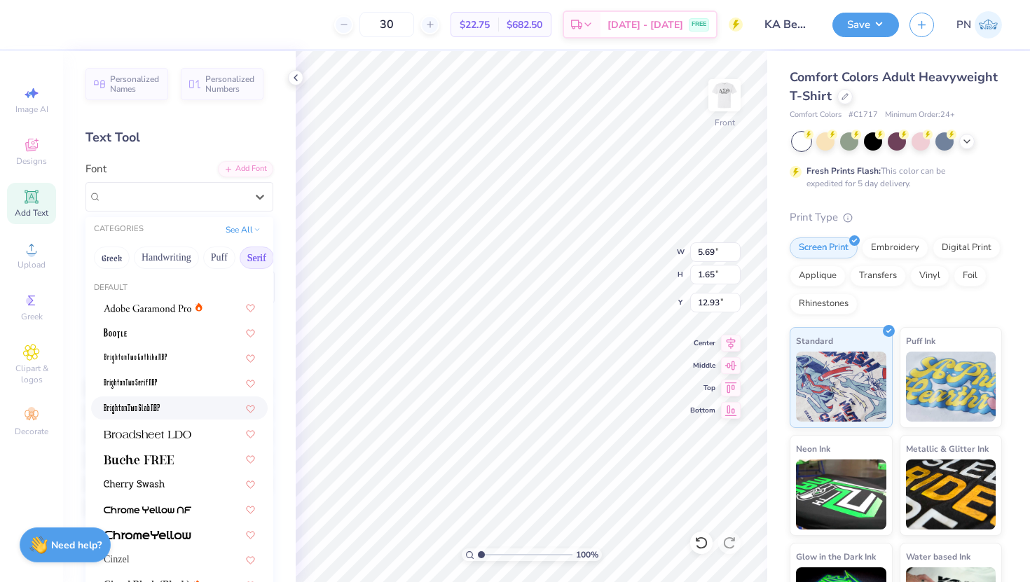
scroll to position [133, 0]
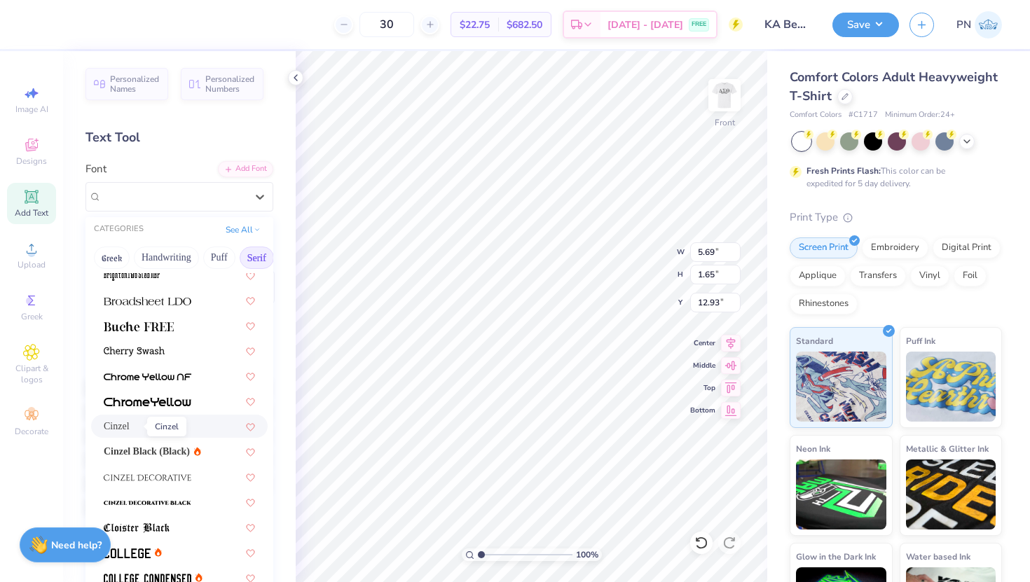
click at [130, 432] on span "Cinzel" at bounding box center [117, 426] width 26 height 15
type input "5.72"
type input "1.69"
type input "12.91"
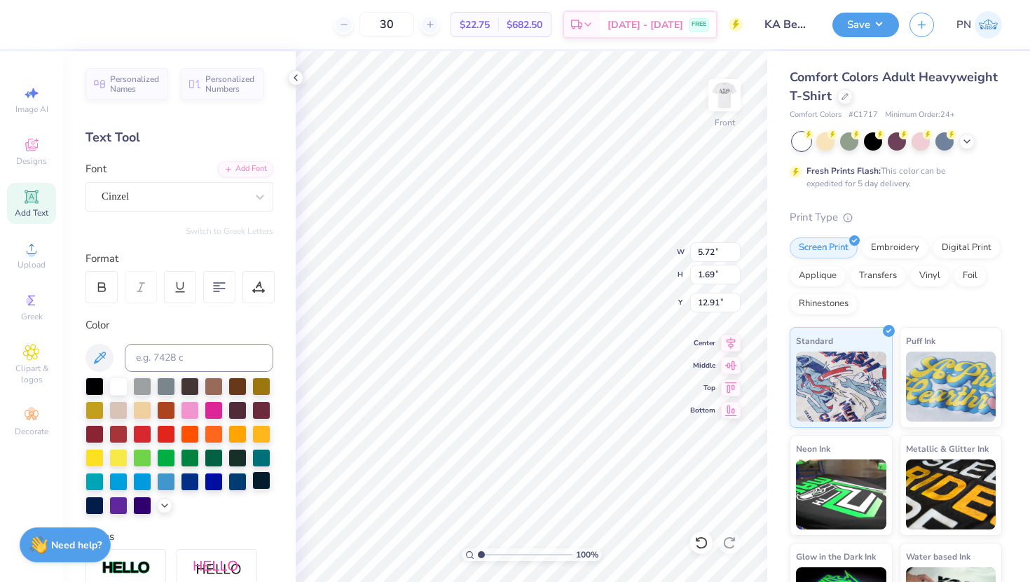
click at [94, 296] on div at bounding box center [101, 287] width 32 height 32
type input "6.28"
click at [241, 482] on div at bounding box center [237, 481] width 18 height 18
type textarea "T"
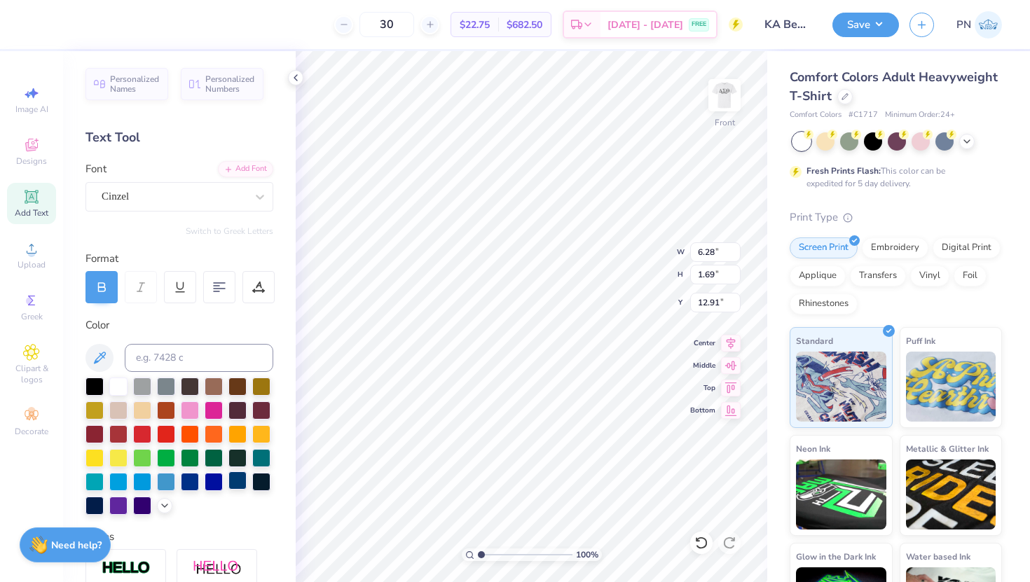
type textarea "DST CHARITY BASH"
type input "14.53"
type input "1.05"
type input "13.23"
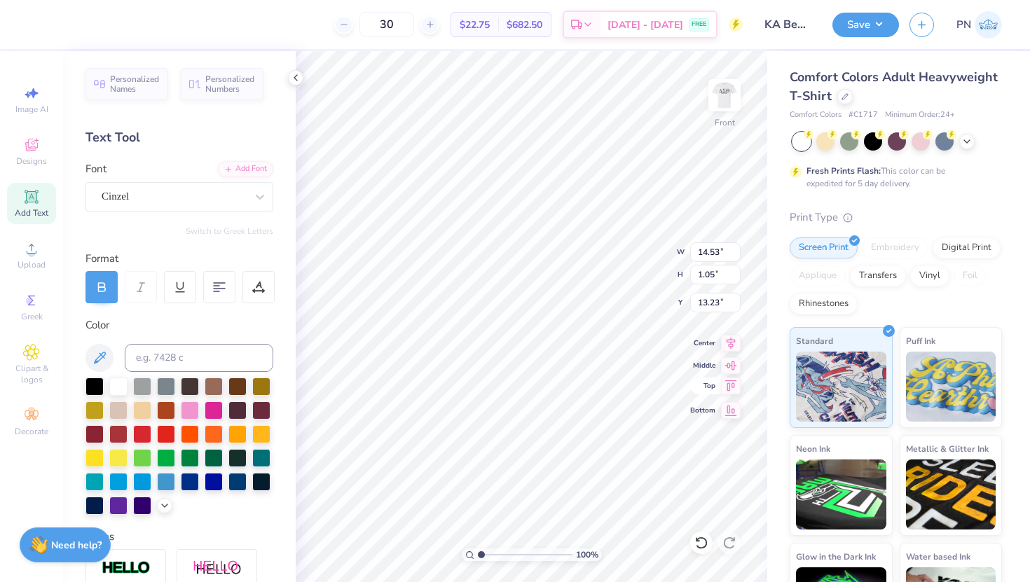
click at [729, 391] on icon at bounding box center [731, 386] width 20 height 17
type input "0.50"
type input "12.54"
type input "0.90"
type input "2.10"
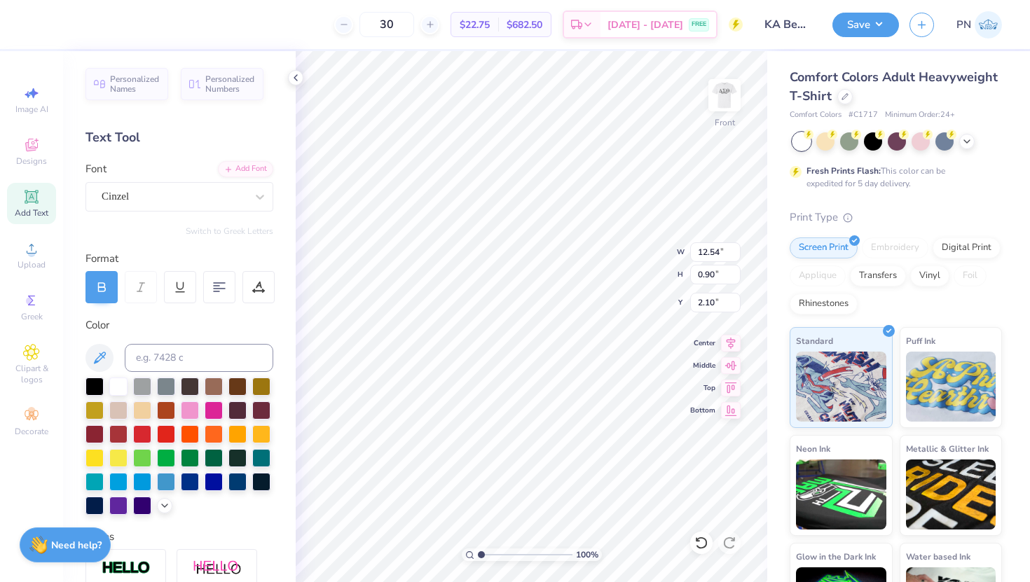
type input "4.20"
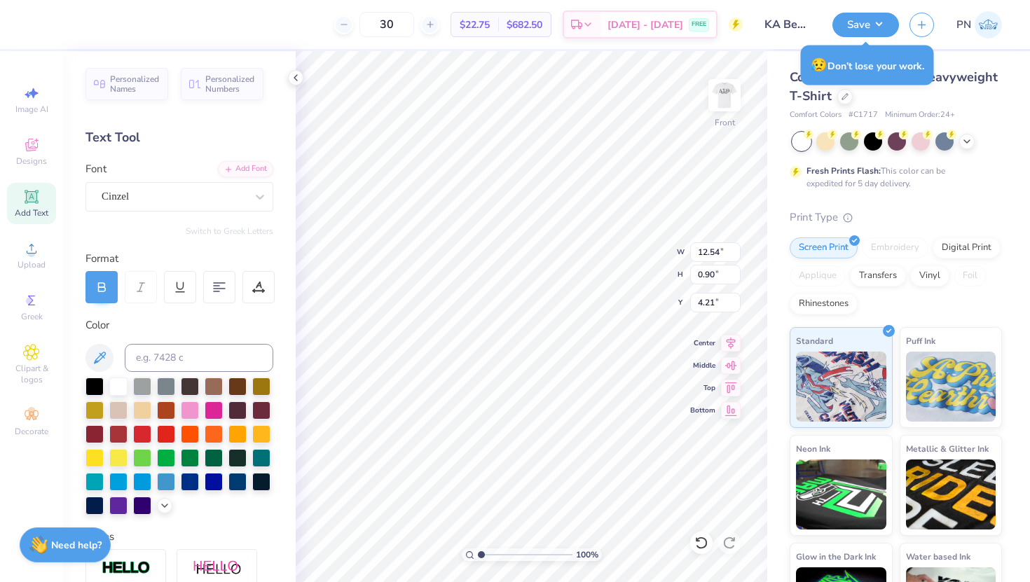
type input "6.26"
type textarea "D"
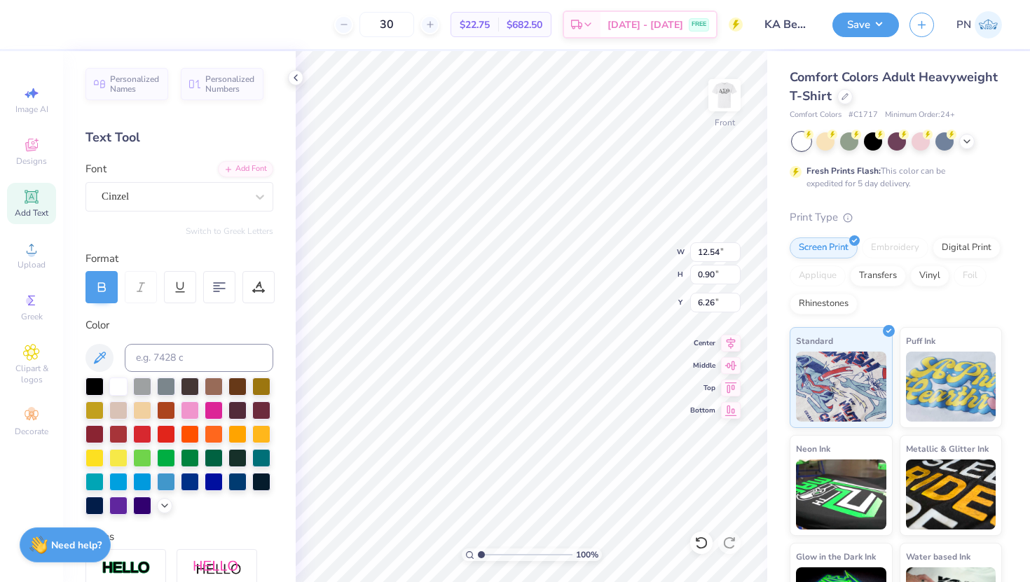
type textarea "19-01-2022"
type input "4.76"
type input "0.69"
type input "5.53"
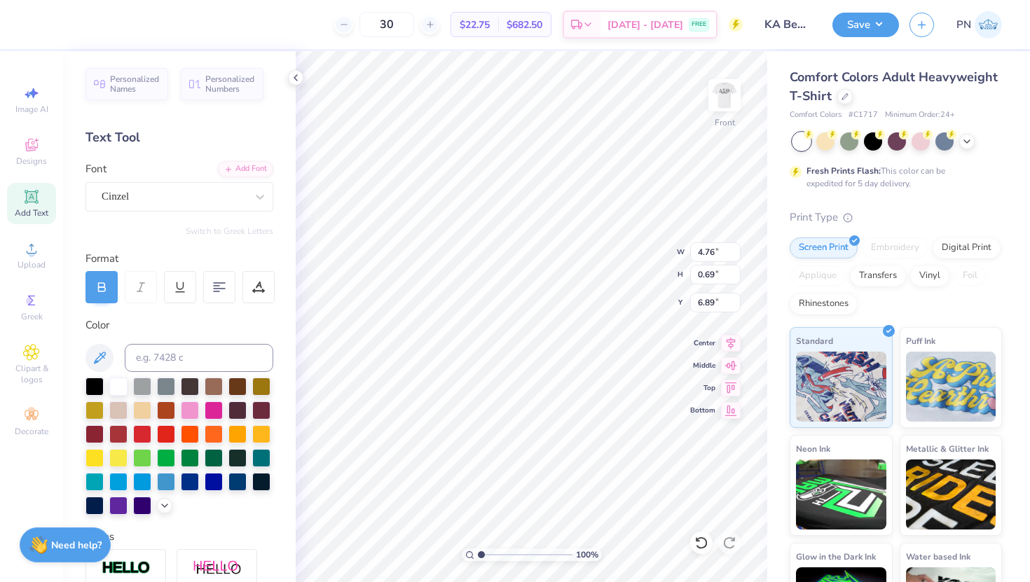
type input "6.89"
type textarea "1"
type textarea "NEW YORK"
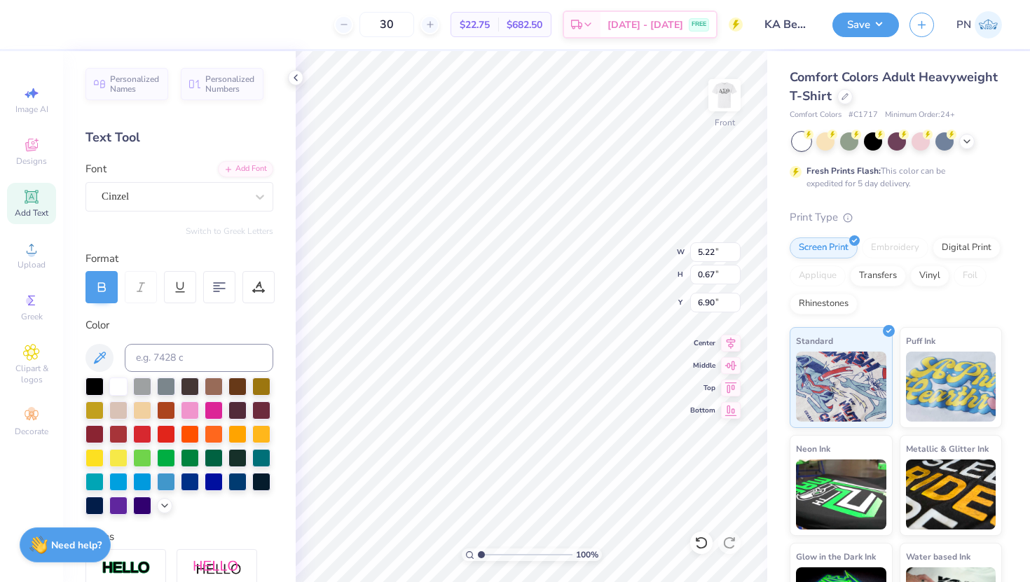
type input "3.91"
type input "0.51"
type input "6.54"
click at [161, 505] on icon at bounding box center [164, 504] width 11 height 11
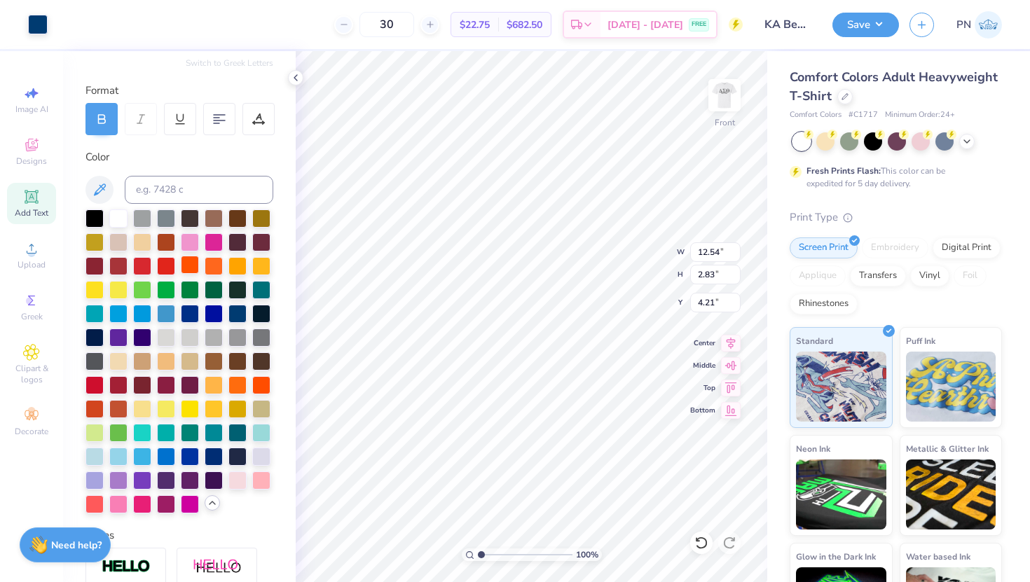
scroll to position [170, 0]
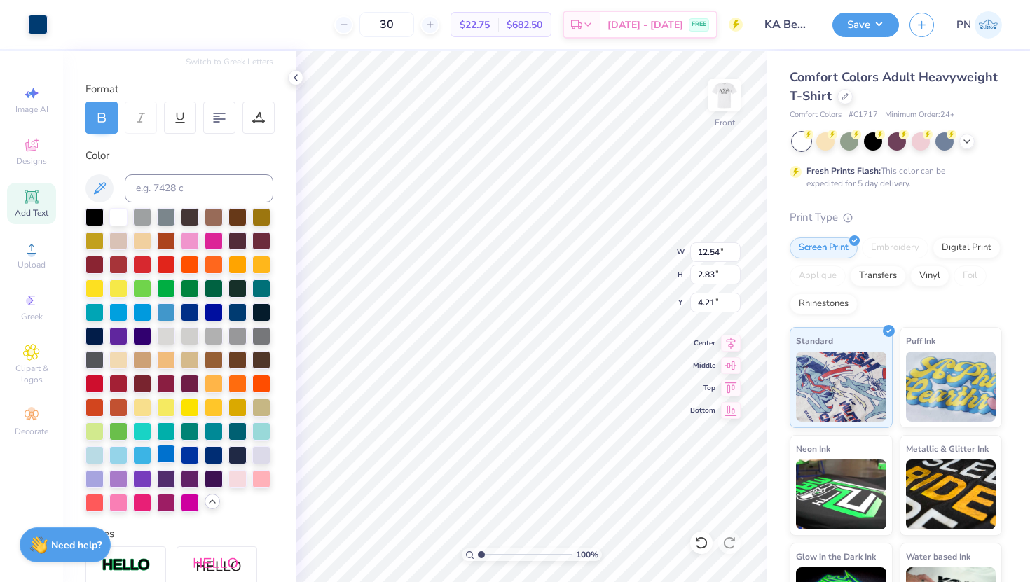
click at [167, 455] on div at bounding box center [166, 454] width 18 height 18
click at [210, 499] on icon at bounding box center [212, 501] width 11 height 11
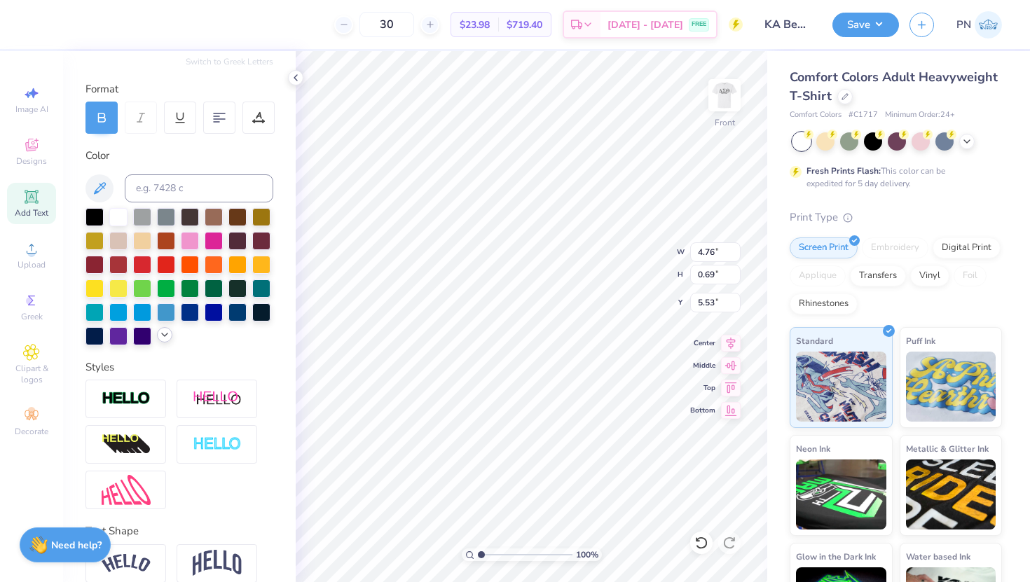
click at [165, 337] on icon at bounding box center [164, 334] width 11 height 11
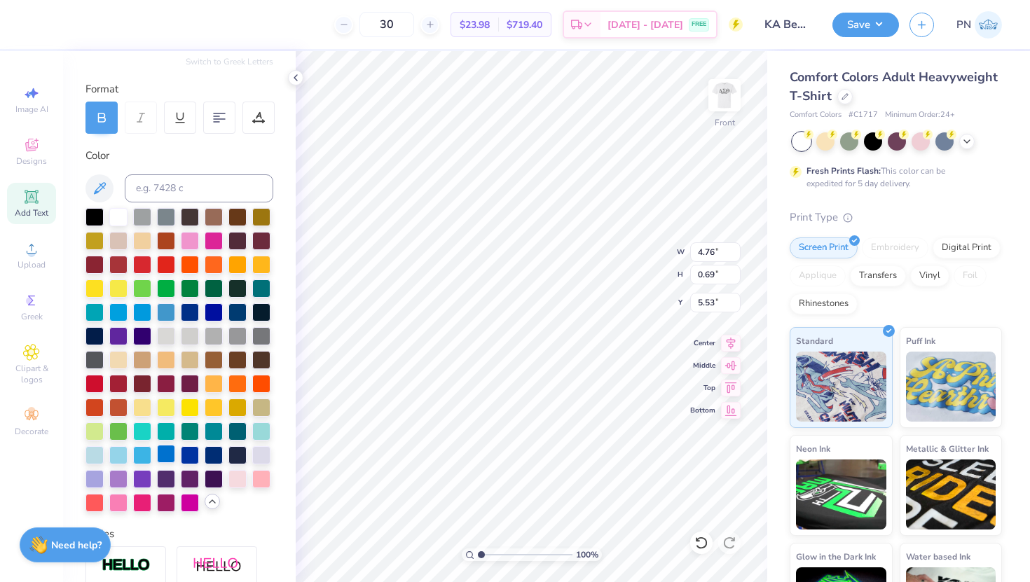
click at [163, 450] on div at bounding box center [166, 454] width 18 height 18
type input "12.54"
type input "0.90"
type input "4.22"
click at [167, 455] on div at bounding box center [166, 454] width 18 height 18
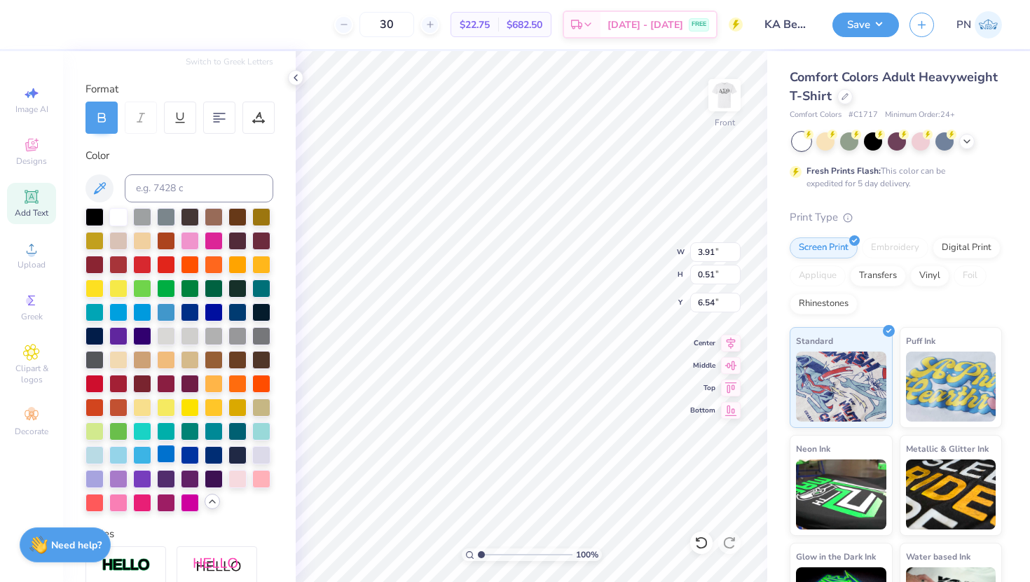
type input "3.91"
type input "0.51"
type input "6.41"
click at [727, 102] on img at bounding box center [724, 95] width 56 height 56
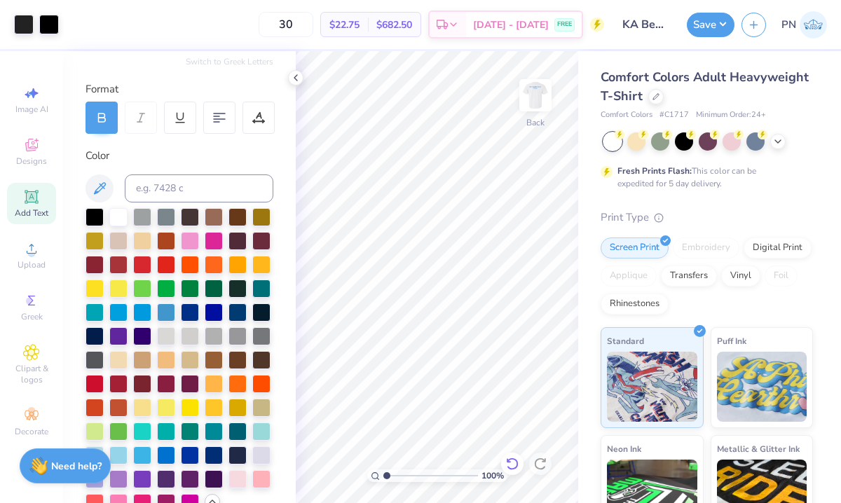
click at [517, 464] on icon at bounding box center [512, 464] width 12 height 13
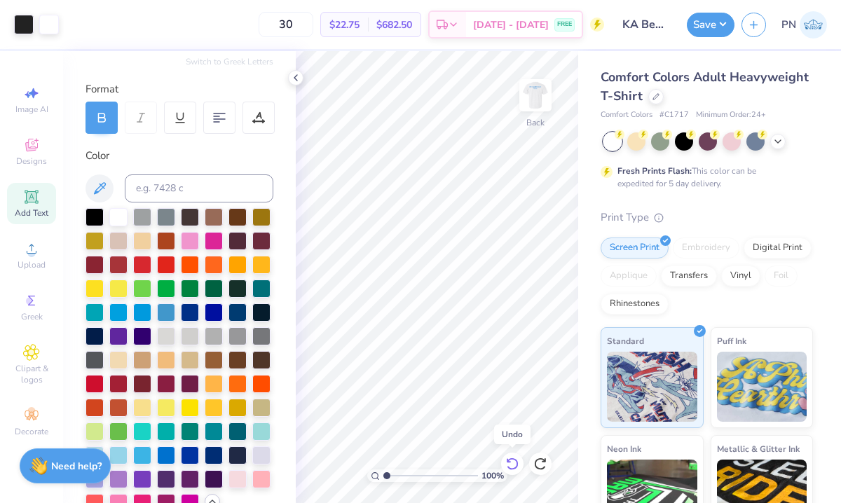
click at [517, 464] on icon at bounding box center [512, 464] width 12 height 13
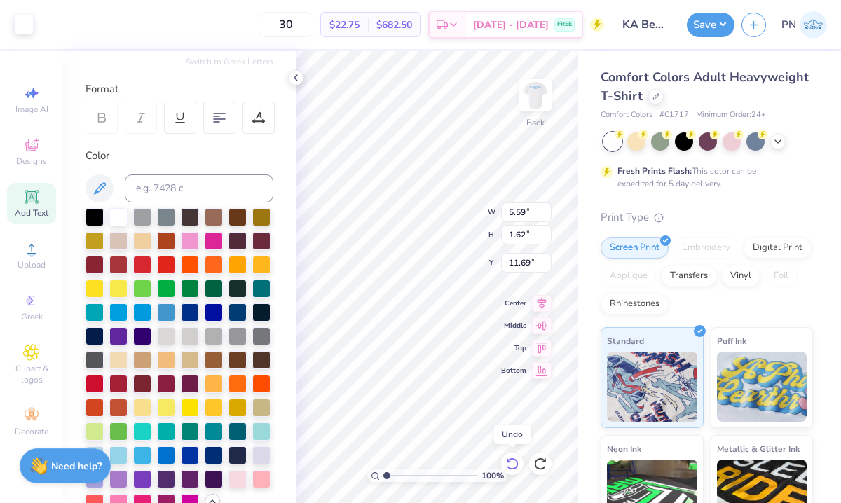
click at [517, 464] on icon at bounding box center [512, 464] width 12 height 13
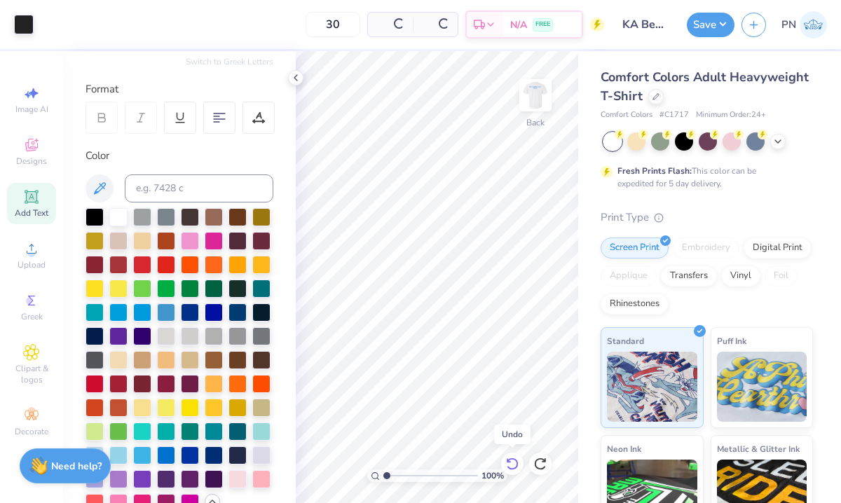
click at [517, 464] on icon at bounding box center [512, 464] width 12 height 13
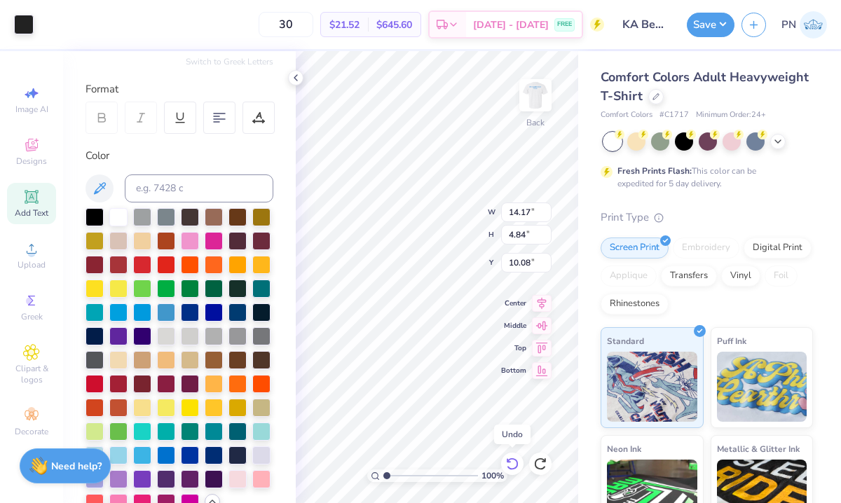
click at [517, 464] on icon at bounding box center [512, 464] width 12 height 13
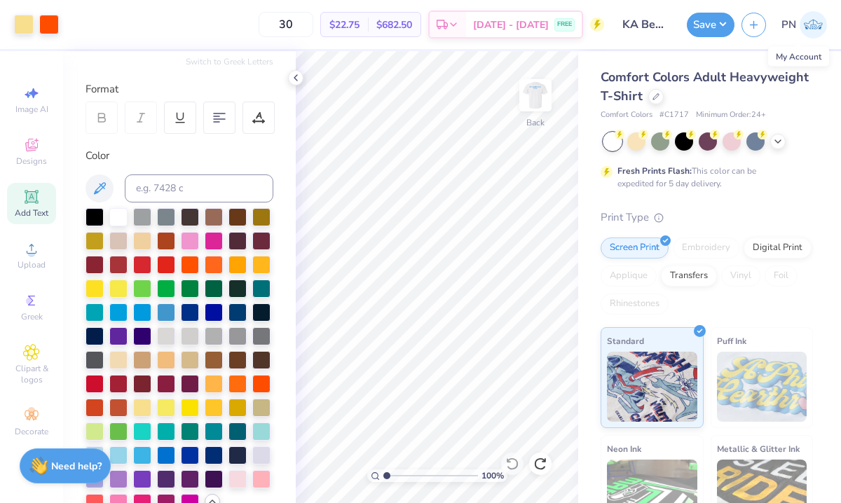
click at [812, 27] on img at bounding box center [812, 24] width 27 height 27
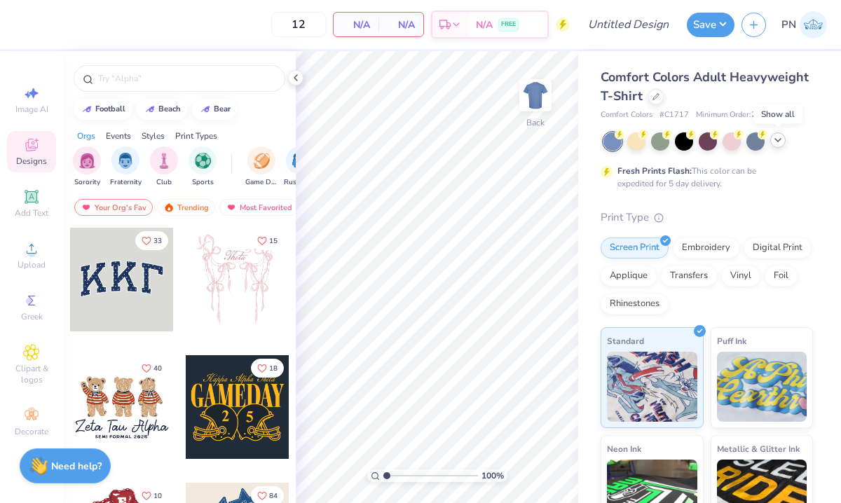
click at [778, 139] on icon at bounding box center [777, 140] width 11 height 11
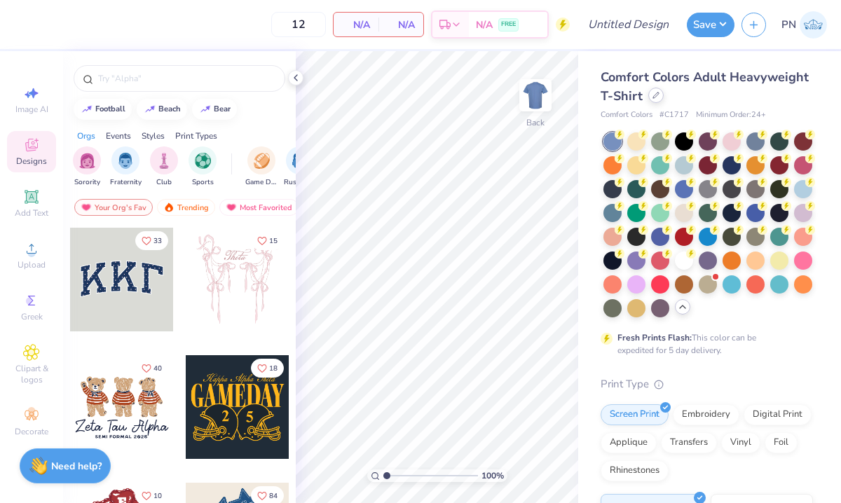
click at [655, 99] on div at bounding box center [655, 95] width 15 height 15
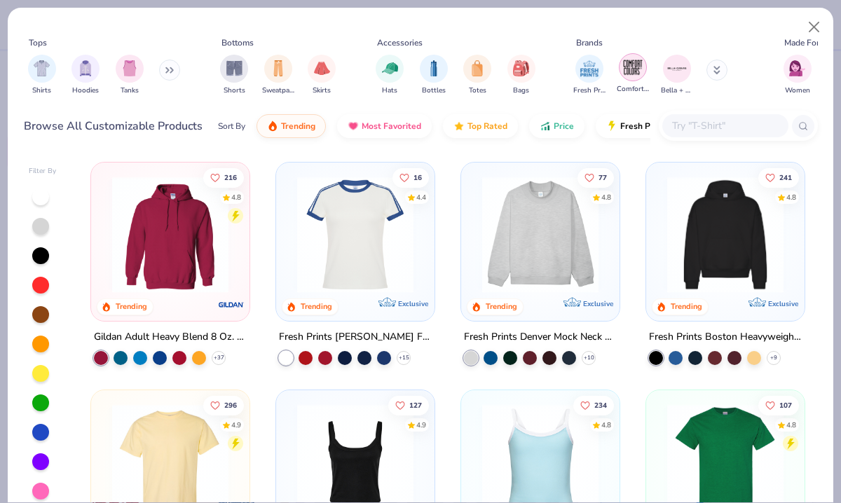
click at [624, 66] on img "filter for Comfort Colors" at bounding box center [632, 67] width 21 height 21
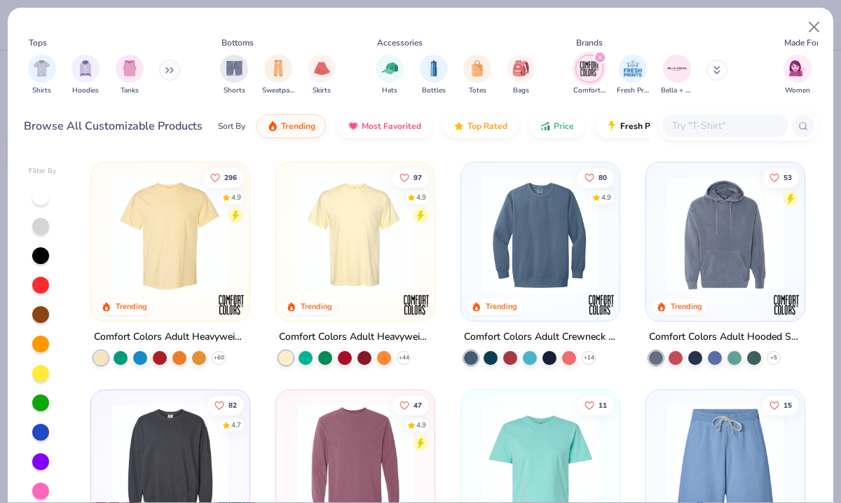
click at [377, 259] on img at bounding box center [355, 235] width 130 height 116
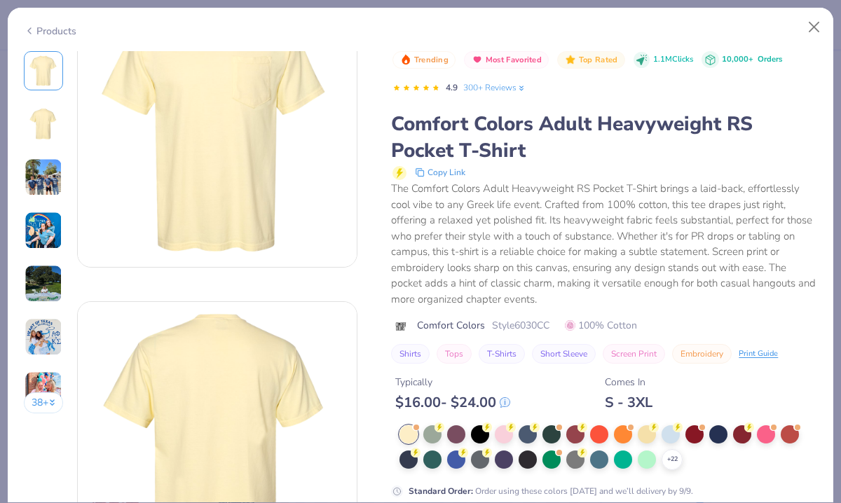
scroll to position [73, 0]
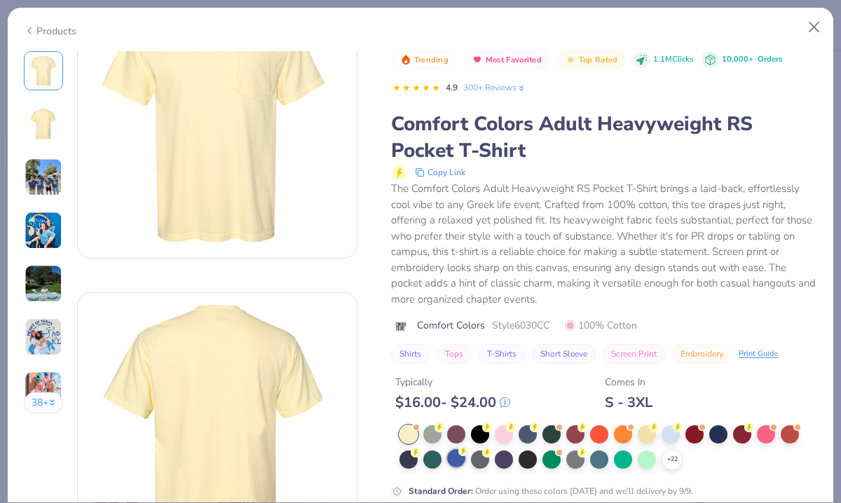
click at [456, 458] on div at bounding box center [456, 458] width 18 height 18
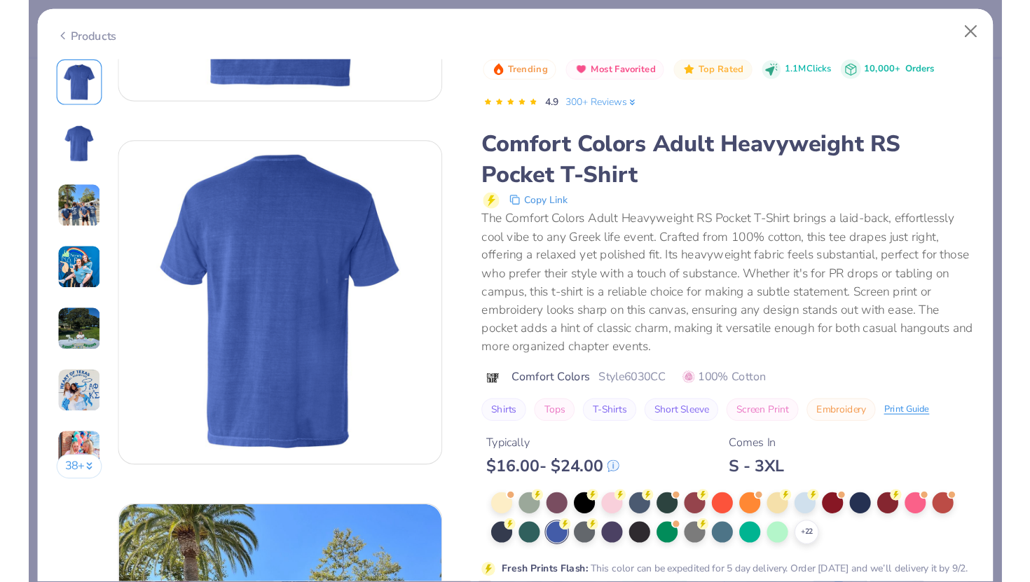
scroll to position [252, 0]
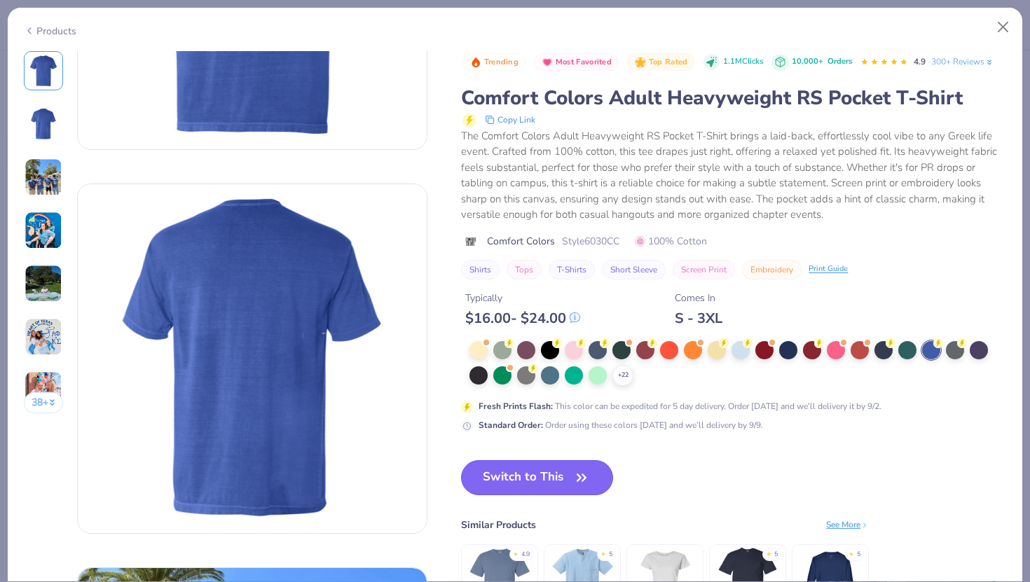
click at [526, 466] on button "Switch to This" at bounding box center [537, 477] width 152 height 35
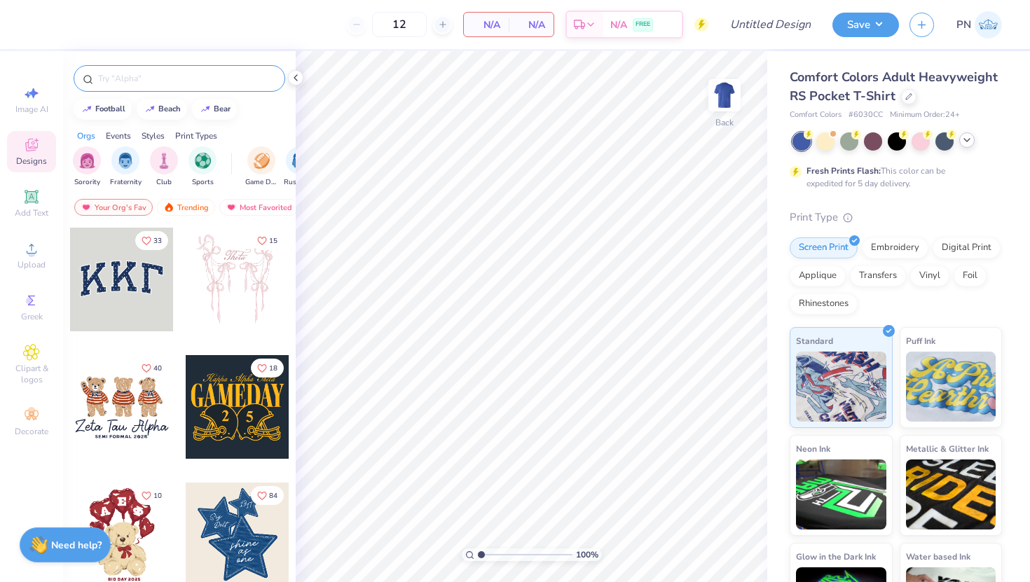
click at [184, 73] on input "text" at bounding box center [186, 78] width 179 height 14
type input "beach"
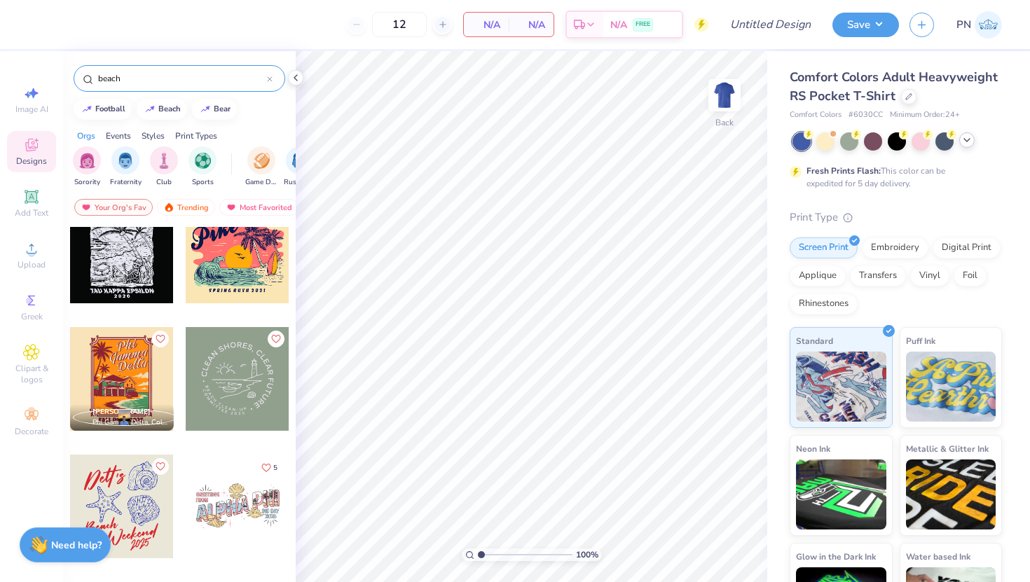
scroll to position [411, 0]
click at [725, 92] on img at bounding box center [724, 95] width 56 height 56
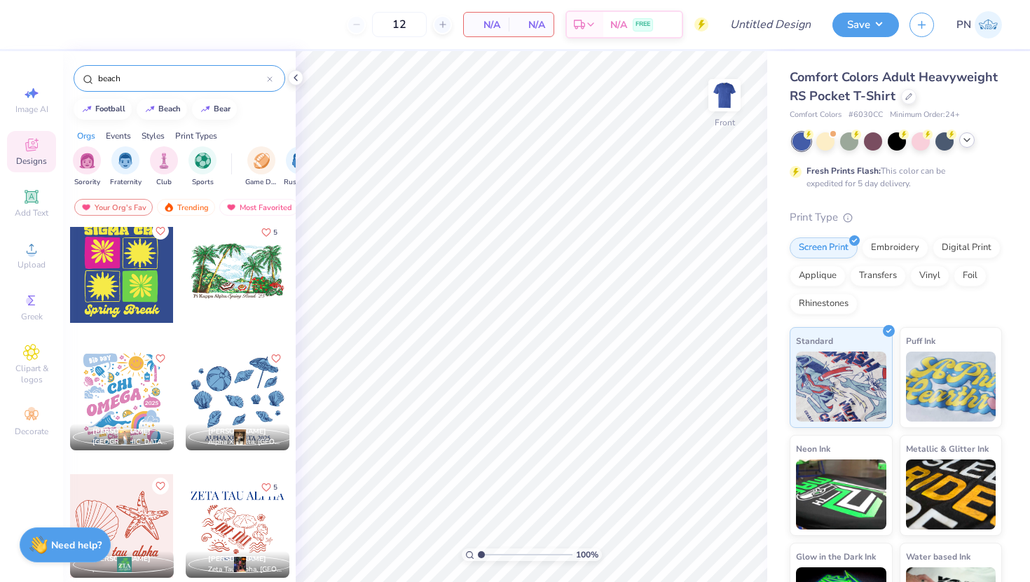
scroll to position [1407, 0]
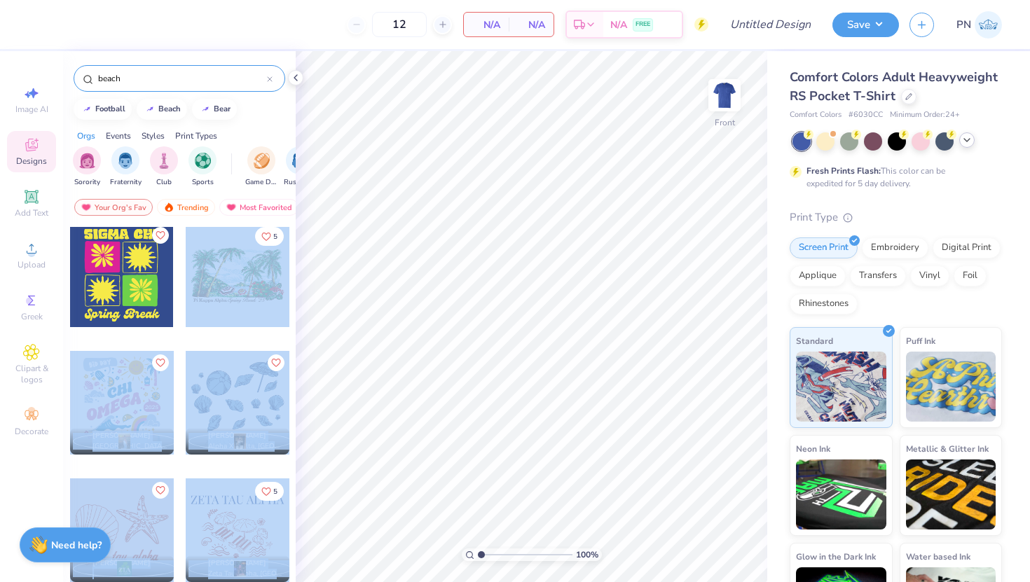
click at [479, 252] on div "12 N/A Per Item N/A Total Est. Delivery N/A FREE Design Title Save PN Image AI …" at bounding box center [515, 291] width 1030 height 582
click at [208, 322] on div at bounding box center [238, 276] width 104 height 104
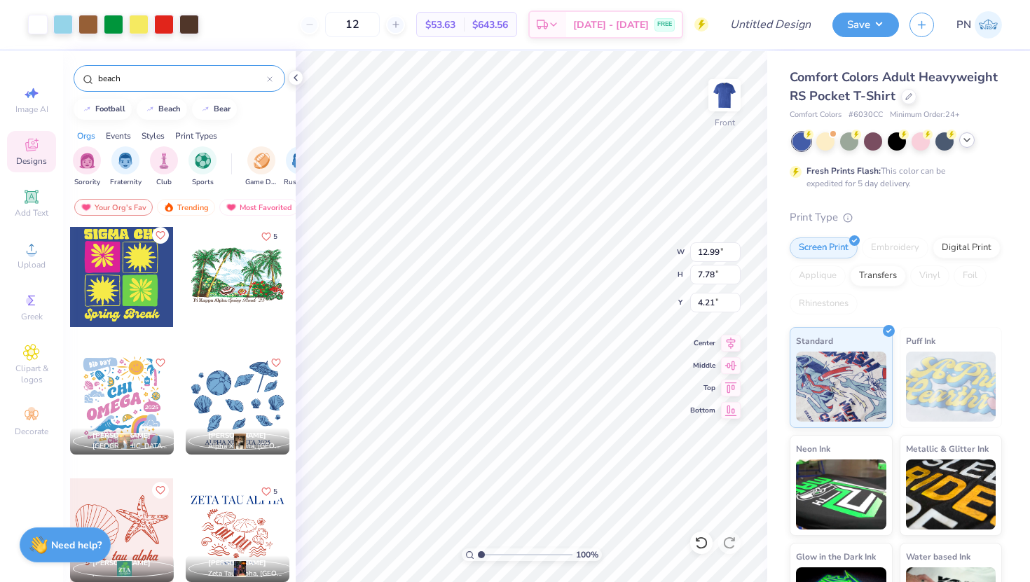
type input "4.21"
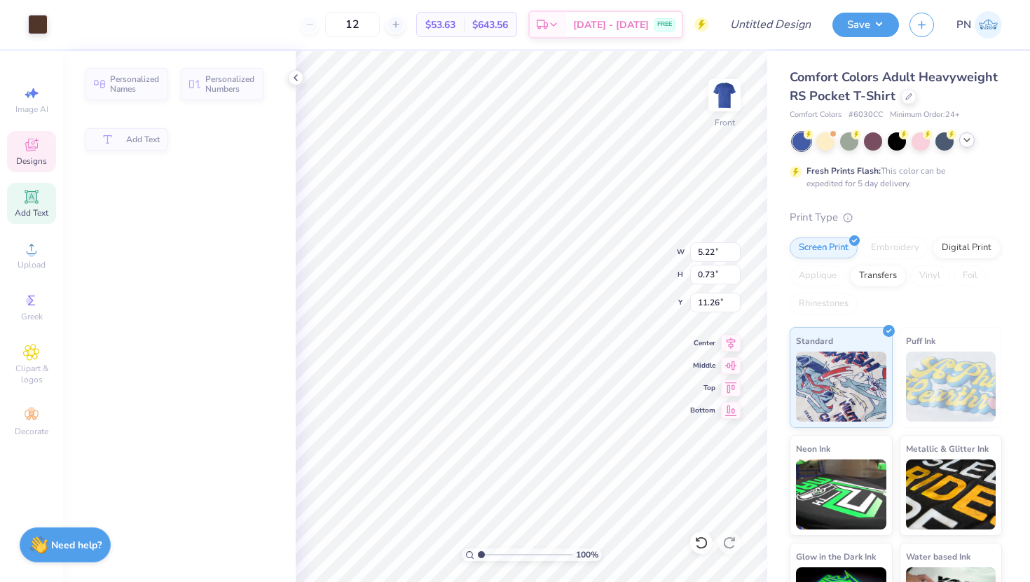
type input "5.22"
type input "0.73"
type input "11.26"
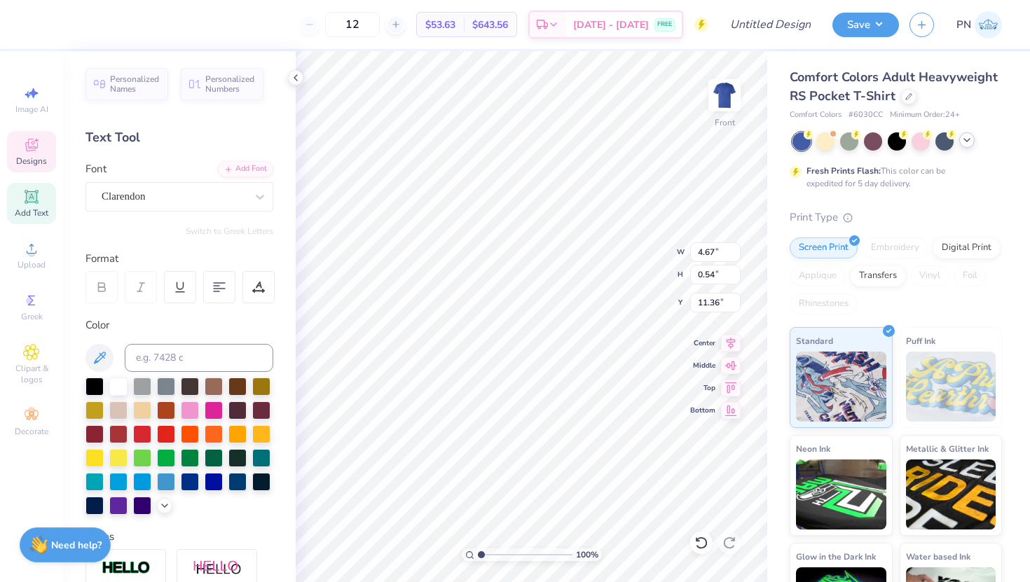
scroll to position [0, 0]
type textarea "P"
type textarea "KA Beach"
click at [120, 432] on div at bounding box center [118, 433] width 18 height 18
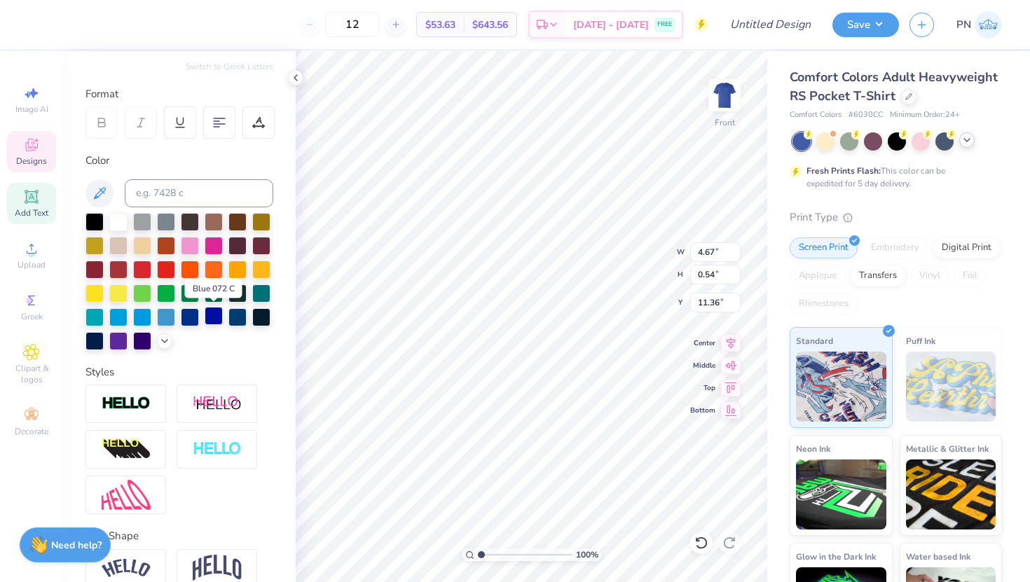
scroll to position [164, 0]
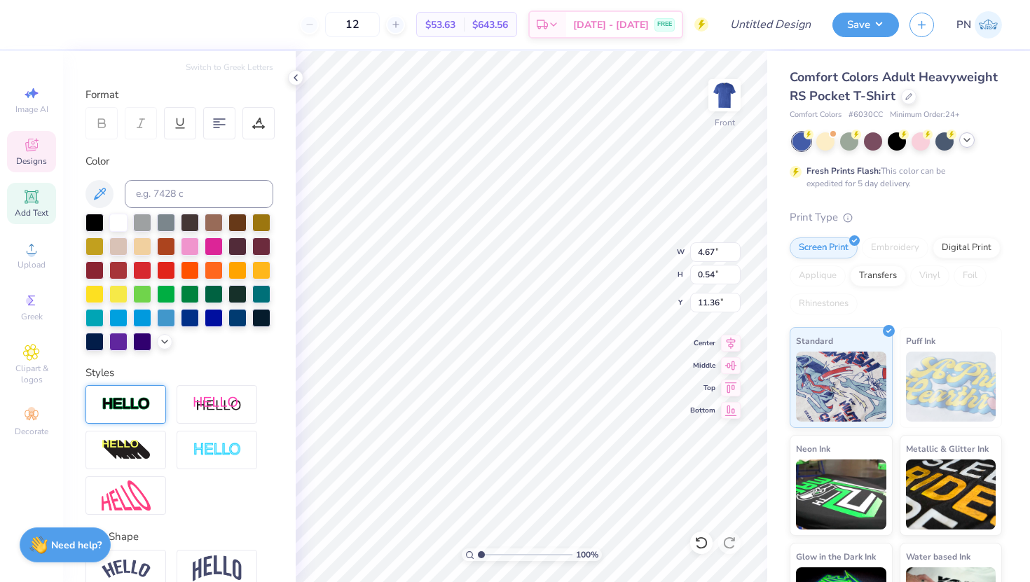
click at [138, 397] on img at bounding box center [126, 405] width 49 height 16
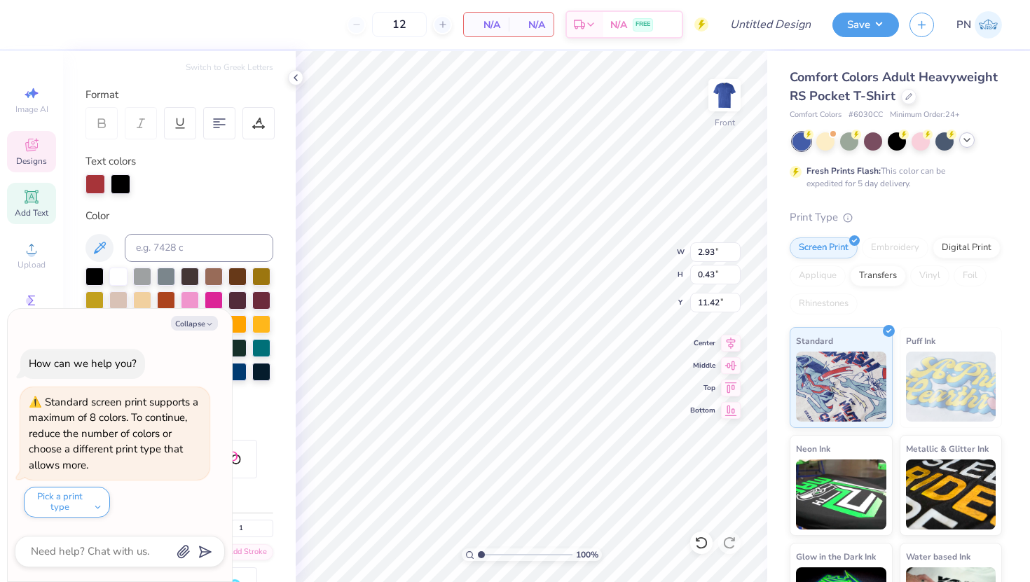
type textarea "x"
type input "4.64"
type input "0.67"
type textarea "x"
type input "11.29"
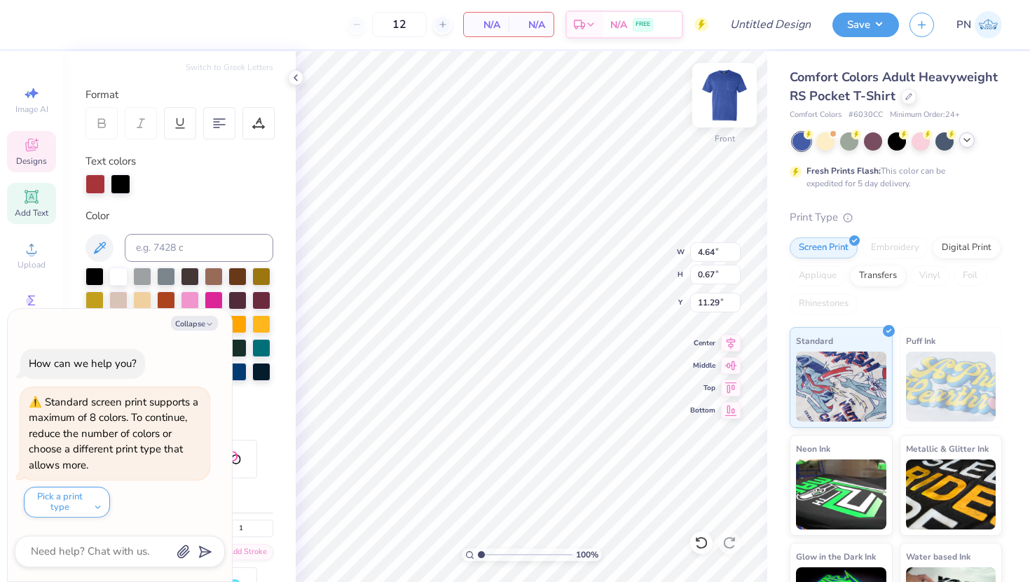
click at [719, 100] on img at bounding box center [724, 95] width 56 height 56
type textarea "x"
type textarea "KA"
type textarea "x"
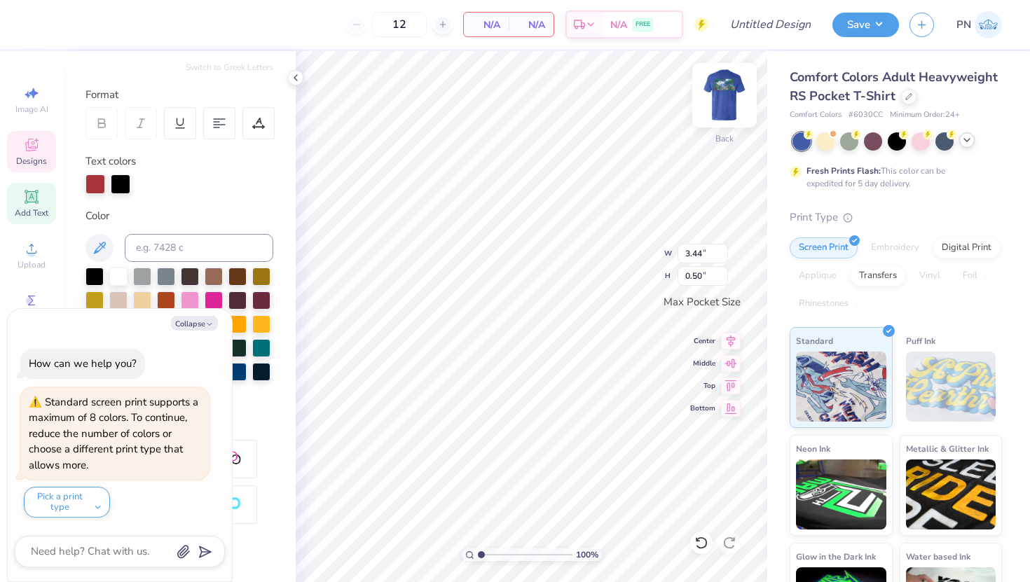
type textarea "KA"
type textarea "x"
type input "1.91"
type input "0.82"
type textarea "x"
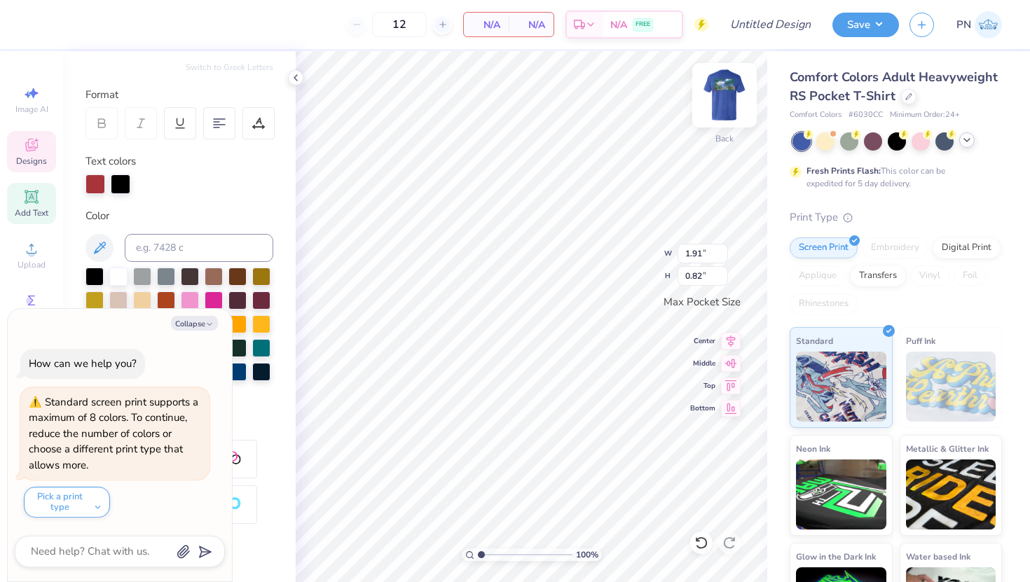
type input "3.39"
type input "1.46"
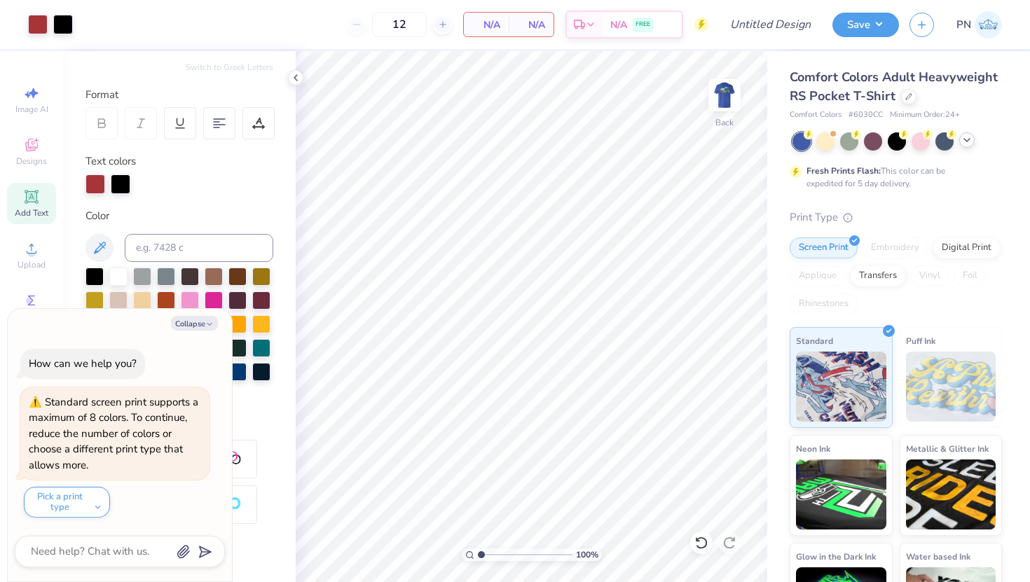
click at [840, 147] on div at bounding box center [897, 141] width 210 height 18
click at [840, 139] on icon at bounding box center [966, 140] width 11 height 11
type textarea "x"
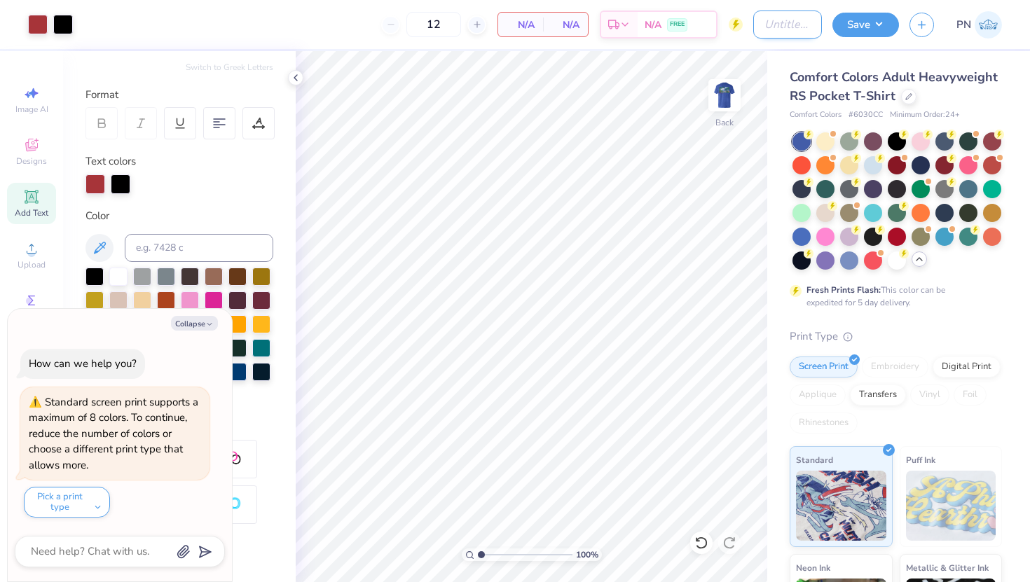
click at [783, 13] on input "Design Title" at bounding box center [787, 25] width 69 height 28
type input "KA Beach Fall 2025"
click at [840, 23] on button "Save" at bounding box center [865, 23] width 67 height 25
type textarea "x"
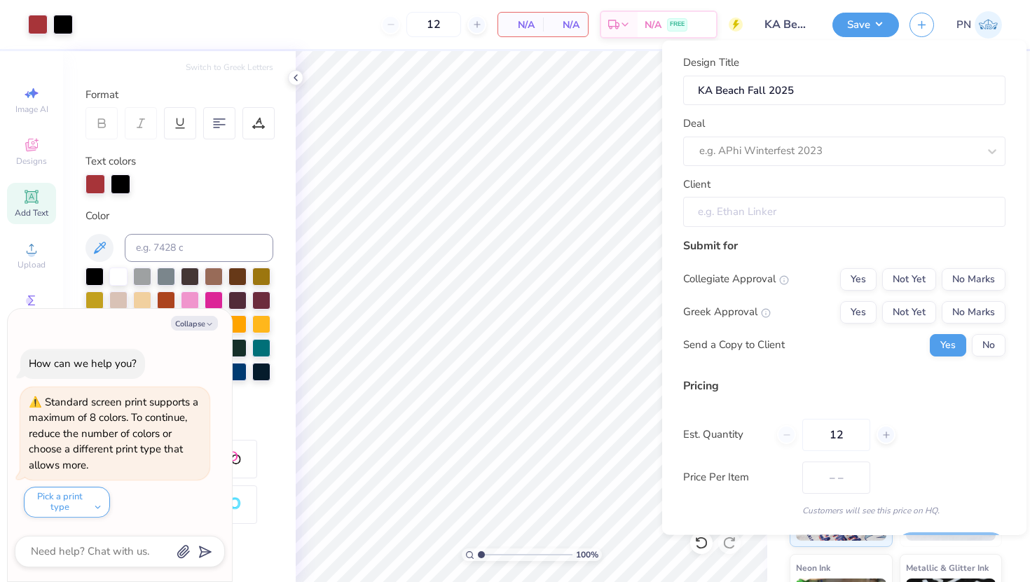
click at [744, 210] on input "Client" at bounding box center [844, 212] width 322 height 30
click at [744, 212] on input "Client" at bounding box center [844, 212] width 322 height 30
click at [811, 142] on div at bounding box center [838, 151] width 279 height 19
type input "KA Beach"
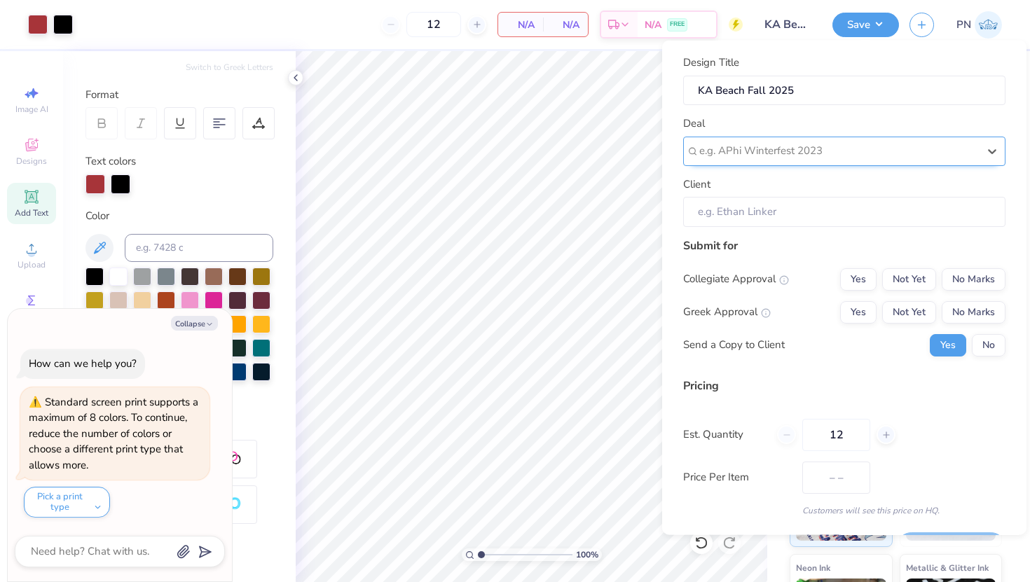
click at [840, 142] on div "e.g. APhi Winterfest 2023" at bounding box center [839, 151] width 282 height 22
click at [737, 242] on div "Submit for" at bounding box center [844, 245] width 322 height 17
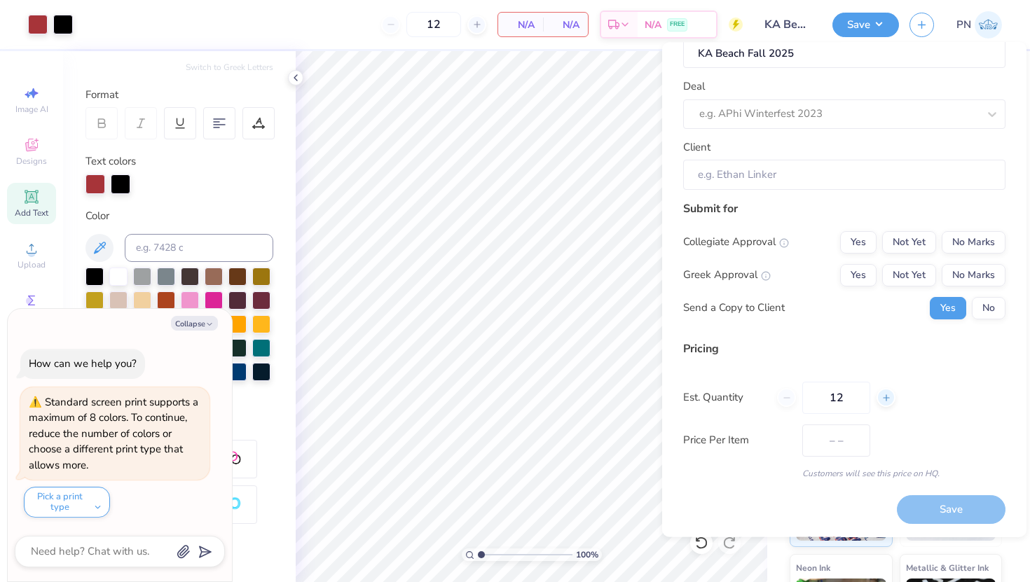
click at [840, 399] on icon at bounding box center [886, 397] width 10 height 10
type input "13"
click at [840, 237] on button "No Marks" at bounding box center [974, 242] width 64 height 22
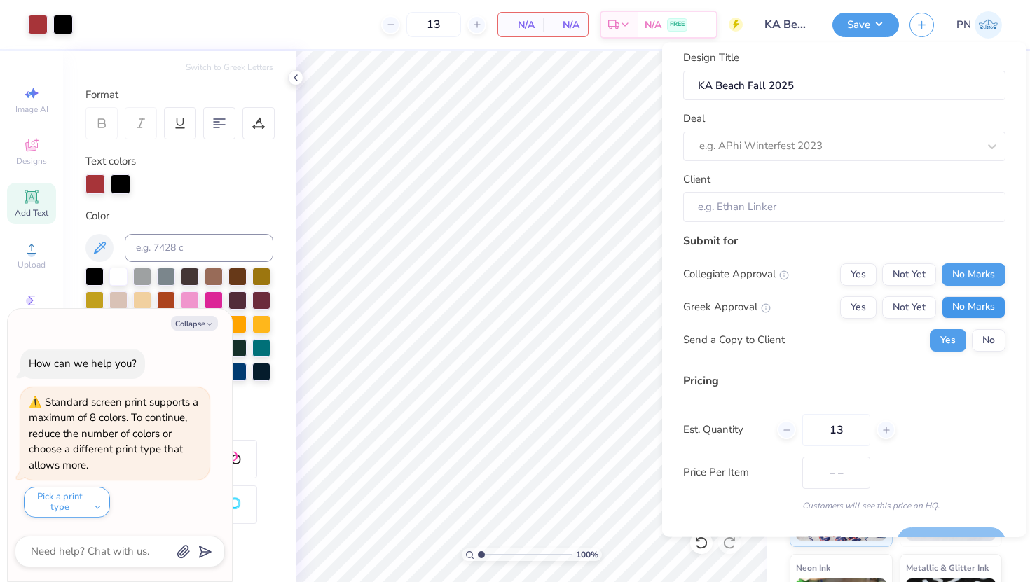
scroll to position [0, 0]
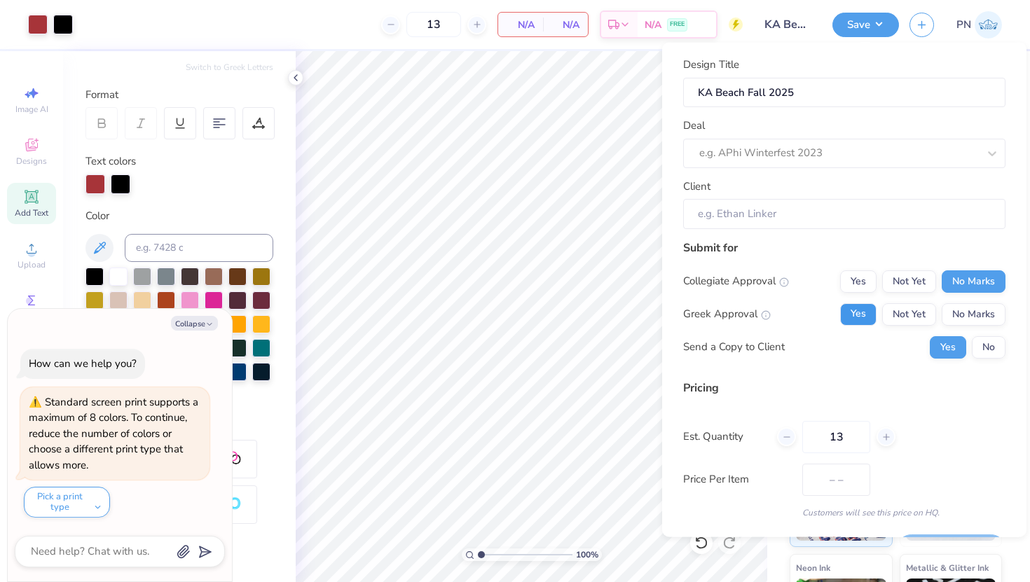
click at [840, 316] on button "Yes" at bounding box center [858, 314] width 36 height 22
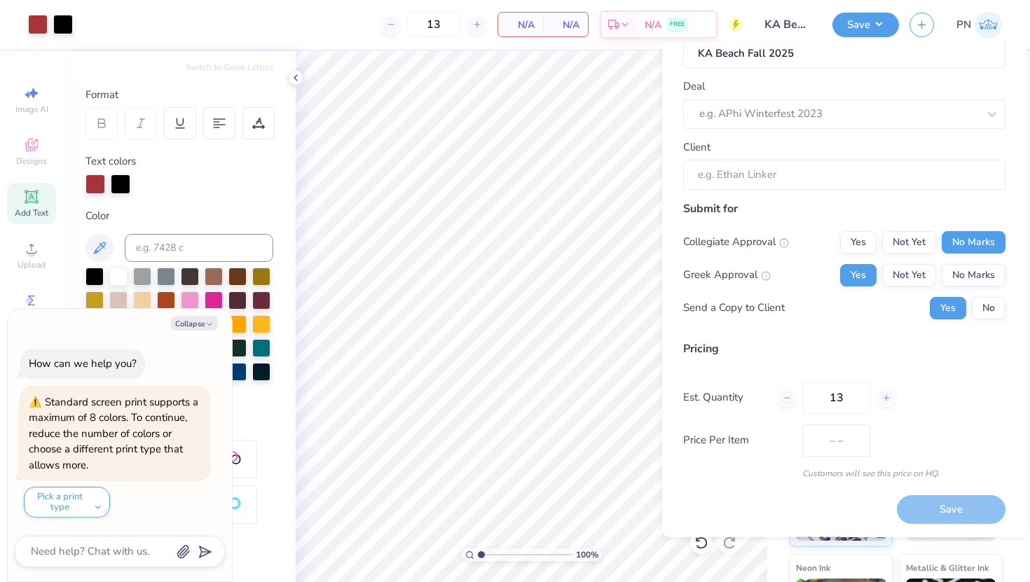
click at [840, 502] on div "Save" at bounding box center [951, 509] width 109 height 29
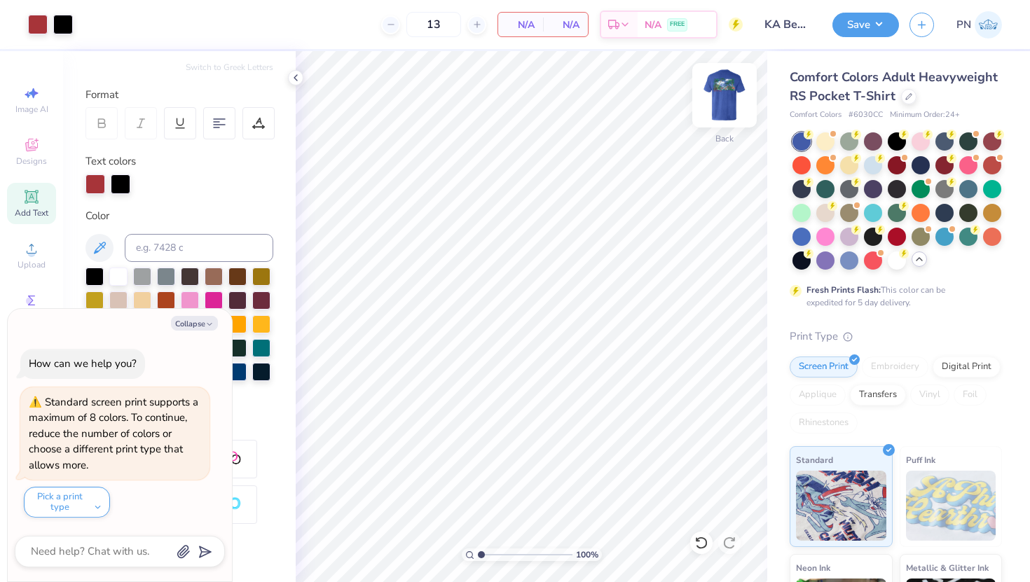
click at [739, 96] on img at bounding box center [724, 95] width 56 height 56
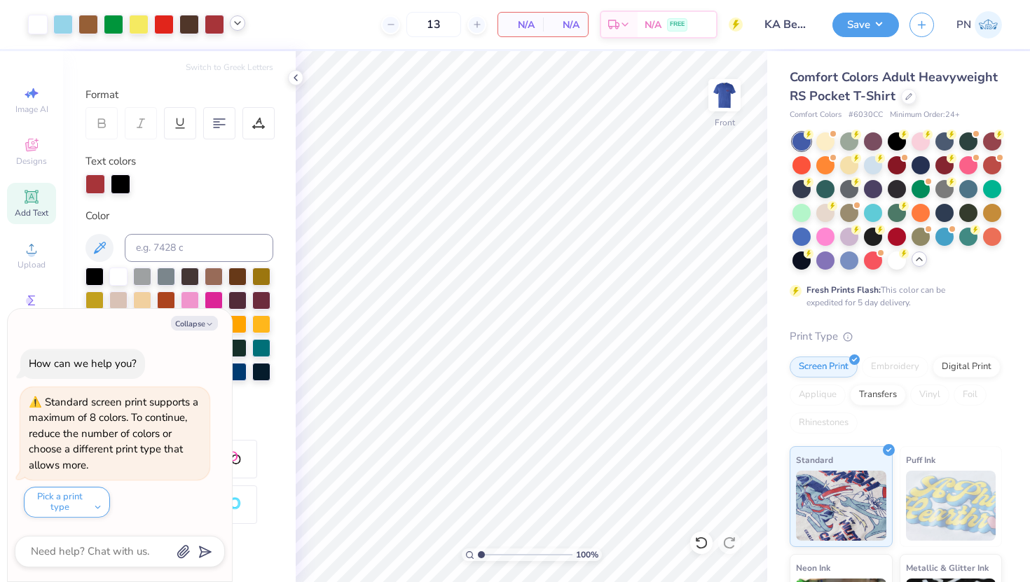
click at [236, 26] on icon at bounding box center [237, 23] width 11 height 11
click at [191, 25] on div at bounding box center [189, 23] width 20 height 20
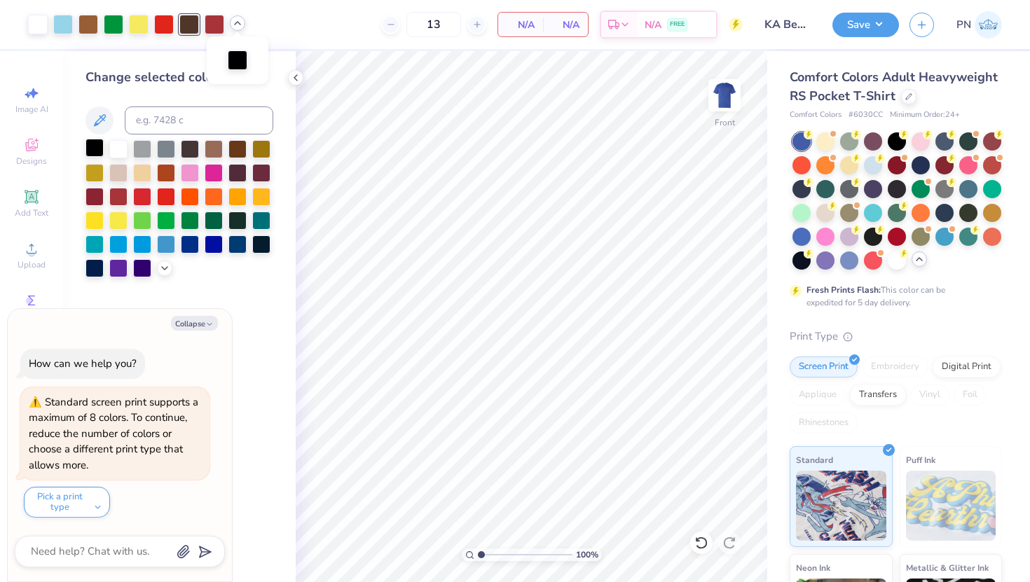
click at [98, 149] on div at bounding box center [94, 148] width 18 height 18
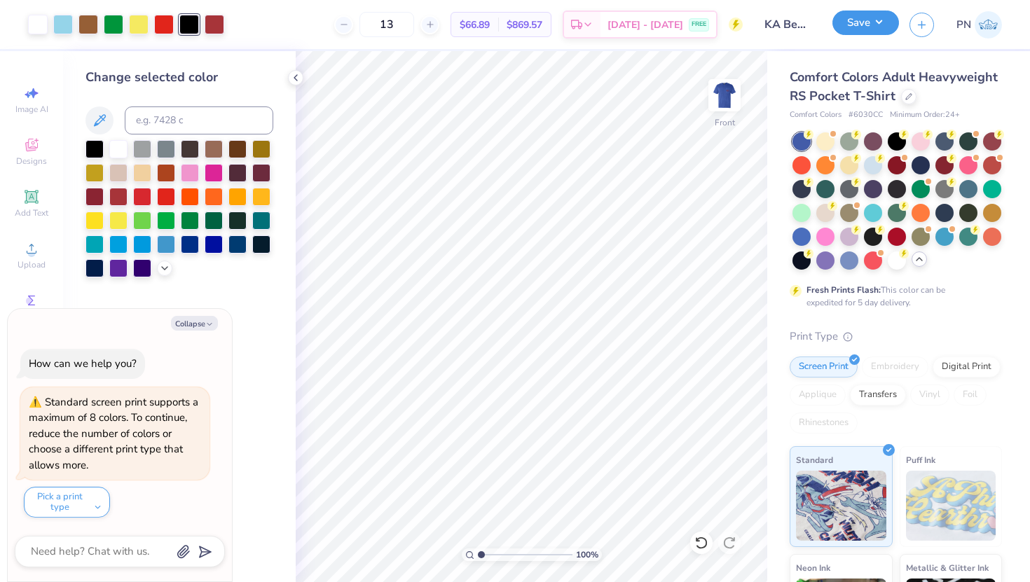
click at [840, 24] on button "Save" at bounding box center [865, 23] width 67 height 25
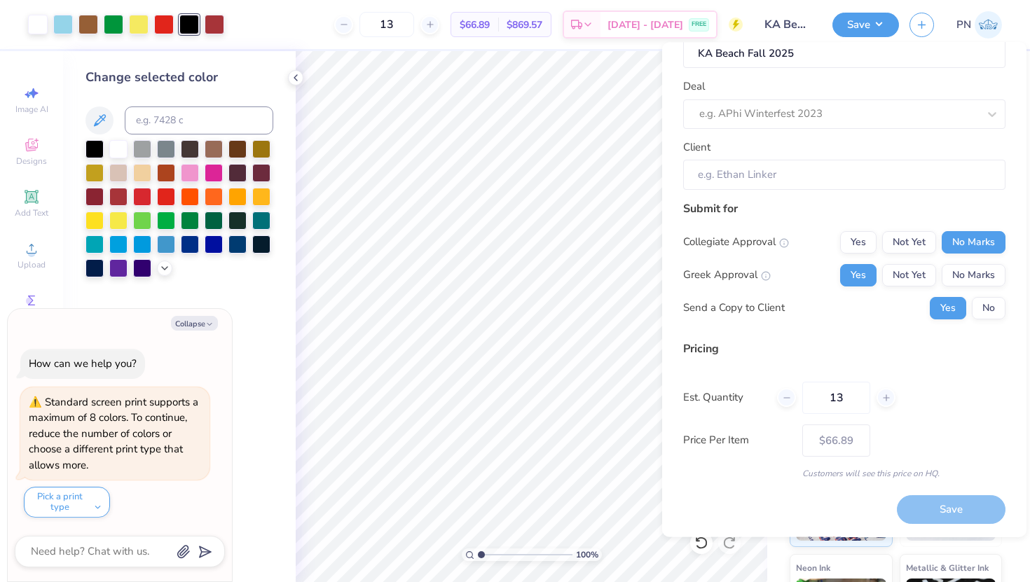
click at [840, 502] on div "Save" at bounding box center [951, 509] width 109 height 29
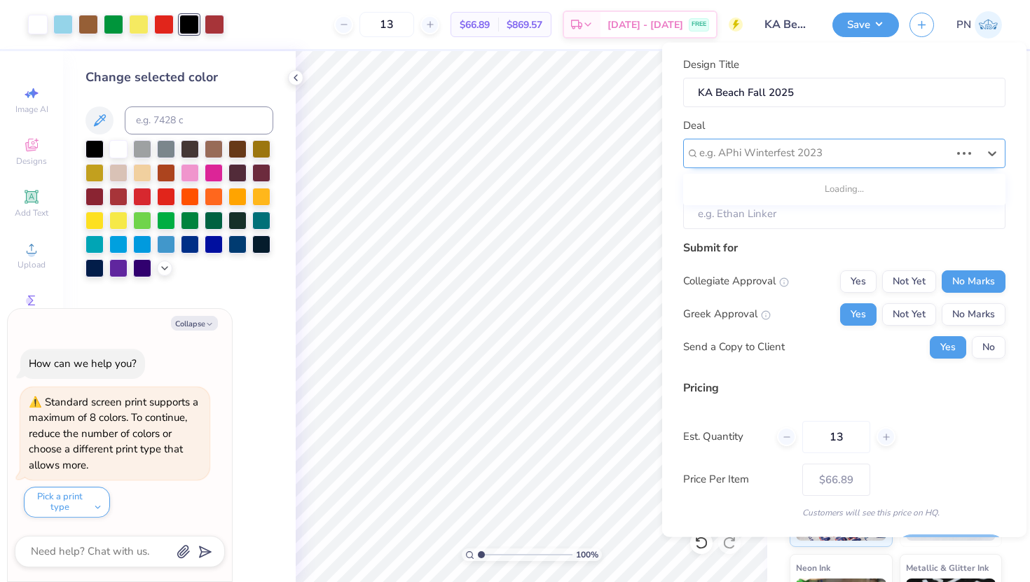
click at [804, 148] on div at bounding box center [824, 153] width 251 height 19
click at [811, 343] on div "Send a Copy to Client Yes No" at bounding box center [844, 347] width 322 height 22
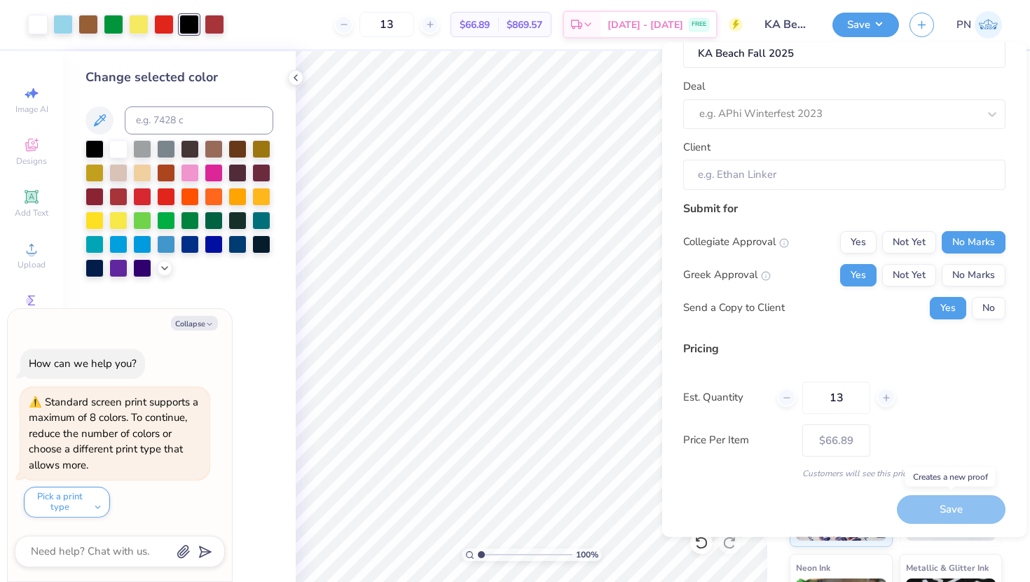
click at [840, 502] on div "Save" at bounding box center [951, 509] width 109 height 29
click at [784, 172] on input "Client" at bounding box center [844, 175] width 322 height 30
click at [840, 301] on button "No" at bounding box center [989, 307] width 34 height 22
type textarea "x"
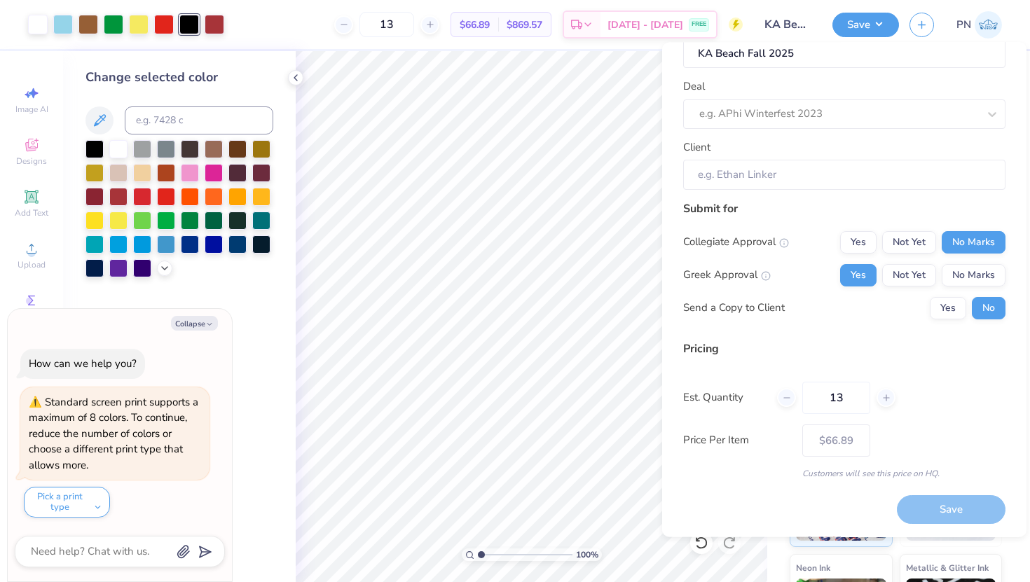
click at [840, 502] on div "Save" at bounding box center [951, 509] width 109 height 29
click at [840, 399] on div at bounding box center [886, 397] width 19 height 19
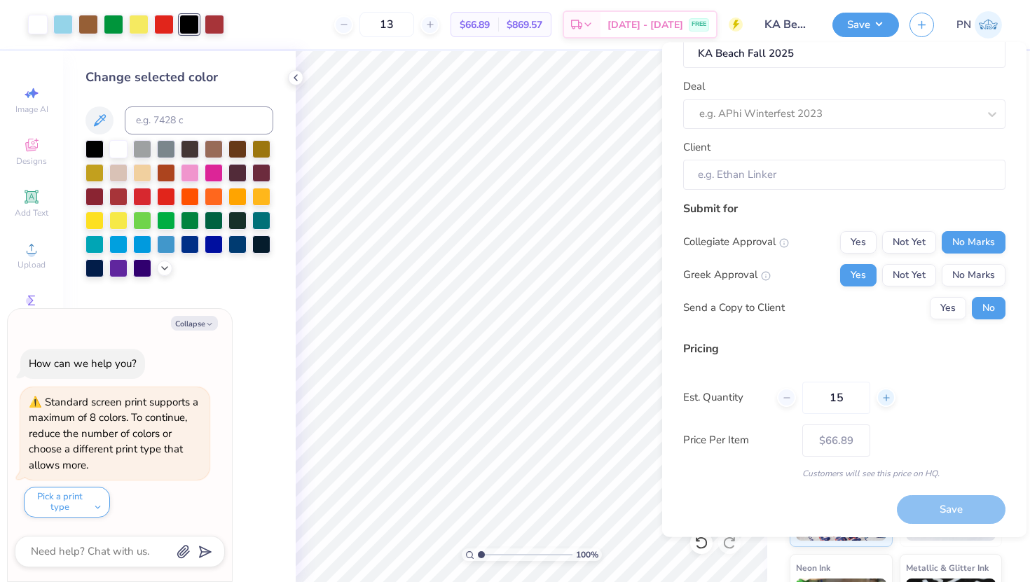
click at [840, 399] on div at bounding box center [886, 397] width 19 height 19
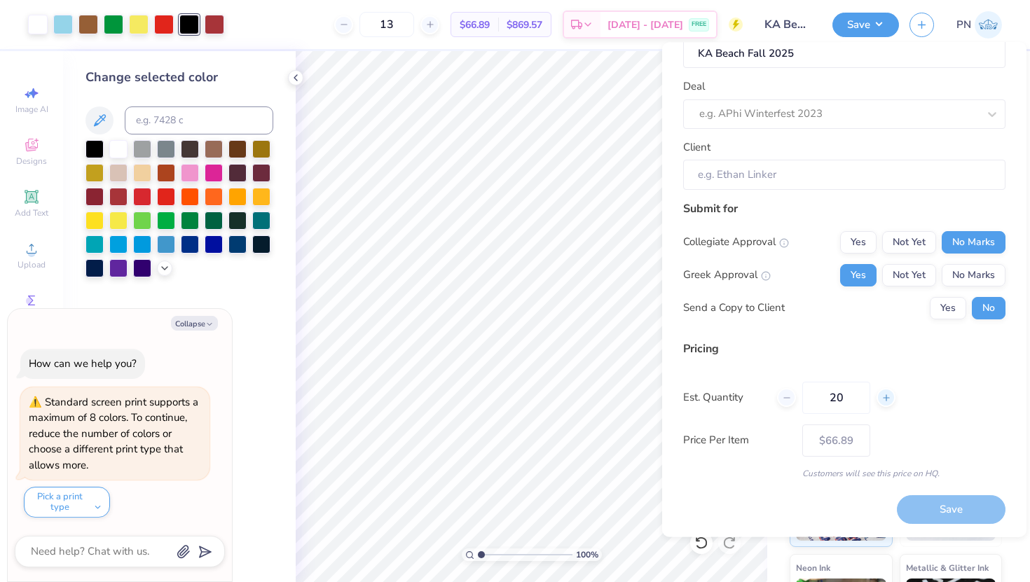
click at [840, 399] on div at bounding box center [886, 397] width 19 height 19
type input "23"
click at [840, 371] on div "Pricing Est. Quantity 23 Price Per Item $66.89 Customers will see this price on…" at bounding box center [844, 409] width 322 height 139
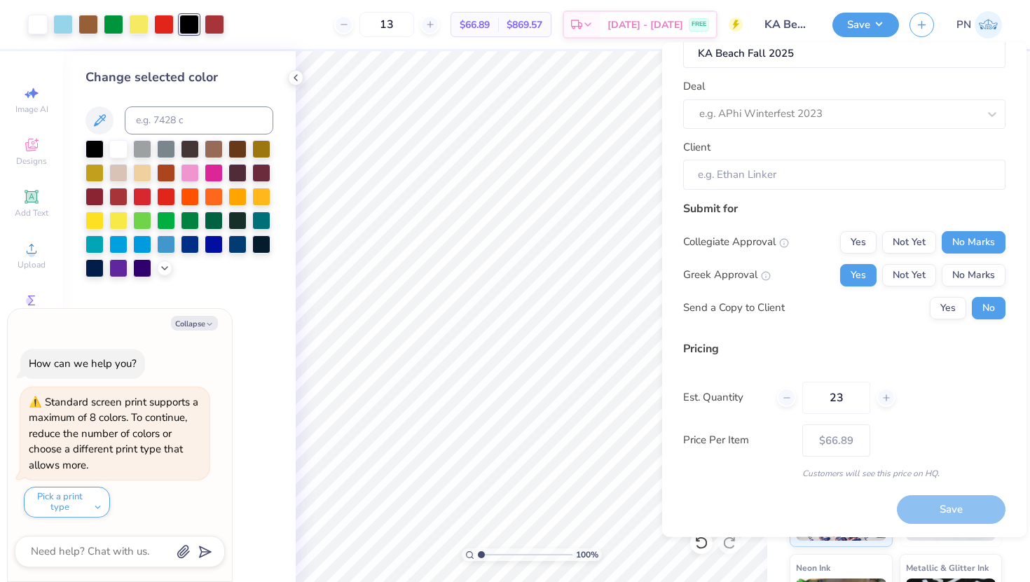
type input "23"
type input "$56.16"
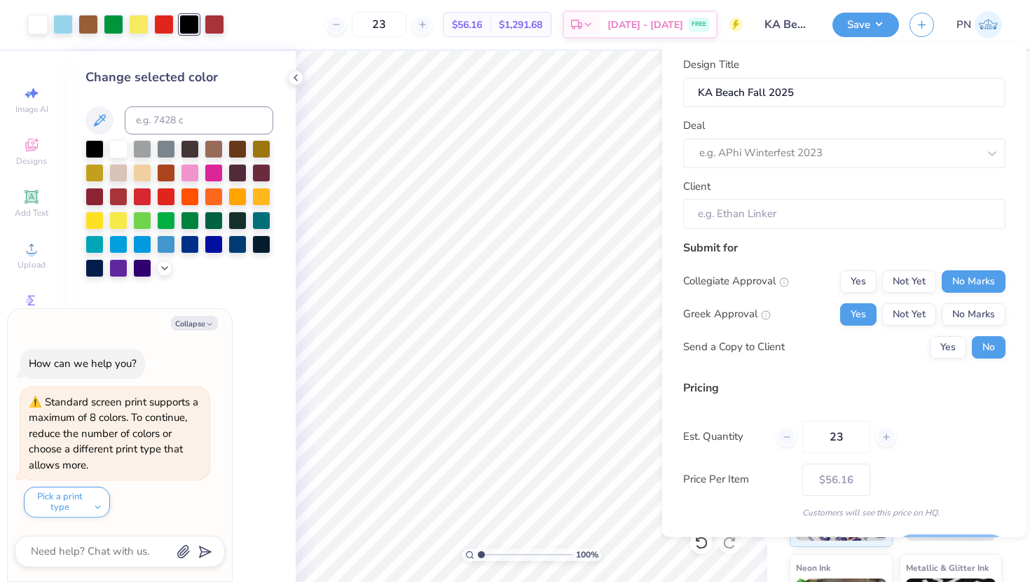
click at [840, 137] on div "Deal e.g. APhi Winterfest 2023" at bounding box center [844, 143] width 322 height 50
click at [840, 152] on div at bounding box center [838, 153] width 279 height 19
click at [840, 29] on button "Save" at bounding box center [865, 23] width 67 height 25
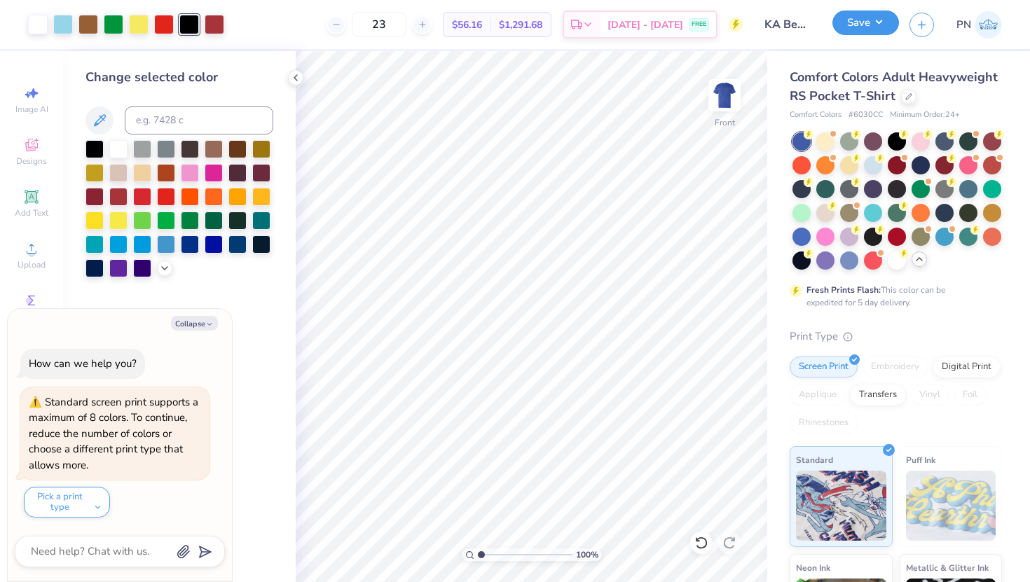
click at [840, 20] on button "Save" at bounding box center [865, 23] width 67 height 25
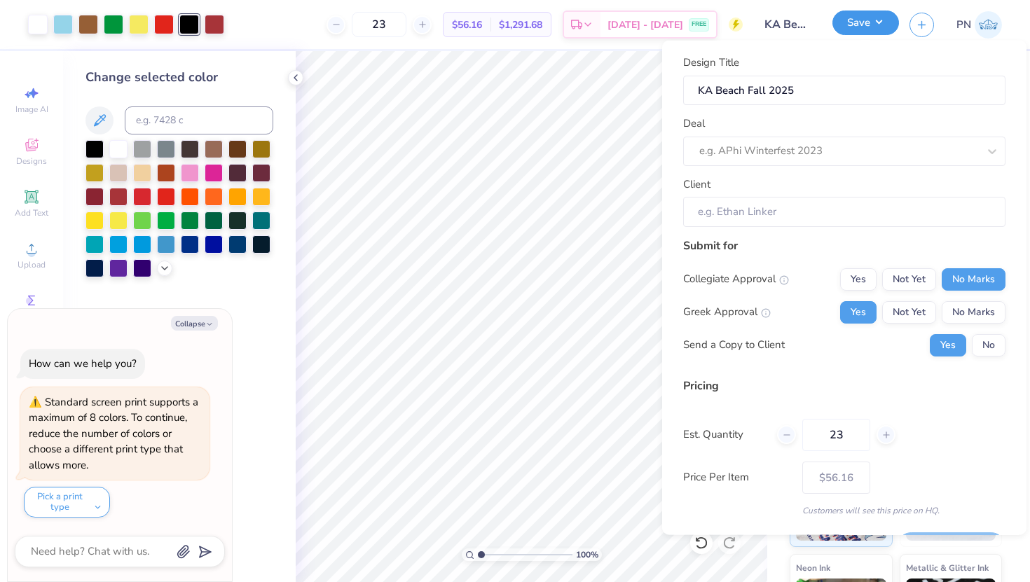
click at [840, 20] on button "Save" at bounding box center [865, 23] width 67 height 25
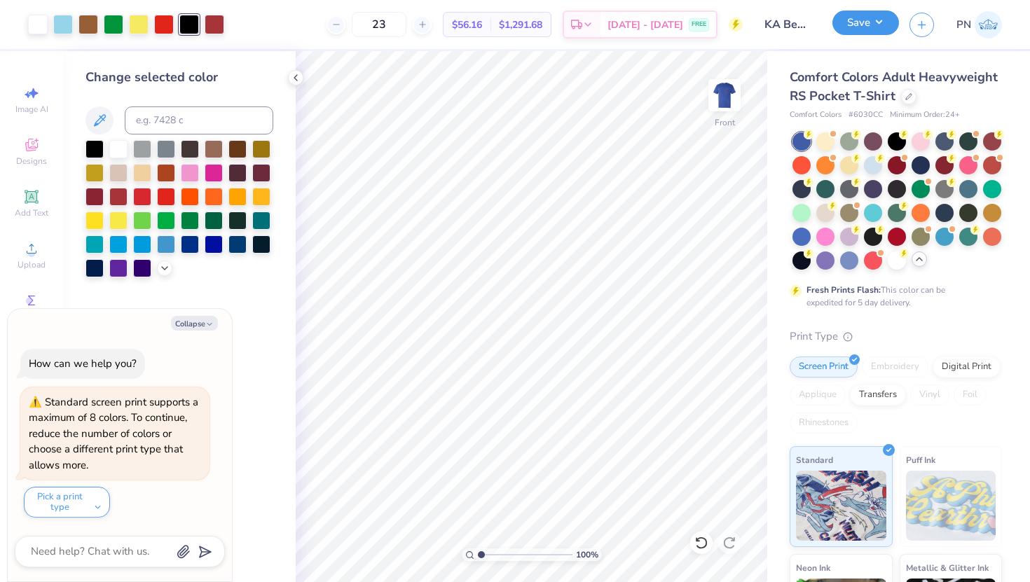
click at [840, 26] on button "Save" at bounding box center [865, 23] width 67 height 25
type textarea "x"
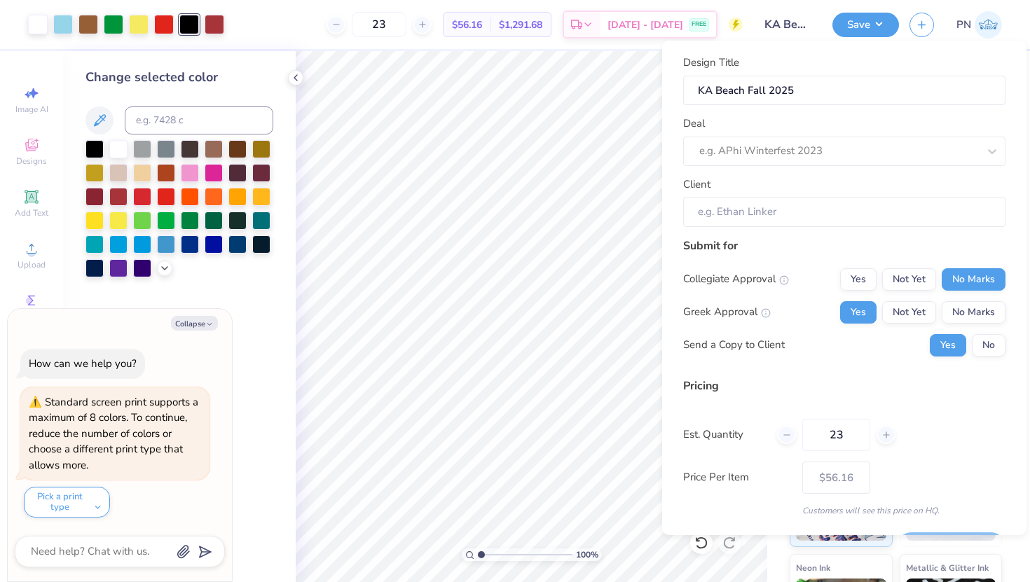
scroll to position [39, 0]
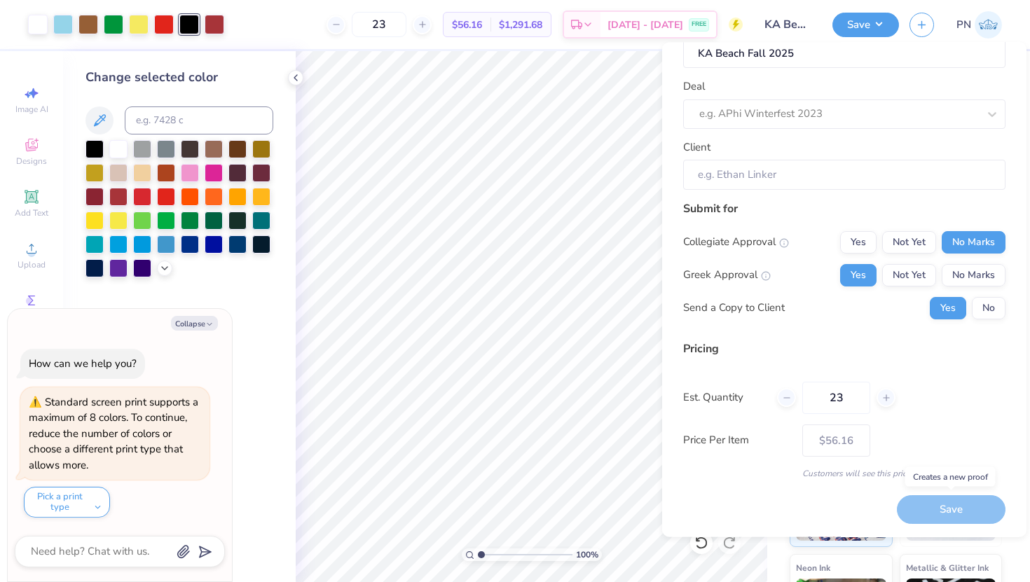
click at [840, 502] on div "Save" at bounding box center [951, 509] width 109 height 29
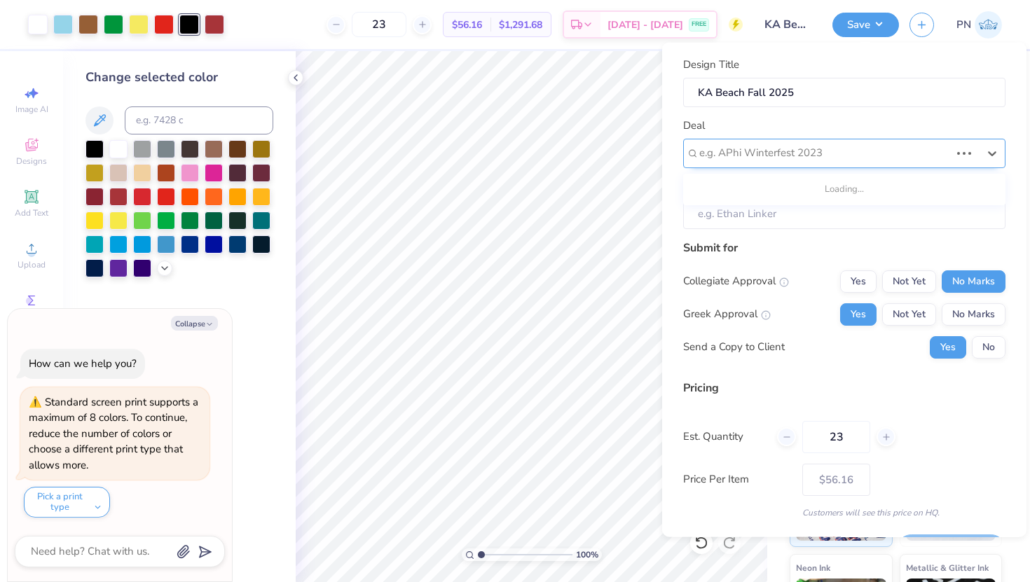
click at [839, 152] on div at bounding box center [824, 153] width 251 height 19
type input "none"
click at [798, 306] on div "Greek Approval Yes Not Yet No Marks" at bounding box center [844, 314] width 322 height 22
click at [787, 150] on div at bounding box center [838, 153] width 279 height 19
type input "KA Beach T-Shirt Fall"
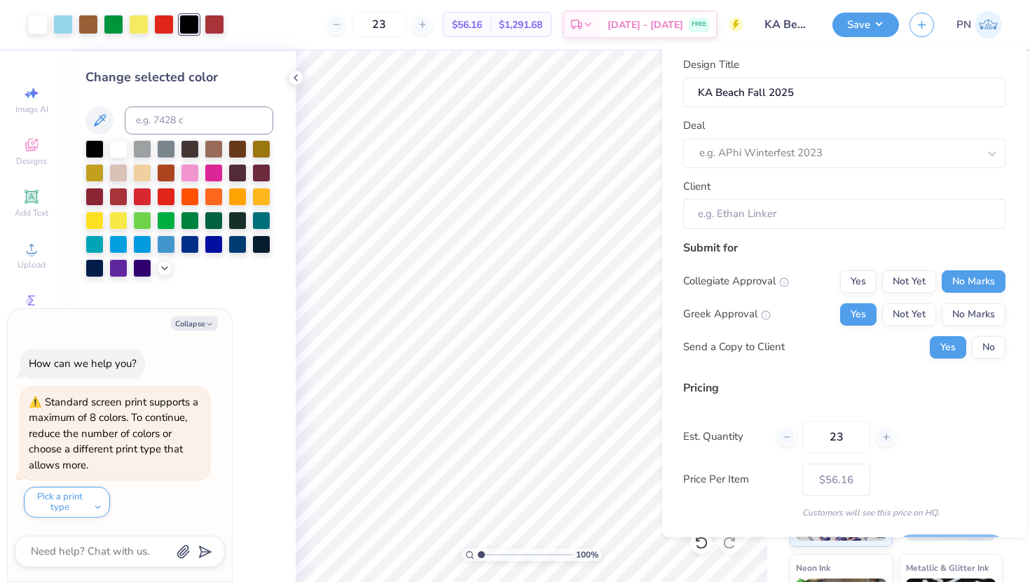
click at [810, 268] on div "Submit for Collegiate Approval Yes Not Yet No Marks Greek Approval Yes Not Yet …" at bounding box center [844, 304] width 322 height 130
click at [794, 219] on input "Client" at bounding box center [844, 214] width 322 height 30
click at [750, 213] on input "Client" at bounding box center [844, 214] width 322 height 30
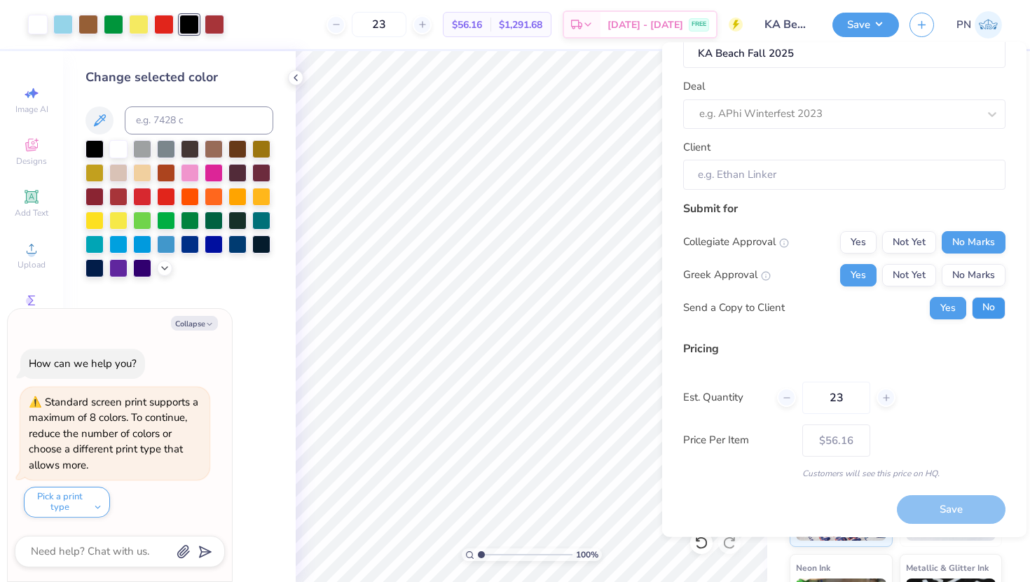
click at [840, 308] on button "No" at bounding box center [989, 307] width 34 height 22
type textarea "x"
click at [763, 115] on div at bounding box center [838, 113] width 279 height 19
click at [764, 119] on div at bounding box center [838, 113] width 279 height 19
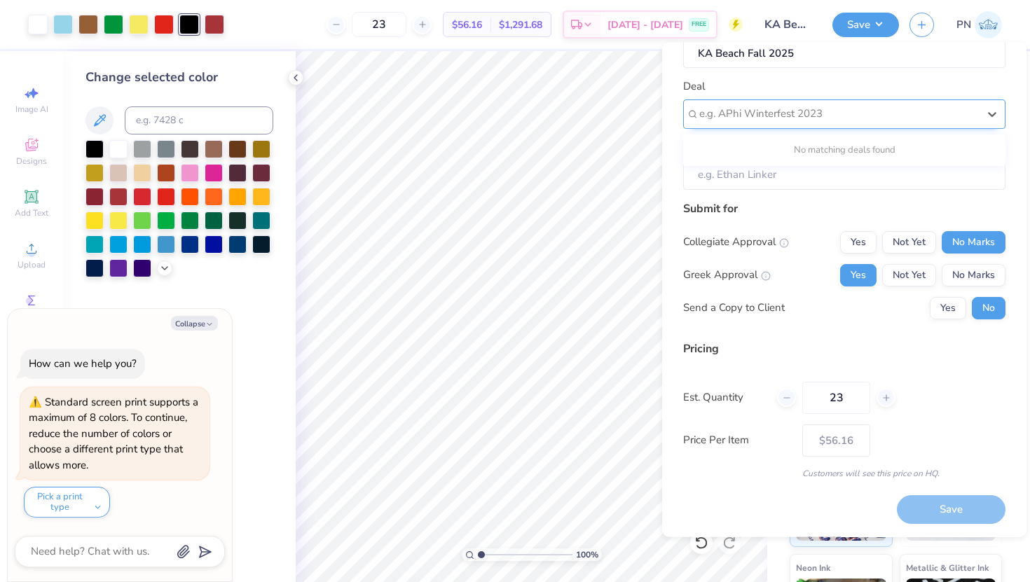
click at [751, 110] on div at bounding box center [838, 113] width 279 height 19
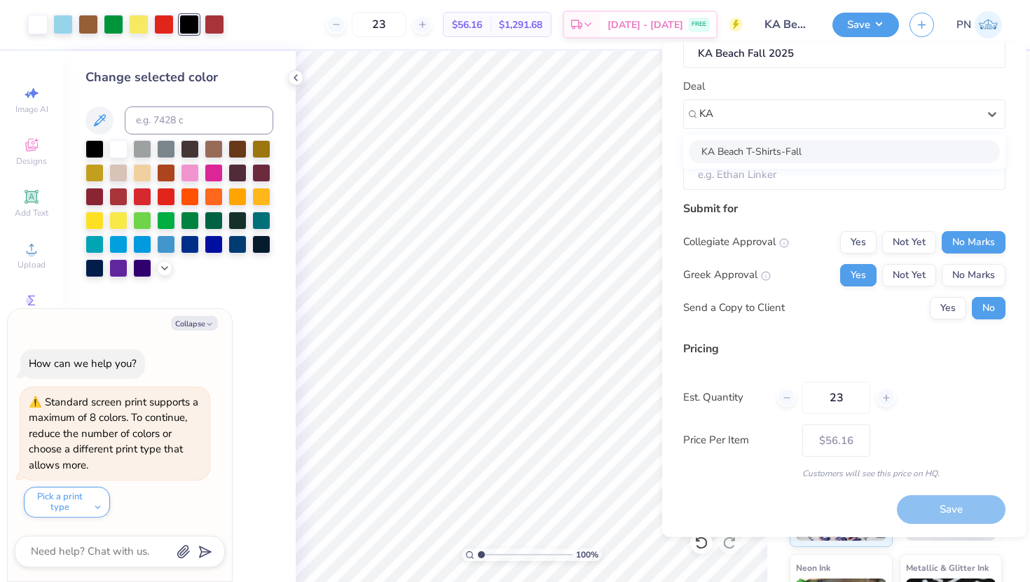
click at [767, 148] on div "KA Beach T-Shirts-Fall" at bounding box center [844, 150] width 311 height 23
type input "KA"
type textarea "x"
type input "Camdyn Teague"
type input "$65.61"
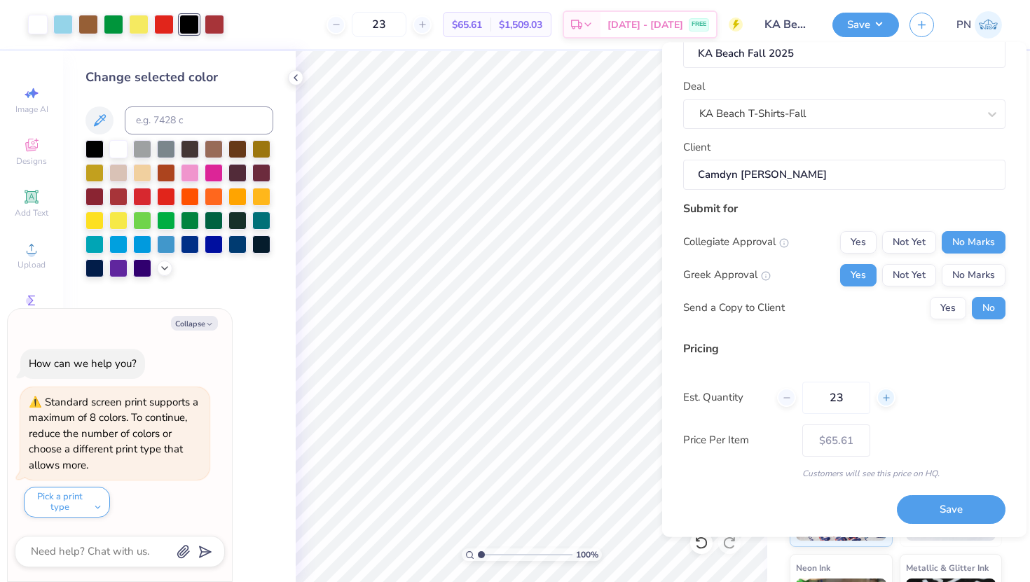
click at [840, 401] on icon at bounding box center [886, 397] width 10 height 10
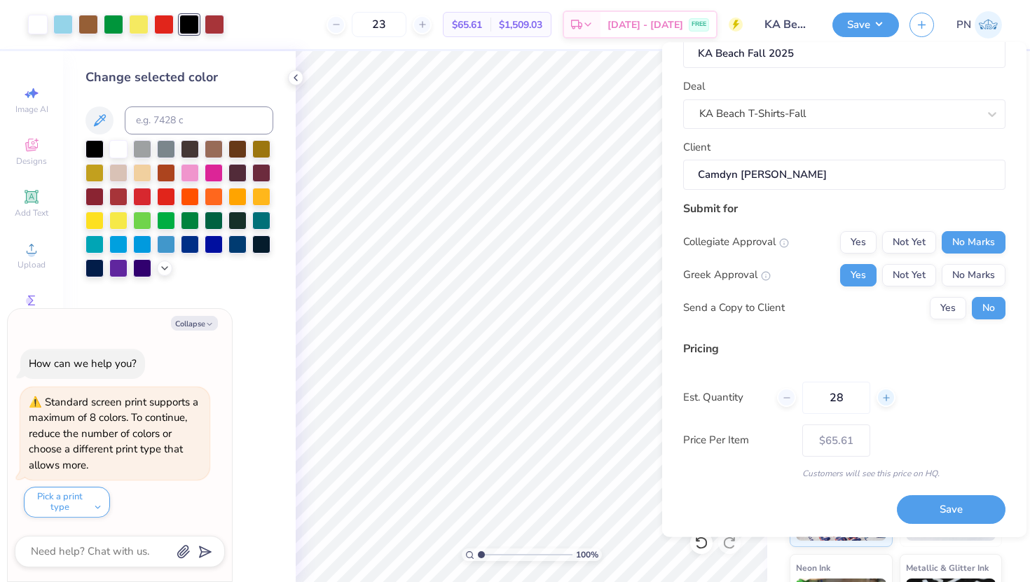
click at [840, 401] on icon at bounding box center [886, 397] width 10 height 10
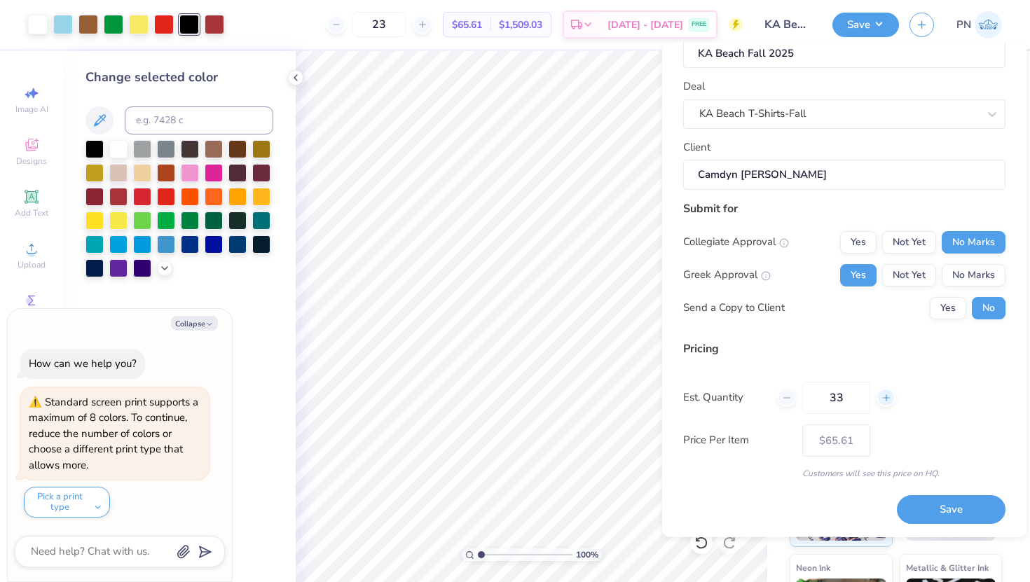
click at [840, 401] on icon at bounding box center [886, 397] width 10 height 10
type input "35"
type input "– –"
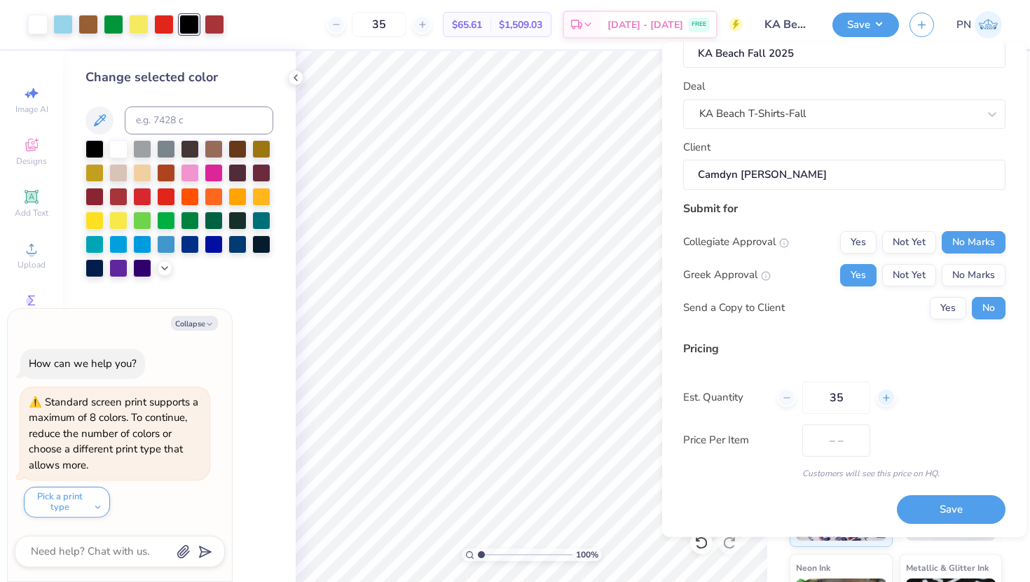
click at [840, 401] on icon at bounding box center [886, 397] width 10 height 10
type input "36"
type input "$47.16"
type input "36"
type input "$42.28"
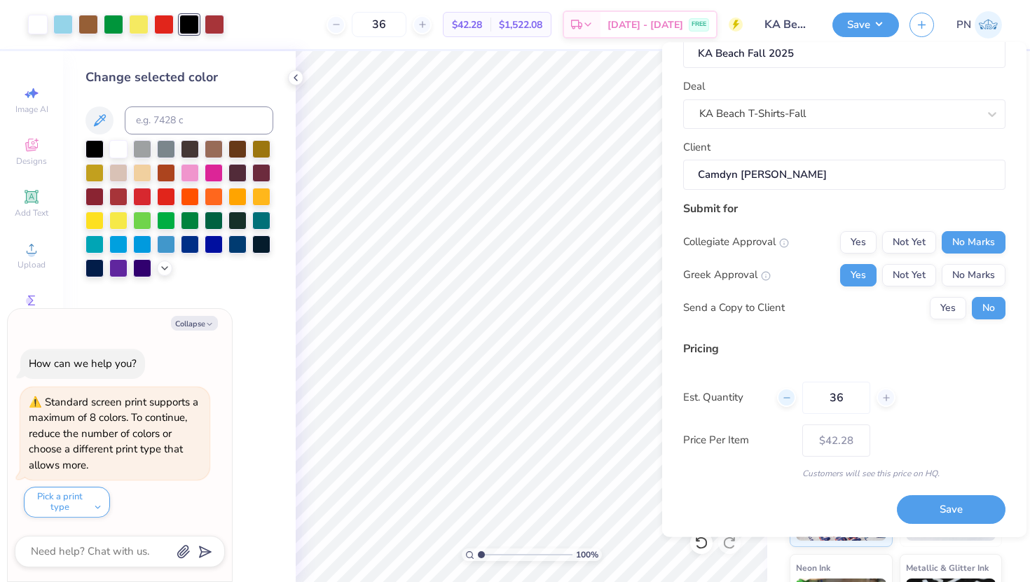
click at [780, 395] on div at bounding box center [786, 397] width 19 height 19
type input "35"
click at [840, 502] on button "Save" at bounding box center [951, 509] width 109 height 29
type input "$47.16"
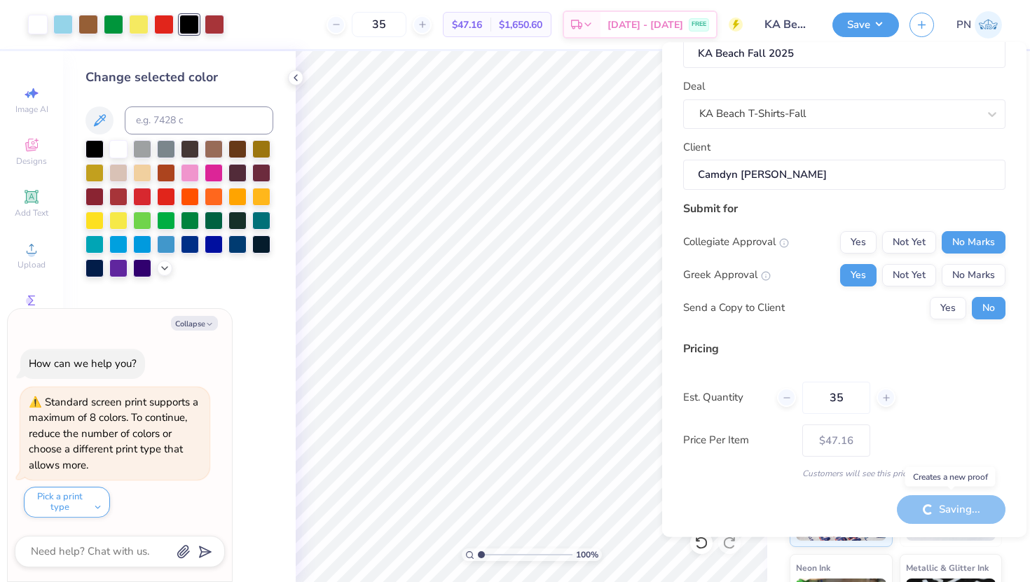
click at [840, 502] on div "Saving..." at bounding box center [951, 509] width 109 height 29
type textarea "x"
type input "$40.37"
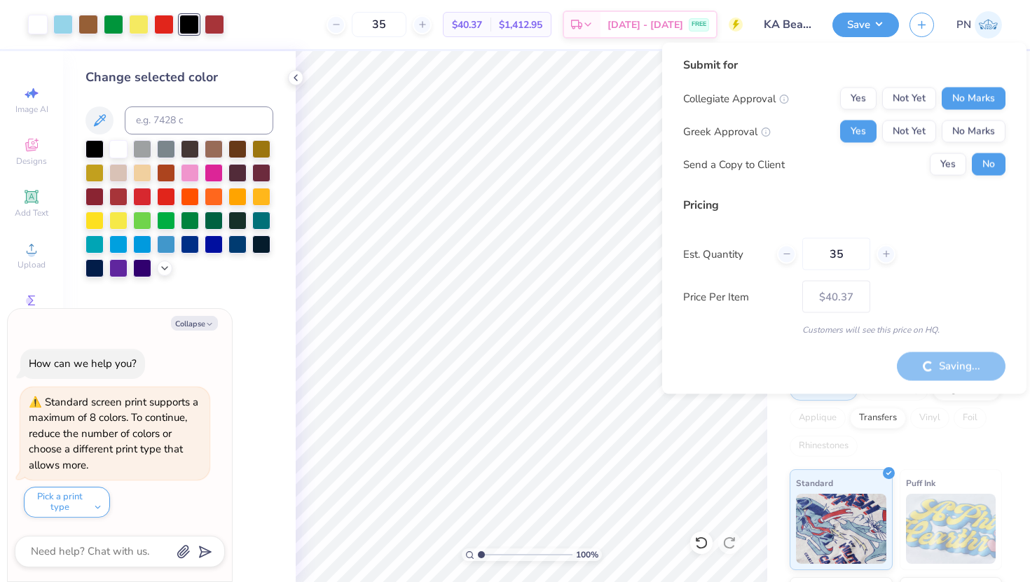
type textarea "x"
type input "$47.16"
